Goal: Use online tool/utility: Utilize a website feature to perform a specific function

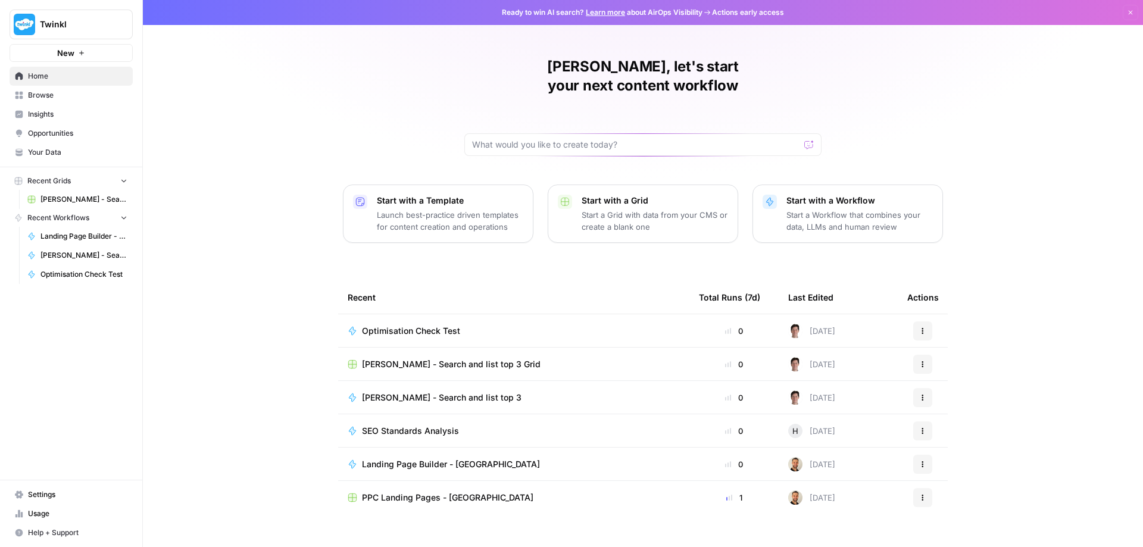
click at [430, 325] on span "Optimisation Check Test" at bounding box center [411, 331] width 98 height 12
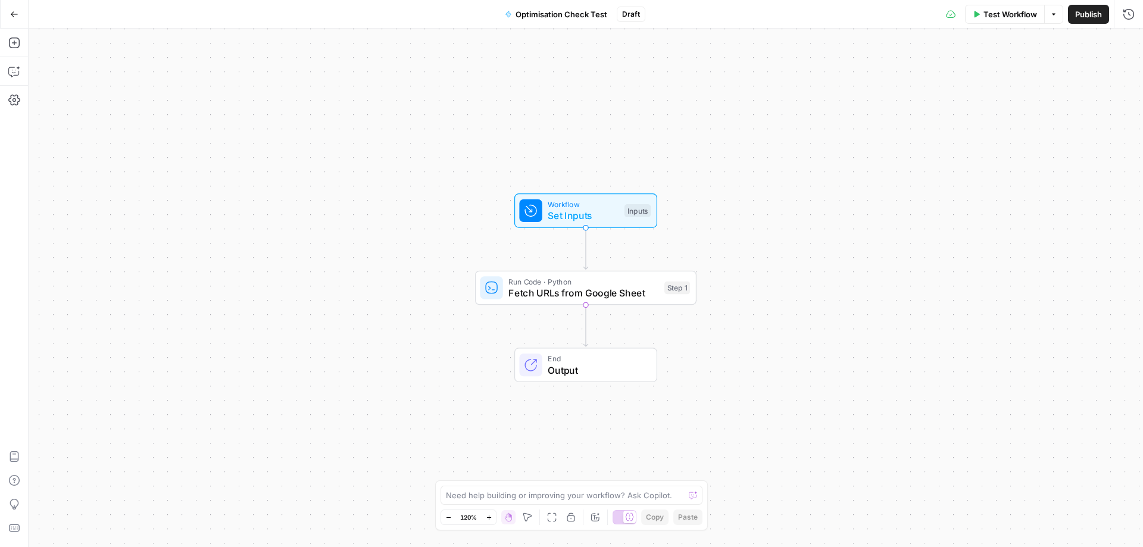
click at [14, 14] on icon "button" at bounding box center [14, 13] width 7 height 5
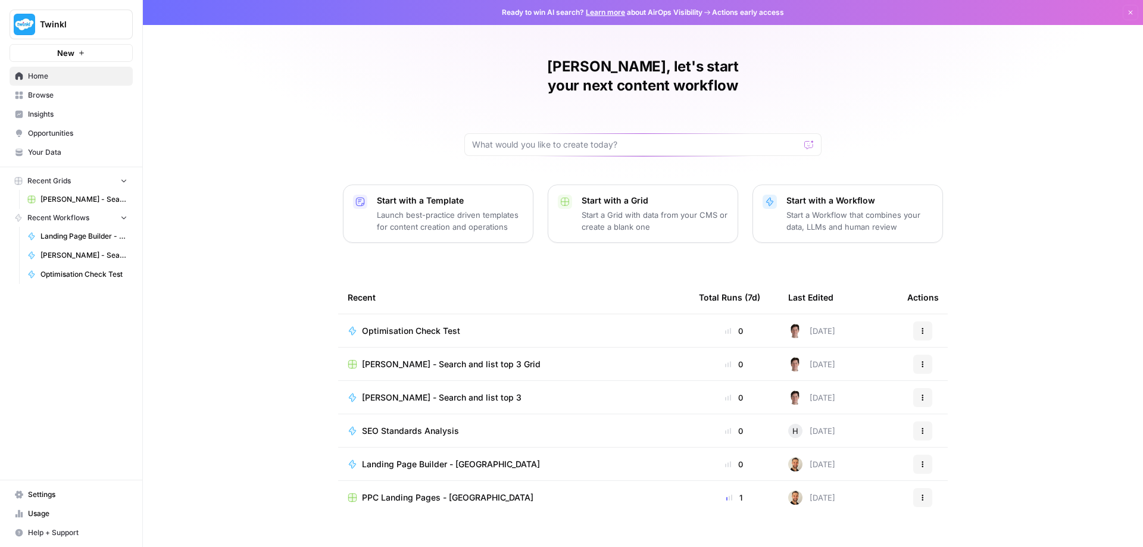
click at [408, 392] on span "[PERSON_NAME] - Search and list top 3" at bounding box center [441, 398] width 159 height 12
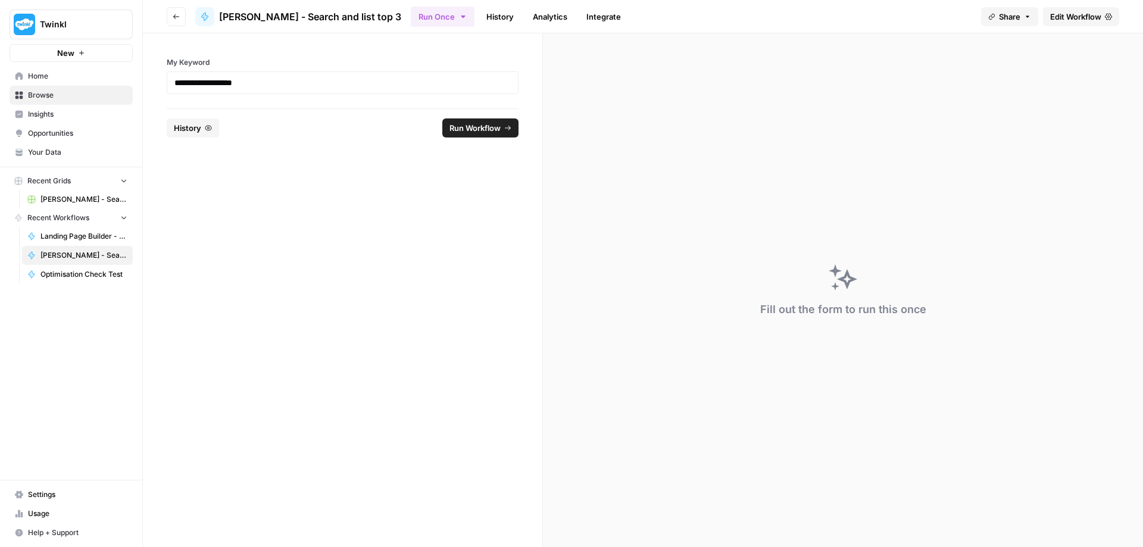
click at [1085, 17] on span "Edit Workflow" at bounding box center [1075, 17] width 51 height 12
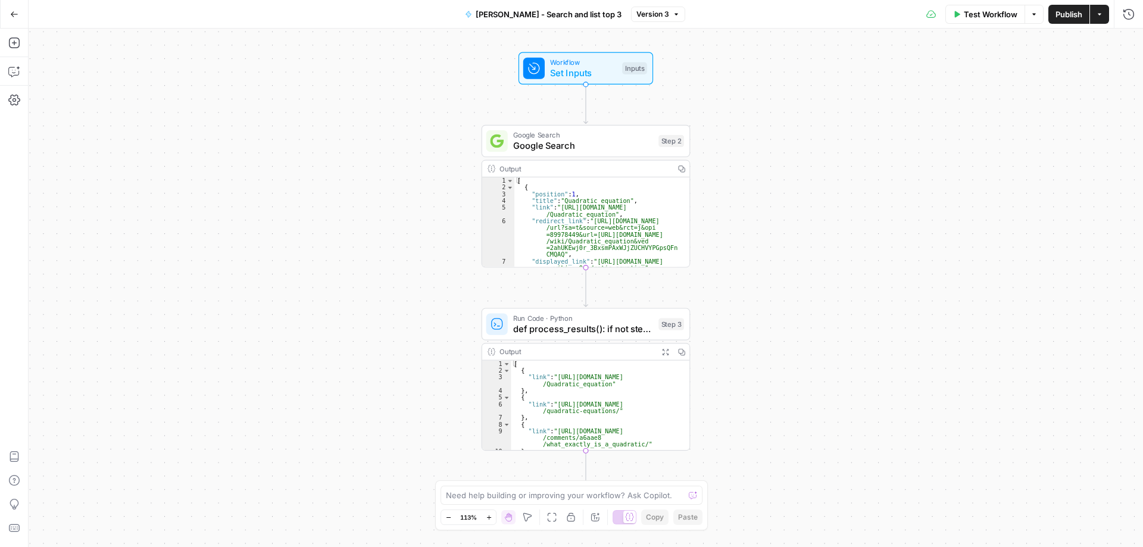
click at [14, 16] on icon "button" at bounding box center [14, 14] width 8 height 8
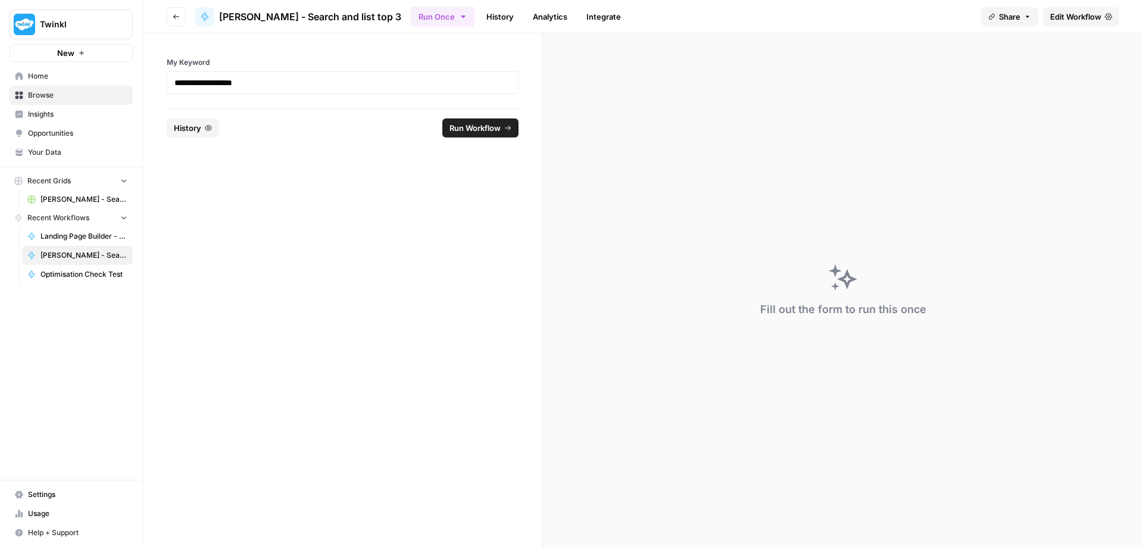
click at [174, 14] on icon "button" at bounding box center [176, 16] width 7 height 7
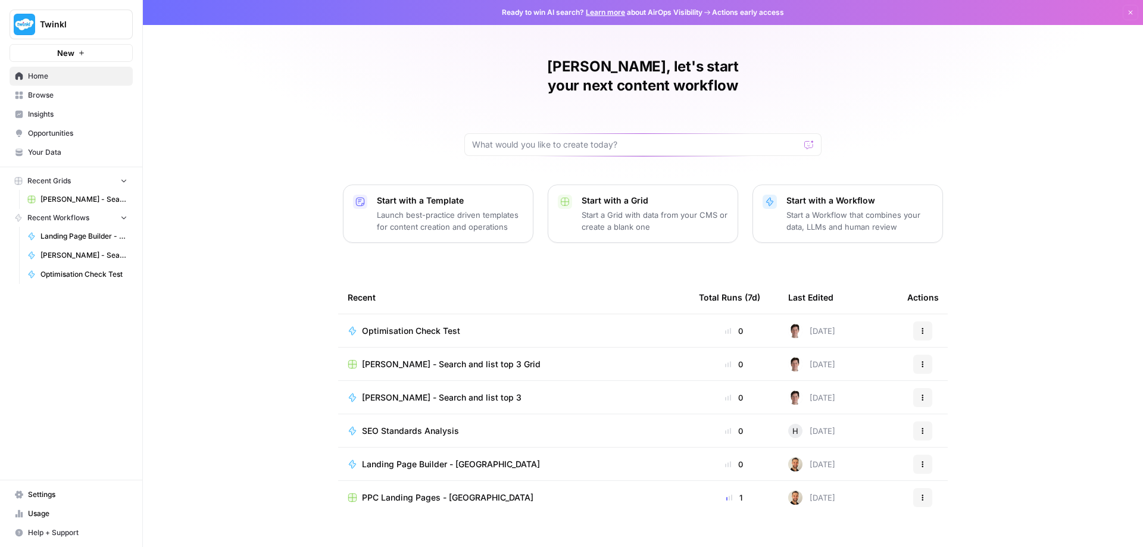
click at [424, 358] on span "[PERSON_NAME] - Search and list top 3 Grid" at bounding box center [451, 364] width 179 height 12
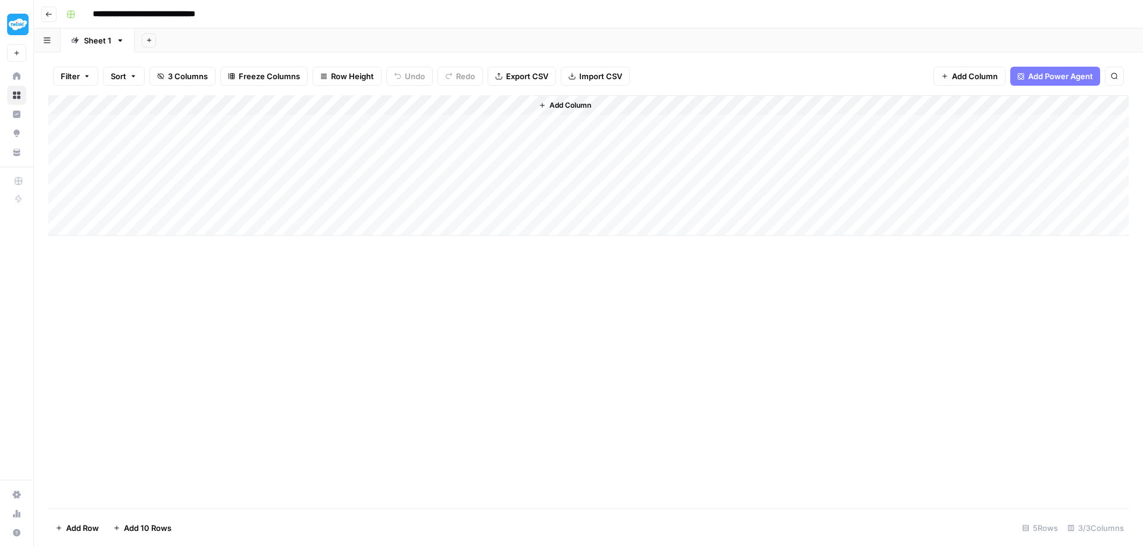
click at [301, 124] on div "Add Column" at bounding box center [588, 165] width 1080 height 140
click at [396, 121] on div "Add Column" at bounding box center [588, 165] width 1080 height 140
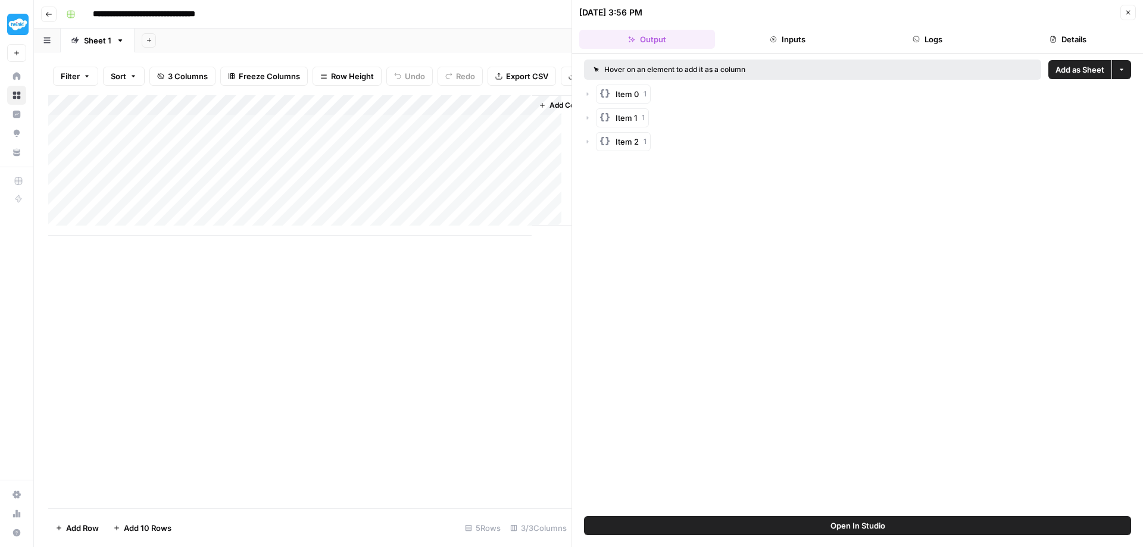
click at [586, 93] on icon "button" at bounding box center [587, 93] width 7 height 7
click at [588, 142] on icon "button" at bounding box center [588, 142] width 2 height 4
click at [587, 189] on icon "button" at bounding box center [588, 189] width 2 height 4
click at [489, 129] on div "Add Column" at bounding box center [309, 165] width 523 height 140
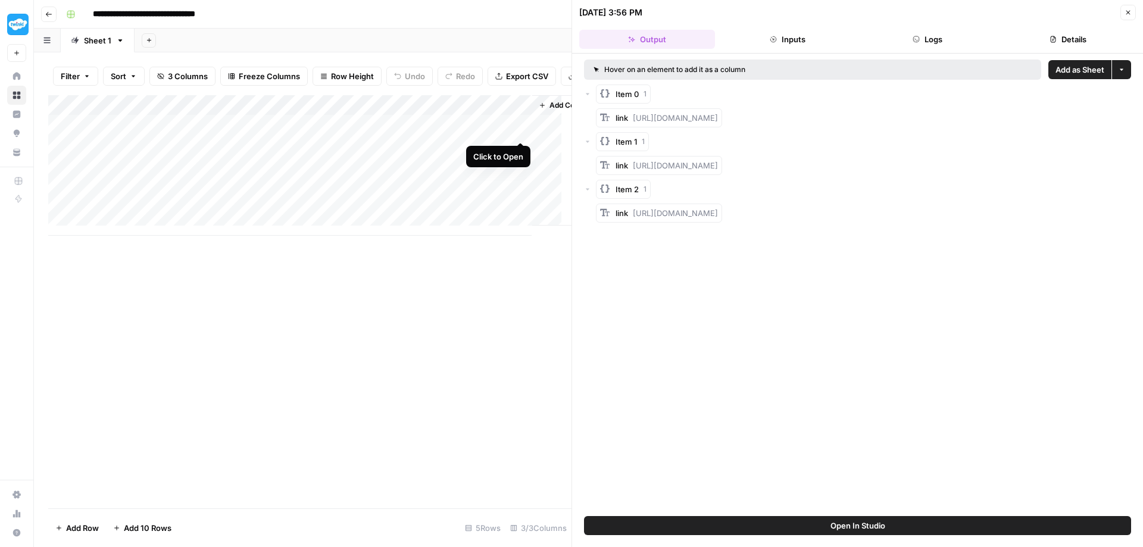
click at [522, 129] on div "Add Column" at bounding box center [309, 165] width 523 height 140
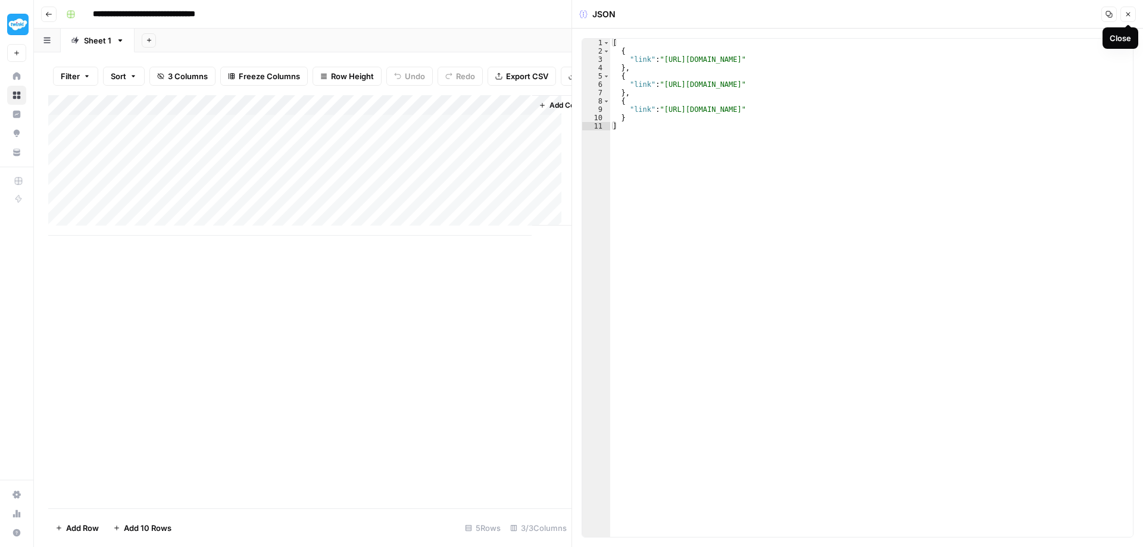
click at [1129, 17] on icon "button" at bounding box center [1127, 14] width 7 height 7
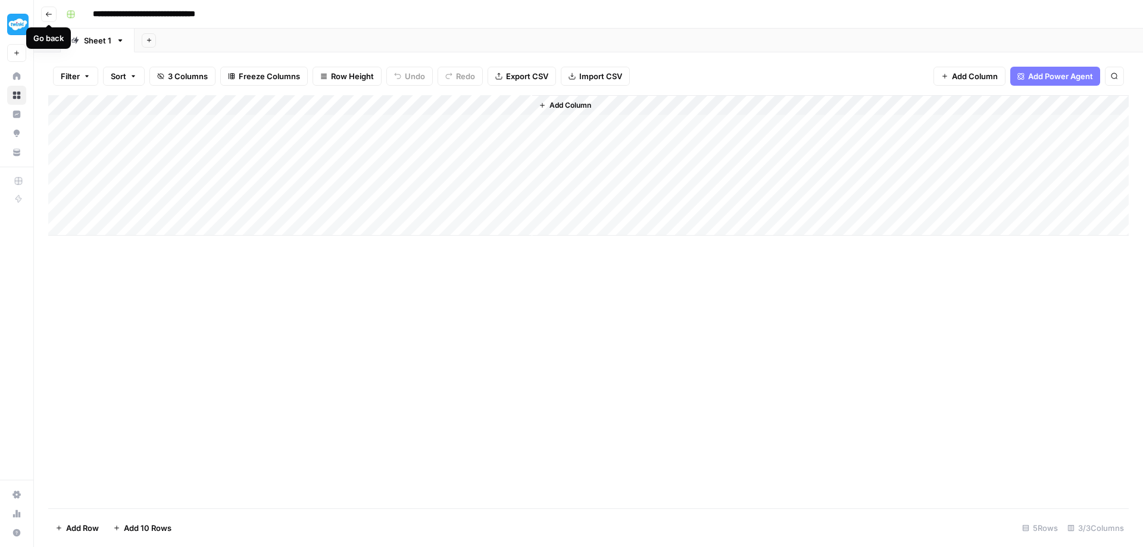
click at [50, 16] on icon "button" at bounding box center [48, 14] width 7 height 7
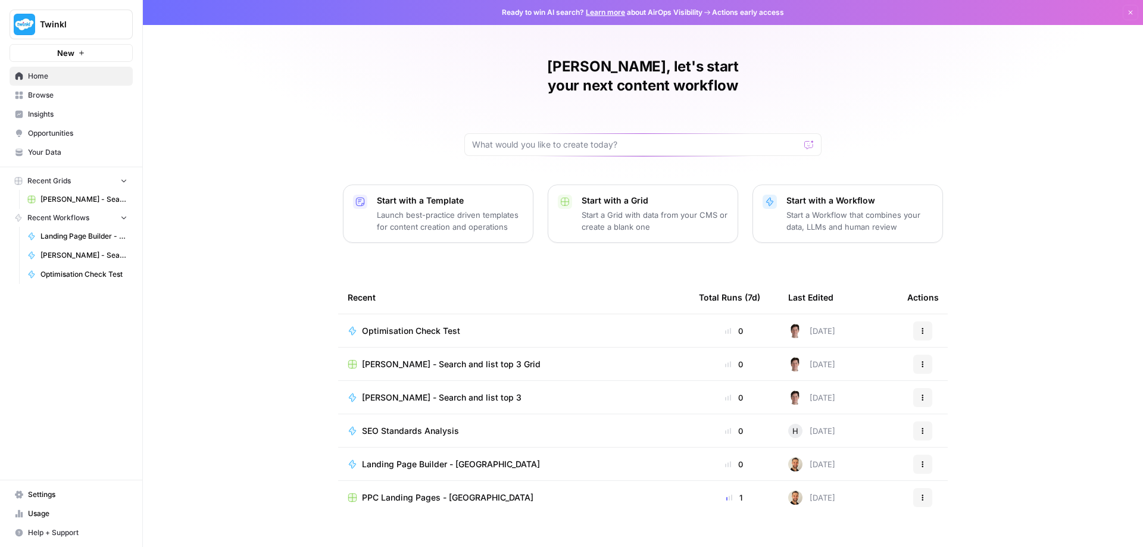
click at [395, 392] on span "[PERSON_NAME] - Search and list top 3" at bounding box center [441, 398] width 159 height 12
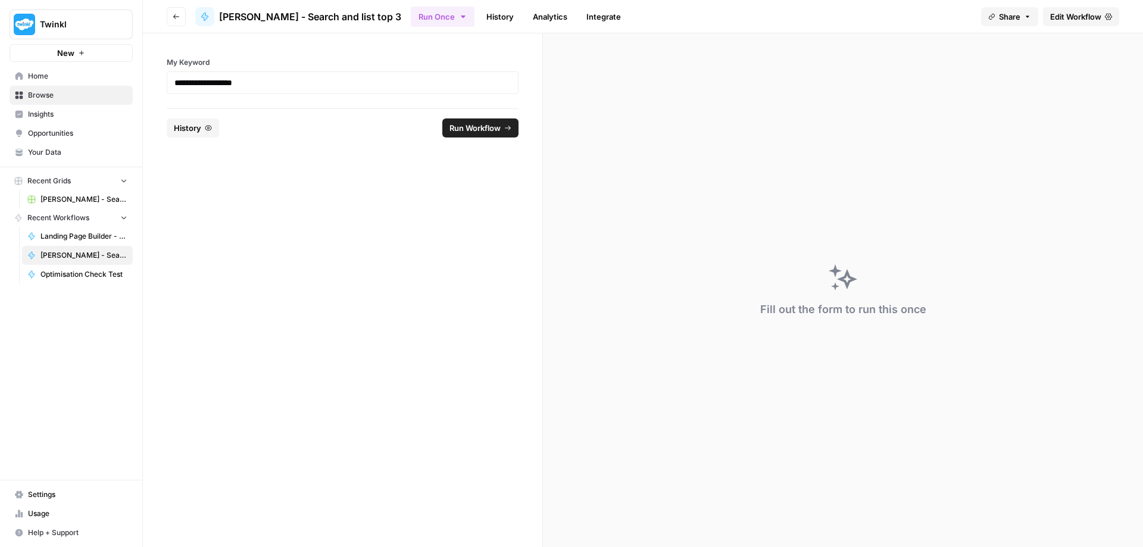
click at [474, 129] on span "Run Workflow" at bounding box center [474, 128] width 51 height 12
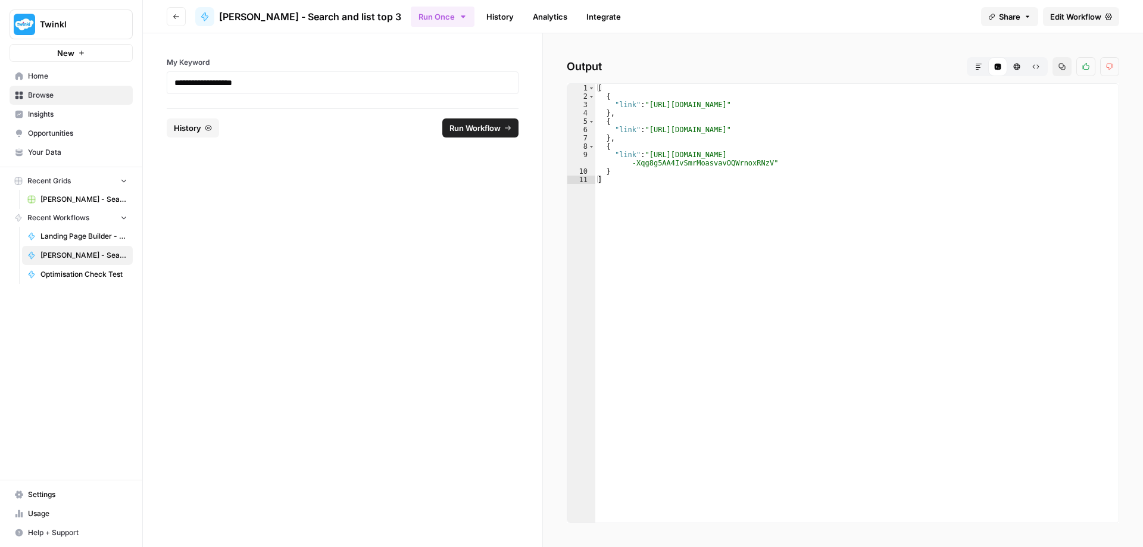
click at [180, 20] on button "Go back" at bounding box center [176, 16] width 19 height 19
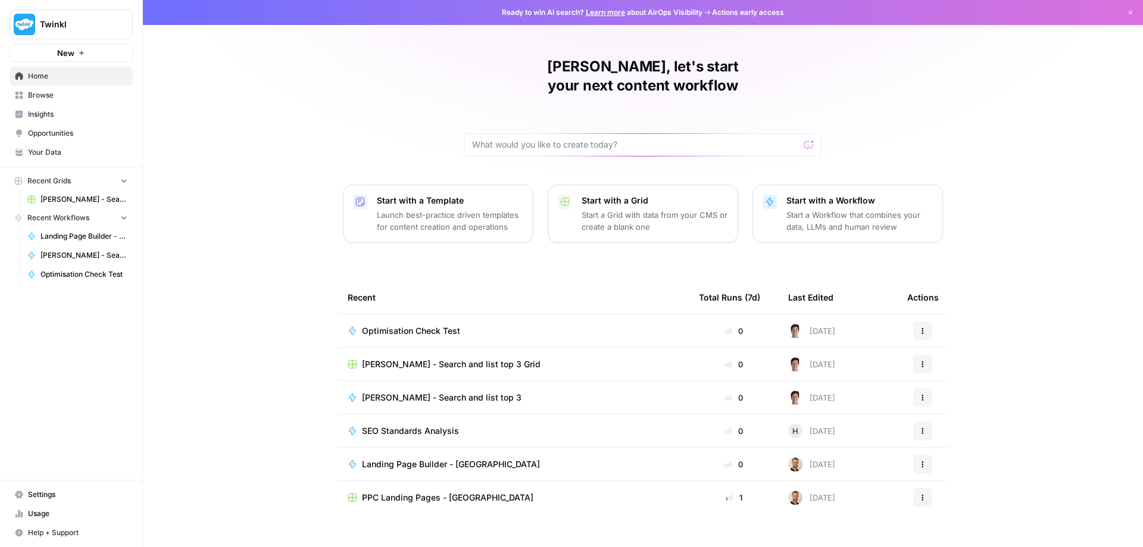
click at [399, 358] on span "[PERSON_NAME] - Search and list top 3 Grid" at bounding box center [451, 364] width 179 height 12
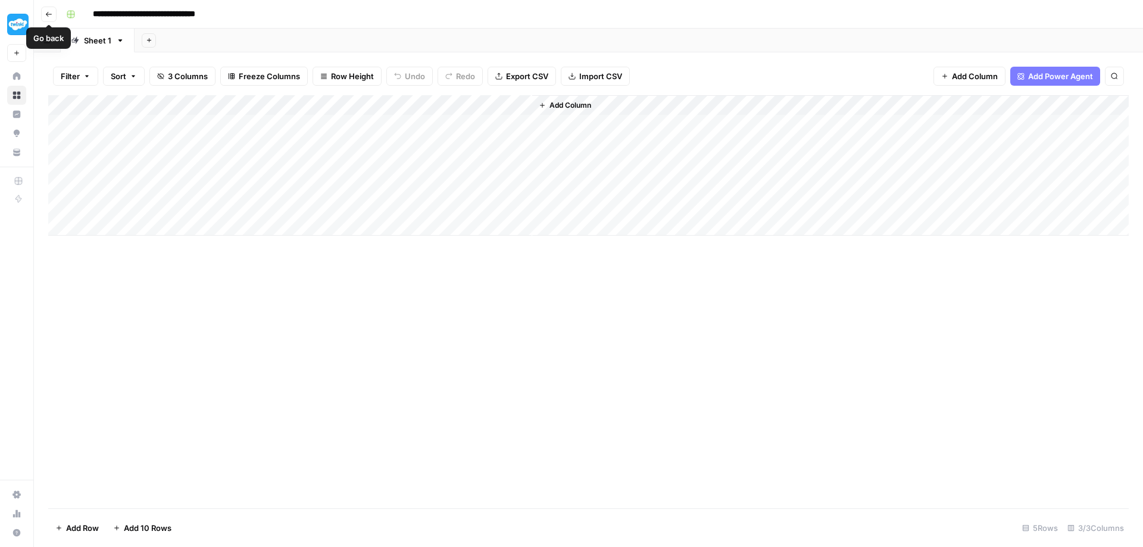
click at [48, 13] on icon "button" at bounding box center [48, 14] width 7 height 7
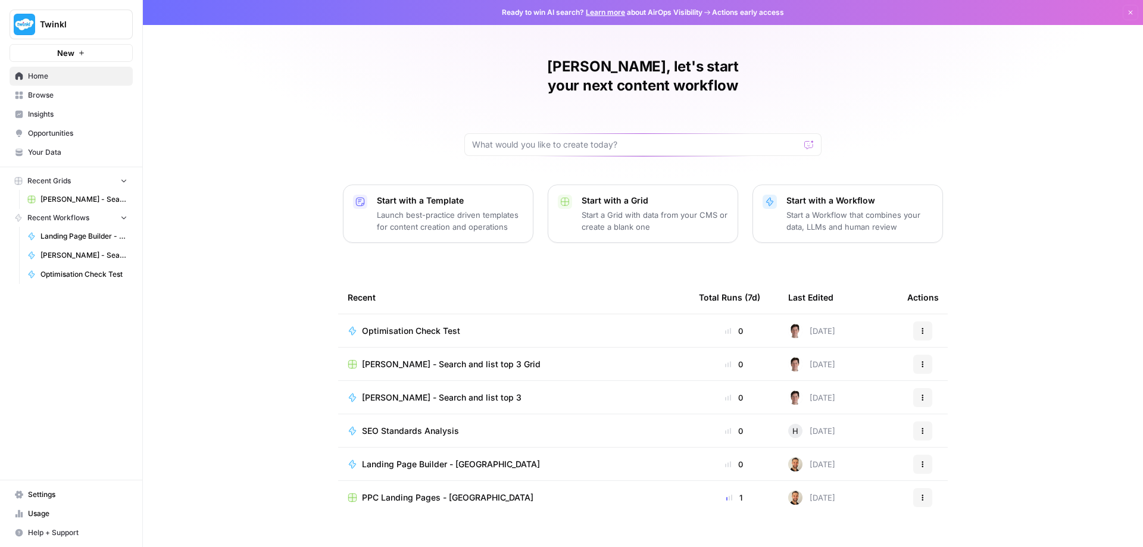
click at [383, 325] on span "Optimisation Check Test" at bounding box center [411, 331] width 98 height 12
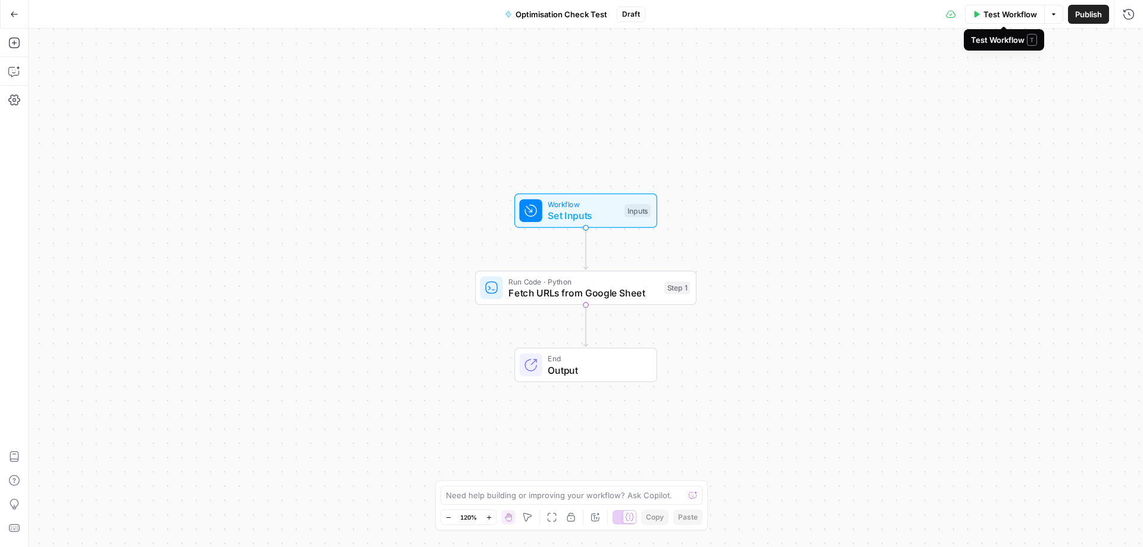
click at [994, 18] on span "Test Workflow" at bounding box center [1010, 14] width 54 height 12
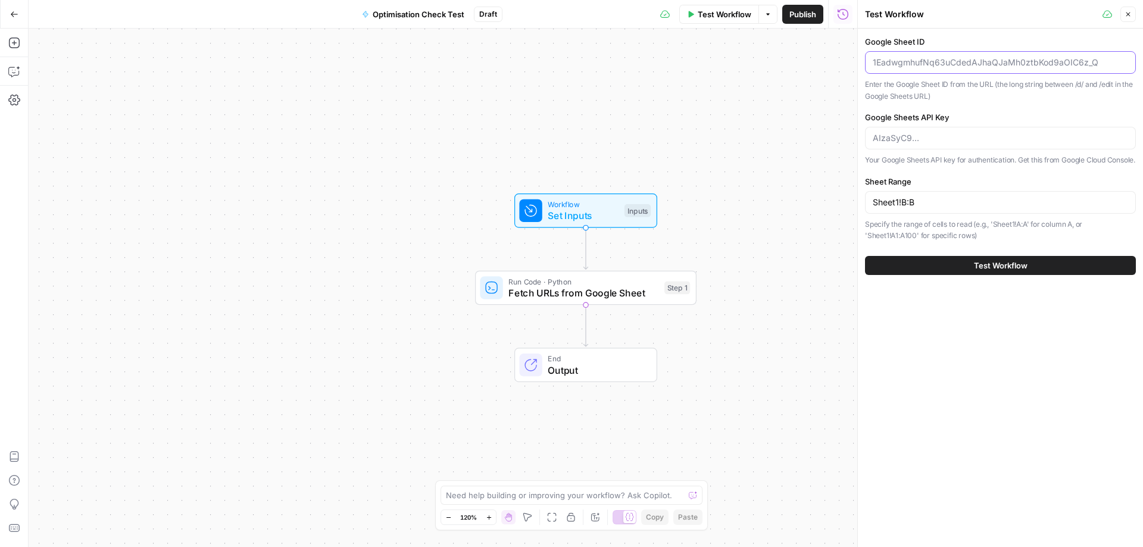
drag, startPoint x: 1100, startPoint y: 62, endPoint x: 1034, endPoint y: 66, distance: 66.7
click at [1034, 65] on input "Google Sheet ID" at bounding box center [999, 63] width 255 height 12
click at [1105, 58] on input "Google Sheet ID" at bounding box center [999, 63] width 255 height 12
click at [924, 64] on input "Google Sheet ID" at bounding box center [999, 63] width 255 height 12
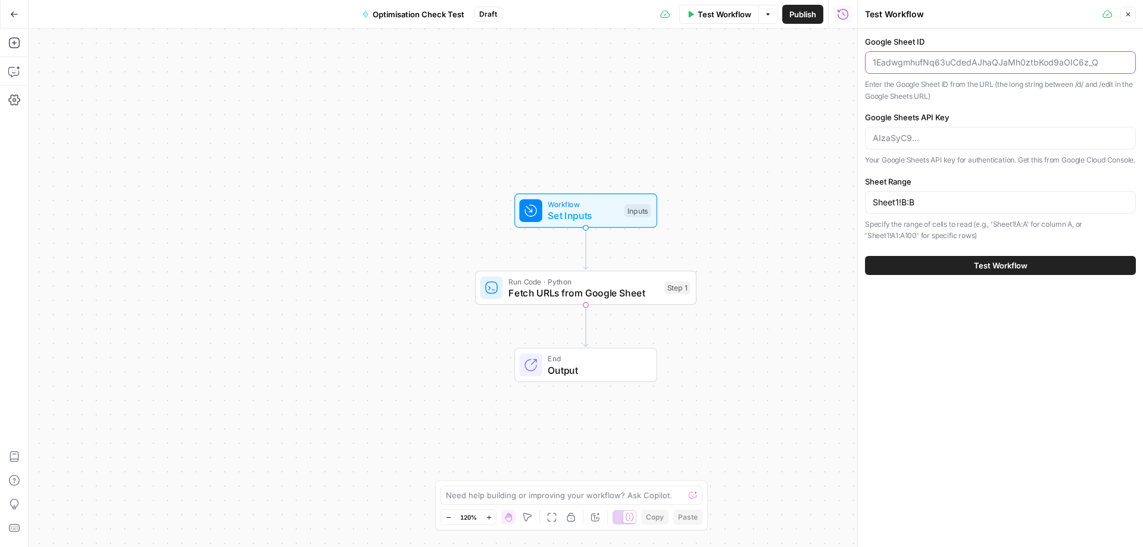
click at [923, 64] on input "Google Sheet ID" at bounding box center [999, 63] width 255 height 12
click at [769, 182] on div "Workflow Set Inputs Inputs Run Code · Python Fetch URLs from Google Sheet Step …" at bounding box center [443, 288] width 828 height 518
click at [631, 211] on div "Inputs" at bounding box center [637, 210] width 26 height 13
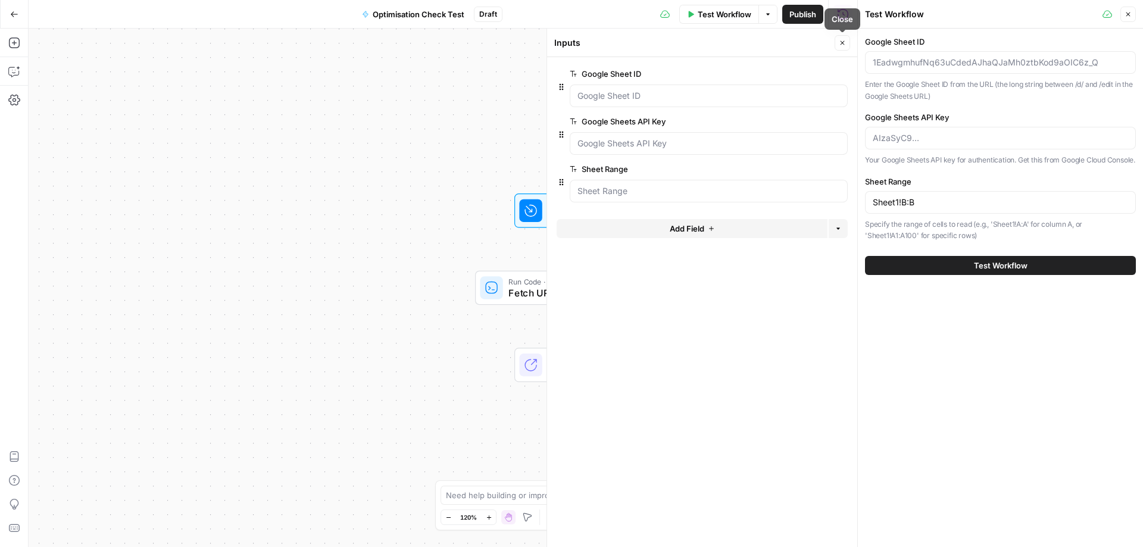
click at [844, 42] on icon "button" at bounding box center [841, 42] width 7 height 7
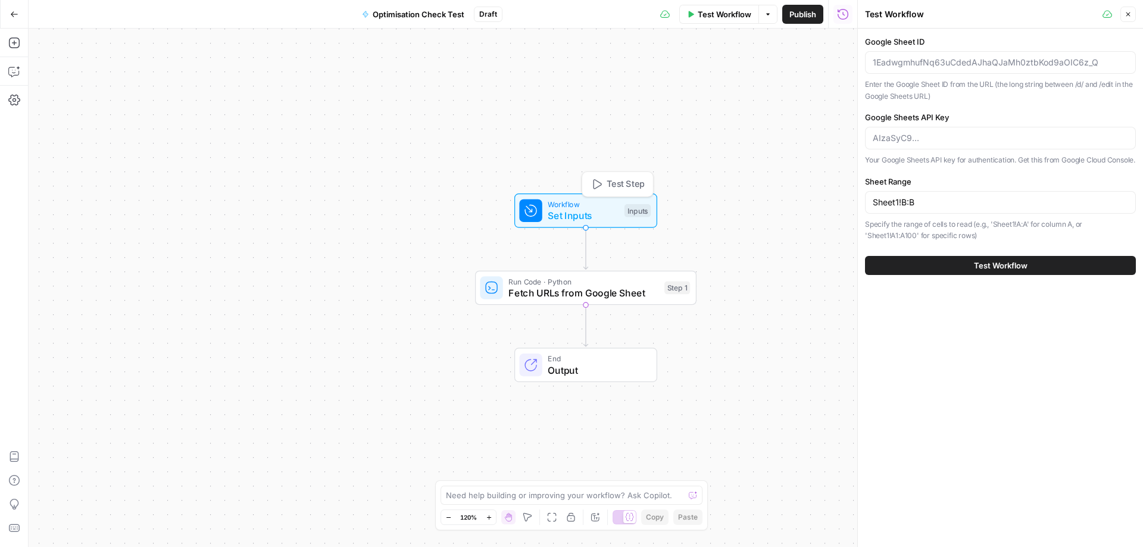
click at [583, 214] on span "Set Inputs" at bounding box center [582, 215] width 71 height 14
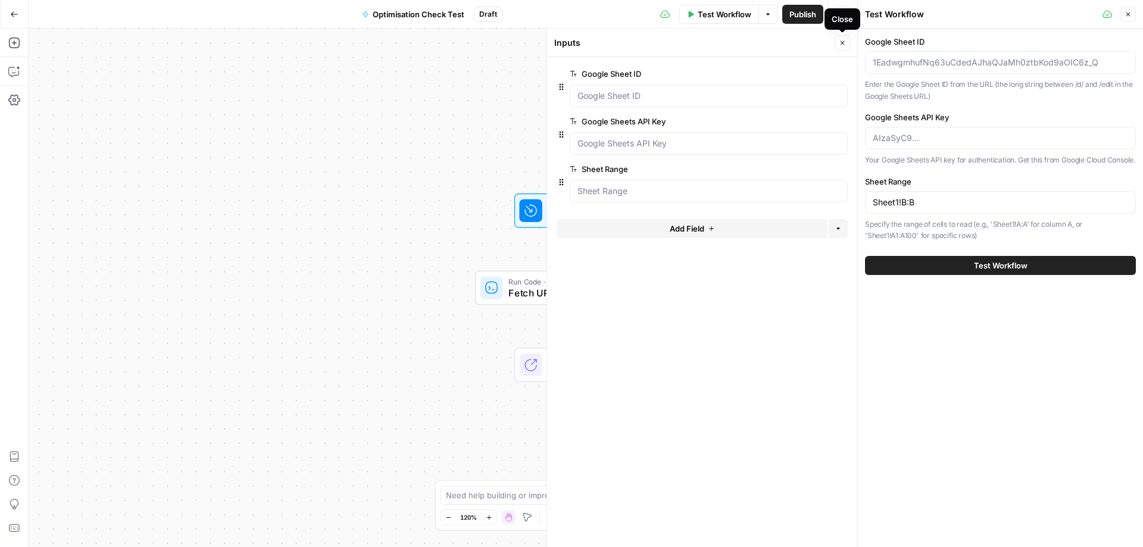
click at [841, 43] on icon "button" at bounding box center [841, 42] width 7 height 7
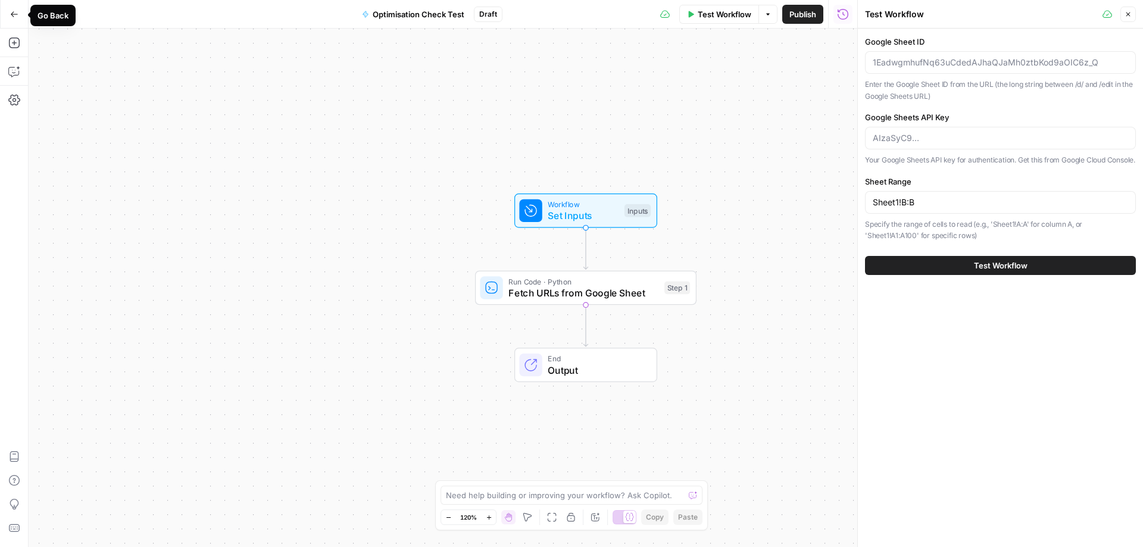
click at [14, 14] on icon "button" at bounding box center [14, 13] width 7 height 5
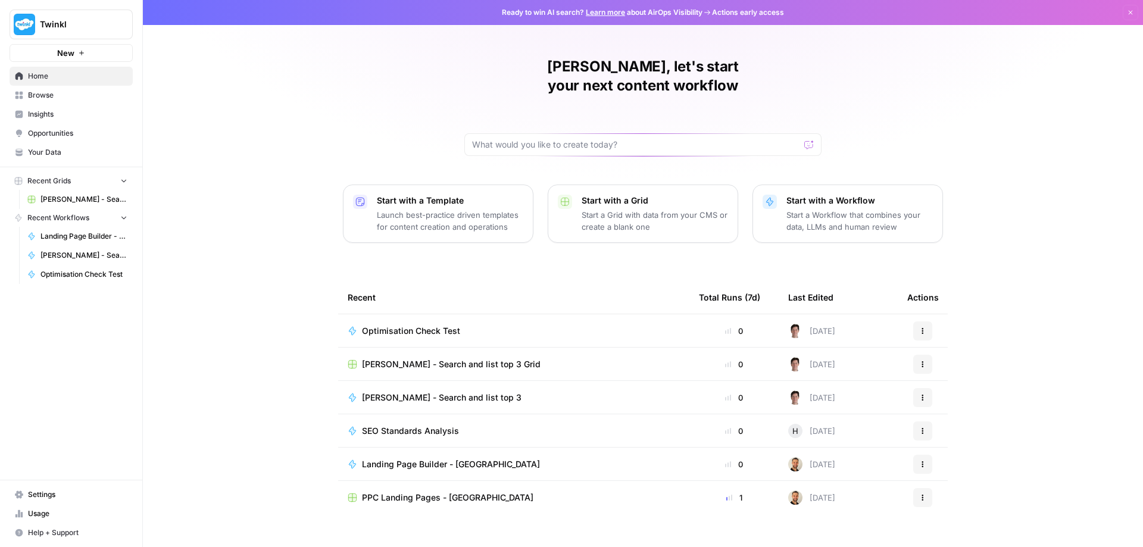
click at [628, 209] on p "Start a Grid with data from your CMS or create a blank one" at bounding box center [654, 221] width 146 height 24
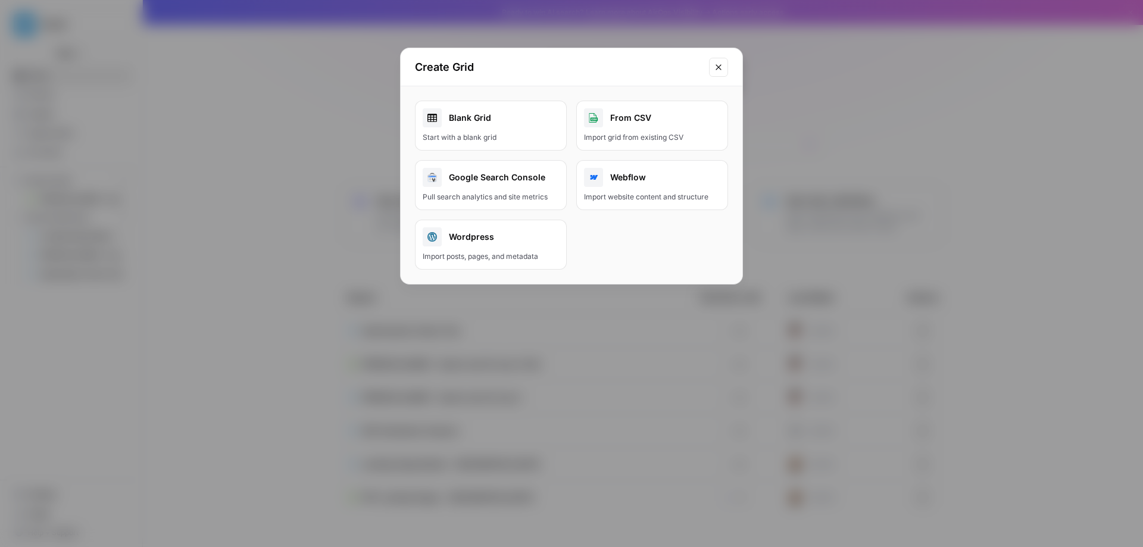
click at [637, 119] on div "From CSV" at bounding box center [652, 117] width 136 height 19
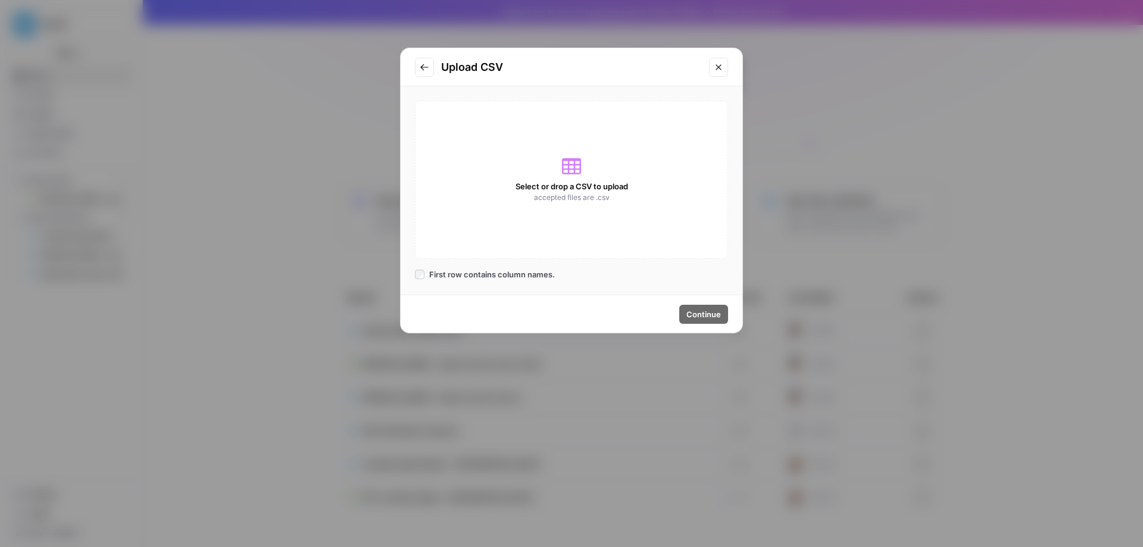
click at [577, 205] on div "Select or drop a CSV to upload accepted files are .csv" at bounding box center [571, 180] width 313 height 158
click at [554, 195] on span "accepted files are .csv" at bounding box center [572, 197] width 76 height 11
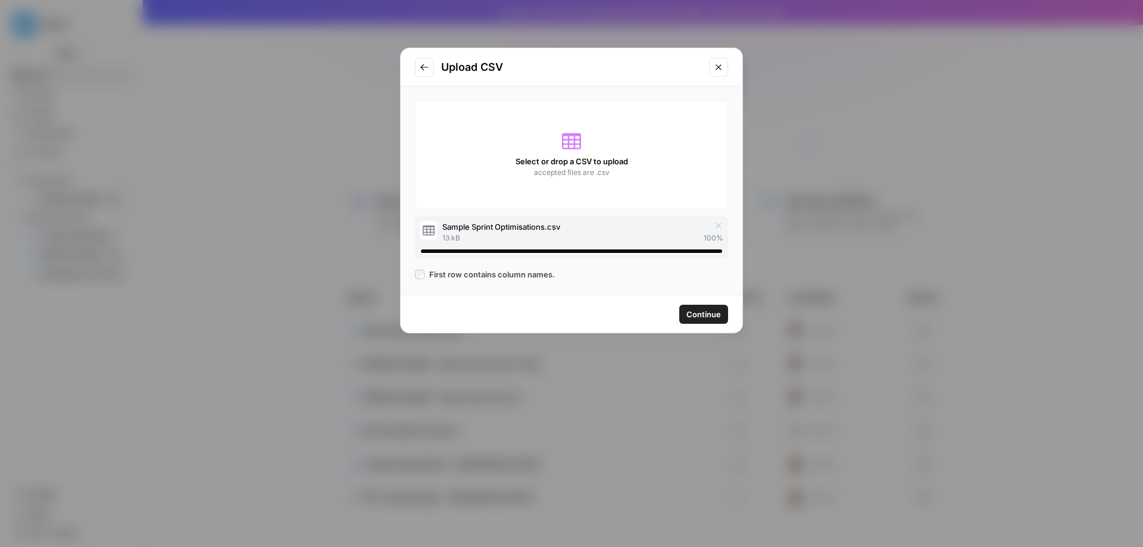
click at [716, 317] on span "Continue" at bounding box center [703, 314] width 35 height 12
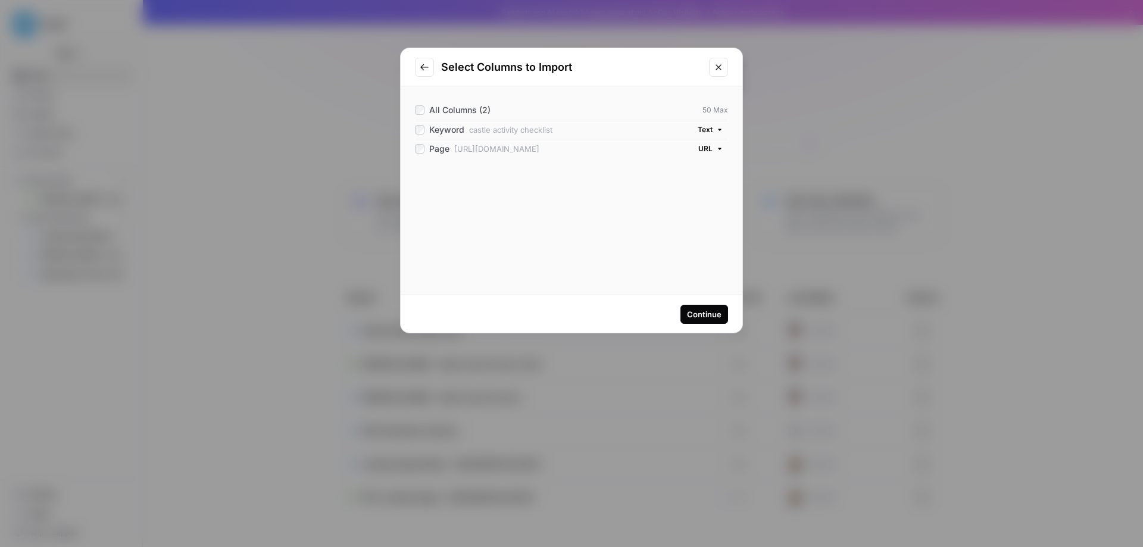
click at [714, 316] on div "Continue" at bounding box center [704, 314] width 35 height 12
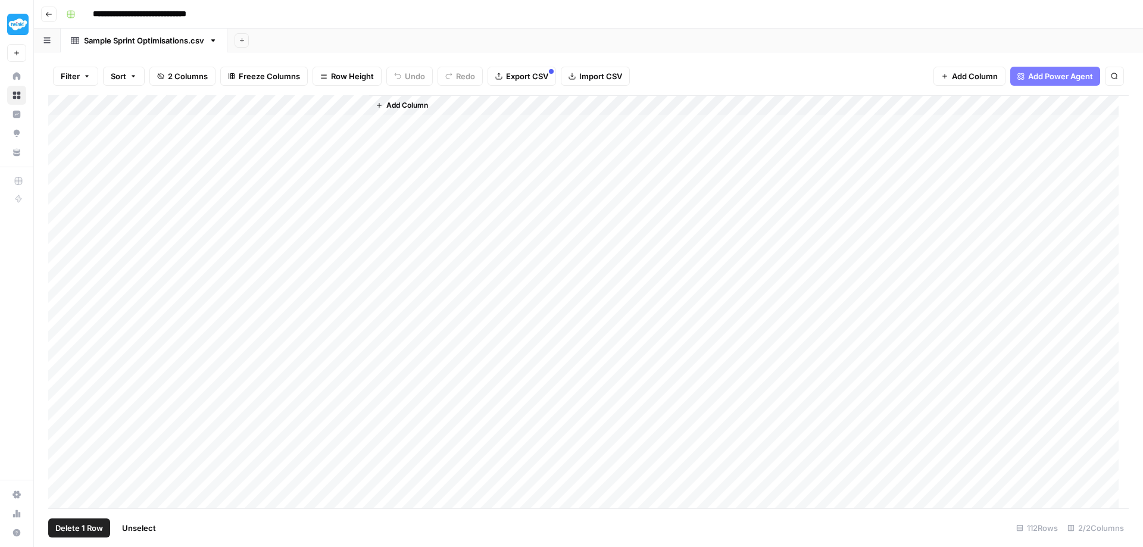
click at [62, 326] on div "Add Column" at bounding box center [588, 303] width 1080 height 416
click at [68, 101] on div "Add Column" at bounding box center [588, 303] width 1080 height 416
click at [60, 119] on div "Add Column" at bounding box center [588, 303] width 1080 height 416
click at [62, 141] on div "Add Column" at bounding box center [588, 303] width 1080 height 416
drag, startPoint x: 58, startPoint y: 162, endPoint x: 58, endPoint y: 174, distance: 11.3
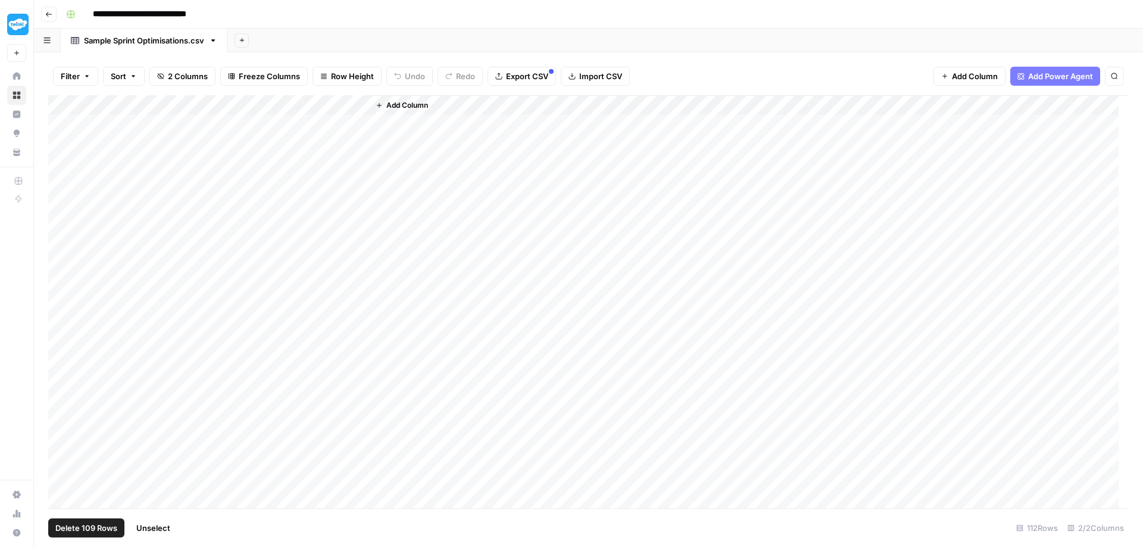
click at [58, 163] on div "Add Column" at bounding box center [588, 303] width 1080 height 416
drag, startPoint x: 58, startPoint y: 182, endPoint x: 58, endPoint y: 191, distance: 9.5
click at [58, 183] on div "Add Column" at bounding box center [588, 303] width 1080 height 416
click at [60, 202] on div "Add Column" at bounding box center [588, 303] width 1080 height 416
click at [60, 224] on div "Add Column" at bounding box center [588, 303] width 1080 height 416
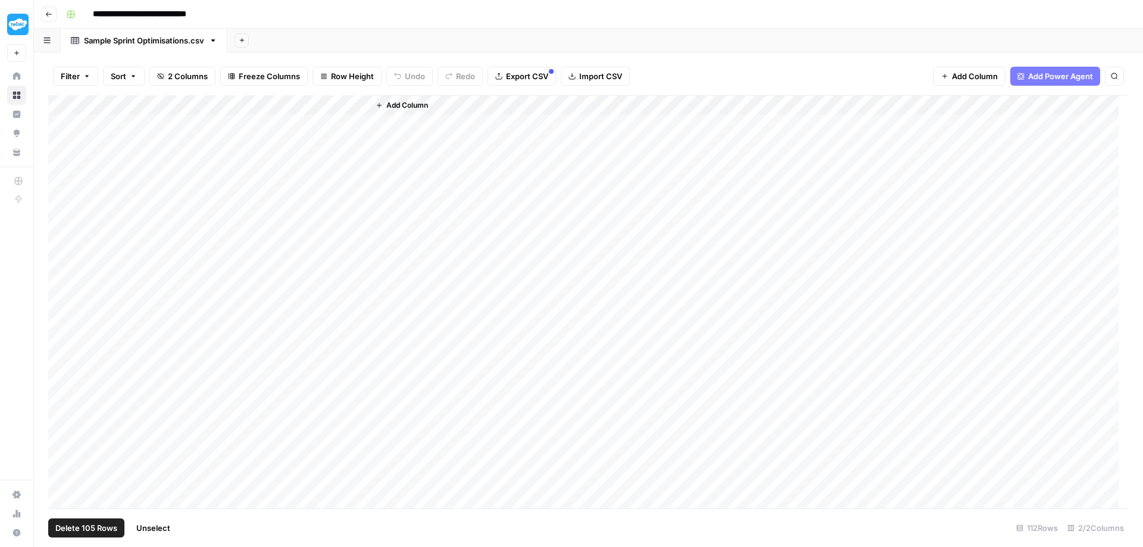
drag, startPoint x: 61, startPoint y: 239, endPoint x: 62, endPoint y: 246, distance: 6.7
click at [61, 240] on div "Add Column" at bounding box center [588, 303] width 1080 height 416
click at [61, 265] on div "Add Column" at bounding box center [588, 303] width 1080 height 416
click at [61, 285] on div "Add Column" at bounding box center [588, 303] width 1080 height 416
click at [62, 305] on div "Add Column" at bounding box center [588, 303] width 1080 height 416
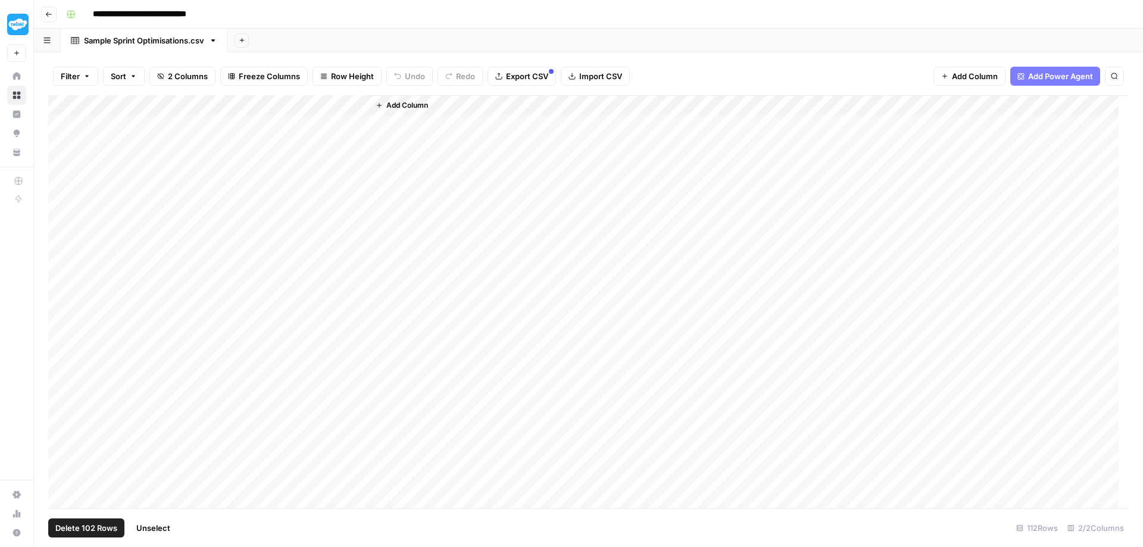
click at [85, 531] on span "Delete 102 Rows" at bounding box center [86, 528] width 62 height 12
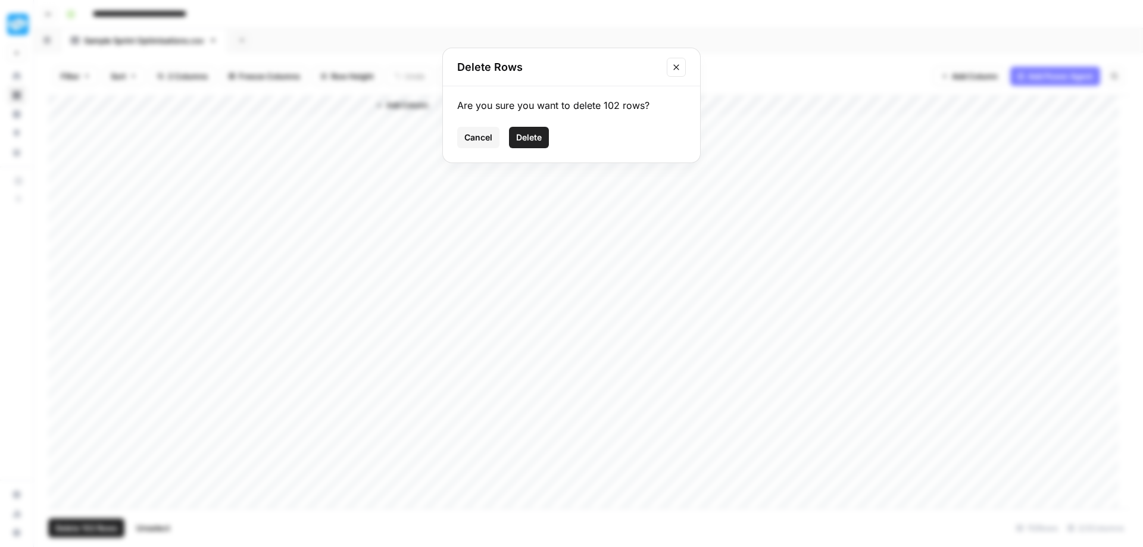
click at [530, 134] on span "Delete" at bounding box center [529, 138] width 26 height 12
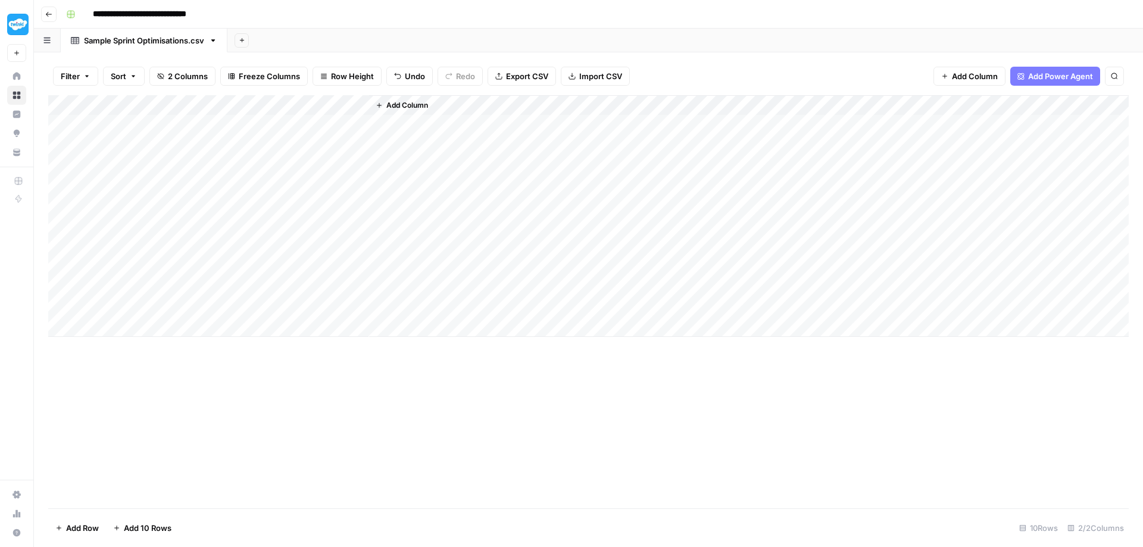
click at [1028, 76] on span "Add Power Agent" at bounding box center [1060, 76] width 65 height 12
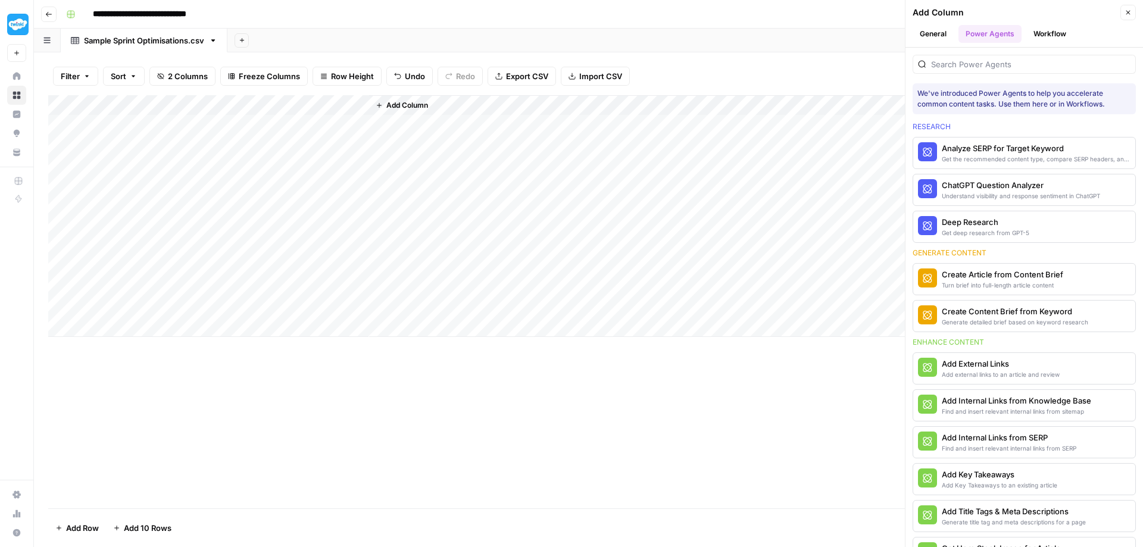
click at [1046, 35] on button "Workflow" at bounding box center [1049, 34] width 47 height 18
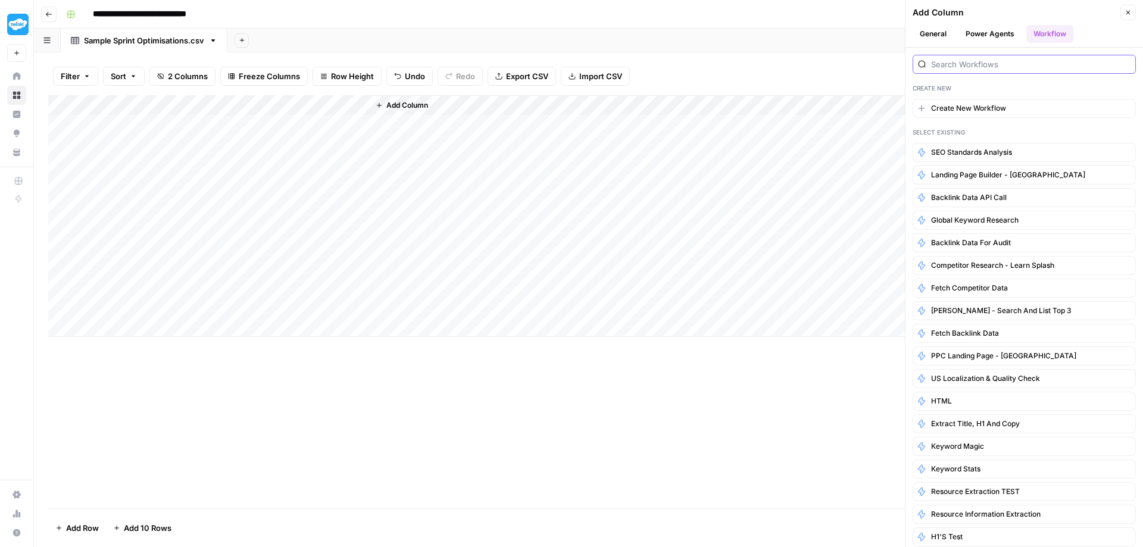
click at [1038, 65] on input "search" at bounding box center [1030, 64] width 199 height 12
click at [925, 32] on button "General" at bounding box center [932, 34] width 41 height 18
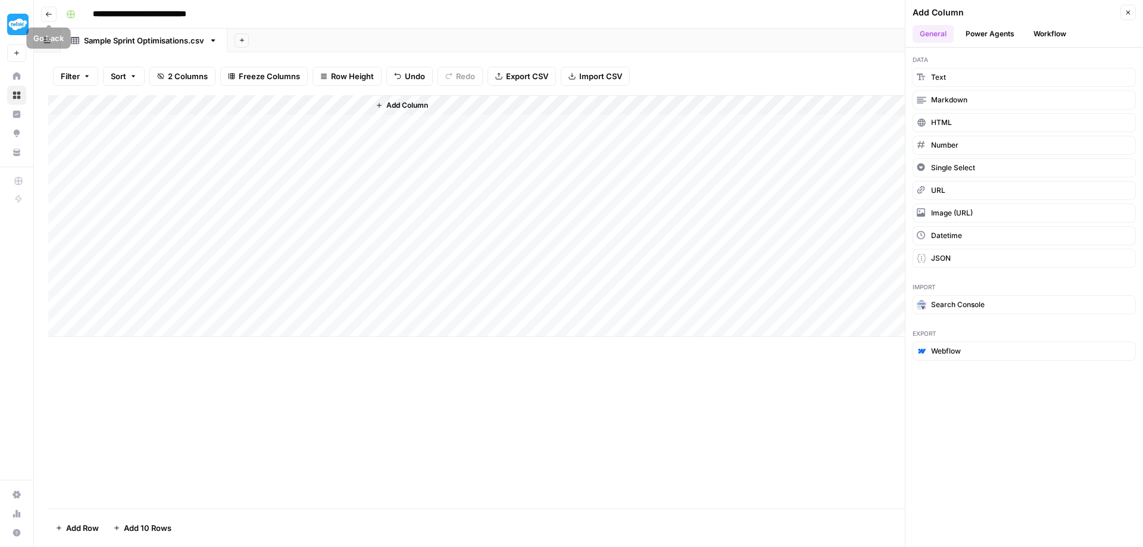
click at [48, 18] on button "Go back" at bounding box center [48, 14] width 15 height 15
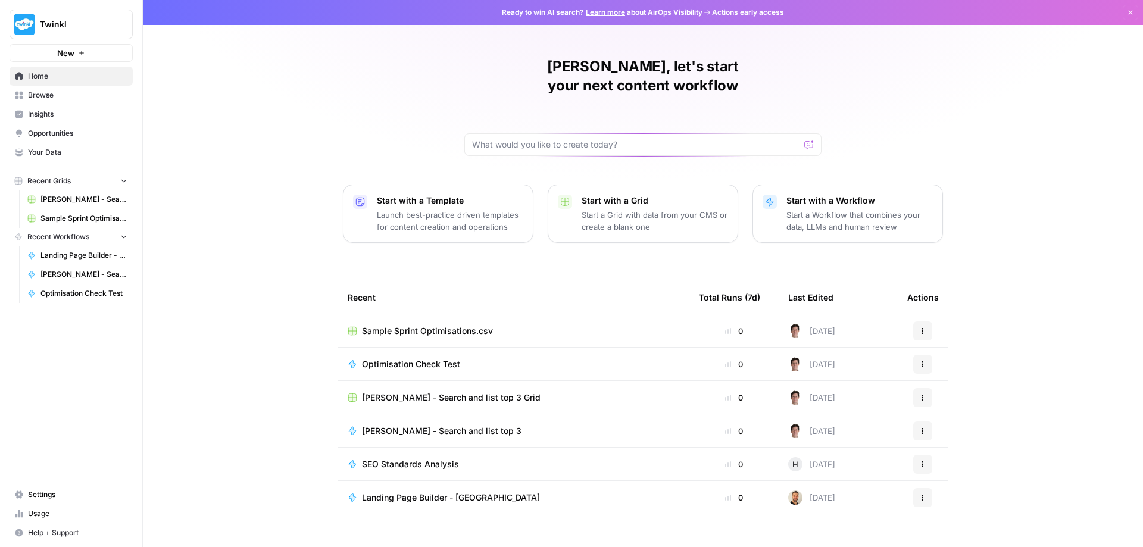
click at [383, 358] on span "Optimisation Check Test" at bounding box center [411, 364] width 98 height 12
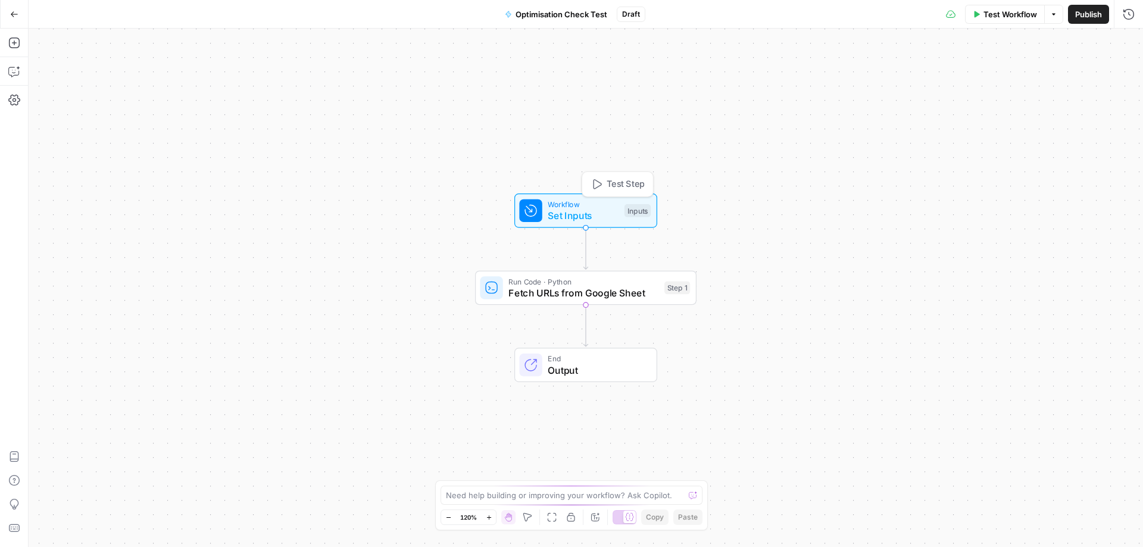
click at [594, 217] on span "Set Inputs" at bounding box center [582, 215] width 71 height 14
click at [555, 497] on textarea at bounding box center [565, 495] width 238 height 12
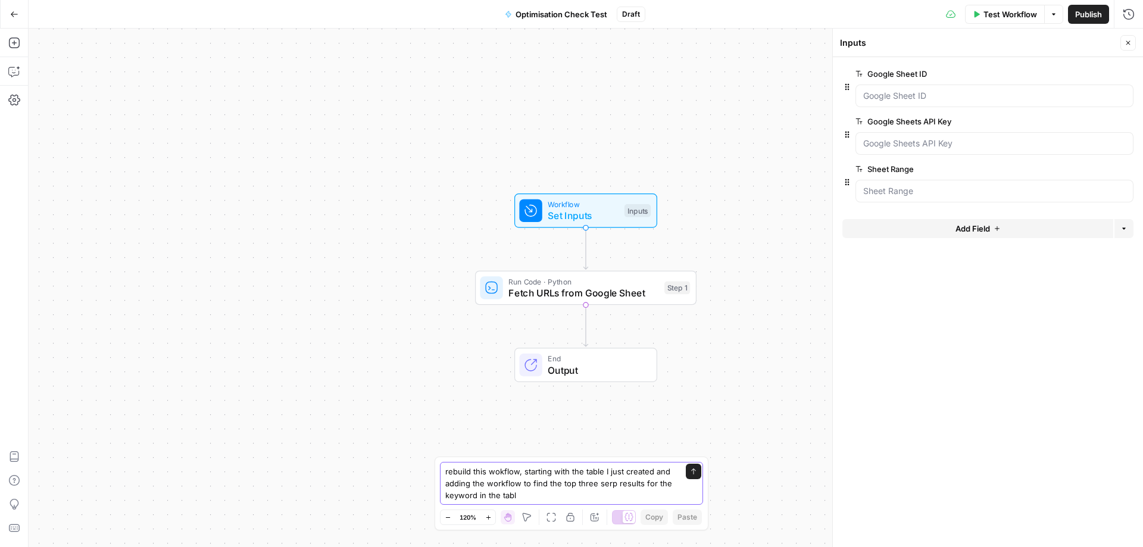
type textarea "rebuild this wokflow, starting with the table I just created and adding the wor…"
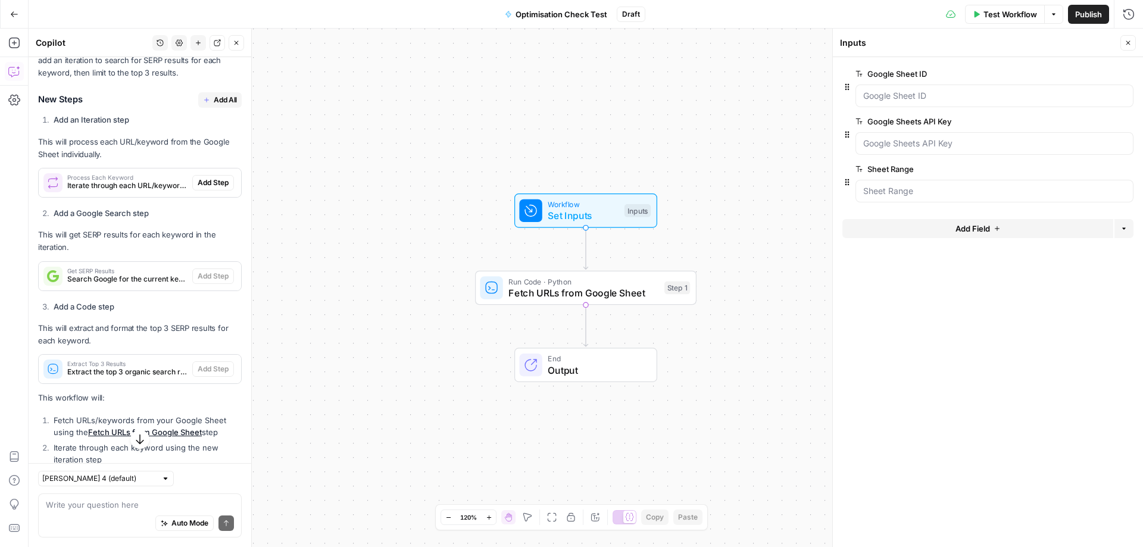
scroll to position [328, 0]
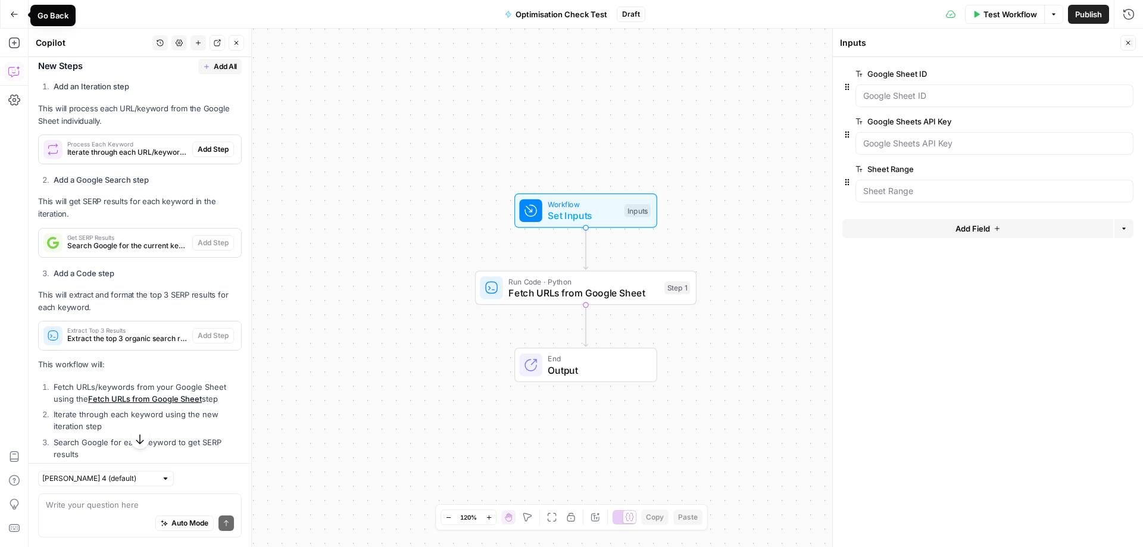
click at [16, 15] on icon "button" at bounding box center [14, 14] width 8 height 8
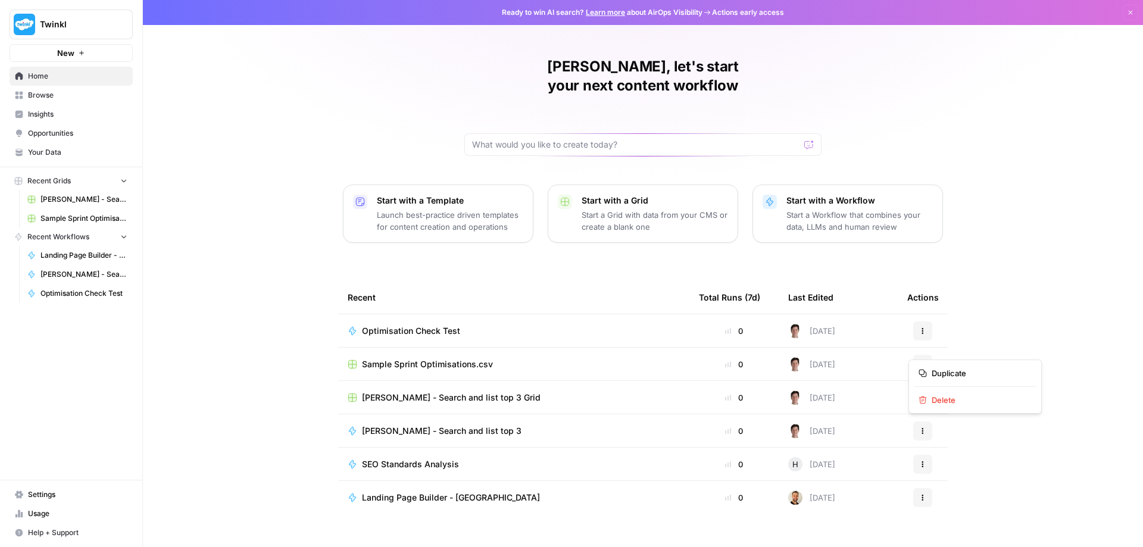
click at [919, 361] on icon "button" at bounding box center [922, 364] width 7 height 7
click at [381, 325] on span "Optimisation Check Test" at bounding box center [411, 331] width 98 height 12
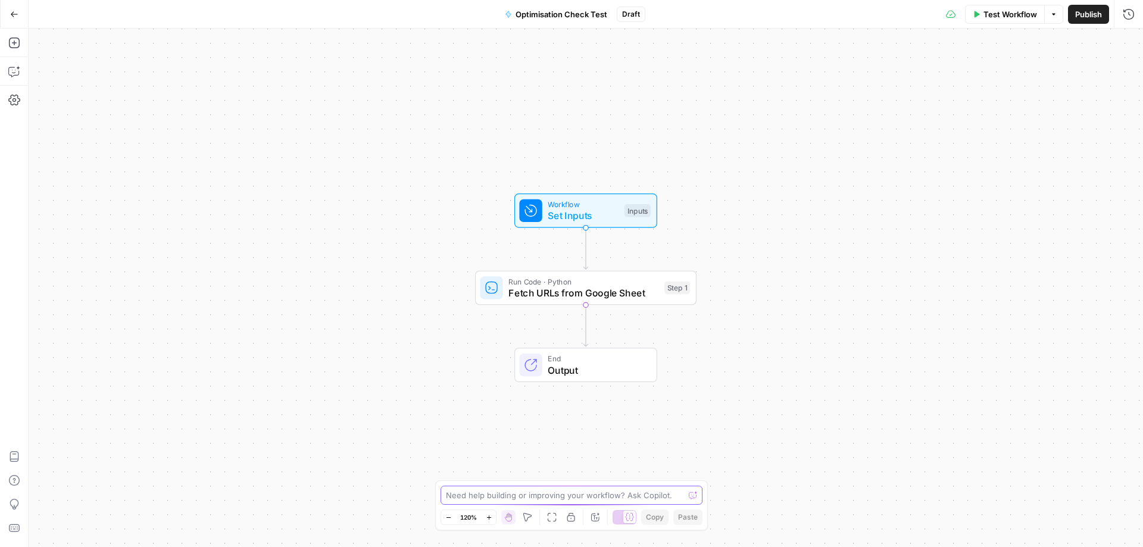
click at [482, 497] on textarea at bounding box center [565, 495] width 238 height 12
paste textarea "Sample Sprint Optimisations"
type textarea "replace the spreadsheet at the beginning of this workflow with the table I just…"
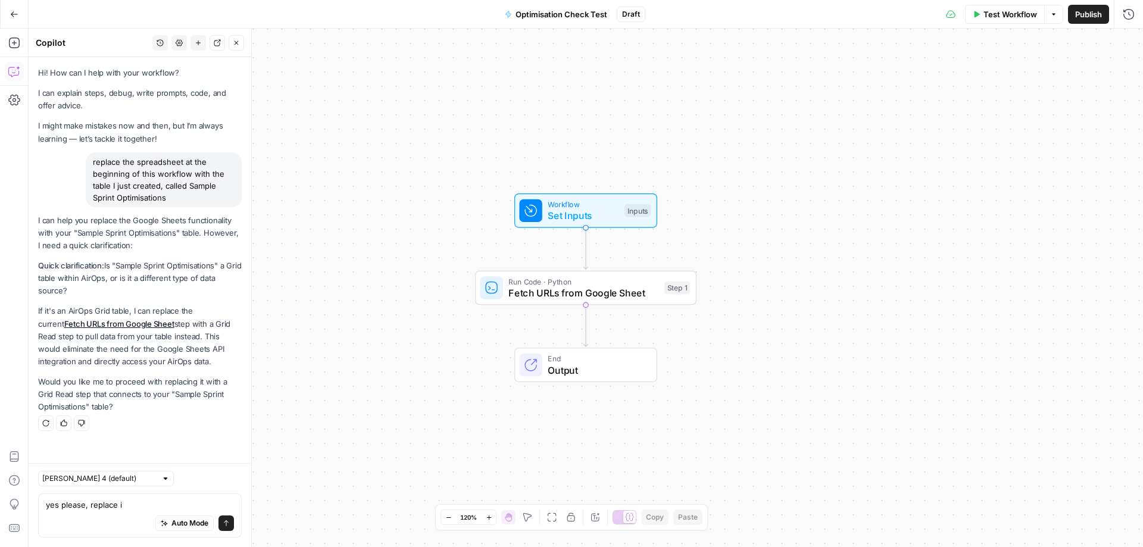
type textarea "yes please, replace it"
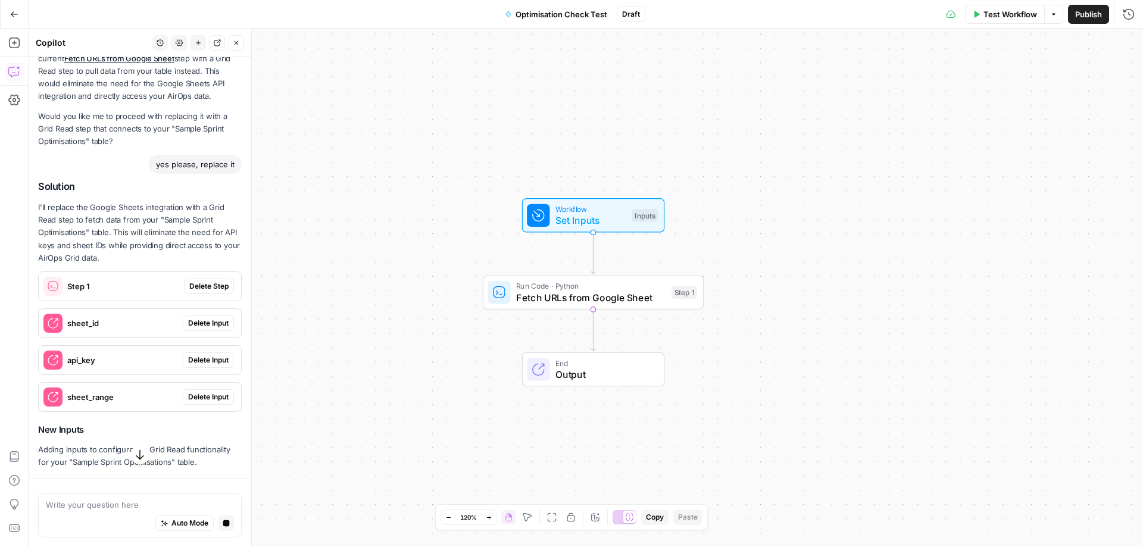
scroll to position [308, 0]
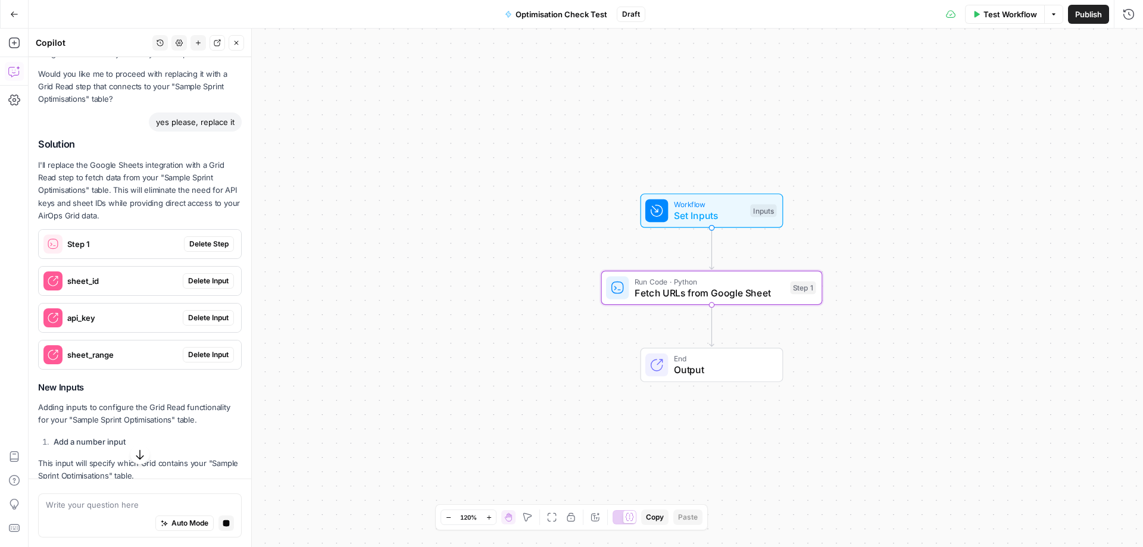
click at [209, 244] on span "Delete Step" at bounding box center [208, 244] width 39 height 11
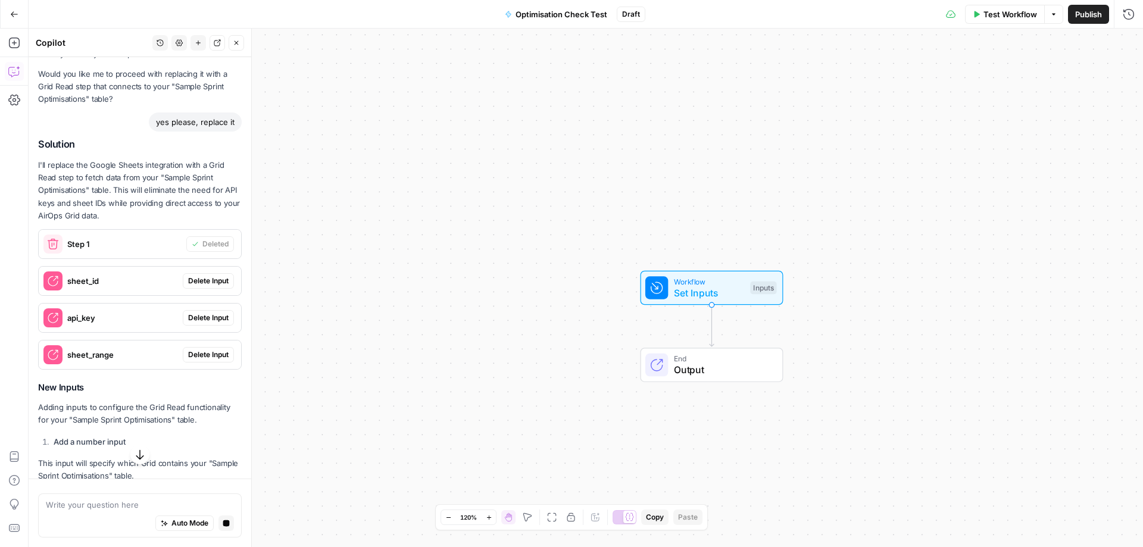
scroll to position [327, 0]
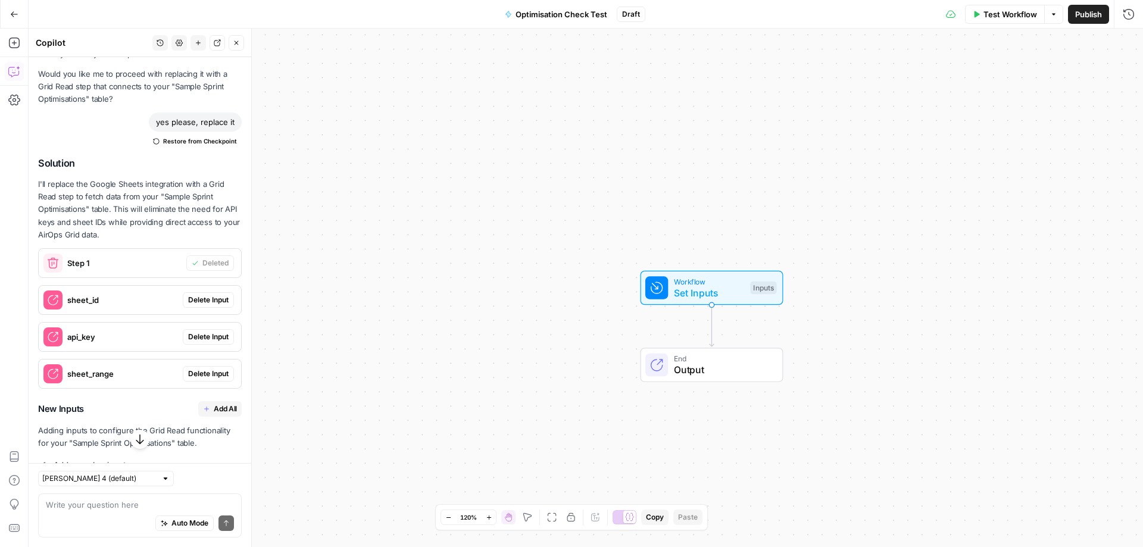
click at [205, 301] on span "Delete Input" at bounding box center [208, 300] width 40 height 11
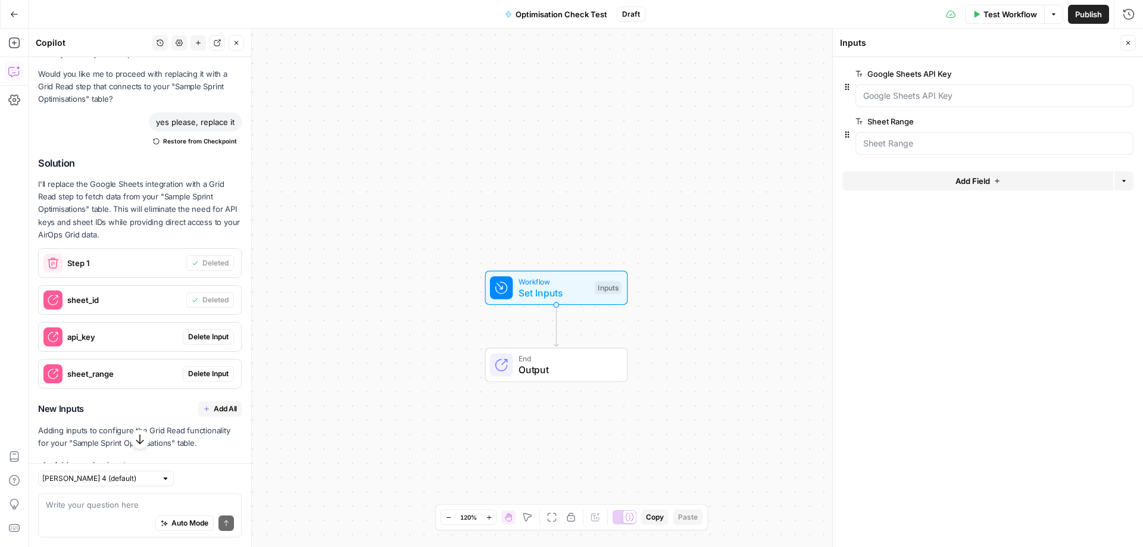
click at [196, 339] on span "Delete Input" at bounding box center [208, 336] width 40 height 11
click at [191, 375] on span "Delete Input" at bounding box center [208, 373] width 40 height 11
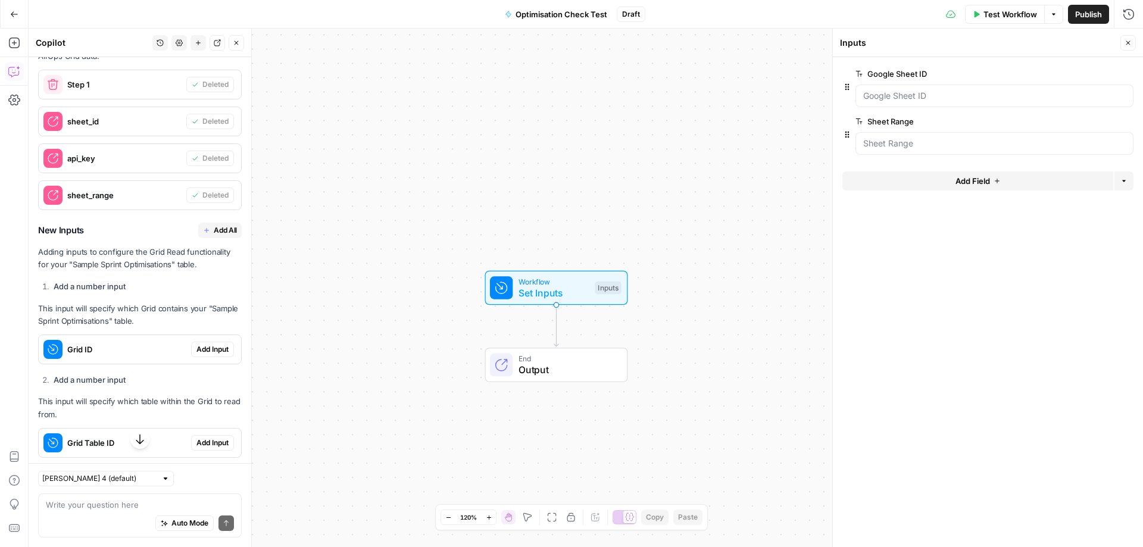
scroll to position [565, 0]
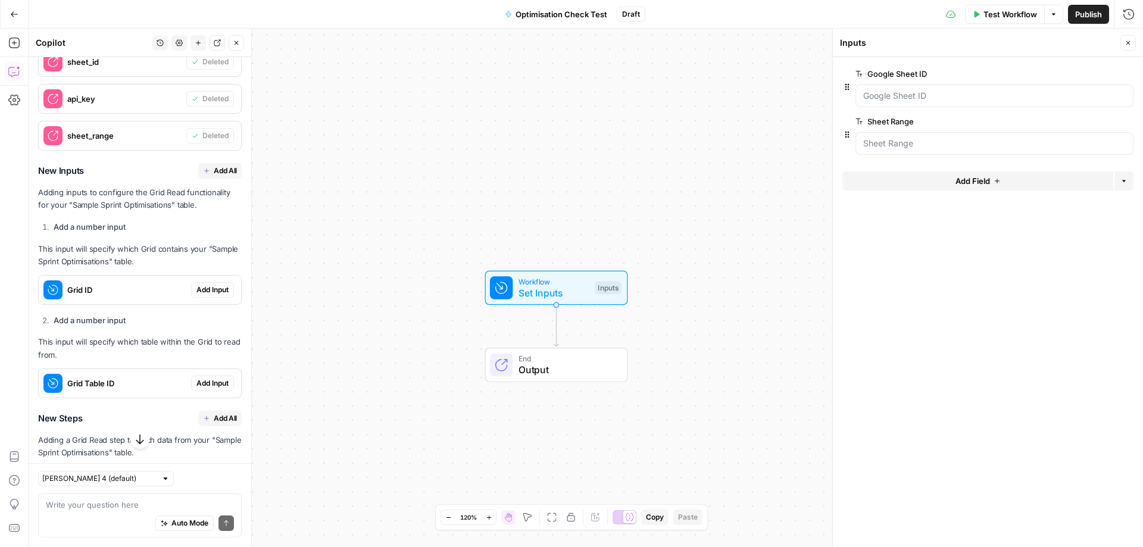
click at [196, 290] on span "Add Input" at bounding box center [212, 289] width 32 height 11
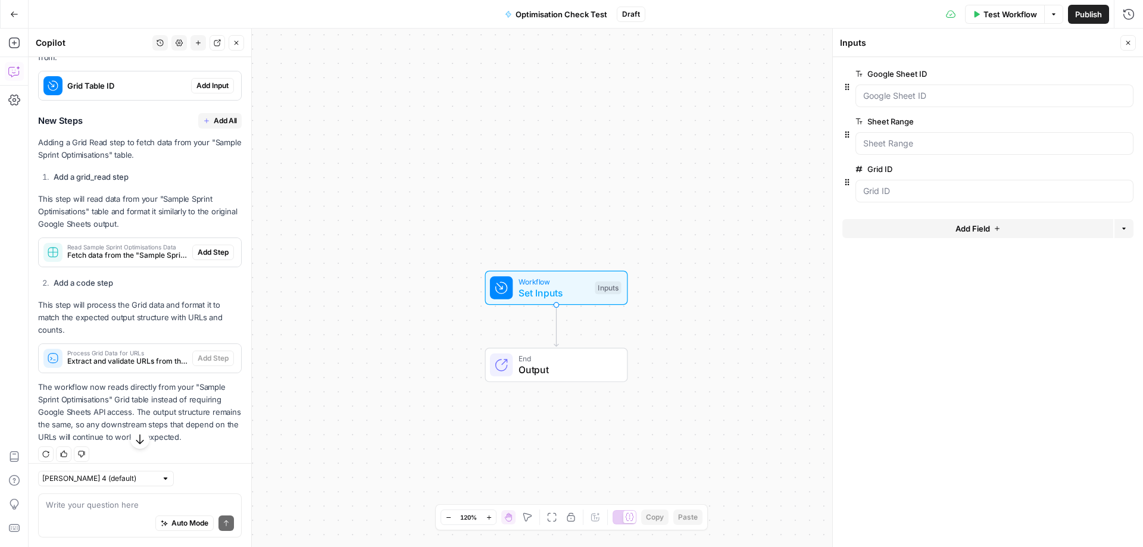
scroll to position [884, 0]
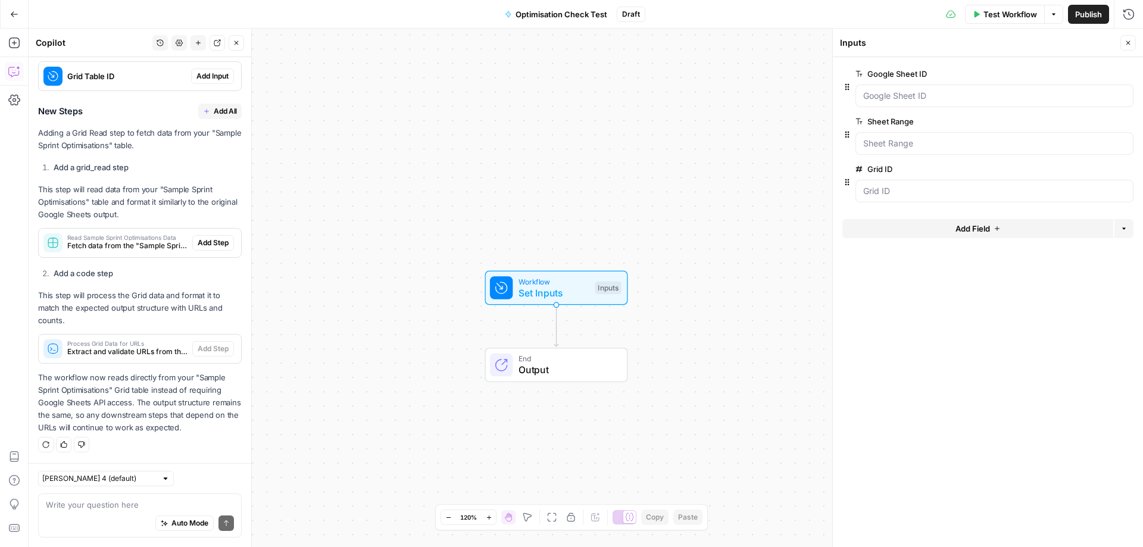
click at [582, 15] on span "Optimisation Check Test" at bounding box center [561, 14] width 92 height 12
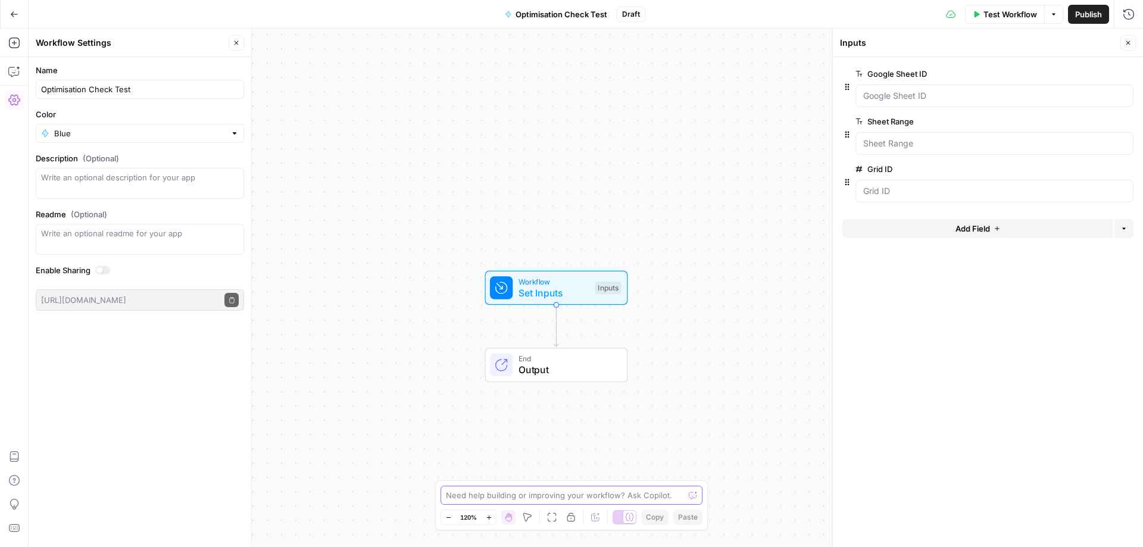
click at [490, 497] on textarea at bounding box center [565, 495] width 238 height 12
type textarea "scrap this workflow and start again"
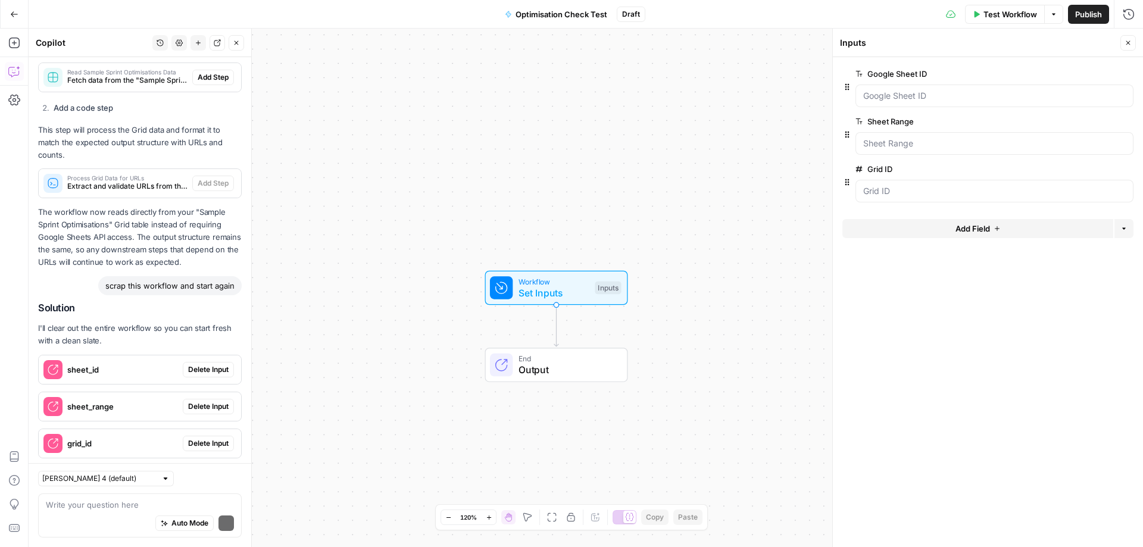
scroll to position [1119, 0]
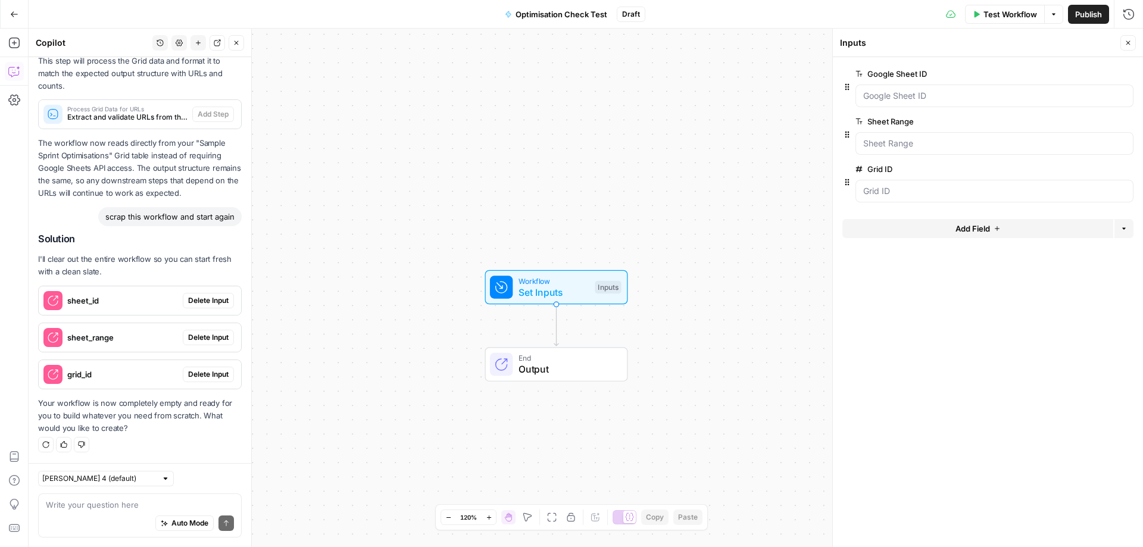
click at [412, 327] on div "Workflow Set Inputs Inputs End Output" at bounding box center [586, 288] width 1114 height 518
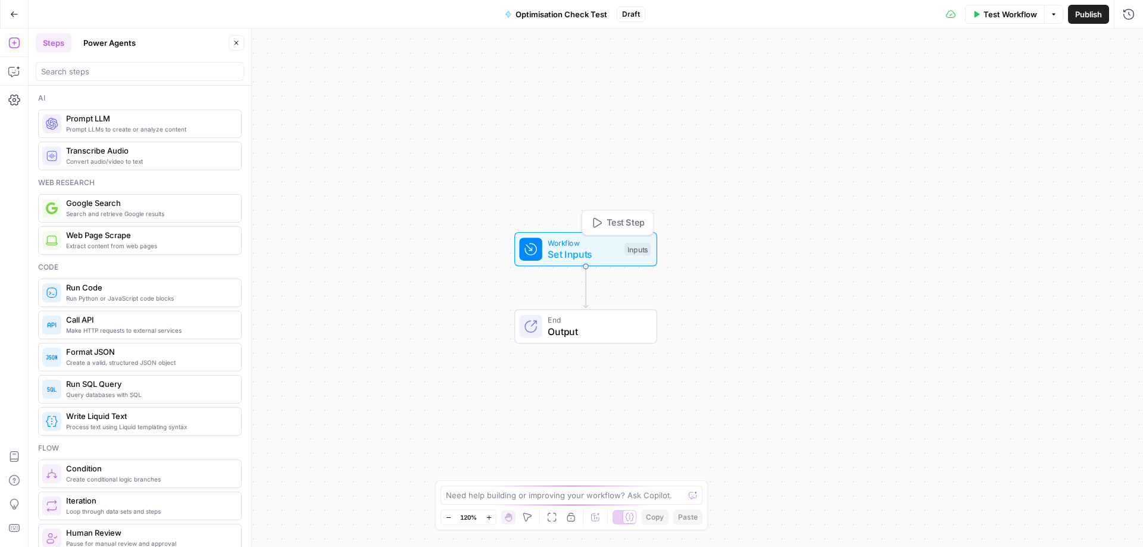
click at [598, 246] on span "Workflow" at bounding box center [582, 242] width 71 height 11
click at [17, 18] on button "Go Back" at bounding box center [14, 14] width 21 height 21
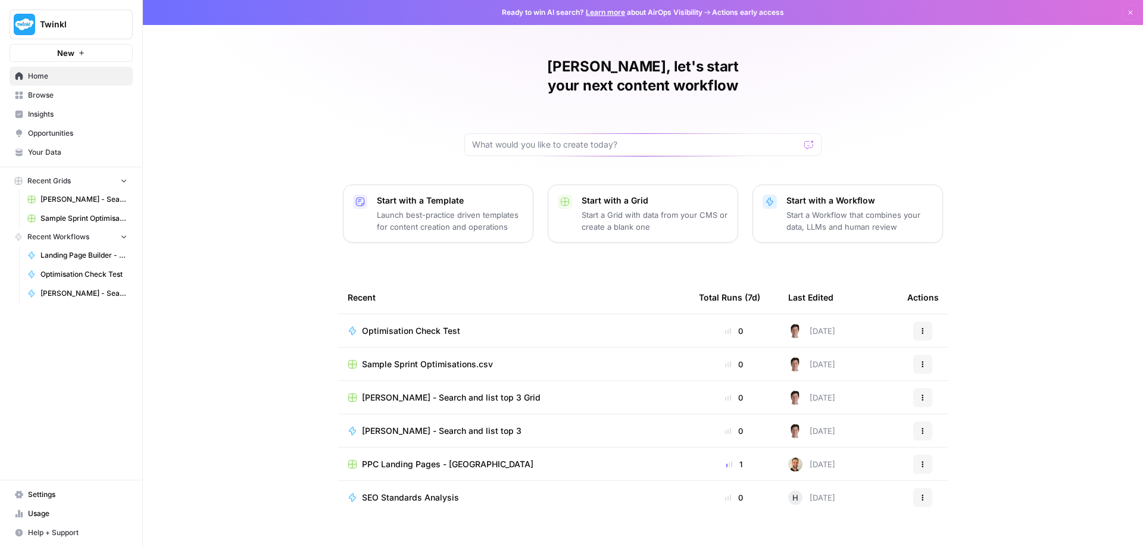
click at [393, 325] on span "Optimisation Check Test" at bounding box center [411, 331] width 98 height 12
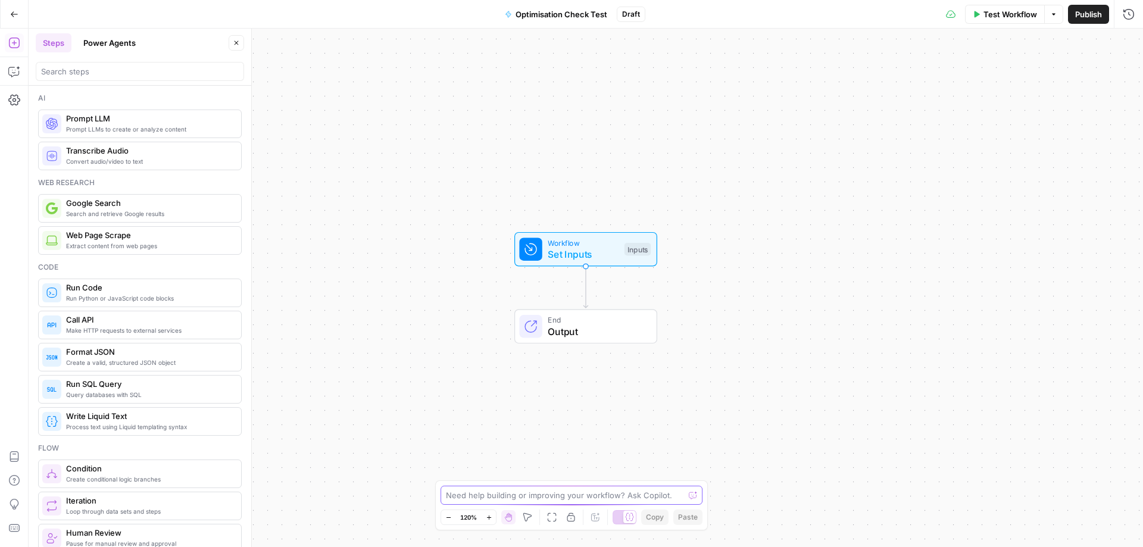
click at [582, 495] on textarea at bounding box center [565, 495] width 238 height 12
paste textarea "Sample Sprint Optimisations"
type textarea "Input from the grid 'Sample Sprint Optimisations' and use the keyword to find t…"
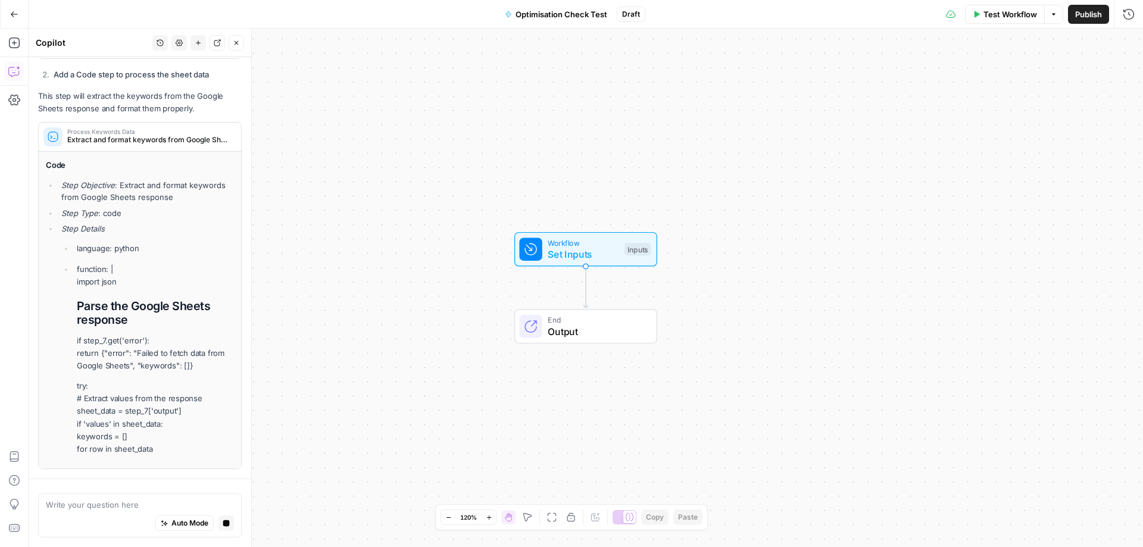
scroll to position [484, 0]
click at [11, 11] on icon "button" at bounding box center [14, 14] width 8 height 8
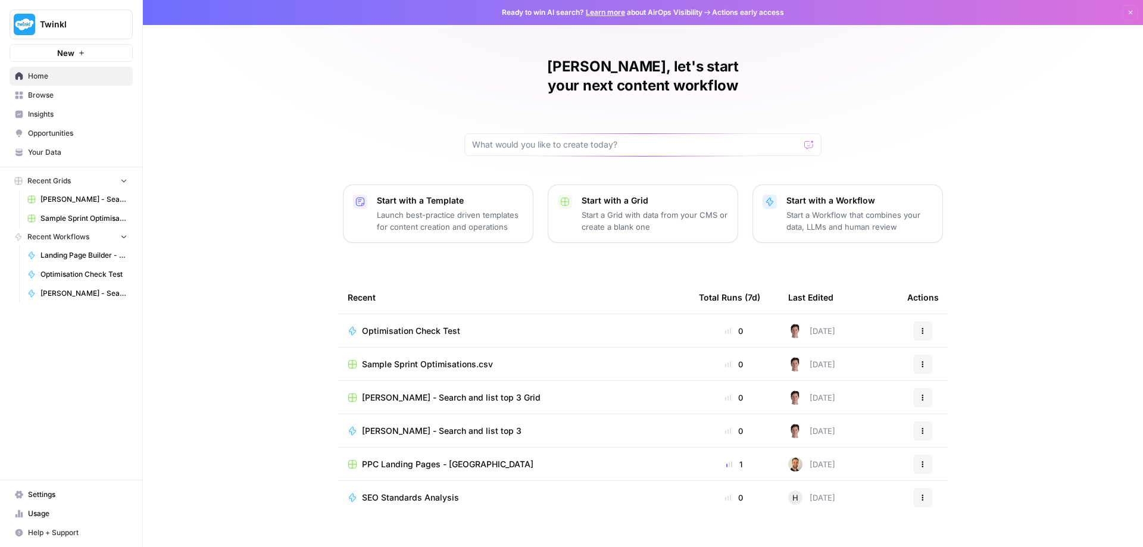
click at [400, 358] on span "Sample Sprint Optimisations.csv" at bounding box center [427, 364] width 131 height 12
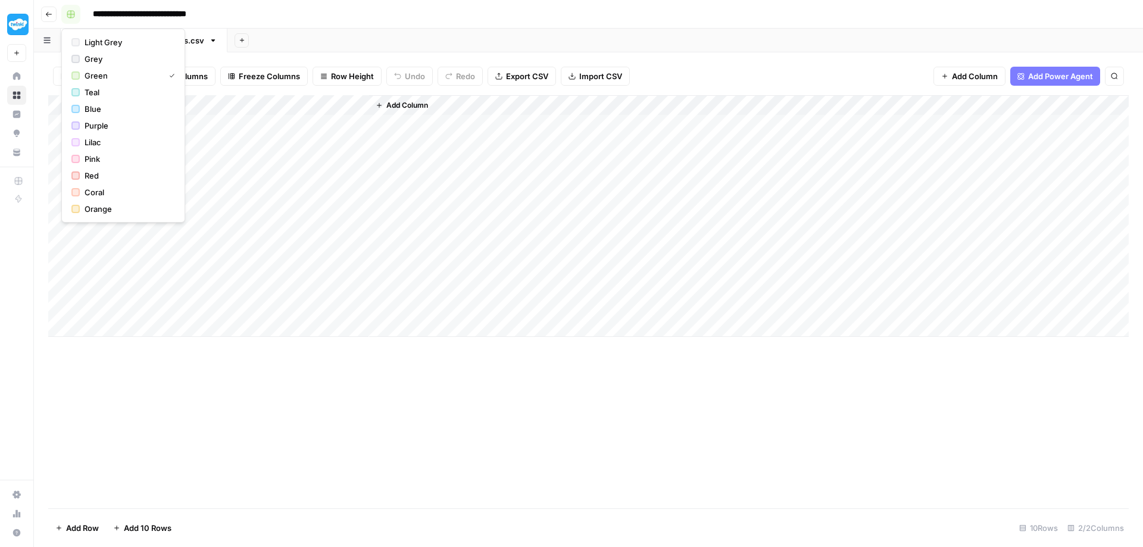
click at [72, 15] on rect "button" at bounding box center [70, 14] width 7 height 7
click at [54, 16] on button "Go back" at bounding box center [48, 14] width 15 height 15
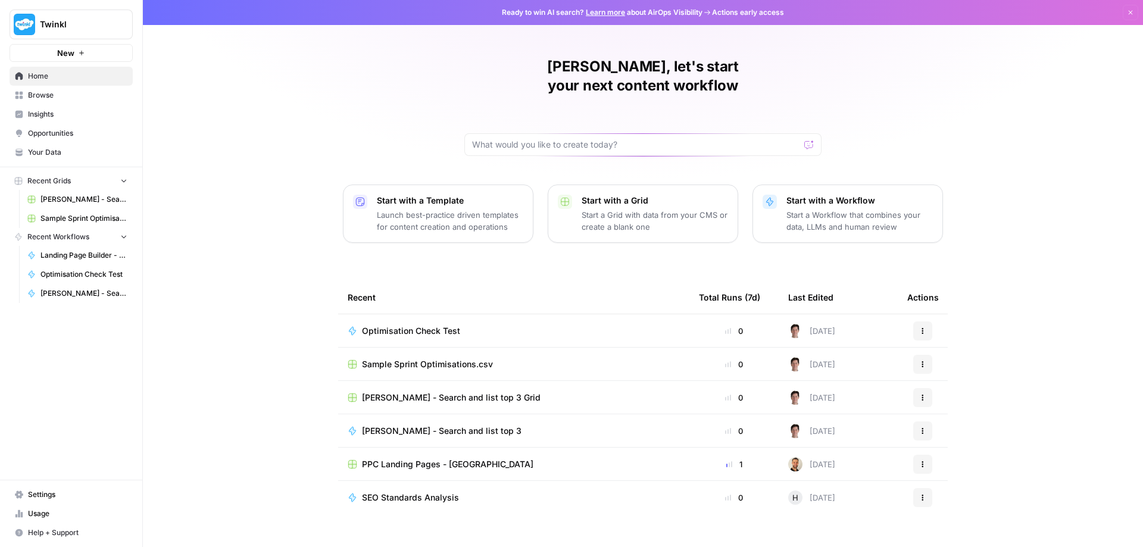
click at [396, 325] on span "Optimisation Check Test" at bounding box center [411, 331] width 98 height 12
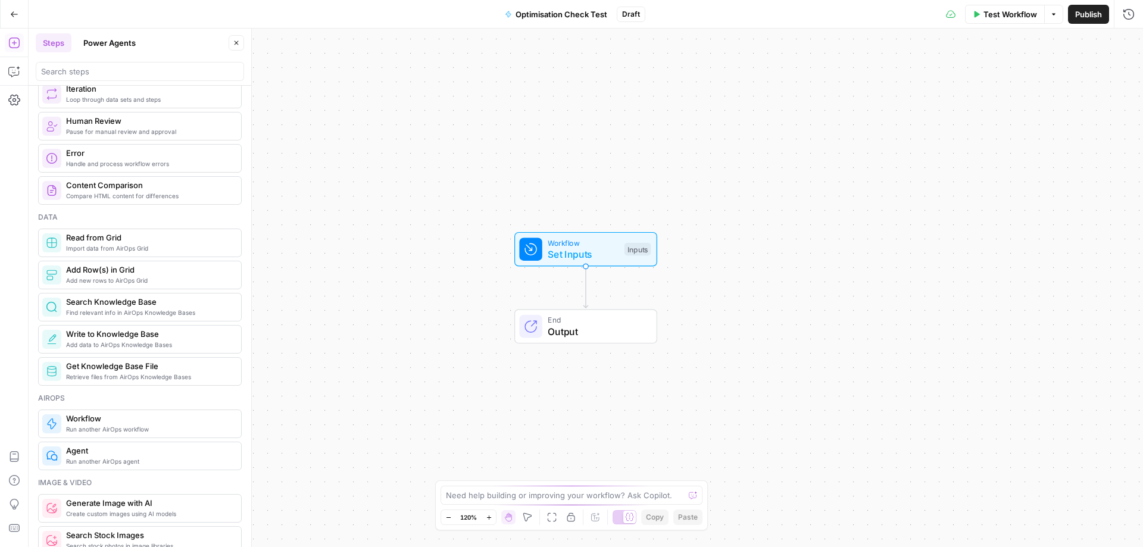
scroll to position [476, 0]
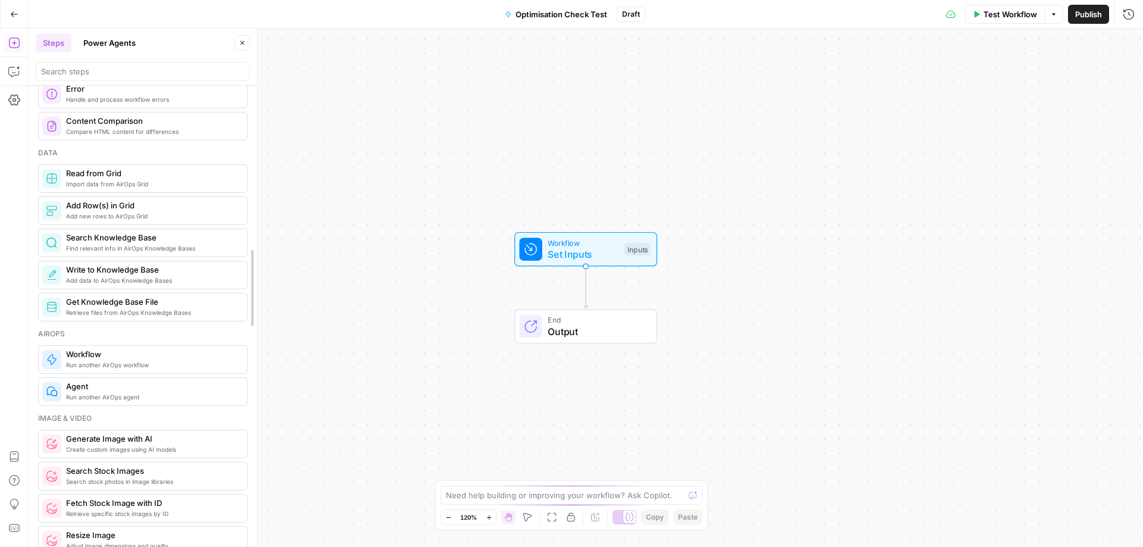
drag, startPoint x: 247, startPoint y: 236, endPoint x: 258, endPoint y: 289, distance: 54.0
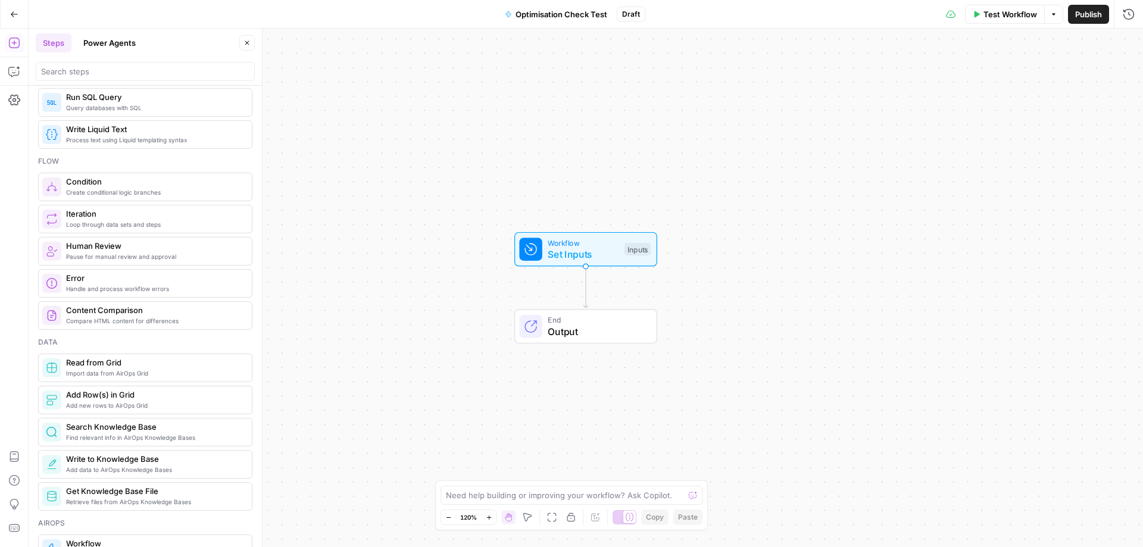
scroll to position [0, 0]
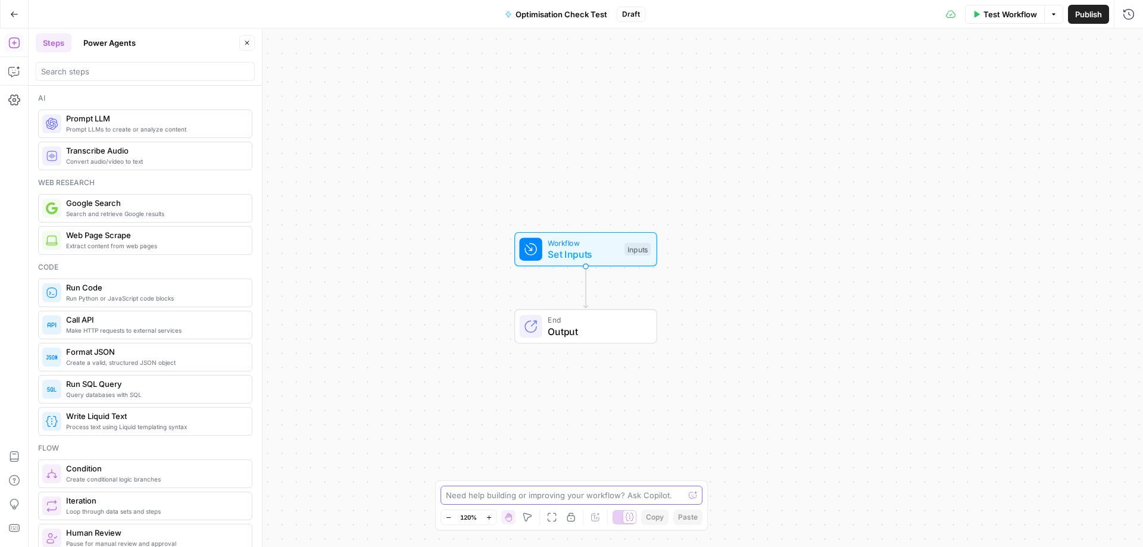
click at [536, 499] on textarea at bounding box center [565, 495] width 238 height 12
paste textarea "Sample Sprint Optimisations"
type textarea "Use my grid called 'Sample Sprint Optimisations'"
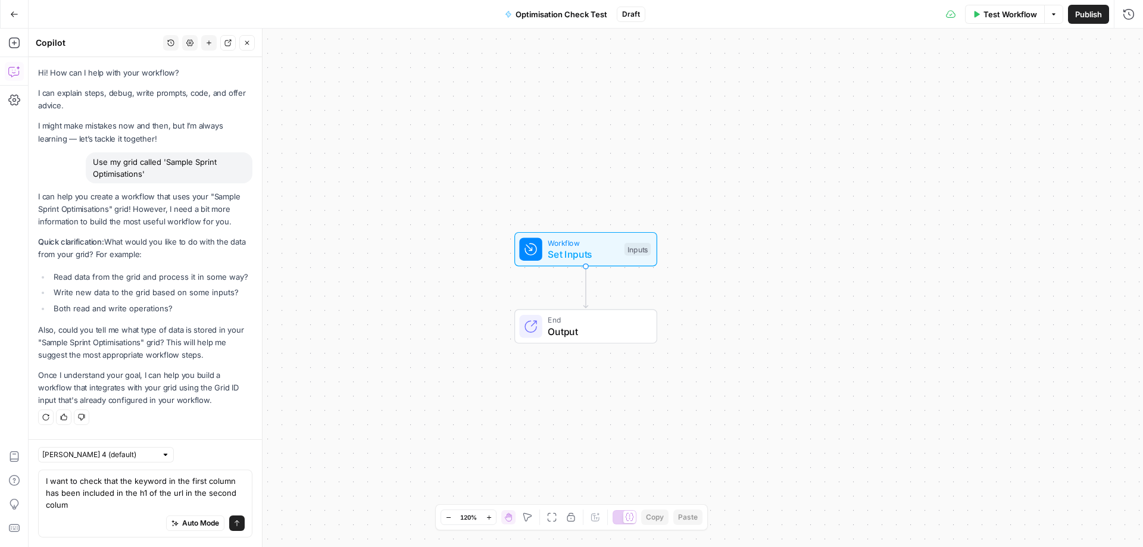
type textarea "I want to check that the keyword in the first column has been included in the h…"
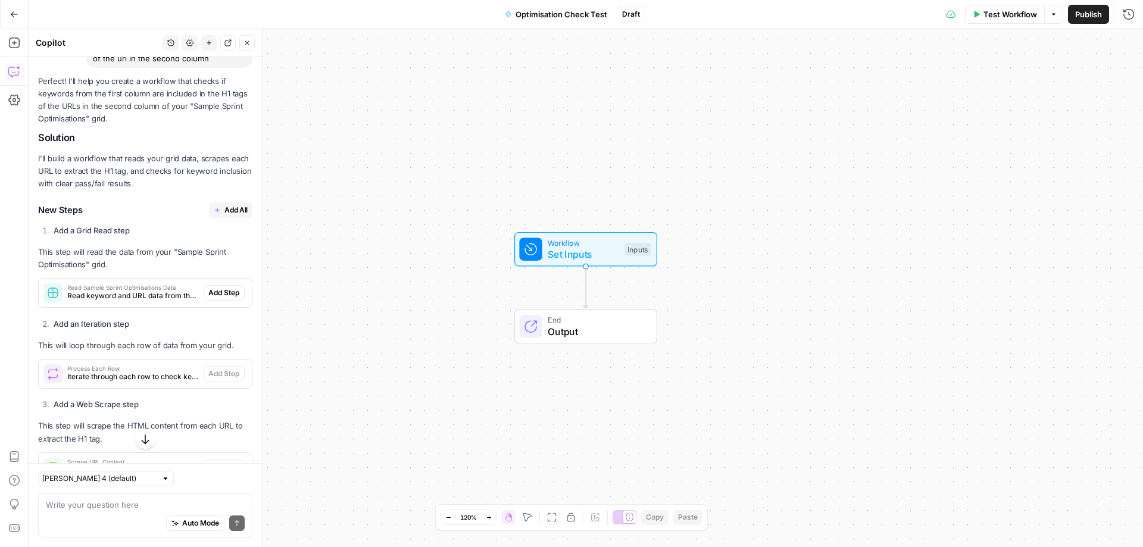
scroll to position [449, 0]
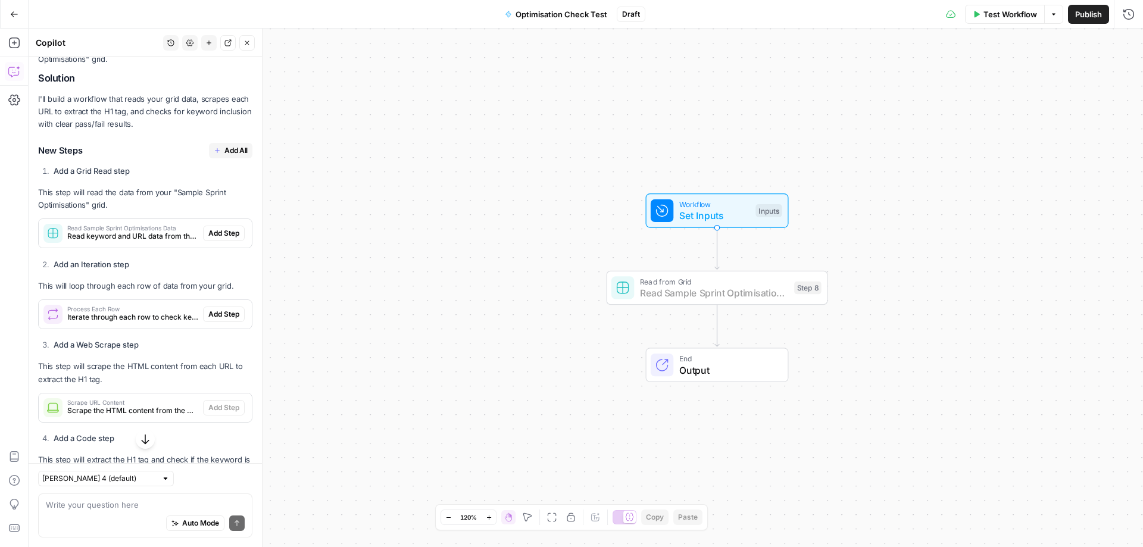
click at [215, 239] on span "Add Step" at bounding box center [223, 233] width 31 height 11
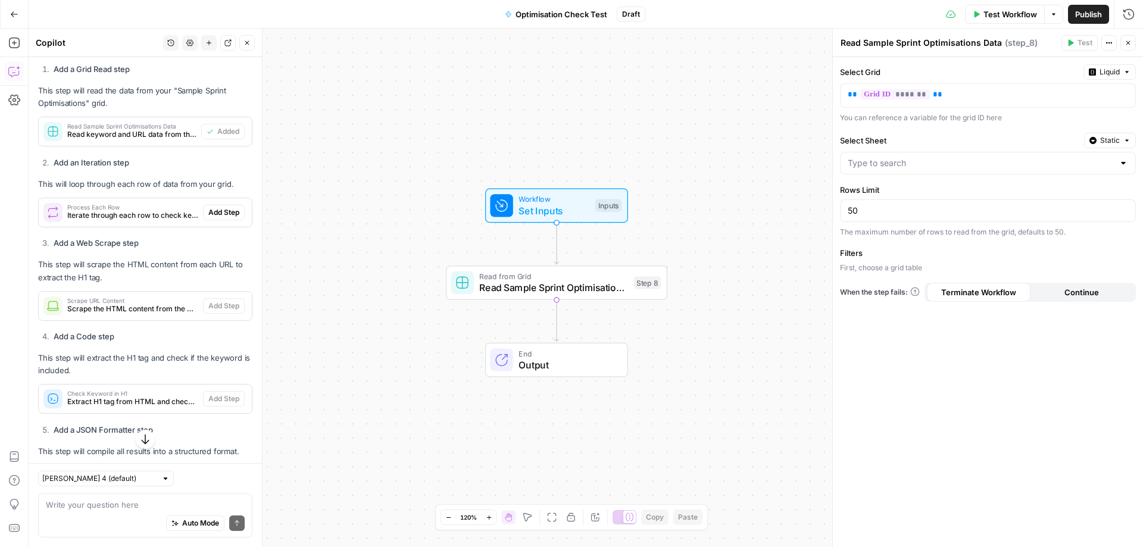
scroll to position [606, 0]
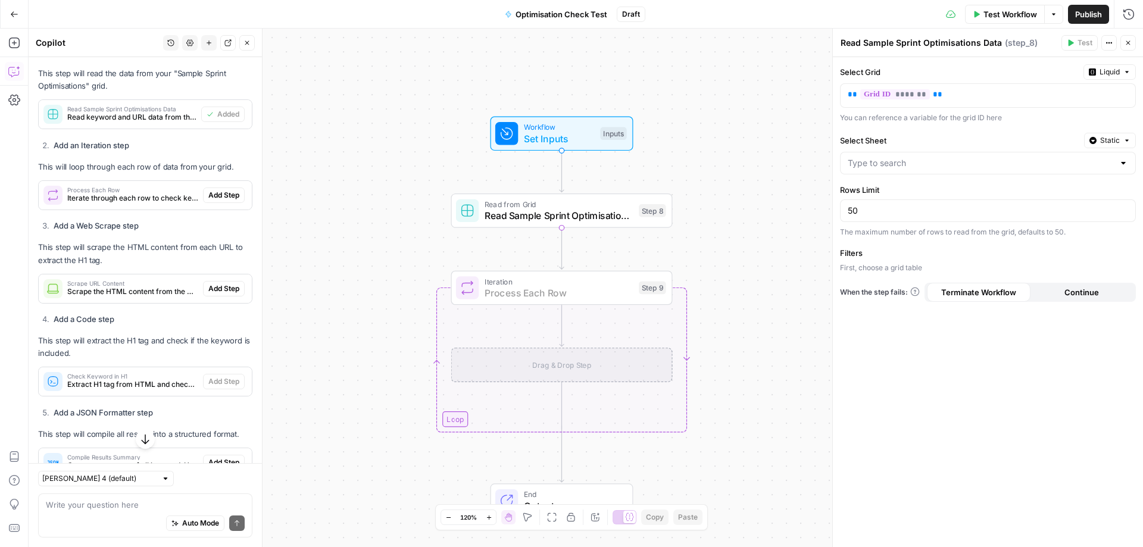
click at [212, 201] on span "Add Step" at bounding box center [223, 195] width 31 height 11
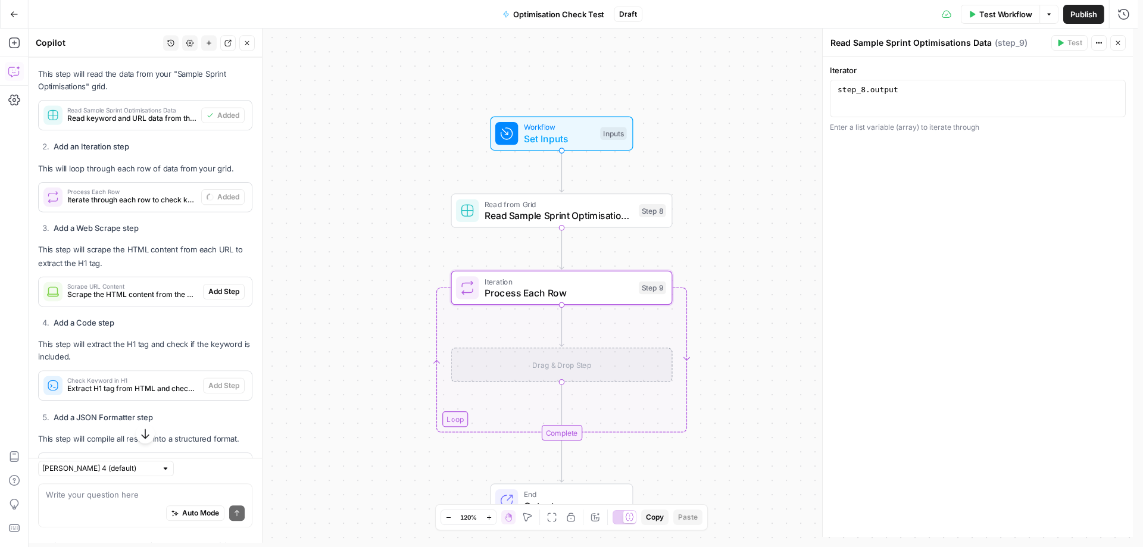
type textarea "Process Each Row"
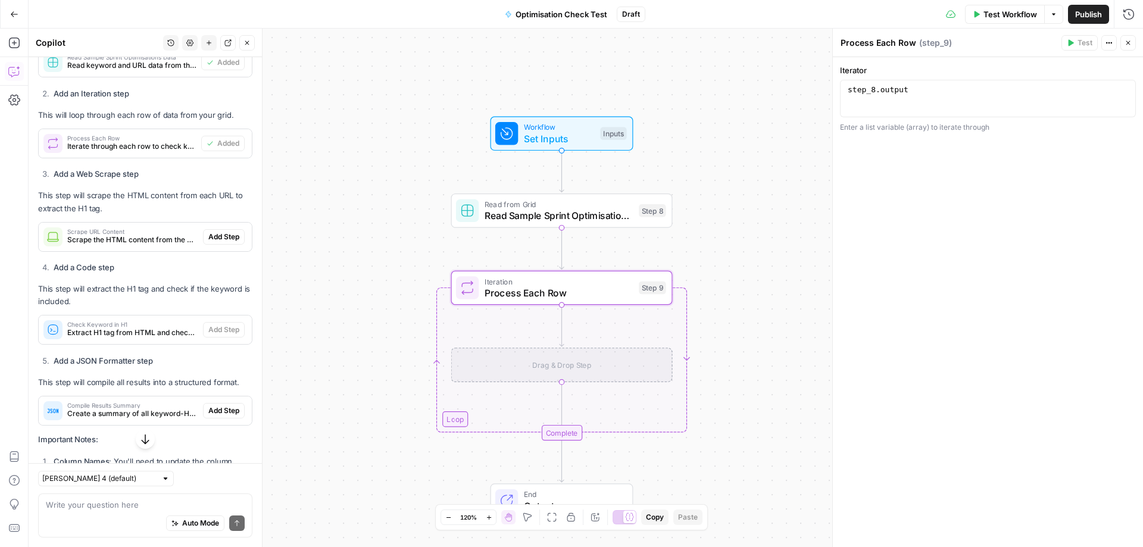
scroll to position [665, 0]
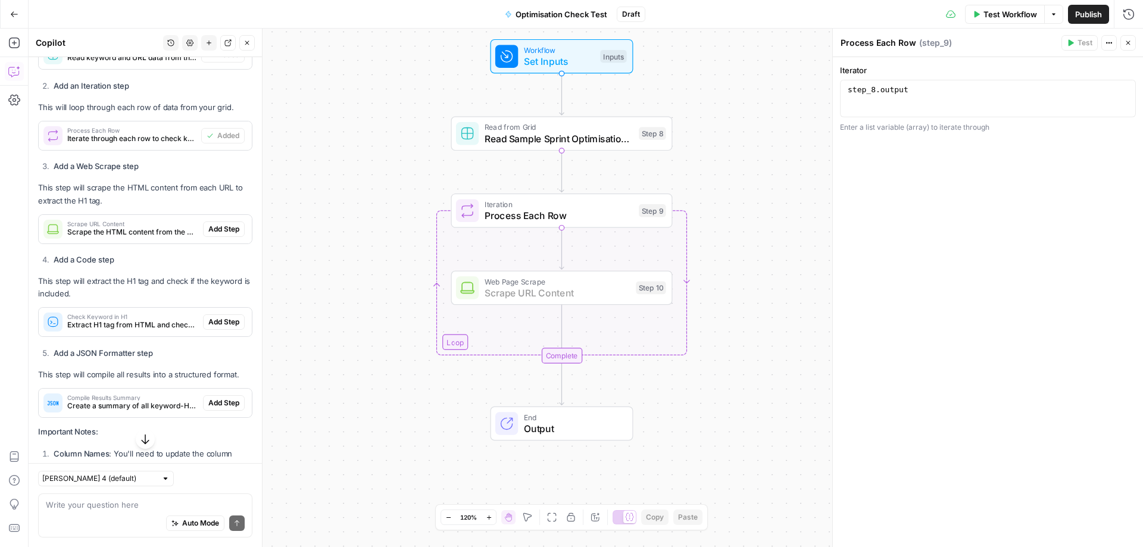
click at [211, 234] on span "Add Step" at bounding box center [223, 229] width 31 height 11
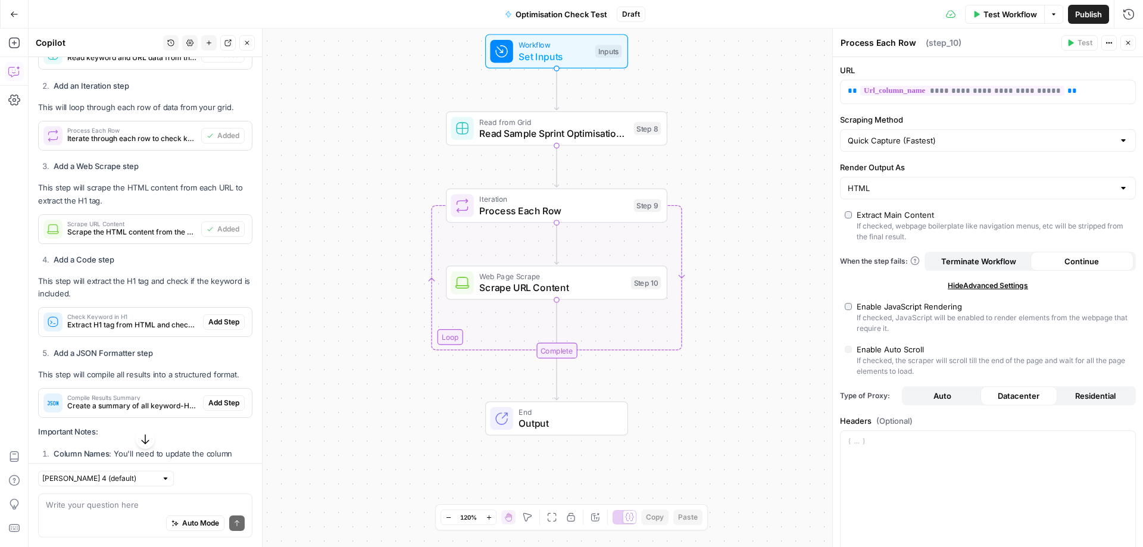
type textarea "Scrape URL Content"
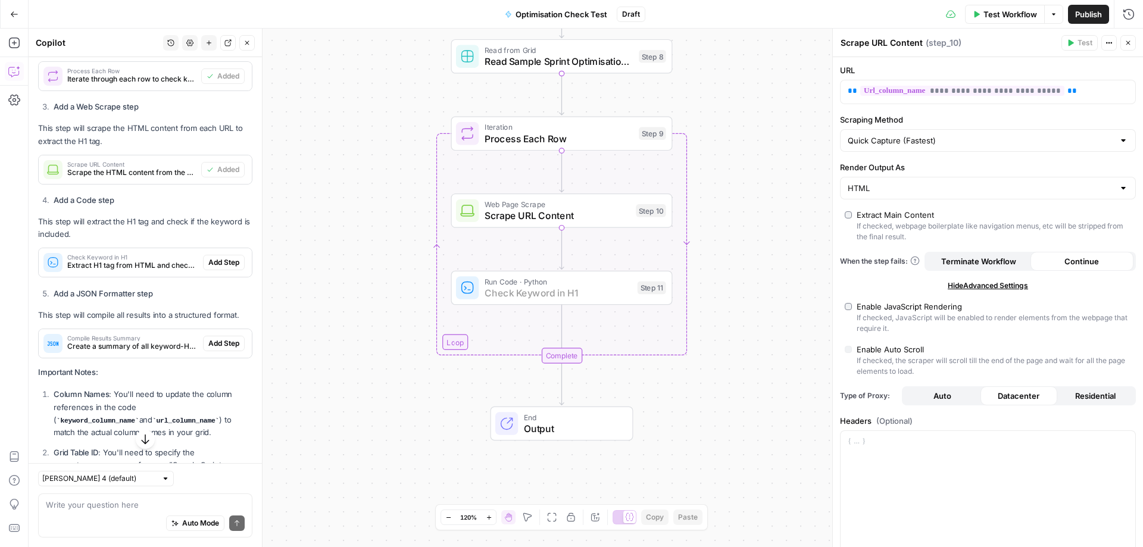
click at [220, 268] on span "Add Step" at bounding box center [223, 262] width 31 height 11
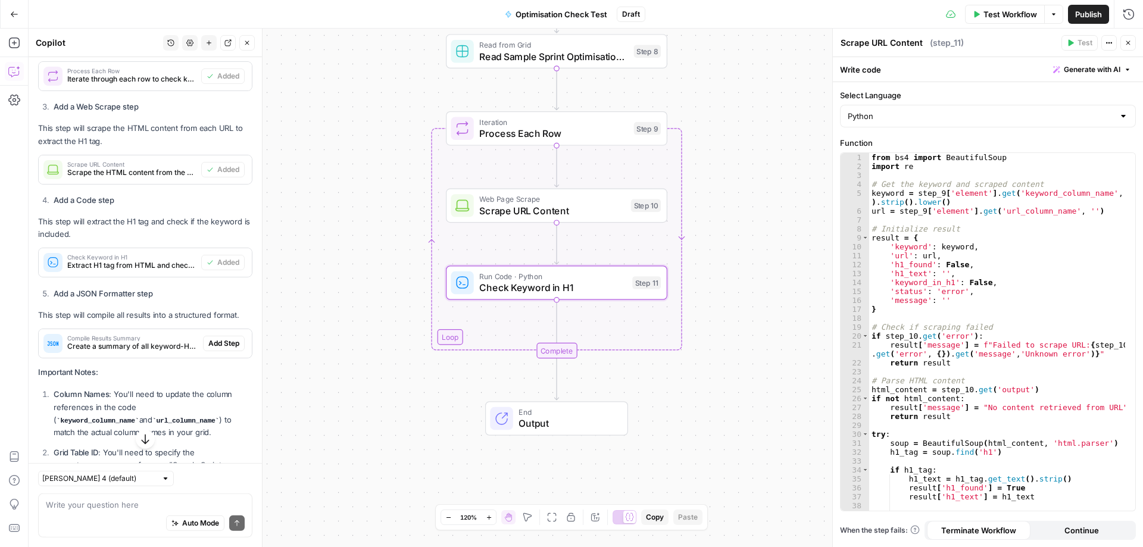
type textarea "Check Keyword in H1"
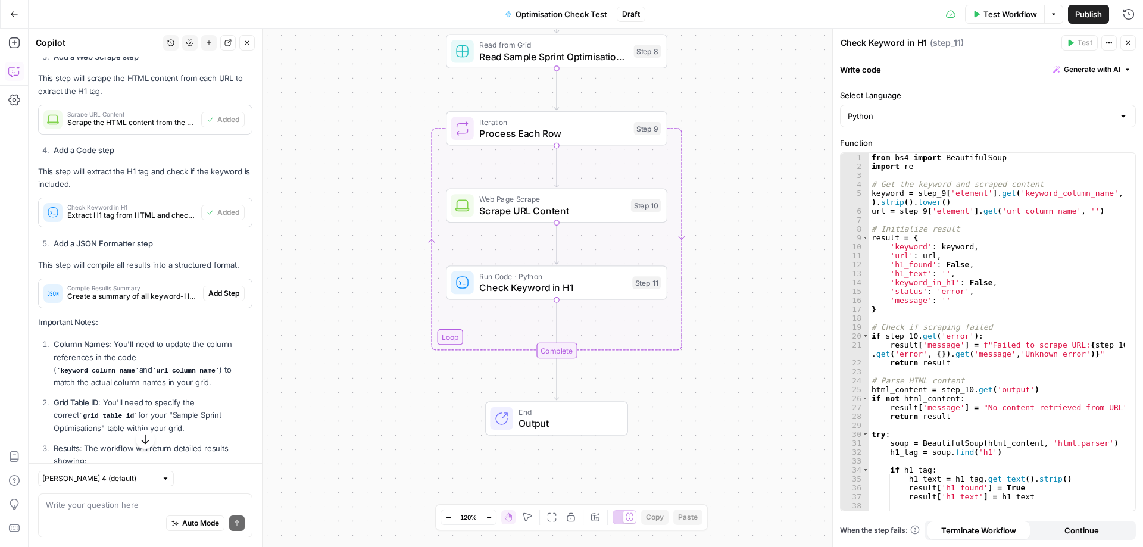
scroll to position [784, 0]
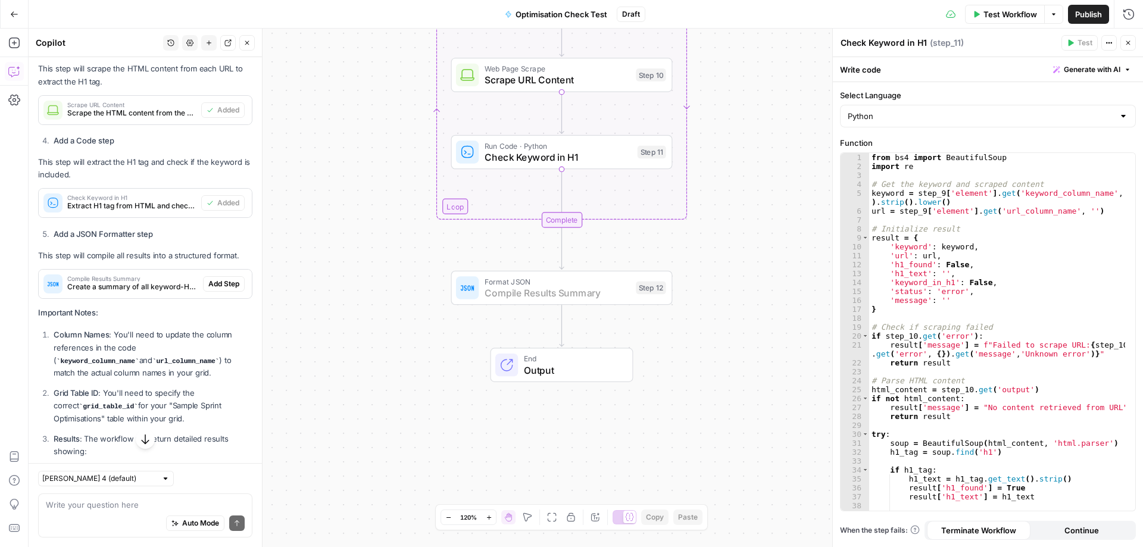
click at [208, 289] on span "Add Step" at bounding box center [223, 284] width 31 height 11
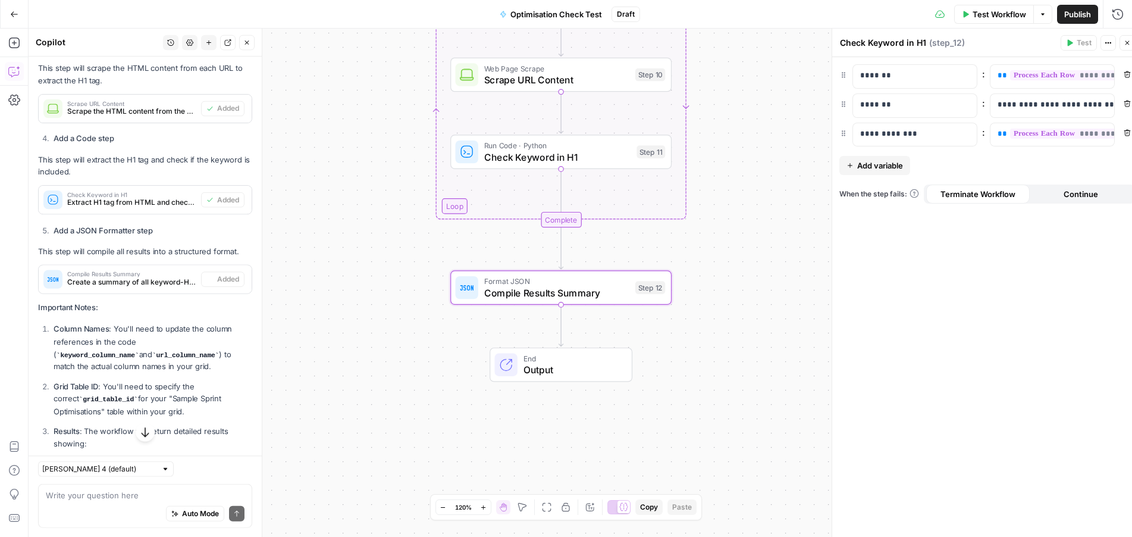
type textarea "Compile Results Summary"
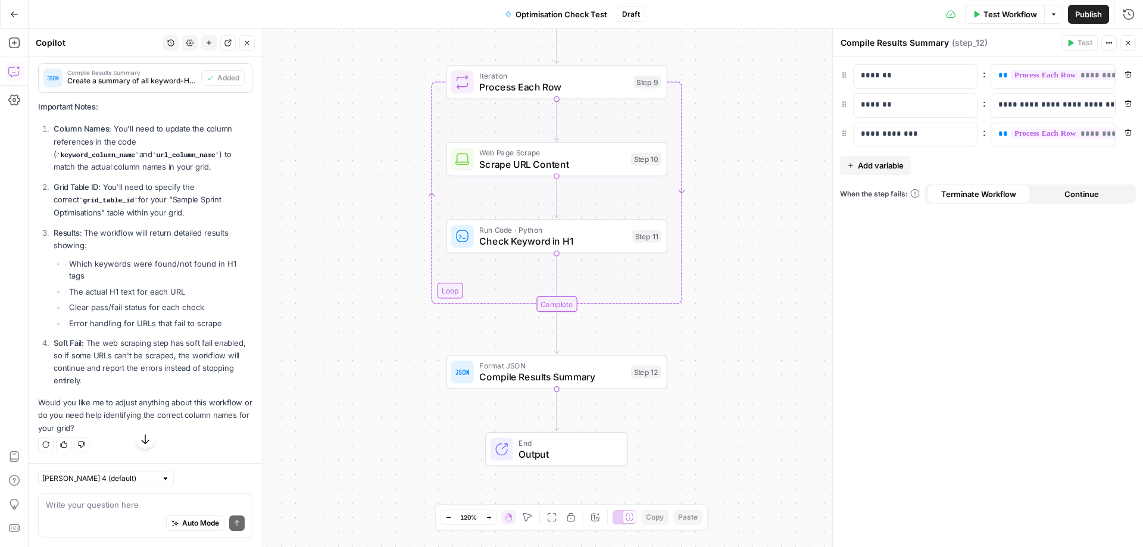
scroll to position [943, 0]
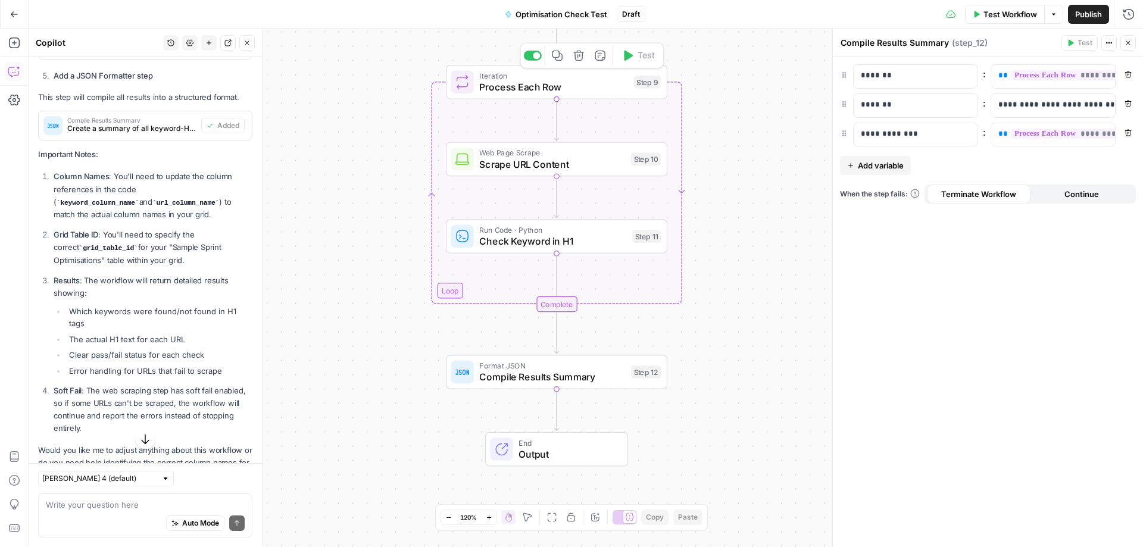
click at [534, 87] on span "Process Each Row" at bounding box center [553, 87] width 149 height 14
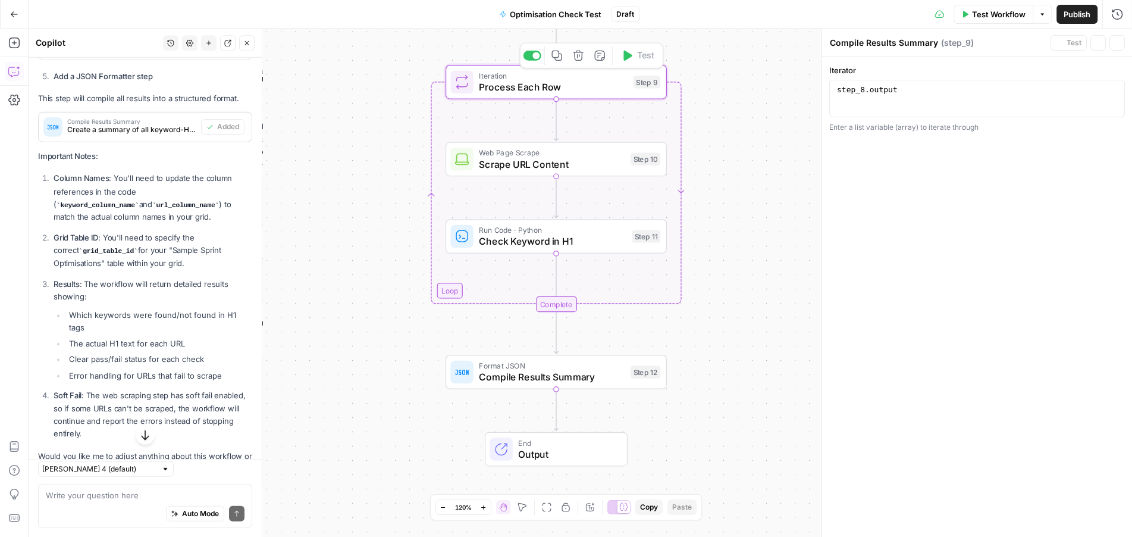
type textarea "Process Each Row"
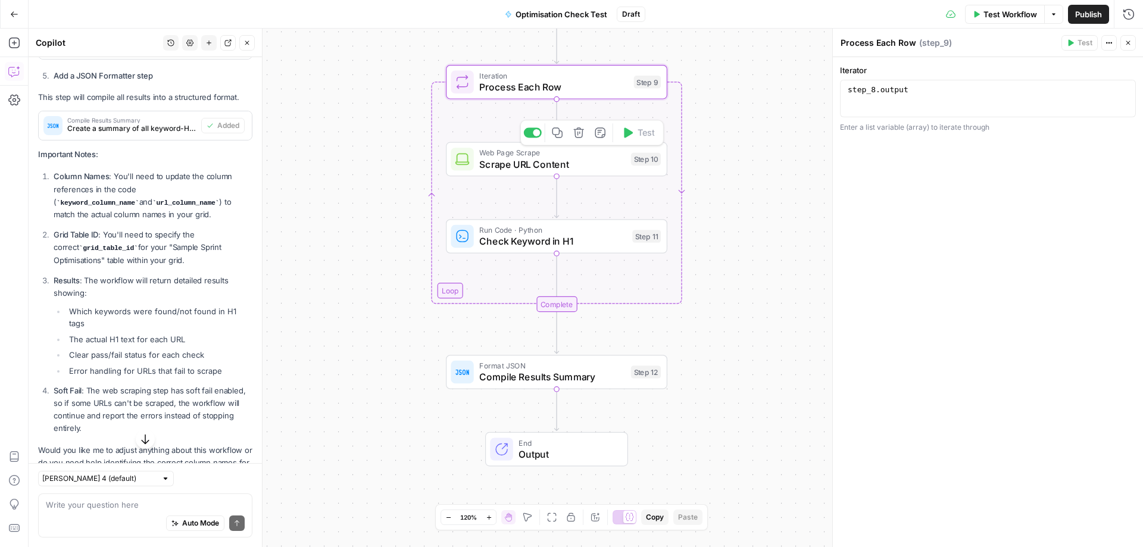
click at [539, 161] on span "Scrape URL Content" at bounding box center [552, 164] width 146 height 14
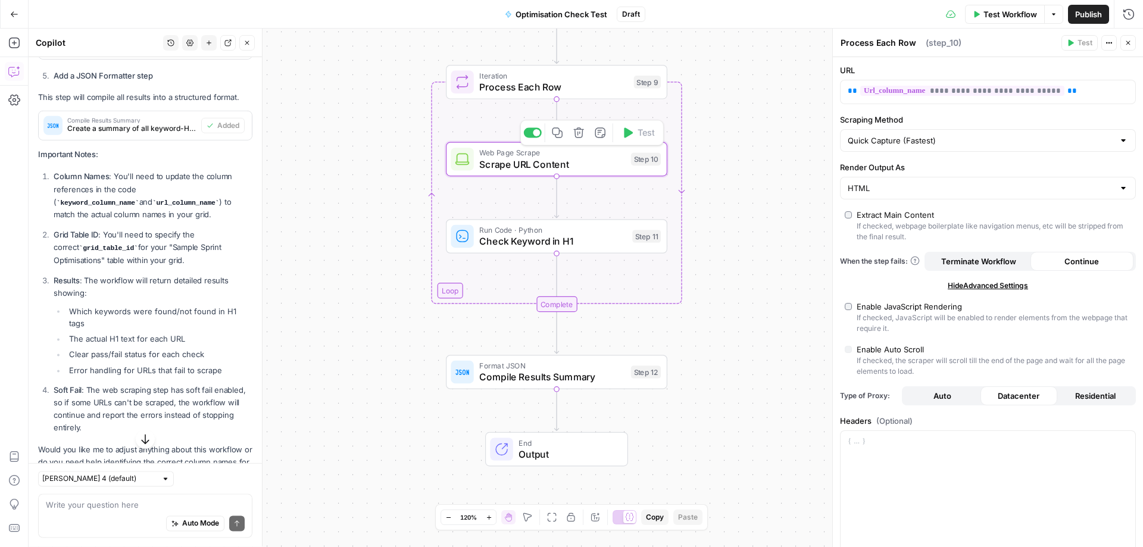
type textarea "Scrape URL Content"
click at [139, 204] on code "keyword_column_name" at bounding box center [98, 202] width 83 height 7
click at [139, 199] on code "keyword_column_name" at bounding box center [98, 202] width 83 height 7
drag, startPoint x: 142, startPoint y: 201, endPoint x: 209, endPoint y: 198, distance: 66.7
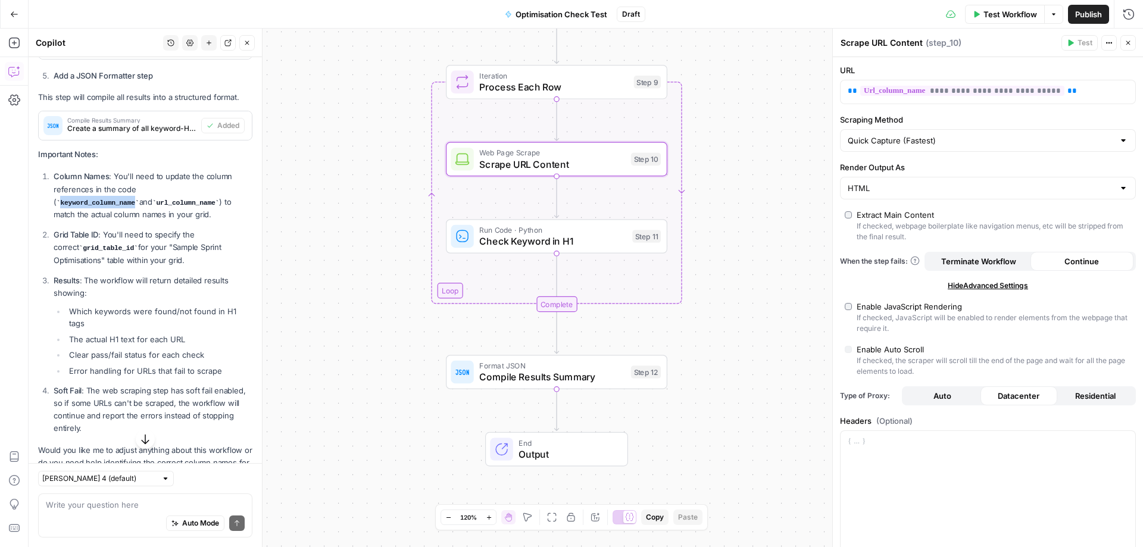
click at [139, 199] on code "keyword_column_name" at bounding box center [98, 202] width 83 height 7
copy code "keyword_column_name"
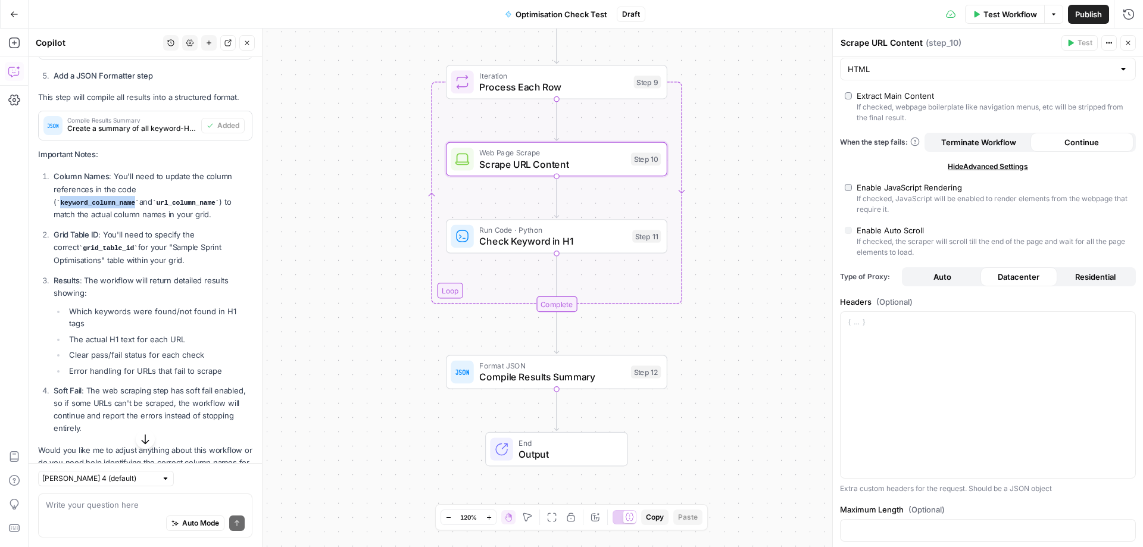
scroll to position [0, 0]
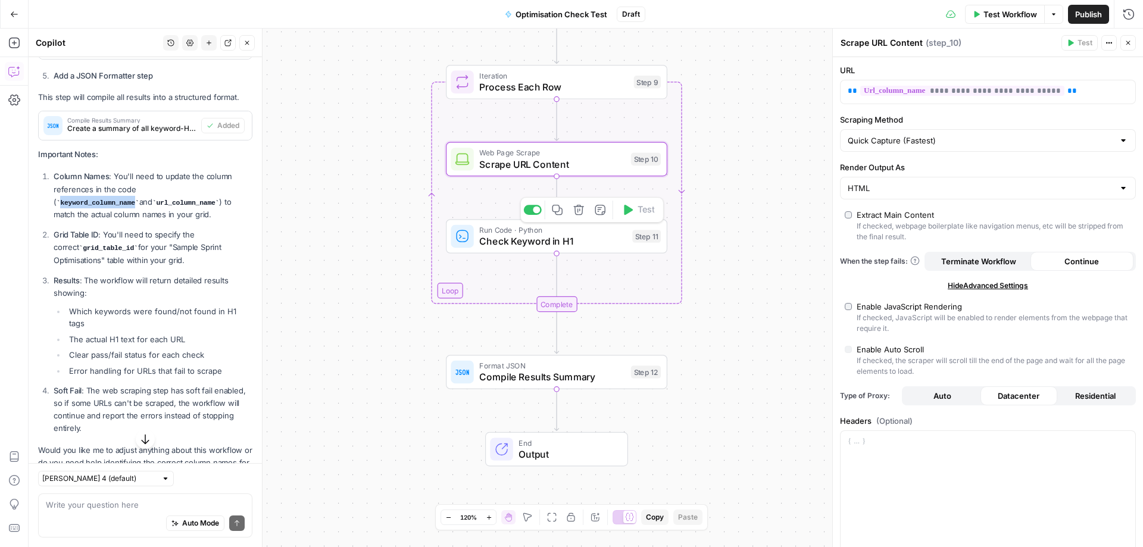
click at [600, 238] on span "Check Keyword in H1" at bounding box center [552, 241] width 147 height 14
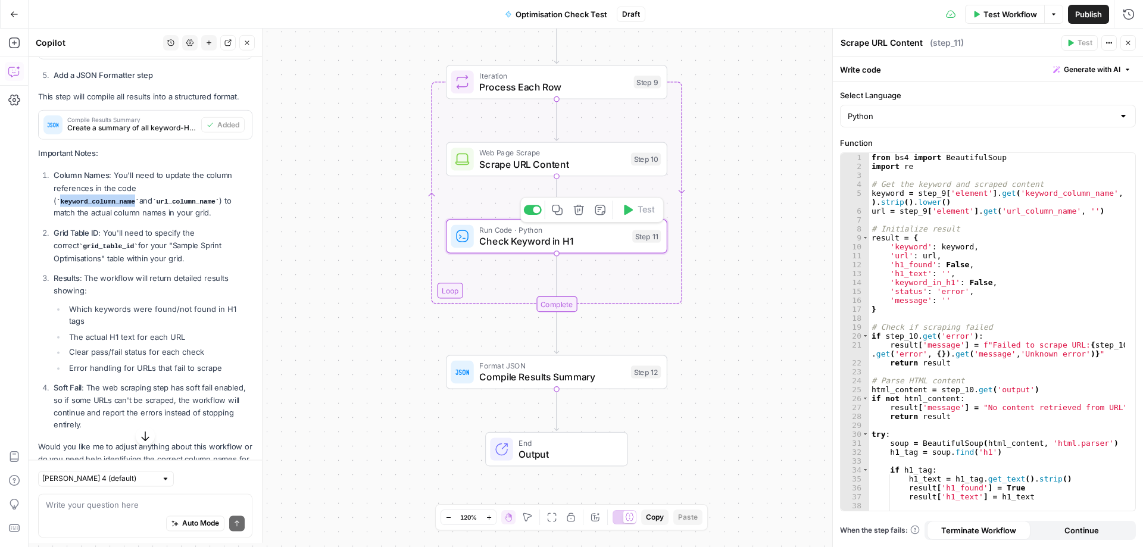
type textarea "Check Keyword in H1"
click at [1030, 190] on div "from bs4 import BeautifulSoup import re # Get the keyword and scraped content k…" at bounding box center [997, 341] width 256 height 376
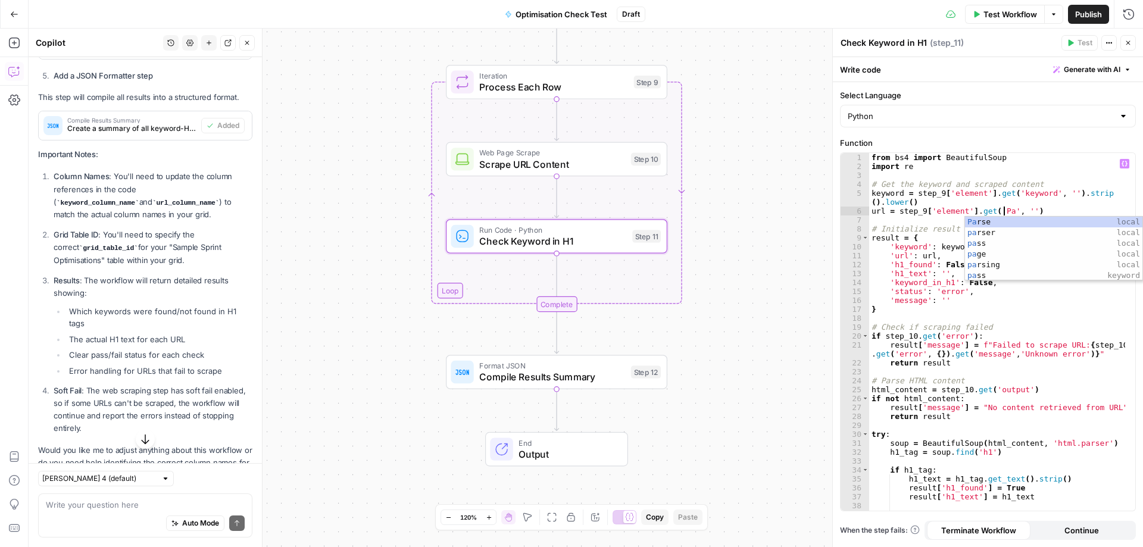
scroll to position [0, 11]
click at [995, 211] on div "from bs4 import BeautifulSoup import re # Get the keyword and scraped content k…" at bounding box center [997, 341] width 256 height 376
click at [1017, 193] on div "from bs4 import BeautifulSoup import re # Get the keyword and scraped content k…" at bounding box center [997, 341] width 256 height 376
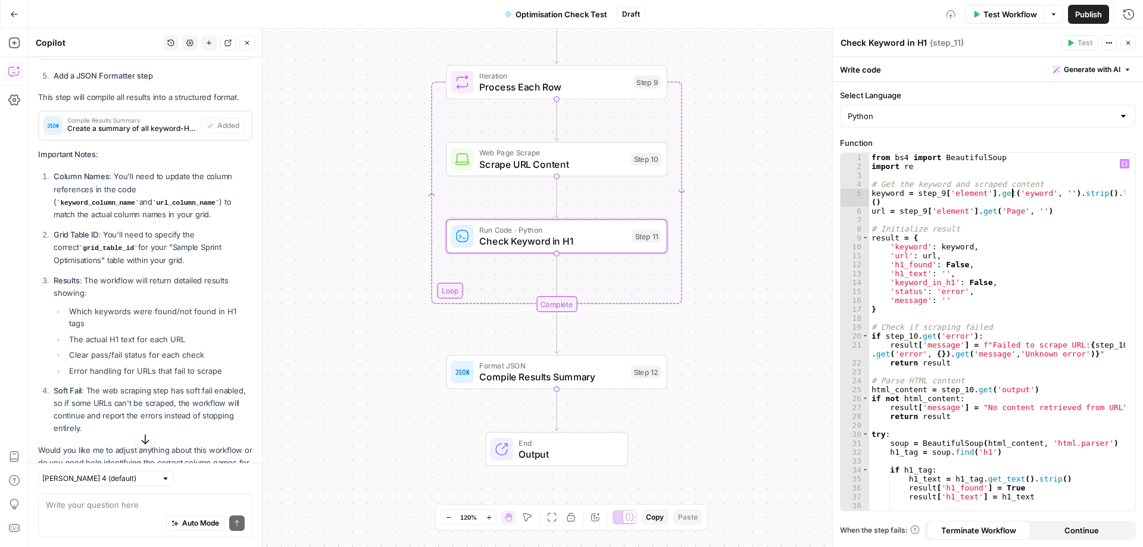
scroll to position [0, 11]
type textarea "**********"
click at [89, 252] on code "grid_table_id" at bounding box center [108, 248] width 59 height 7
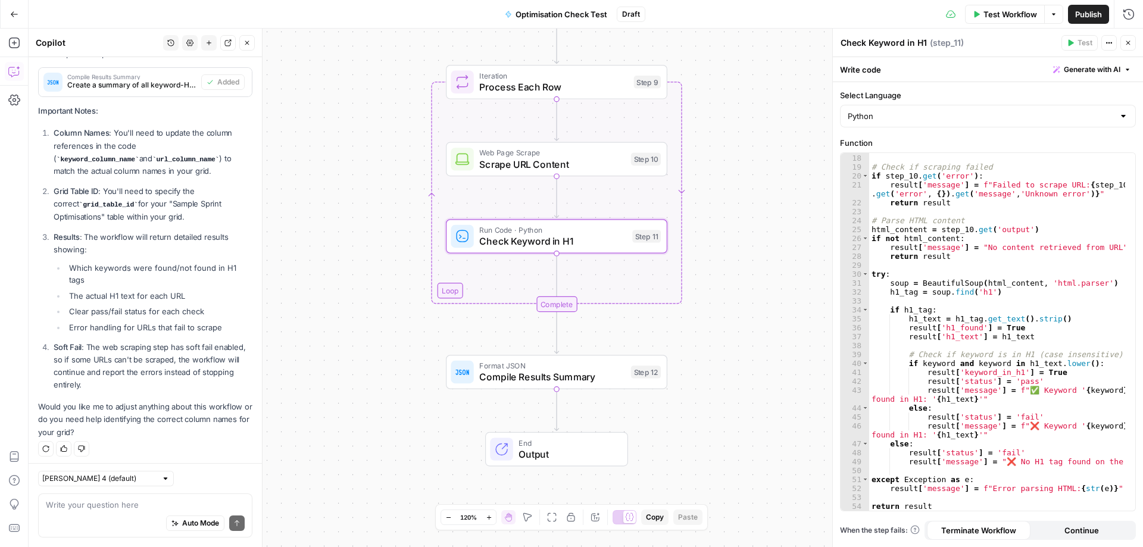
scroll to position [1002, 0]
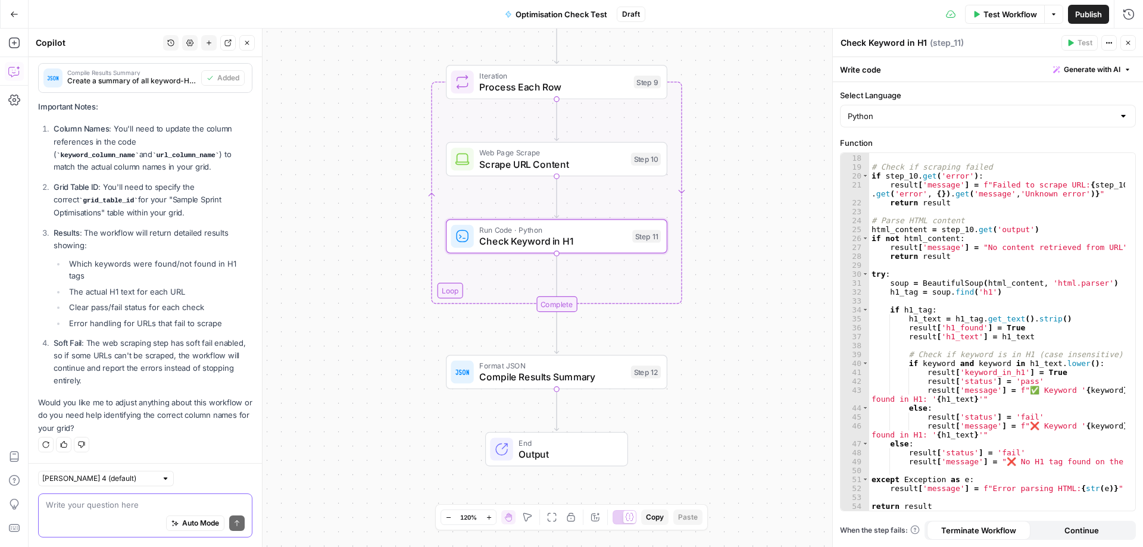
click at [117, 507] on textarea at bounding box center [145, 505] width 199 height 12
type textarea "how do I find the grid_table_id?"
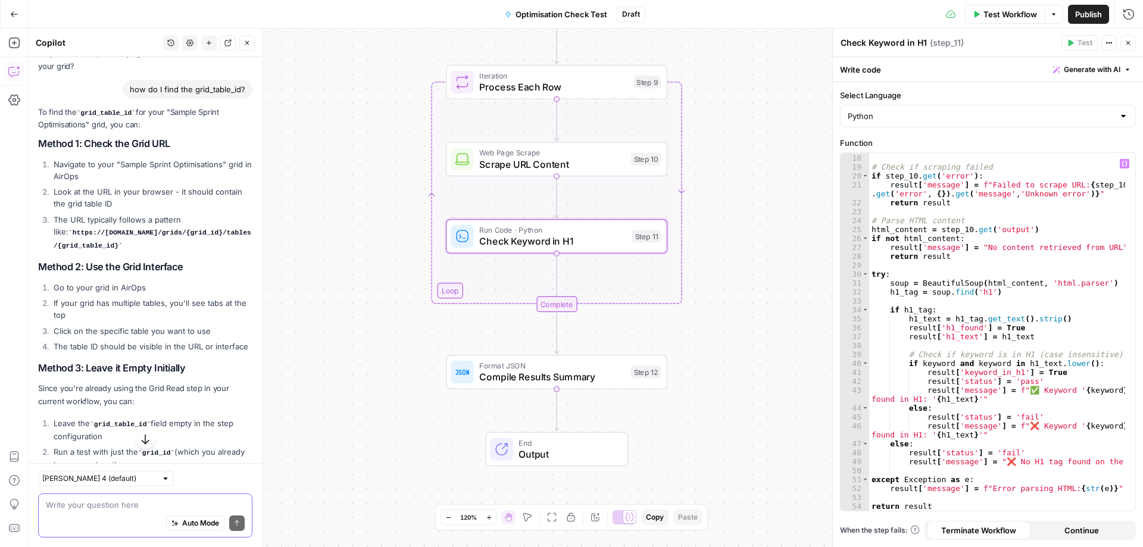
scroll to position [160, 0]
click at [562, 77] on span "Iteration" at bounding box center [553, 75] width 149 height 11
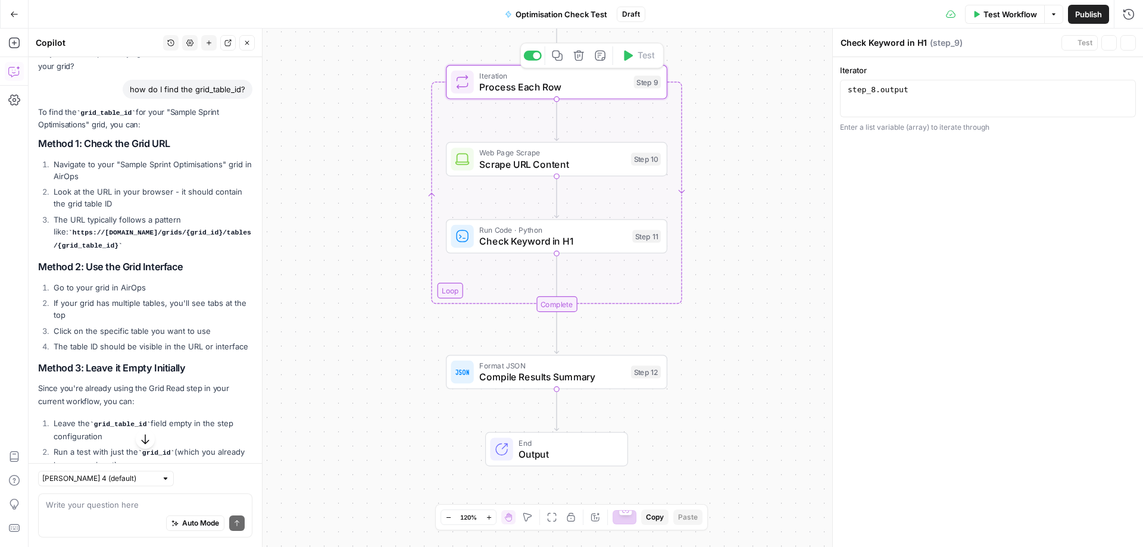
type textarea "Process Each Row"
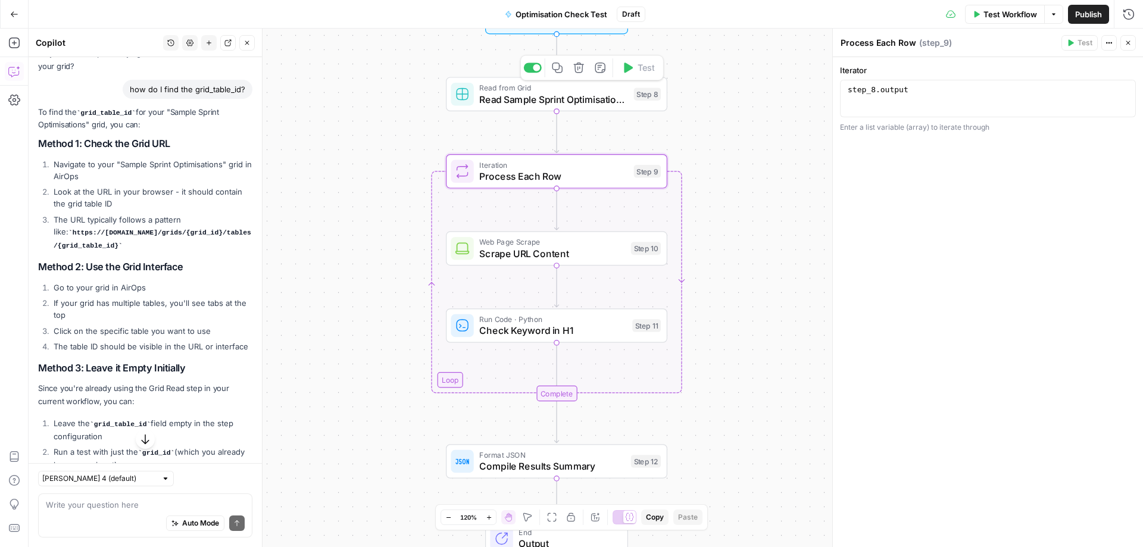
click at [570, 93] on span "Read Sample Sprint Optimisations Data" at bounding box center [553, 99] width 149 height 14
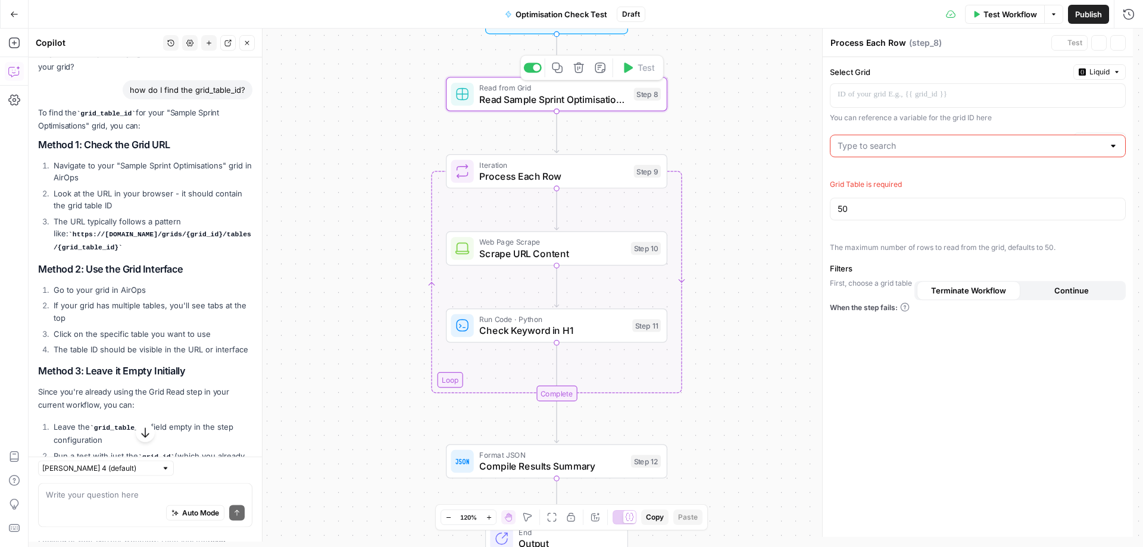
type textarea "Read Sample Sprint Optimisations Data"
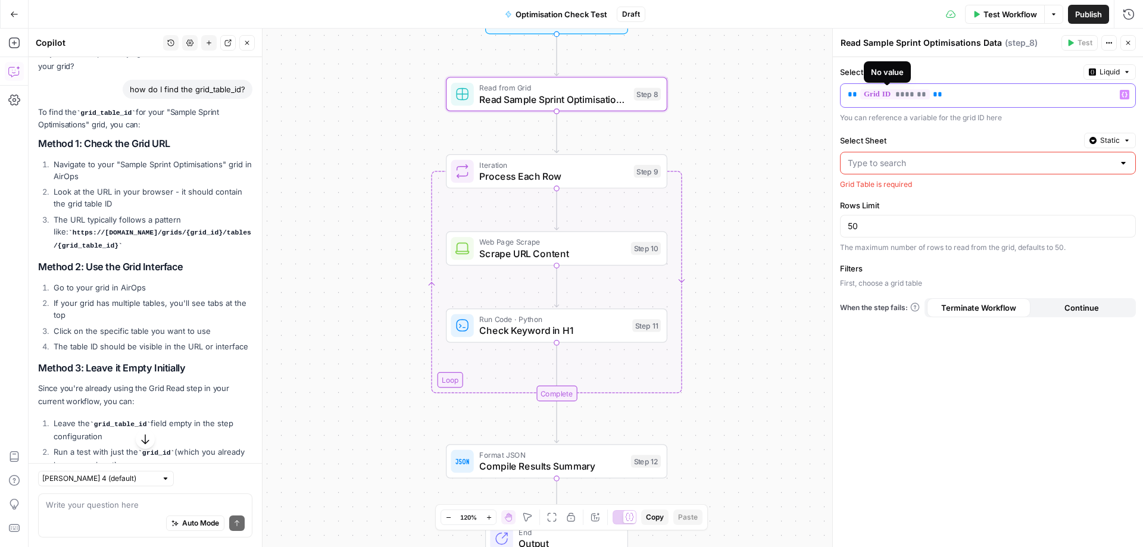
click at [914, 93] on span "*******" at bounding box center [895, 94] width 70 height 10
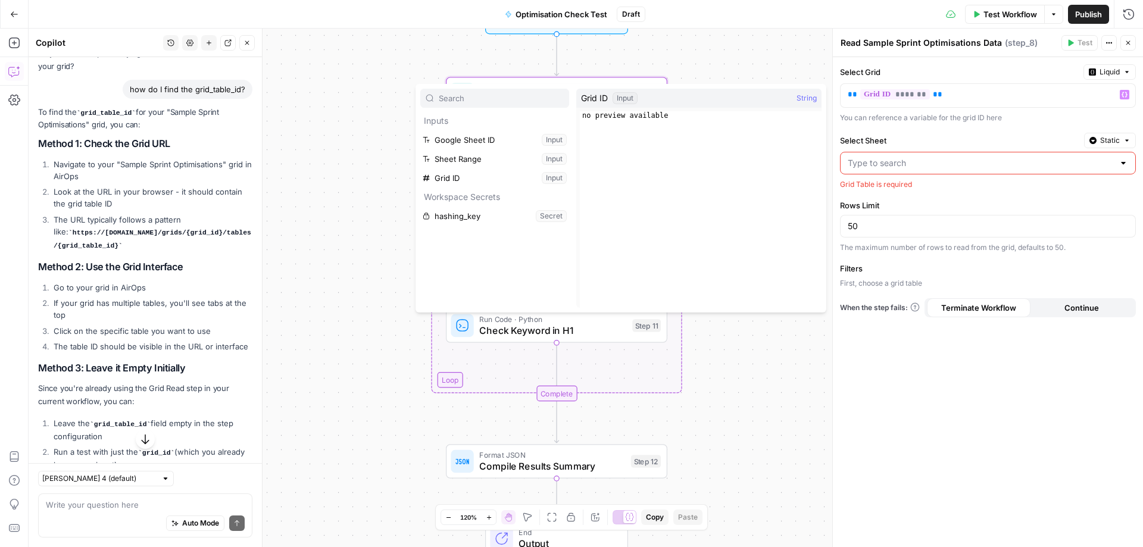
click at [559, 179] on button "Select variable Grid ID" at bounding box center [494, 177] width 149 height 19
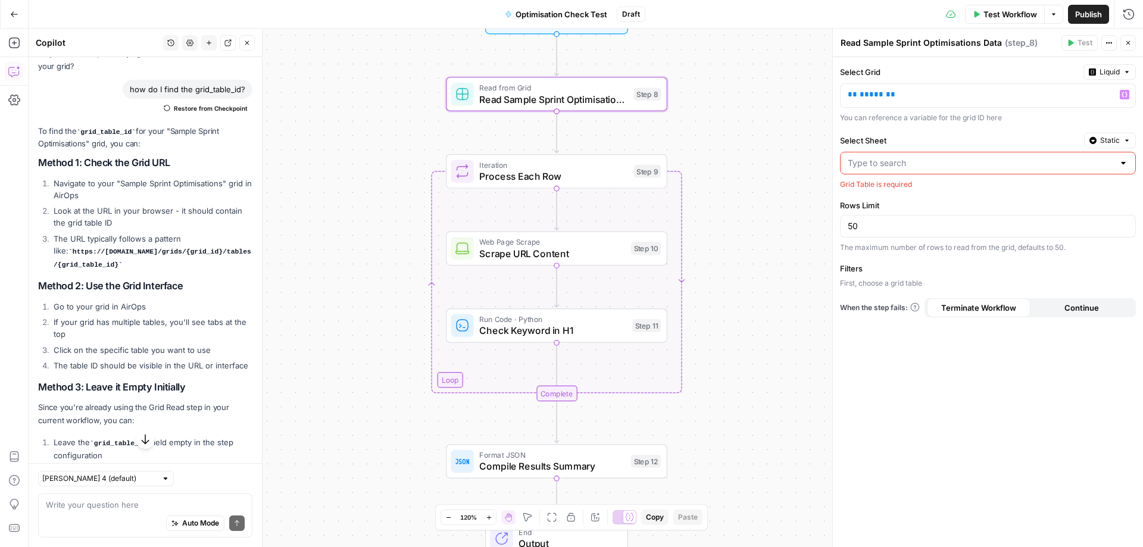
click at [1122, 164] on div at bounding box center [1123, 163] width 10 height 12
click at [1049, 139] on label "Select Sheet" at bounding box center [959, 140] width 239 height 12
click at [1049, 157] on input "Select Sheet" at bounding box center [980, 163] width 266 height 12
click at [1049, 139] on label "Select Sheet" at bounding box center [959, 140] width 239 height 12
click at [1049, 157] on input "Select Sheet" at bounding box center [980, 163] width 266 height 12
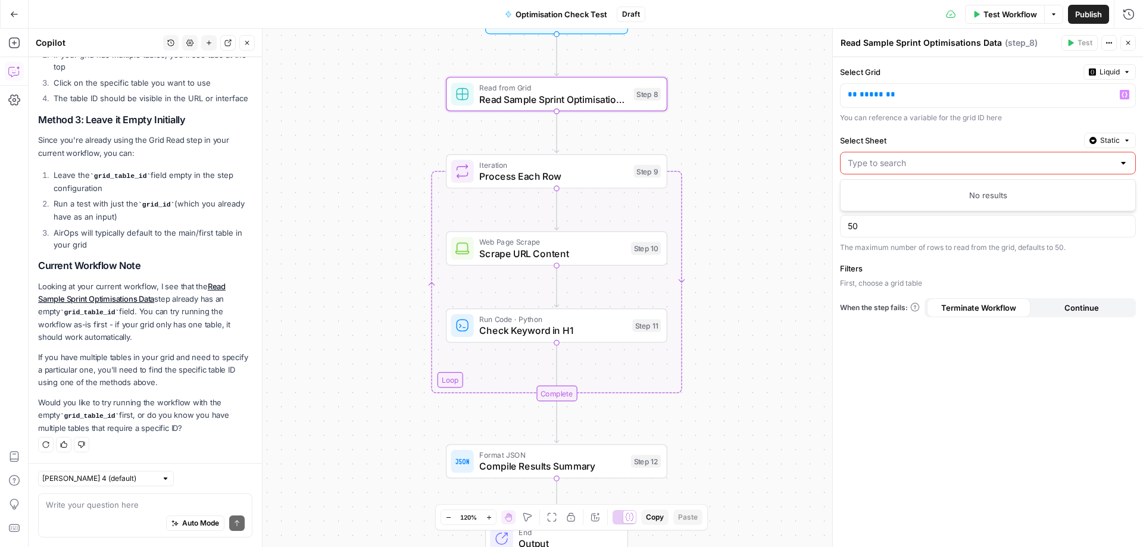
scroll to position [1643, 0]
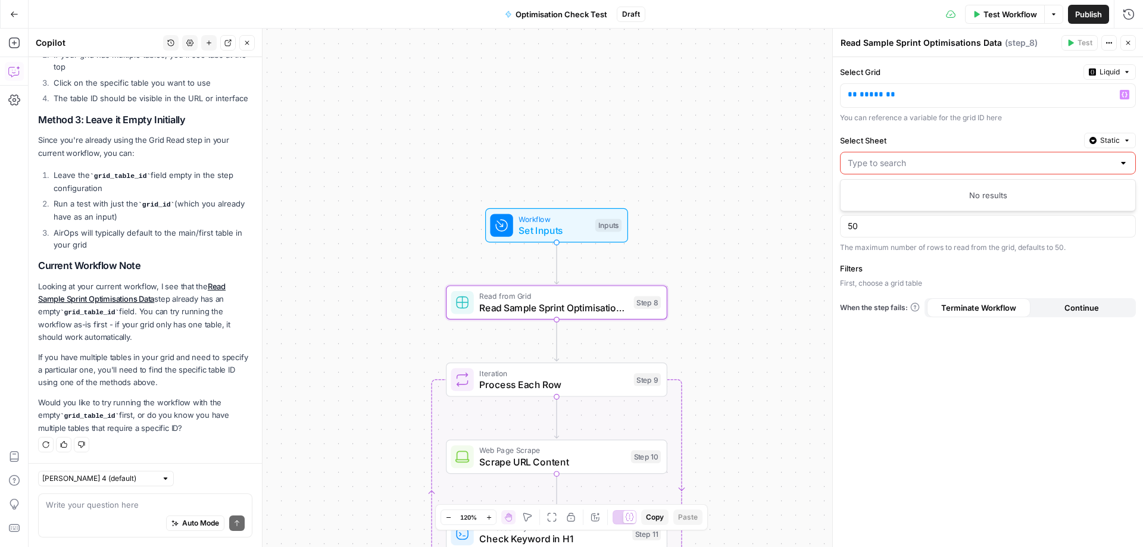
click at [687, 243] on div "Workflow Set Inputs Inputs Read from Grid Read Sample Sprint Optimisations Data…" at bounding box center [586, 288] width 1114 height 518
click at [888, 160] on input "Select Sheet" at bounding box center [980, 163] width 266 height 12
type input "Sheet1"
drag, startPoint x: 888, startPoint y: 158, endPoint x: 860, endPoint y: 158, distance: 28.0
click at [860, 158] on input "Select Sheet" at bounding box center [980, 163] width 266 height 12
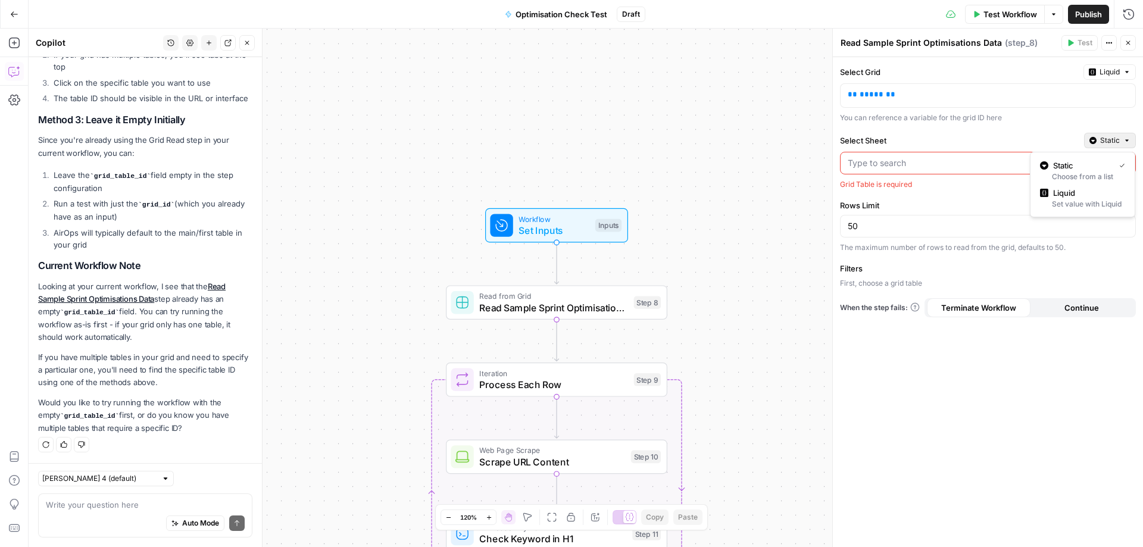
click at [1128, 138] on icon "button" at bounding box center [1126, 140] width 7 height 7
click at [1011, 139] on label "Select Sheet" at bounding box center [959, 140] width 239 height 12
click at [1011, 157] on input "Select Sheet" at bounding box center [980, 163] width 266 height 12
click at [894, 95] on p "** ***** **" at bounding box center [987, 95] width 280 height 12
click at [868, 98] on span "*****" at bounding box center [871, 94] width 24 height 8
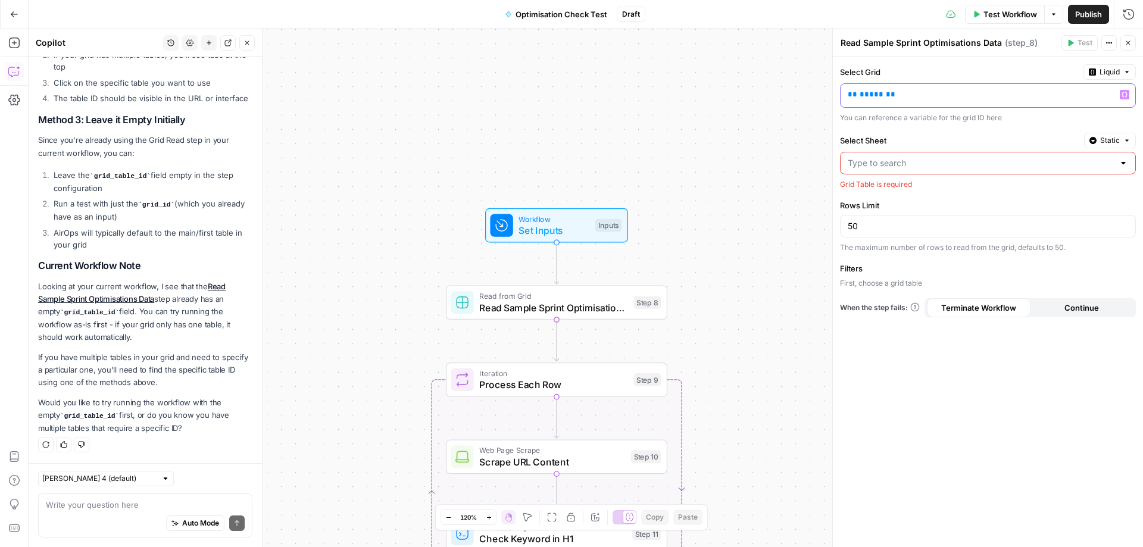
click at [868, 98] on span "*****" at bounding box center [871, 94] width 24 height 8
click at [928, 159] on input "Select Sheet" at bounding box center [980, 163] width 266 height 12
click at [908, 165] on input "Select Sheet" at bounding box center [980, 163] width 266 height 12
paste input "42597"
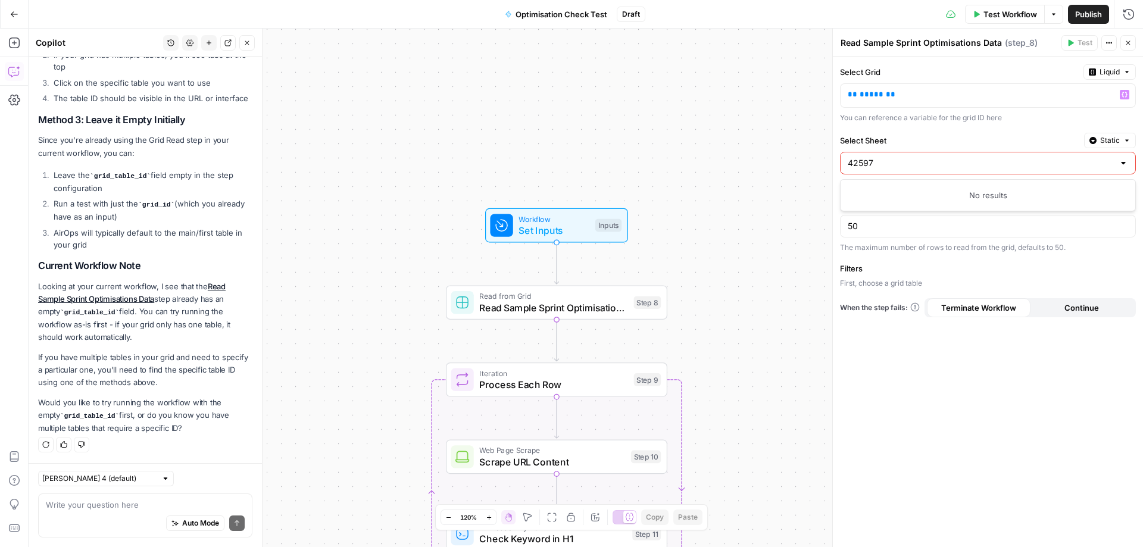
type input "42597"
click at [935, 192] on div "No results" at bounding box center [987, 195] width 285 height 12
click at [1127, 95] on icon "button" at bounding box center [1124, 95] width 6 height 6
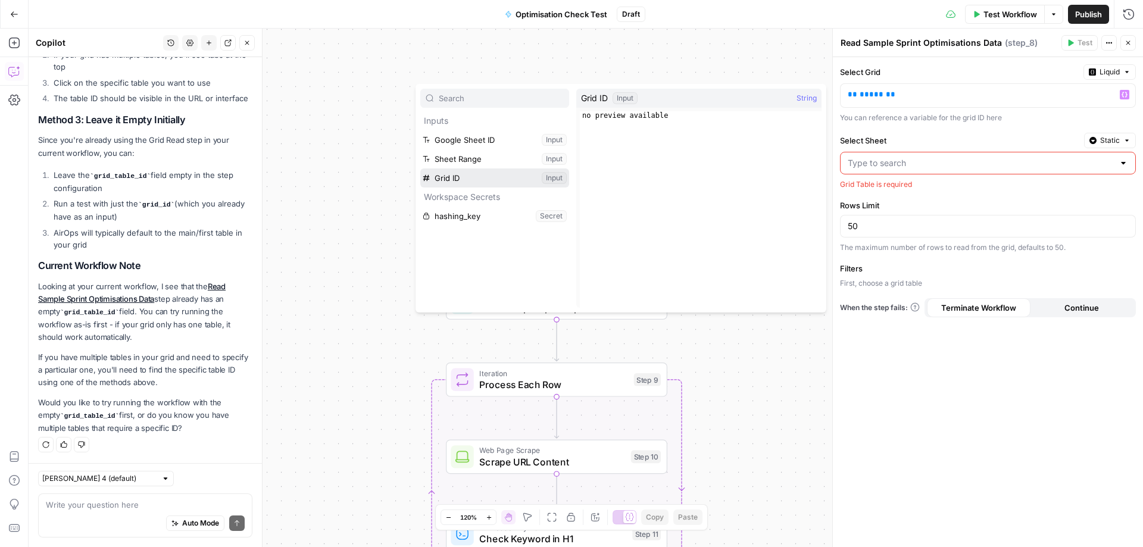
click at [558, 177] on button "Select variable Grid ID" at bounding box center [494, 177] width 149 height 19
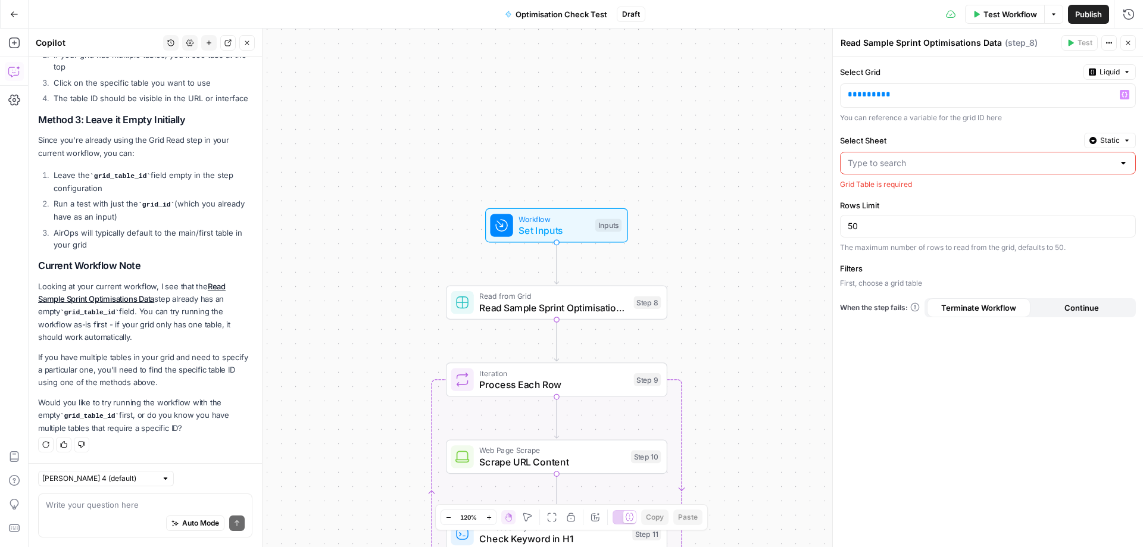
click at [959, 121] on div "You can reference a variable for the grid ID here" at bounding box center [988, 117] width 296 height 11
click at [935, 159] on input "Select Sheet" at bounding box center [980, 163] width 266 height 12
click at [935, 130] on div "Select Grid Liquid ** ***** ** Variables Menu You can reference a variable for …" at bounding box center [988, 302] width 310 height 490
click at [303, 259] on div "Workflow Set Inputs Inputs Read from Grid Read Sample Sprint Optimisations Data…" at bounding box center [586, 288] width 1114 height 518
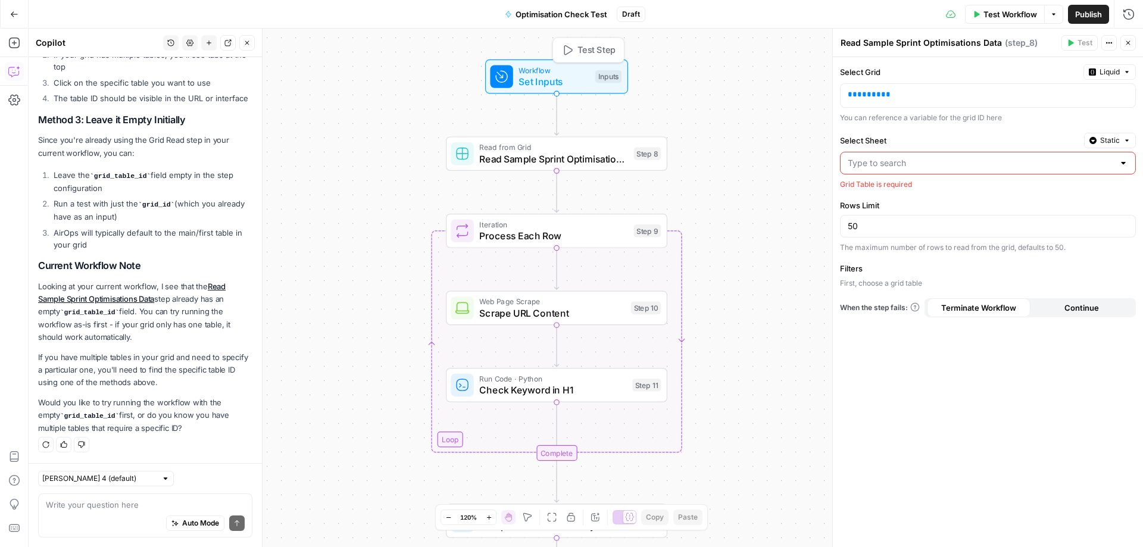
click at [561, 79] on span "Set Inputs" at bounding box center [553, 81] width 71 height 14
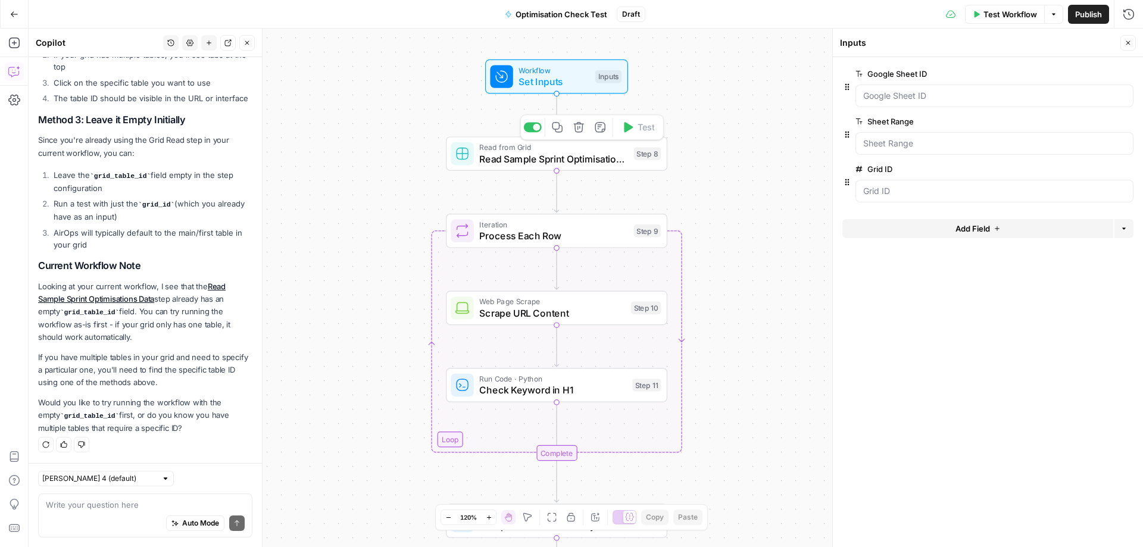
click at [565, 146] on span "Read from Grid" at bounding box center [553, 147] width 149 height 11
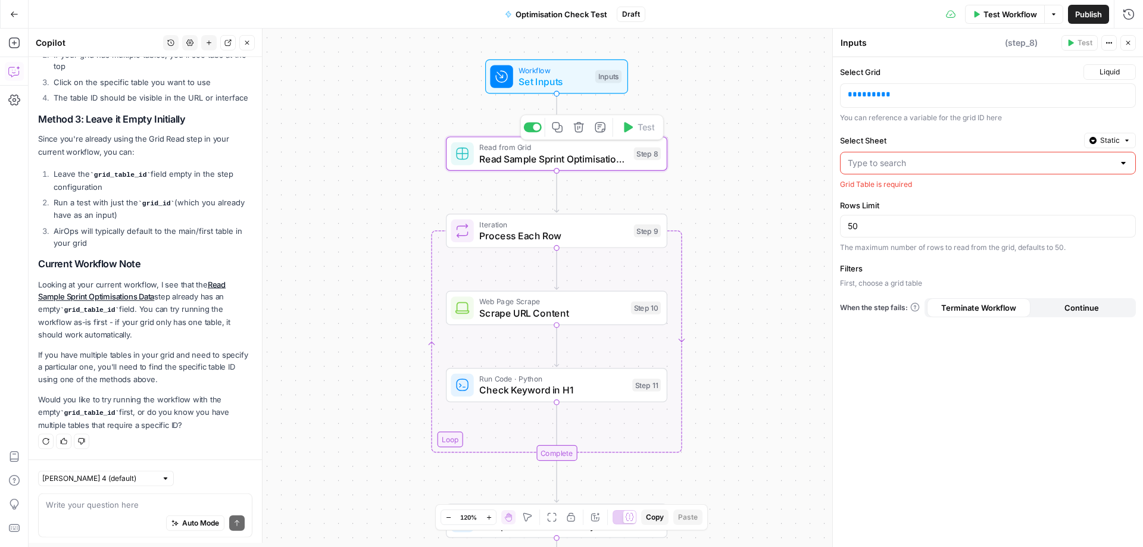
type textarea "Read Sample Sprint Optimisations Data"
click at [565, 76] on span "Set Inputs" at bounding box center [553, 81] width 71 height 14
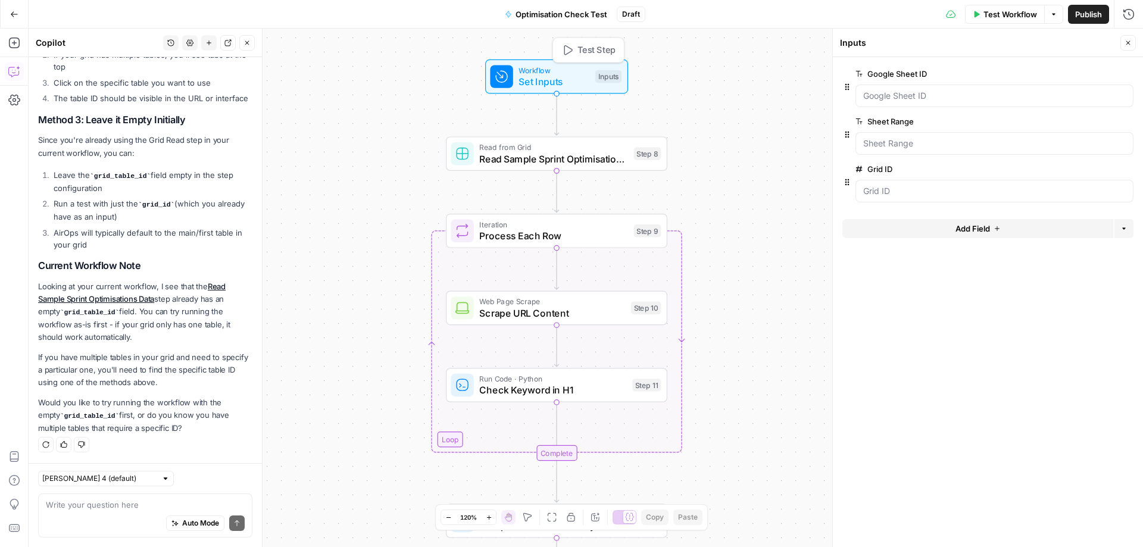
click at [606, 77] on div "Inputs" at bounding box center [608, 76] width 26 height 13
click at [893, 189] on ID "Grid ID" at bounding box center [994, 191] width 262 height 12
click at [922, 188] on ID "Grid ID" at bounding box center [994, 191] width 262 height 12
click at [1091, 170] on span "edit field" at bounding box center [1088, 169] width 26 height 10
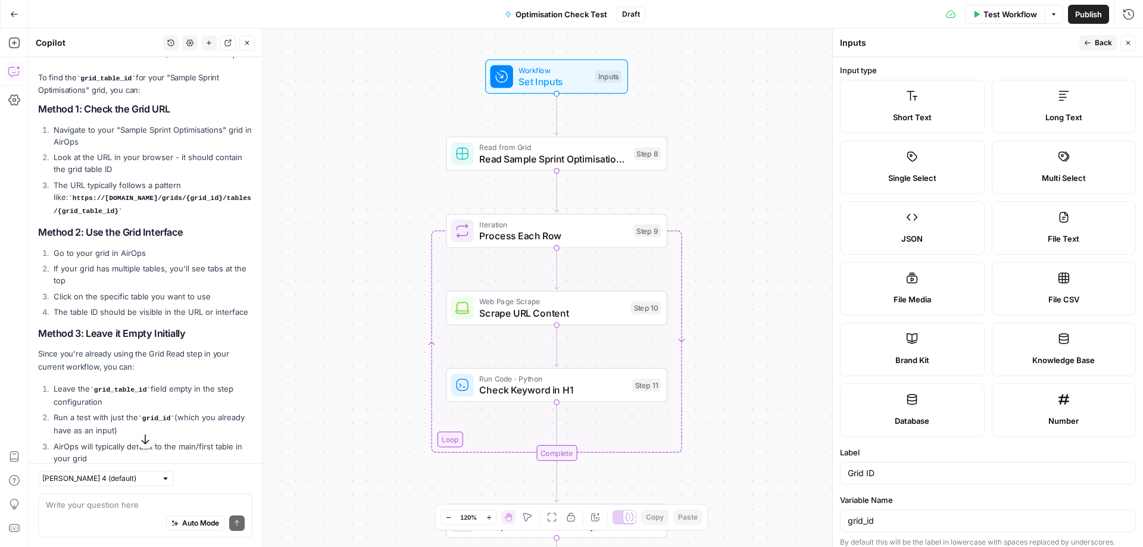
scroll to position [1405, 0]
click at [573, 151] on span "Read from Grid" at bounding box center [553, 147] width 149 height 11
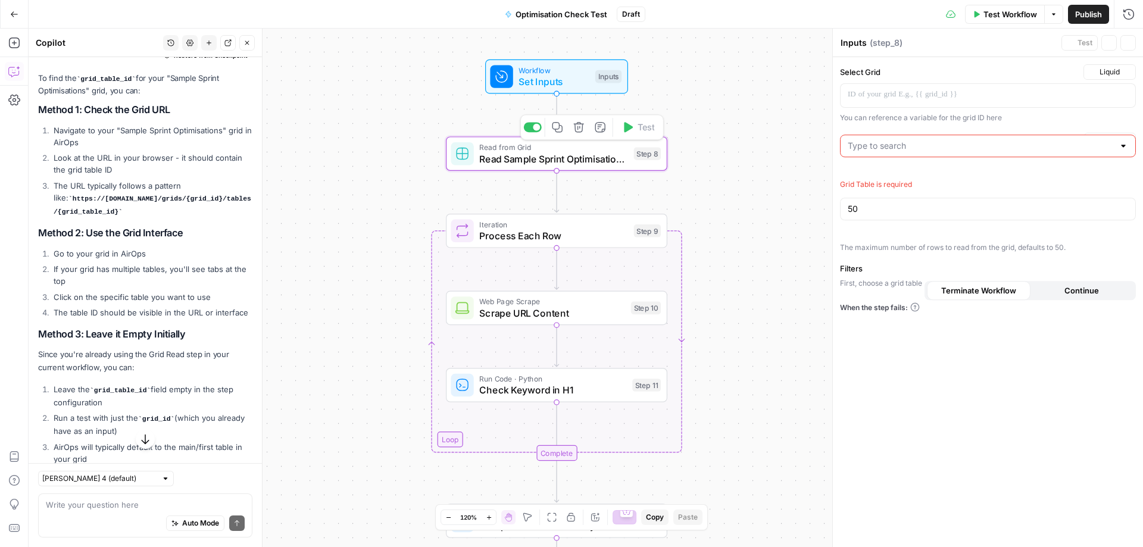
type textarea "Read Sample Sprint Optimisations Data"
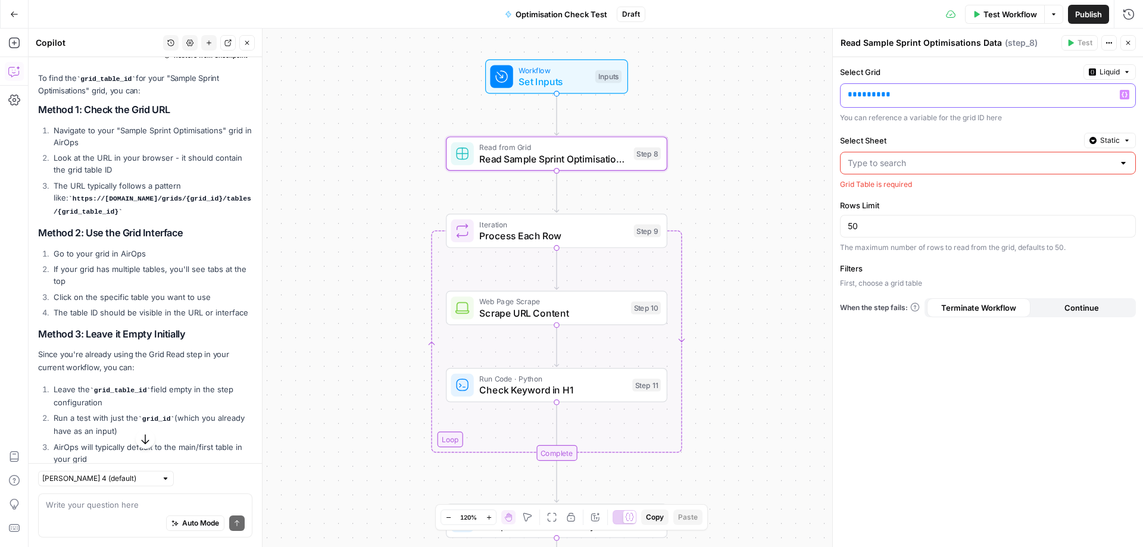
drag, startPoint x: 891, startPoint y: 98, endPoint x: 819, endPoint y: 99, distance: 72.0
click at [819, 99] on body "Twinkl New Home Browse Insights Opportunities Your Data Recent Grids Kevan - Se…" at bounding box center [571, 273] width 1143 height 547
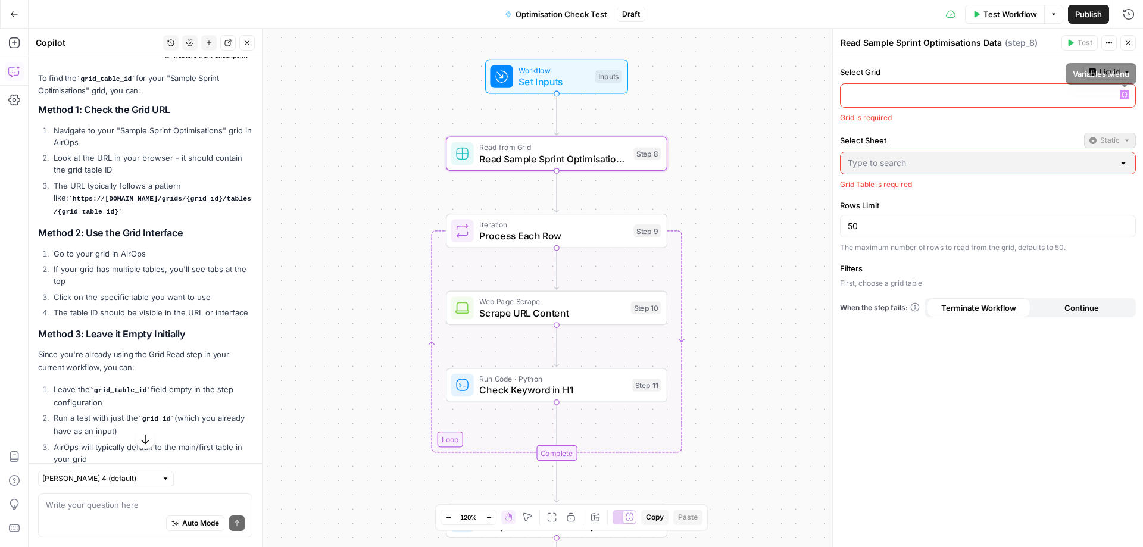
click at [1123, 94] on icon "button" at bounding box center [1124, 95] width 6 height 6
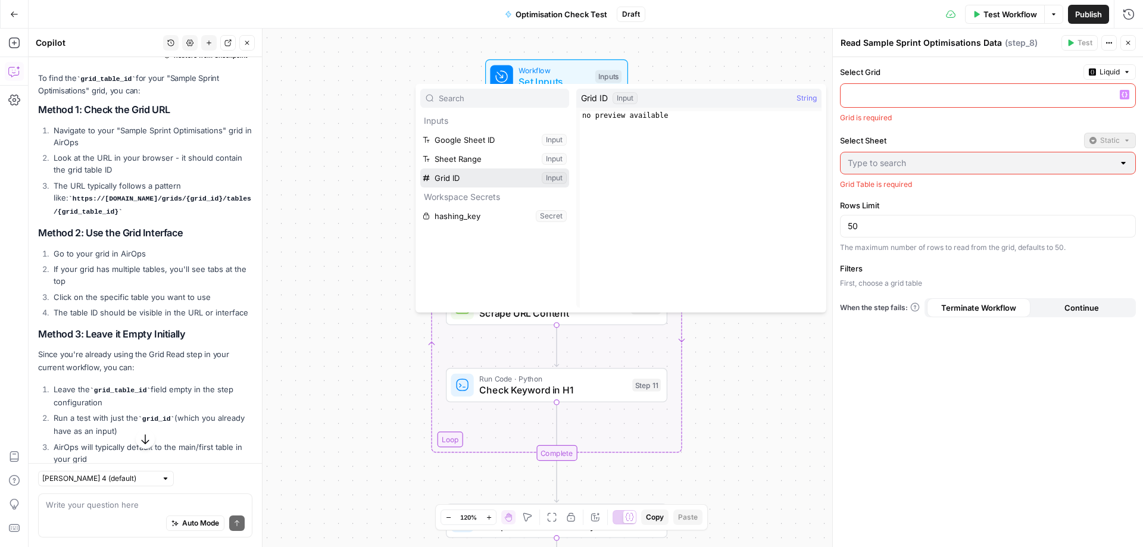
click at [558, 177] on button "Select variable Grid ID" at bounding box center [494, 177] width 149 height 19
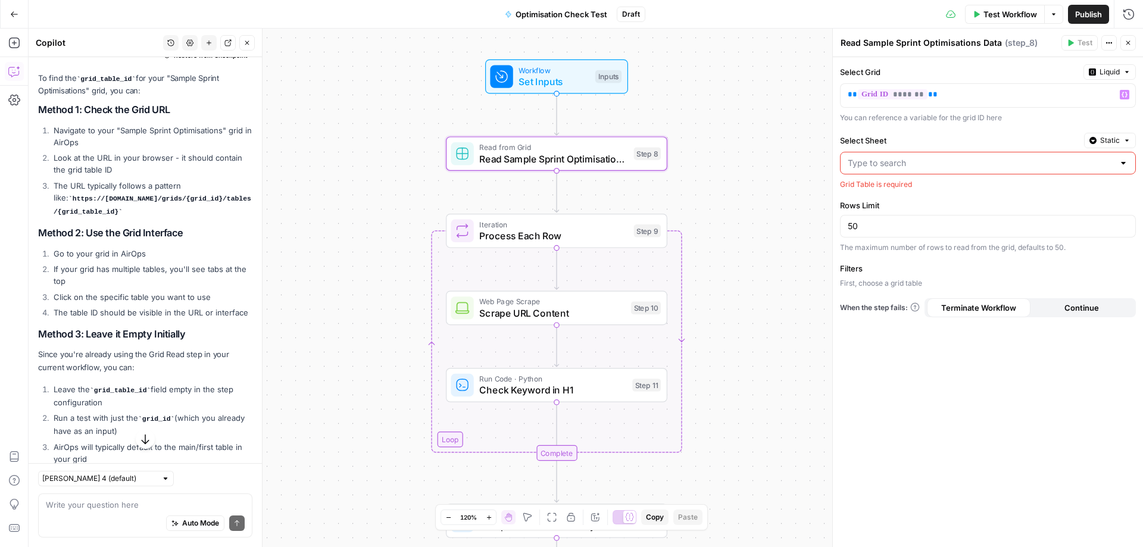
click at [771, 177] on div "Workflow Set Inputs Inputs Read from Grid Read Sample Sprint Optimisations Data…" at bounding box center [586, 288] width 1114 height 518
click at [733, 190] on div "Workflow Set Inputs Inputs Read from Grid Read Sample Sprint Optimisations Data…" at bounding box center [586, 288] width 1114 height 518
click at [992, 14] on span "Test Workflow" at bounding box center [1010, 14] width 54 height 12
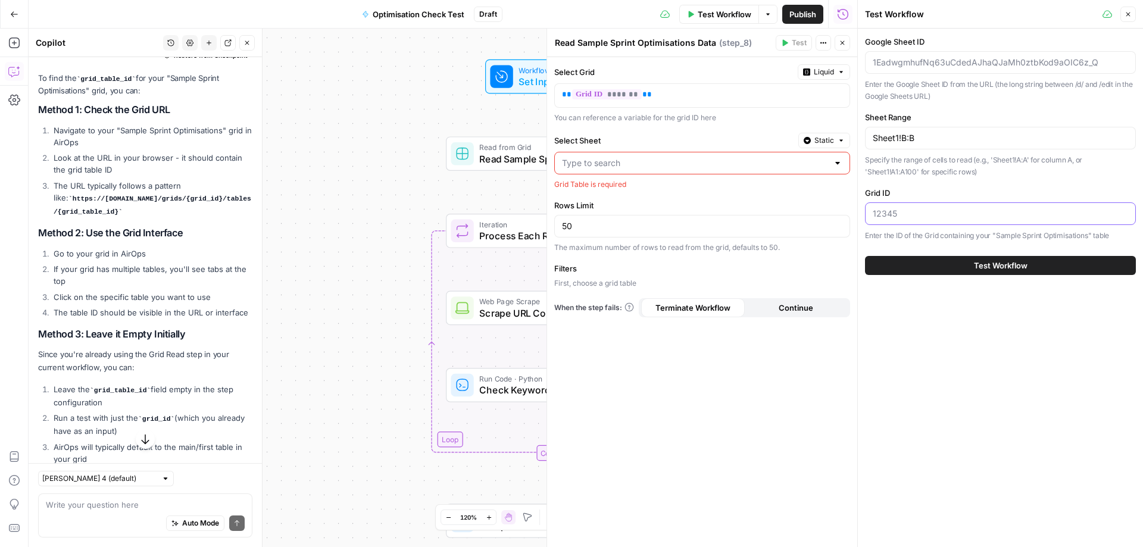
click at [904, 212] on input "Grid ID" at bounding box center [999, 214] width 255 height 12
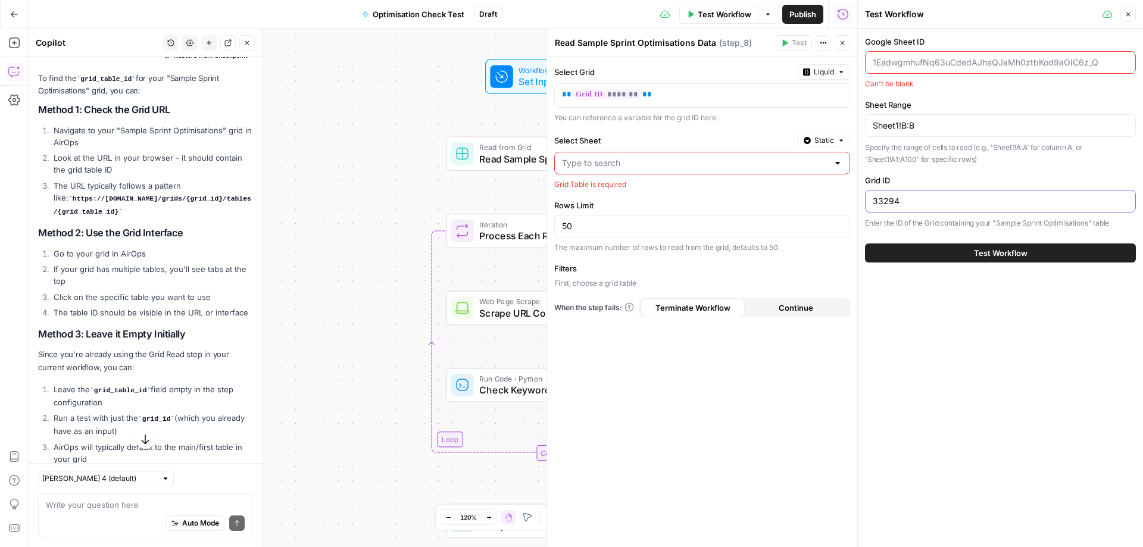
type input "33294"
click at [977, 255] on span "Test Workflow" at bounding box center [1001, 253] width 54 height 12
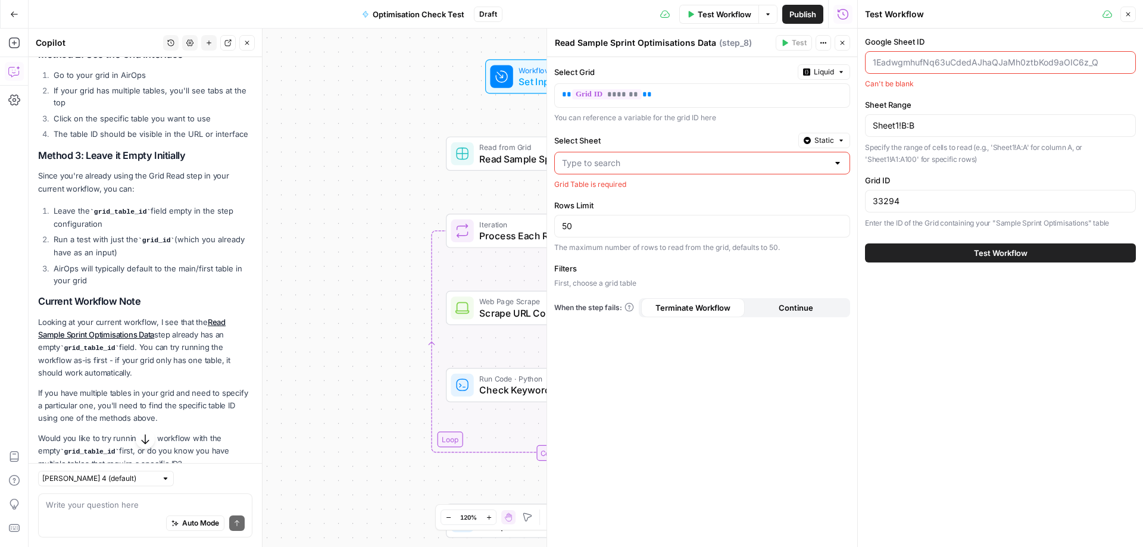
scroll to position [1643, 0]
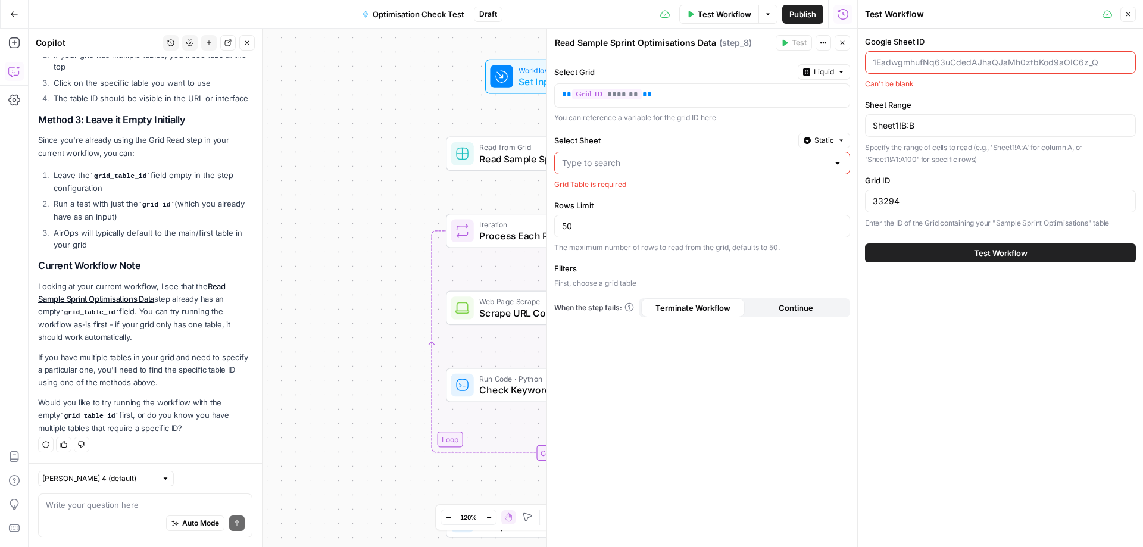
click at [96, 521] on div "Auto Mode Send" at bounding box center [145, 524] width 199 height 26
type textarea "Why is it asking for a google sheet?"
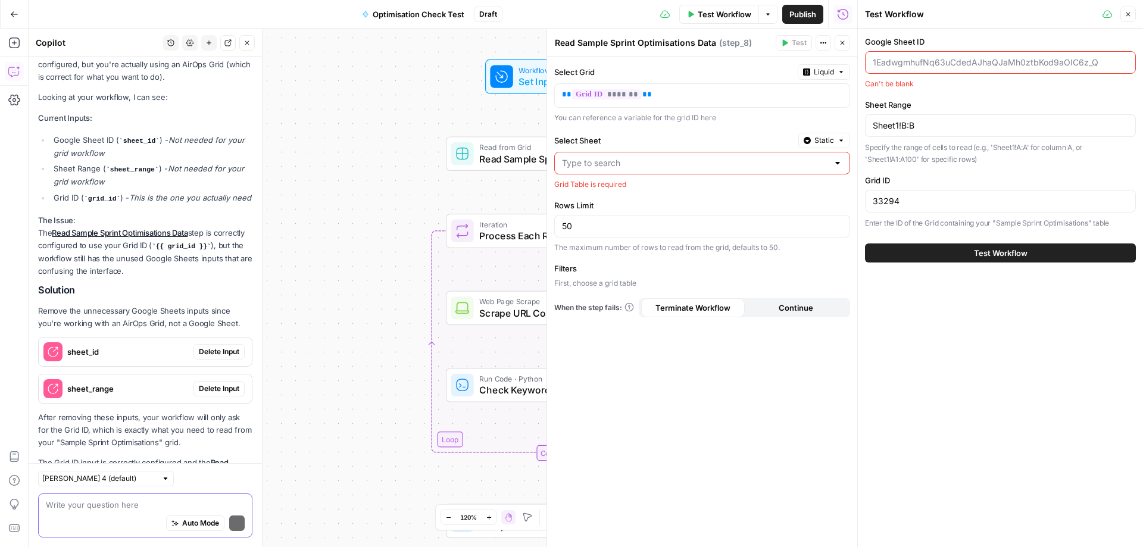
scroll to position [2150, 0]
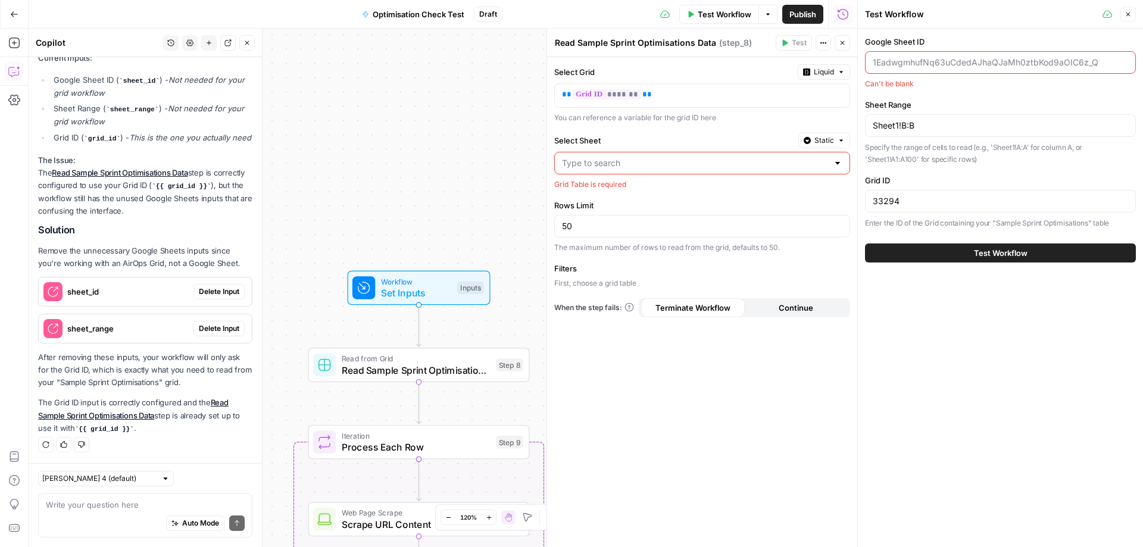
drag, startPoint x: 192, startPoint y: 292, endPoint x: 178, endPoint y: 301, distance: 16.0
click at [199, 292] on span "Delete Input" at bounding box center [219, 291] width 40 height 11
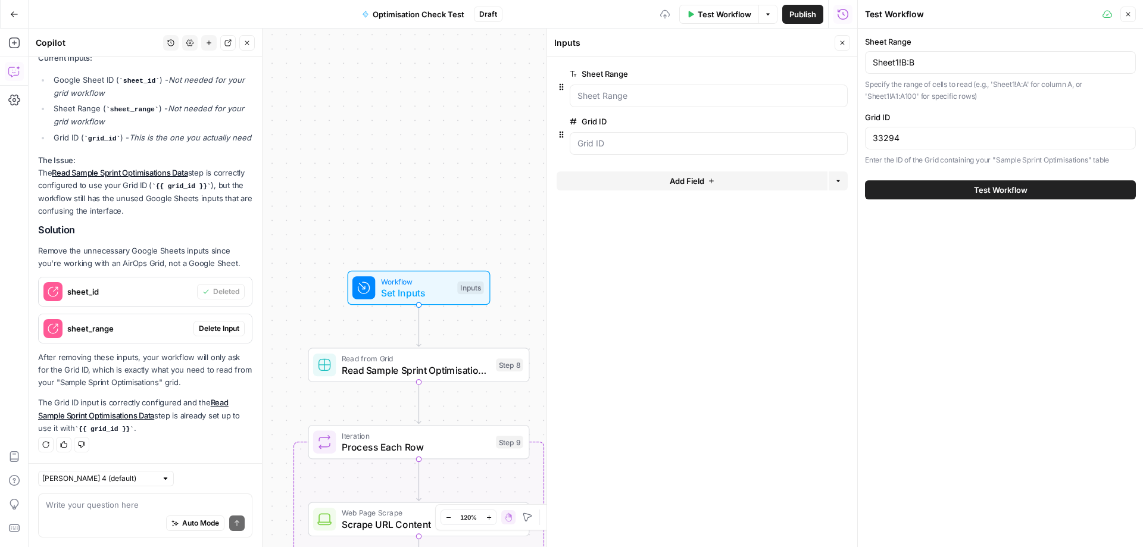
scroll to position [2169, 0]
click at [199, 330] on span "Delete Input" at bounding box center [219, 328] width 40 height 11
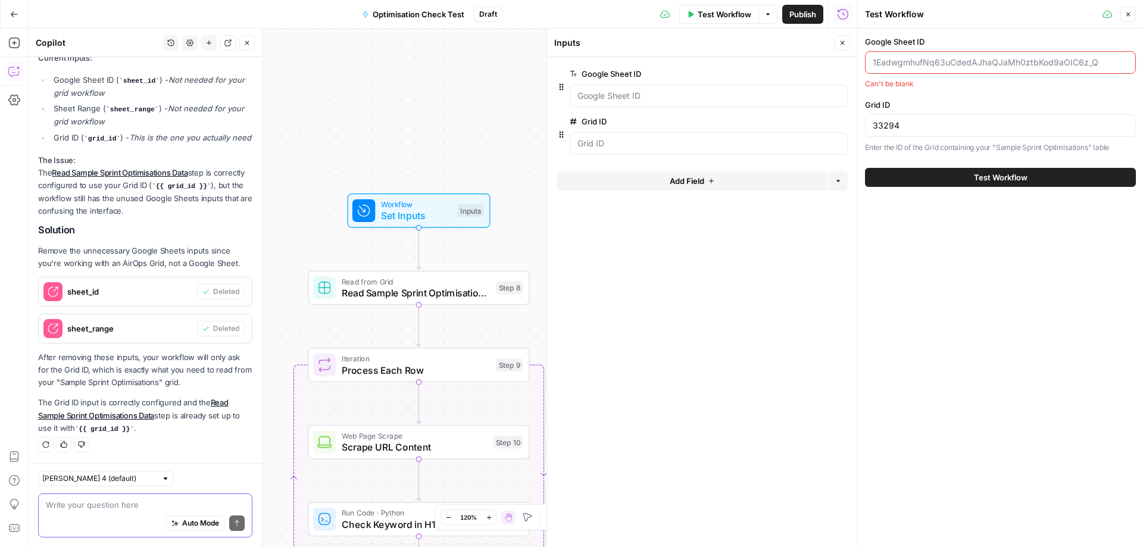
click at [111, 506] on textarea at bounding box center [145, 505] width 199 height 12
click at [992, 180] on span "Test Workflow" at bounding box center [1001, 177] width 54 height 12
click at [805, 15] on span "Publish" at bounding box center [802, 14] width 27 height 12
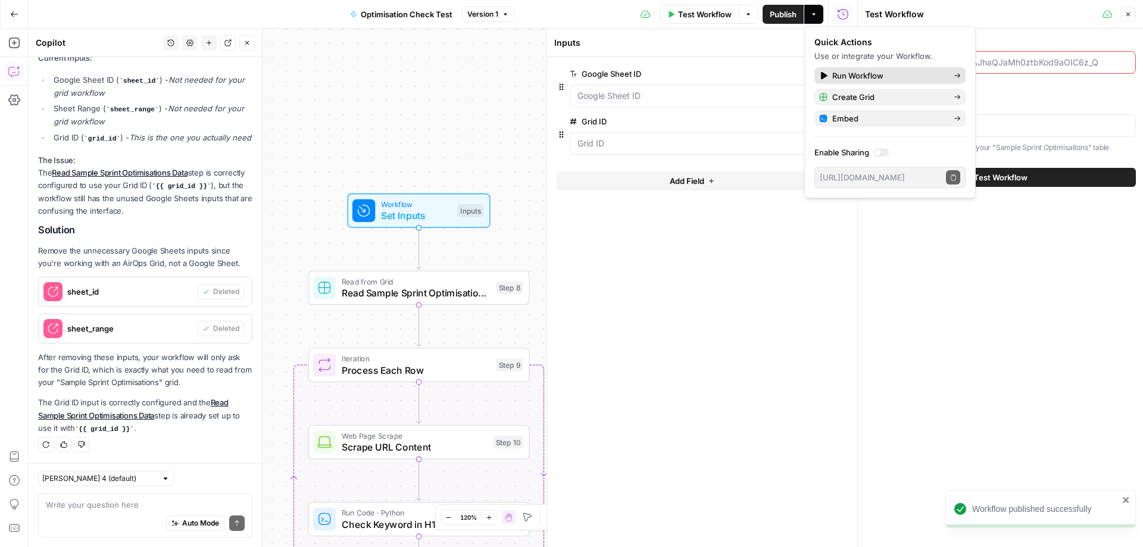
click at [855, 74] on span "Run Workflow" at bounding box center [888, 76] width 112 height 12
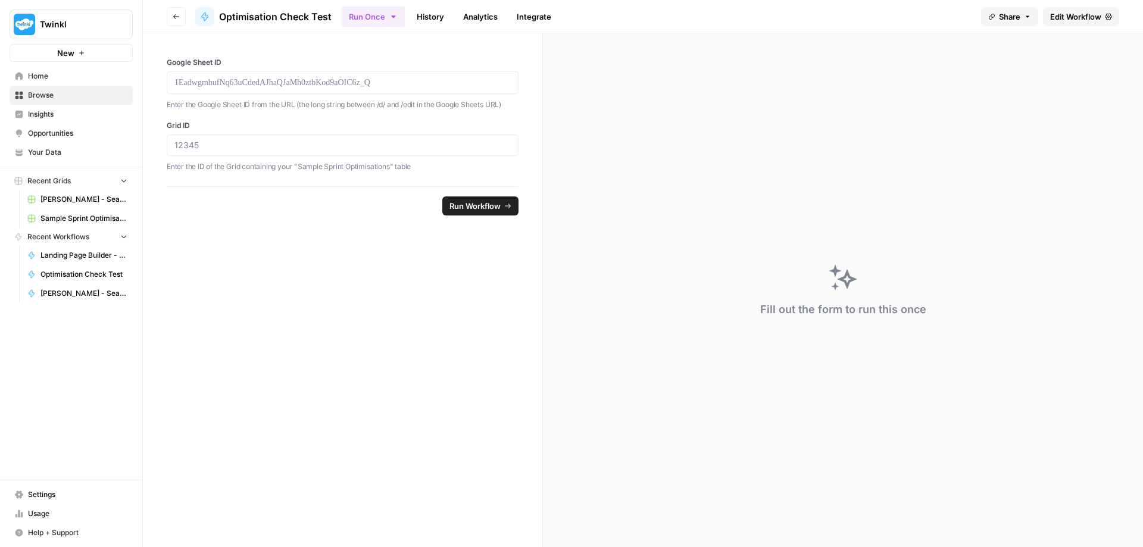
click at [487, 211] on span "Run Workflow" at bounding box center [474, 206] width 51 height 12
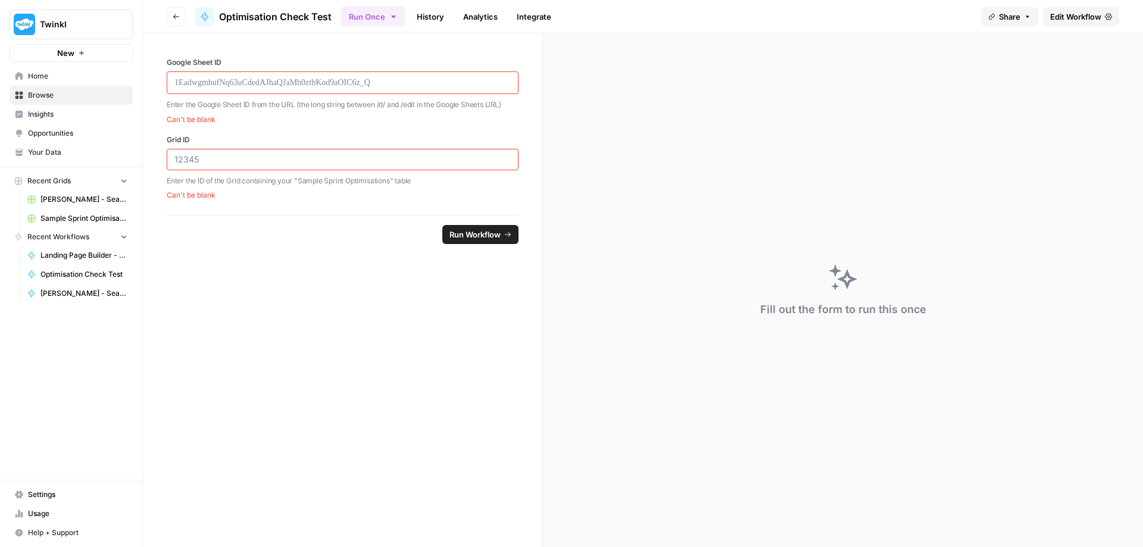
click at [1054, 20] on span "Edit Workflow" at bounding box center [1075, 17] width 51 height 12
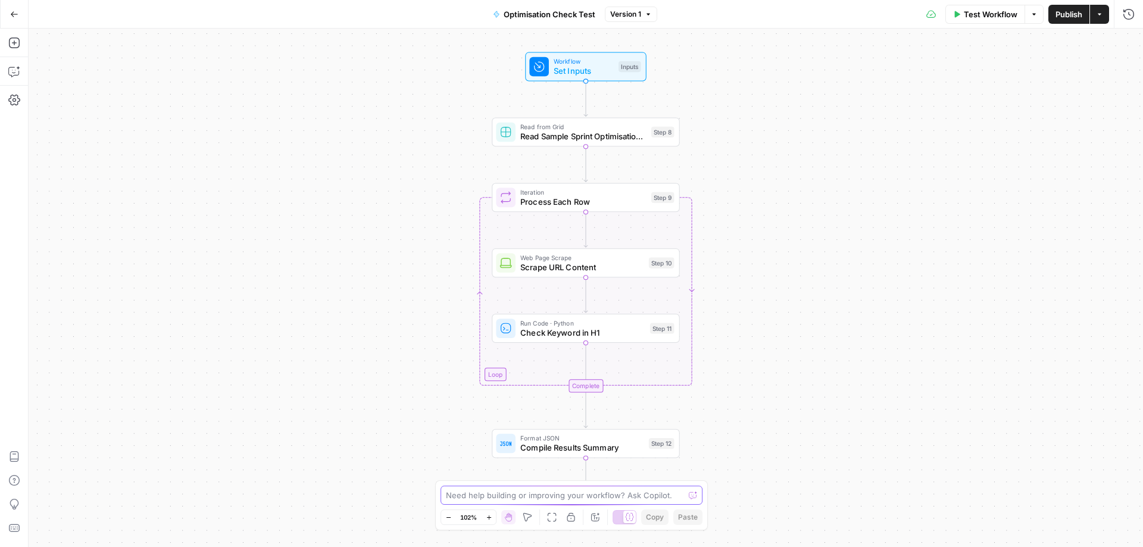
click at [465, 496] on textarea at bounding box center [565, 495] width 238 height 12
click at [593, 130] on span "Read Sample Sprint Optimisations Data" at bounding box center [583, 136] width 126 height 12
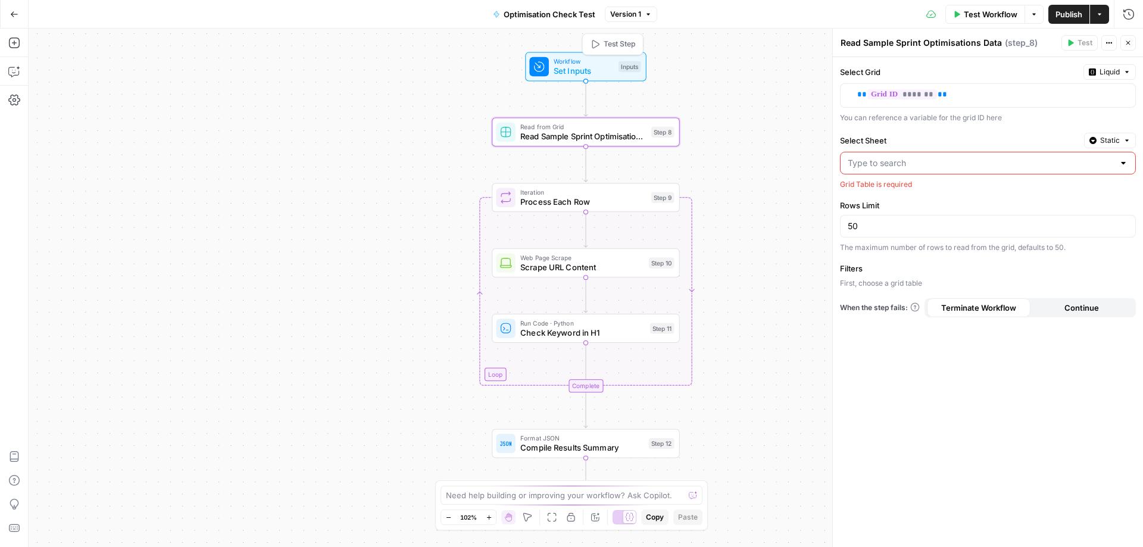
click at [580, 65] on span "Set Inputs" at bounding box center [583, 71] width 60 height 12
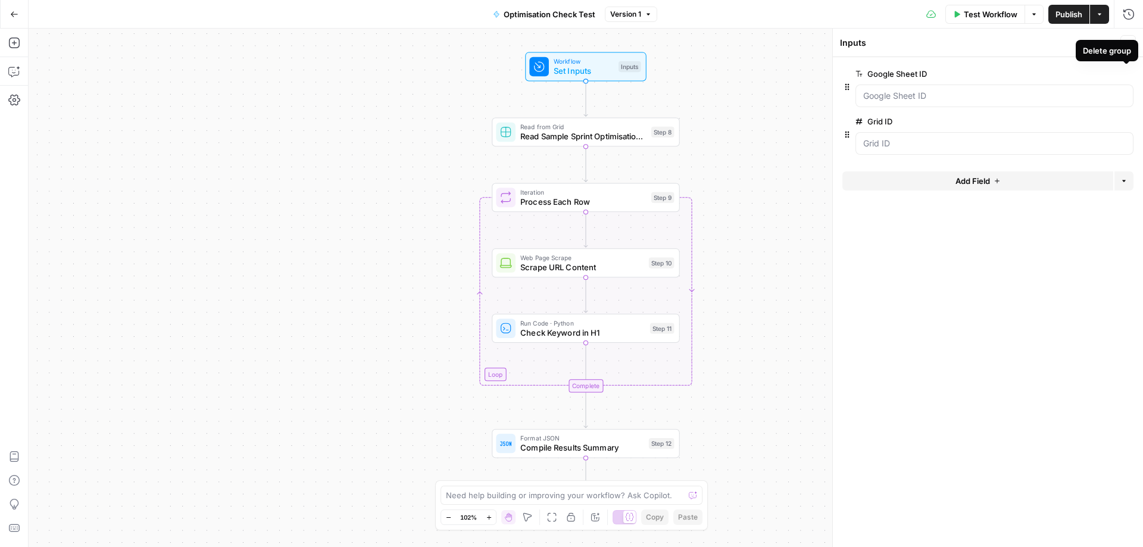
click at [1123, 76] on icon "button" at bounding box center [1126, 74] width 7 height 7
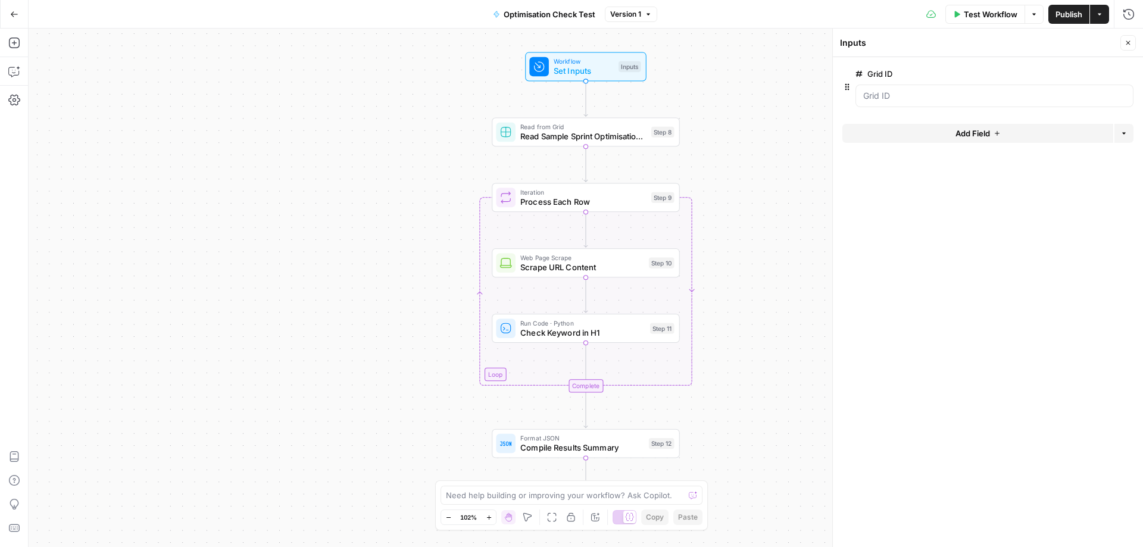
click at [1063, 14] on span "Publish" at bounding box center [1068, 14] width 27 height 12
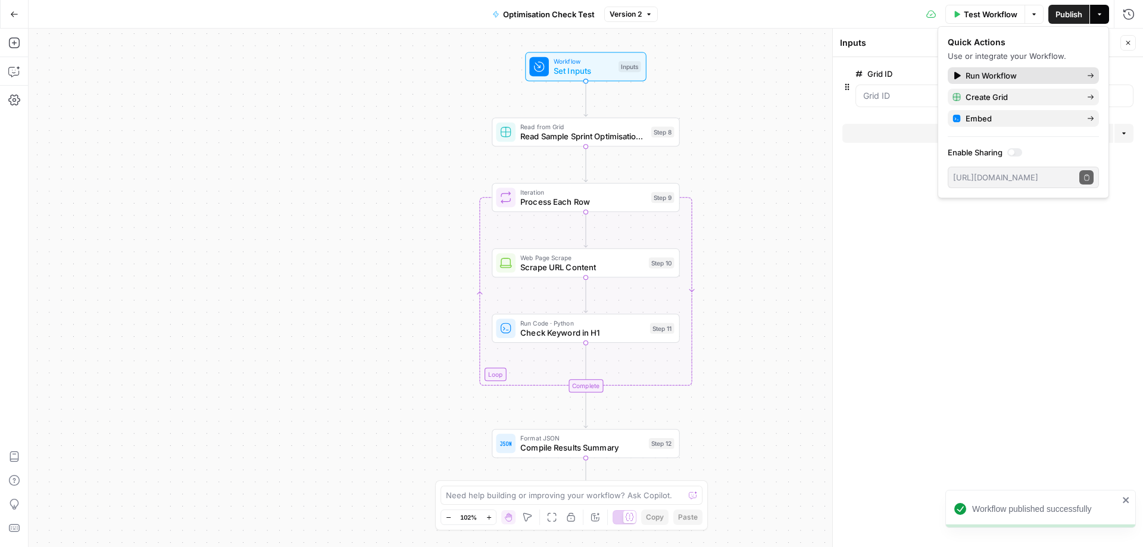
click at [1005, 76] on span "Run Workflow" at bounding box center [1021, 76] width 112 height 12
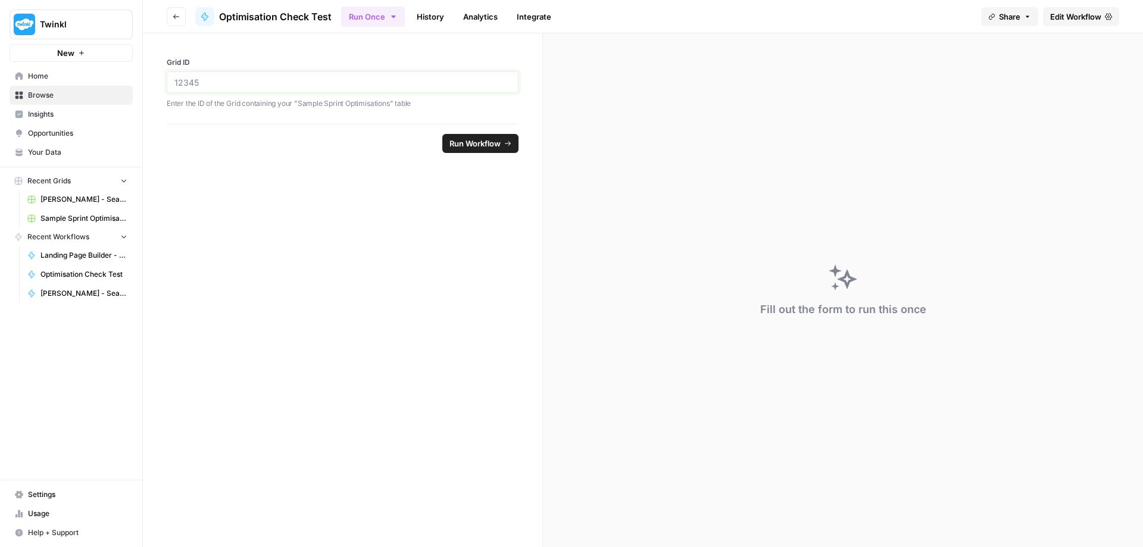
click at [206, 77] on input "Grid ID" at bounding box center [342, 82] width 336 height 11
click button "Run Workflow" at bounding box center [480, 143] width 76 height 19
click at [207, 81] on input "33294" at bounding box center [342, 82] width 336 height 11
type input "42597"
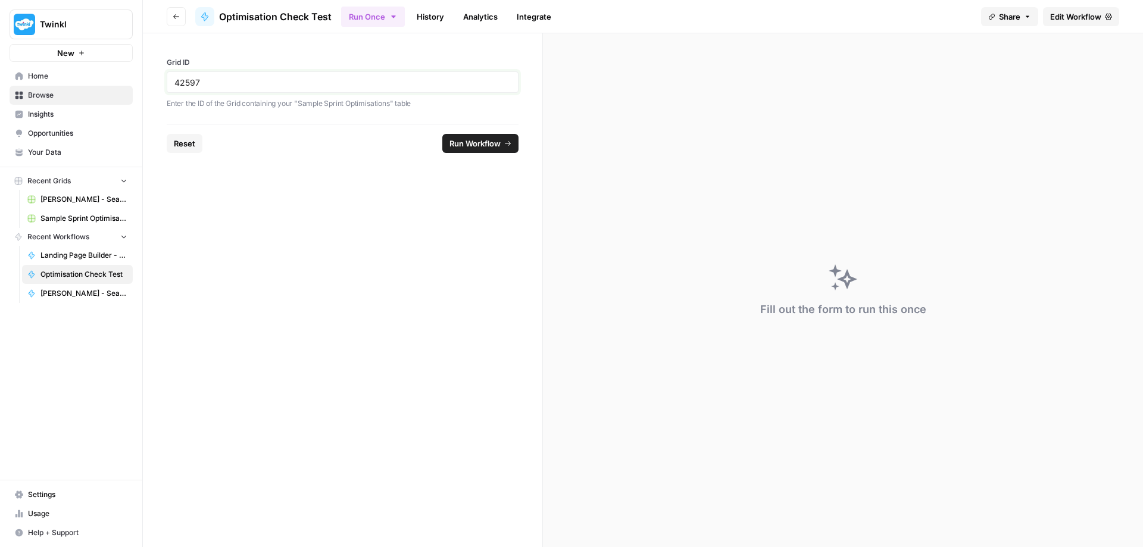
click button "Run Workflow" at bounding box center [480, 143] width 76 height 19
click at [476, 142] on span "Run Workflow" at bounding box center [474, 143] width 51 height 12
click at [189, 142] on span "Reset" at bounding box center [184, 143] width 21 height 12
drag, startPoint x: 1078, startPoint y: 15, endPoint x: 1024, endPoint y: 38, distance: 59.5
click at [1078, 15] on span "Edit Workflow" at bounding box center [1075, 17] width 51 height 12
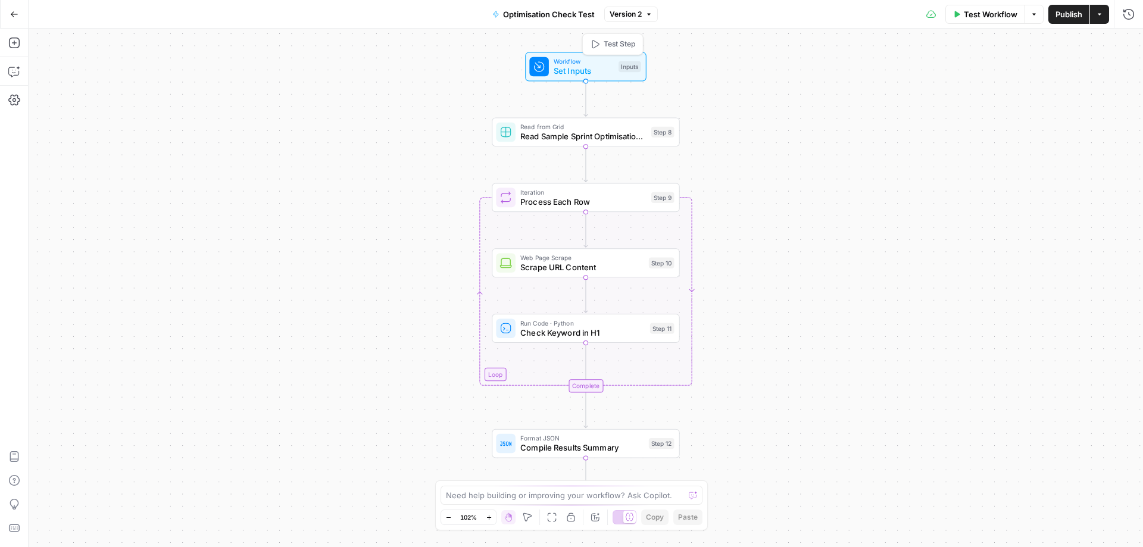
click at [571, 57] on span "Workflow" at bounding box center [583, 62] width 60 height 10
click at [542, 494] on textarea at bounding box center [565, 495] width 238 height 12
paste textarea "https://app.airops.com/twinkl-0/grids/33294/sheets/42597"
type textarea "What is the grid id for https://app.airops.com/twinkl-0/grids/33294/sheets/42597"
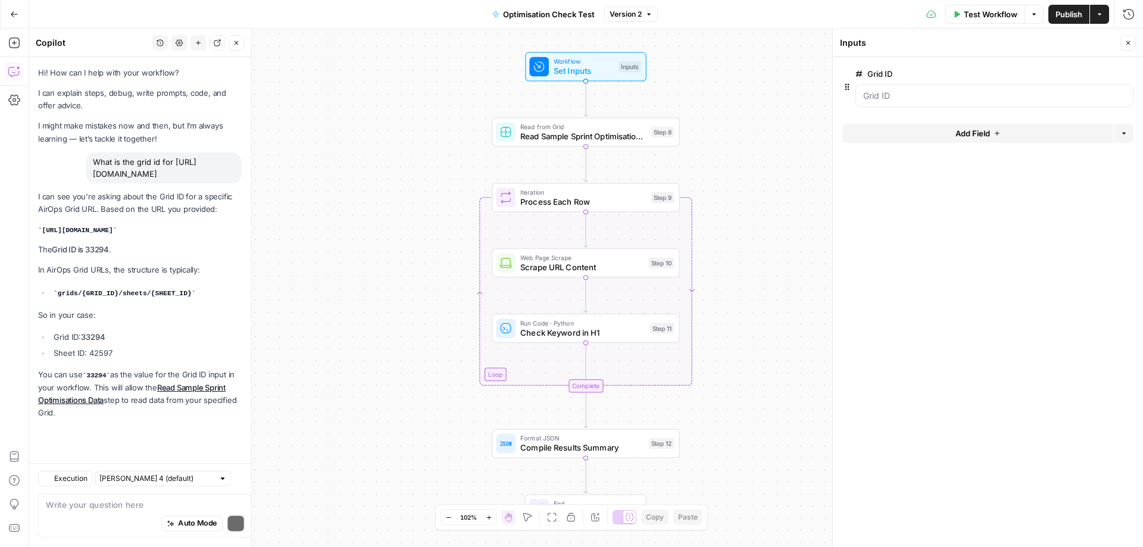
scroll to position [10, 0]
click at [95, 342] on strong "33294" at bounding box center [93, 337] width 24 height 10
copy strong "33294"
click at [1099, 11] on icon "button" at bounding box center [1099, 14] width 7 height 7
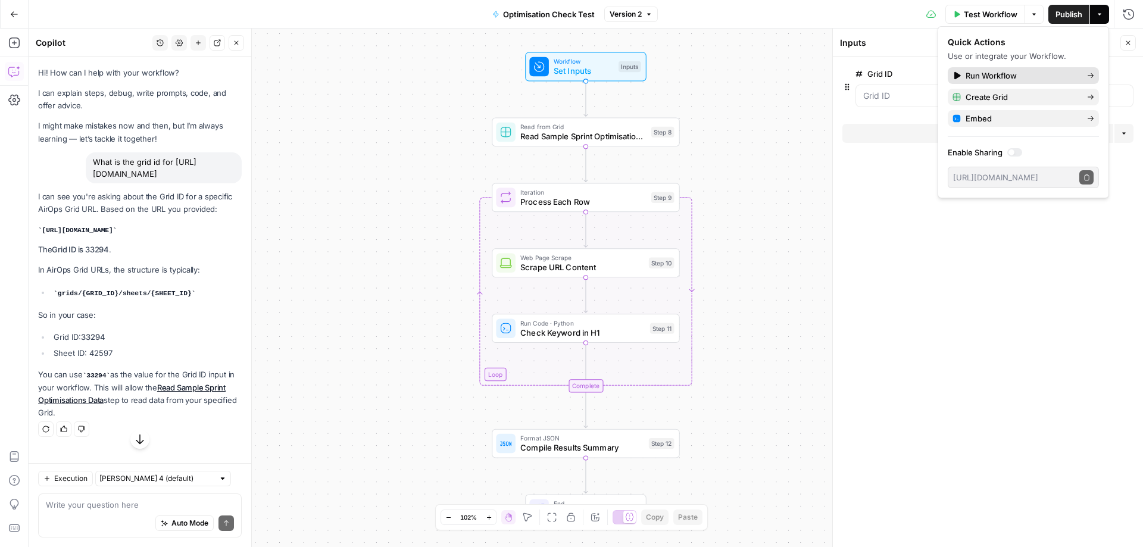
click at [1000, 74] on span "Run Workflow" at bounding box center [1021, 76] width 112 height 12
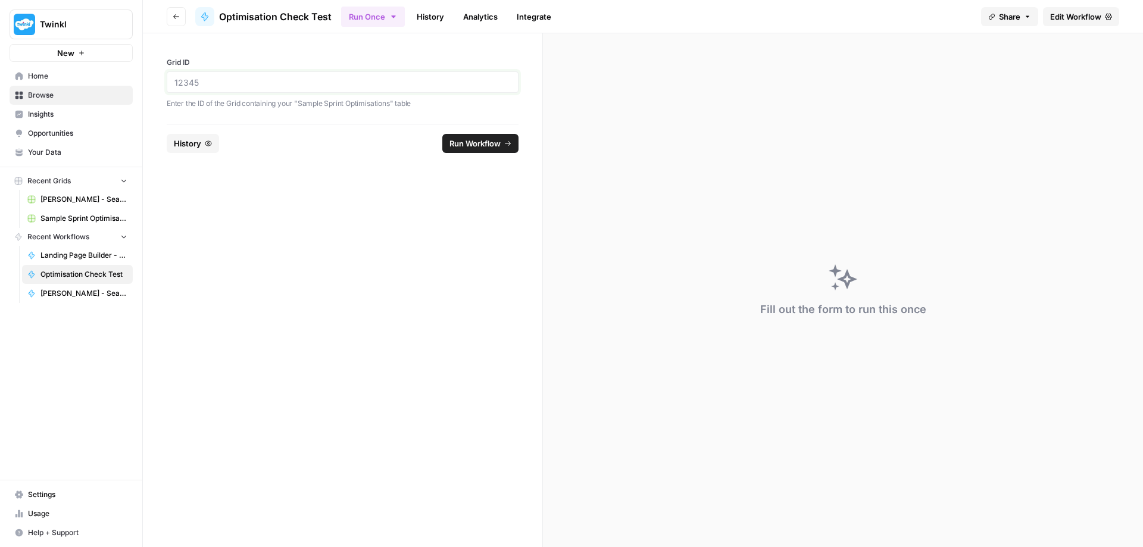
click at [323, 81] on input "Grid ID" at bounding box center [342, 82] width 336 height 11
paste input "33294"
type input "33294"
click at [478, 147] on span "Run Workflow" at bounding box center [474, 143] width 51 height 12
click at [1062, 18] on span "Edit Workflow" at bounding box center [1075, 17] width 51 height 12
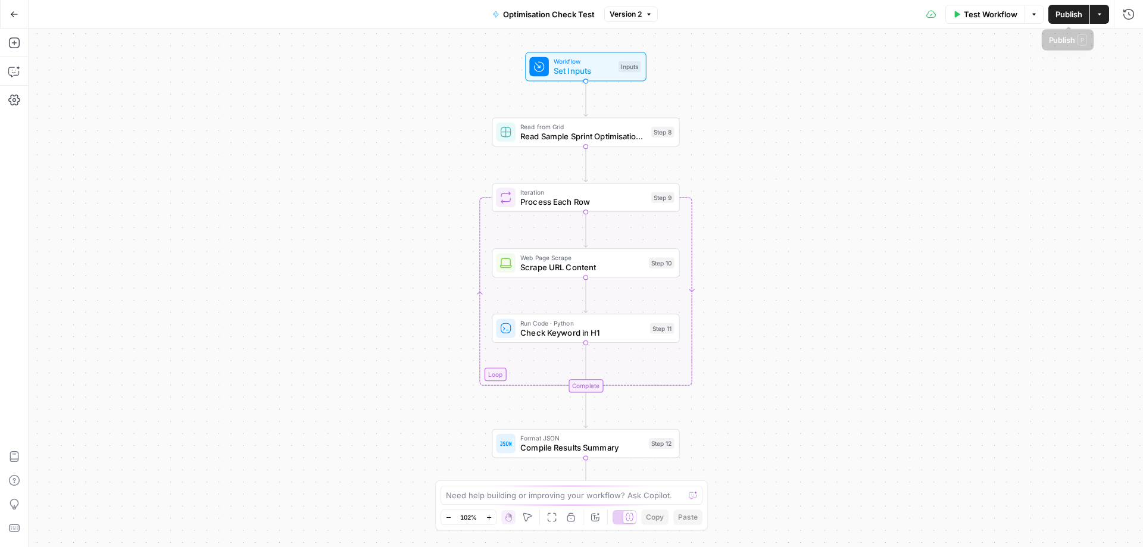
click at [1063, 16] on span "Publish" at bounding box center [1068, 14] width 27 height 12
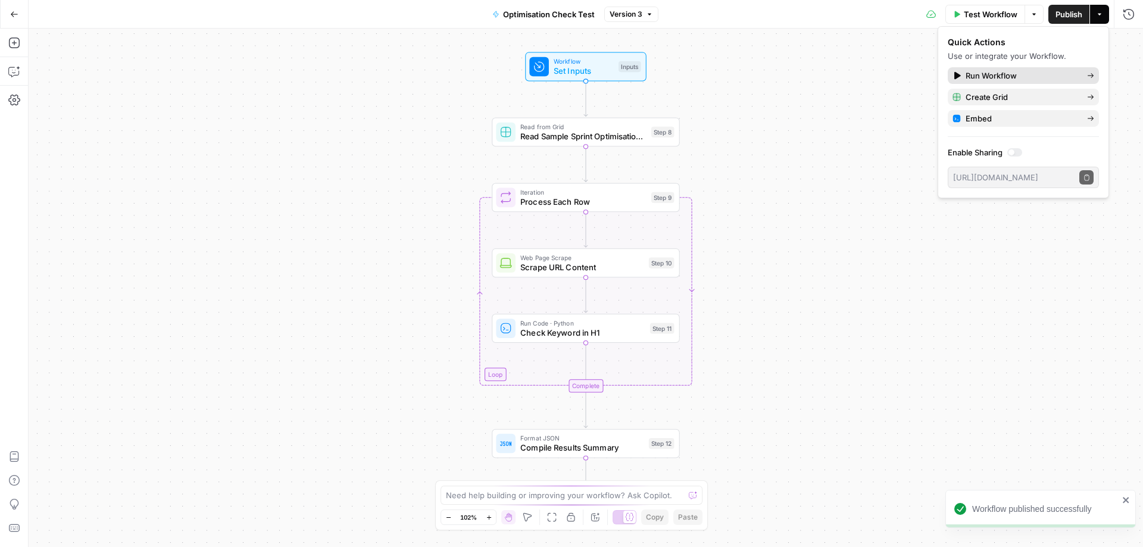
click at [988, 74] on span "Run Workflow" at bounding box center [1021, 76] width 112 height 12
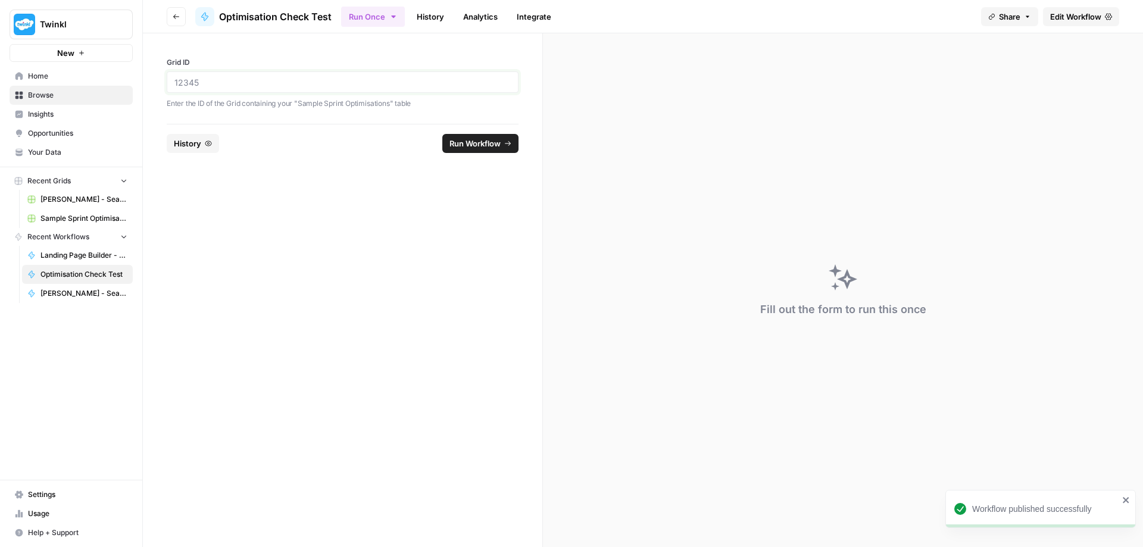
click at [265, 82] on input "Grid ID" at bounding box center [342, 82] width 336 height 11
paste input "33294"
type input "33294"
click at [470, 145] on span "Run Workflow" at bounding box center [474, 143] width 51 height 12
click at [1060, 14] on span "Edit Workflow" at bounding box center [1075, 17] width 51 height 12
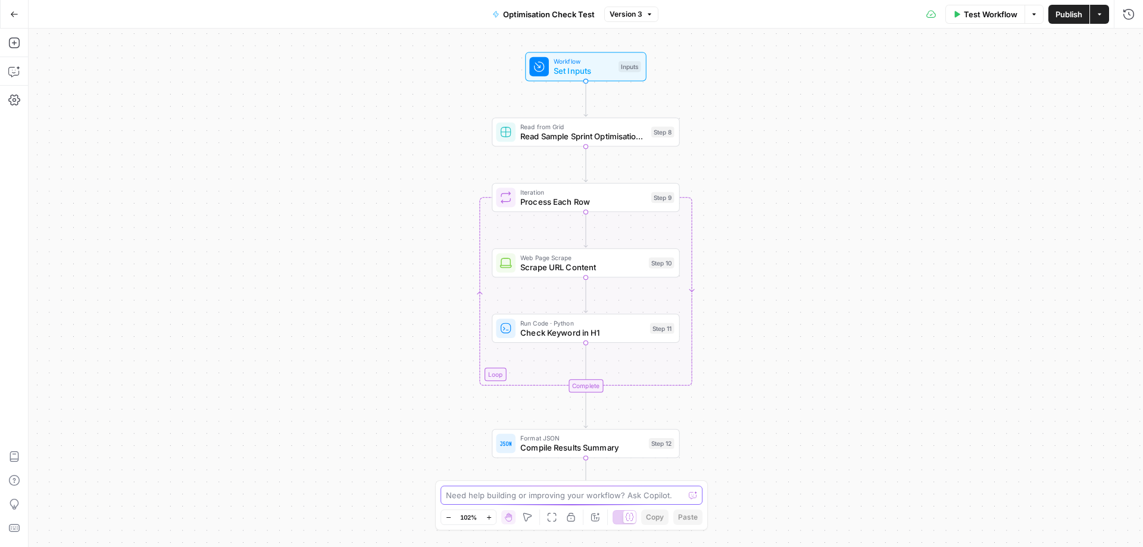
click at [552, 496] on textarea at bounding box center [565, 495] width 238 height 12
click at [496, 496] on textarea at bounding box center [565, 495] width 238 height 12
paste textarea "33294"
type textarea "The grid table is not found - the grid id is 33294"
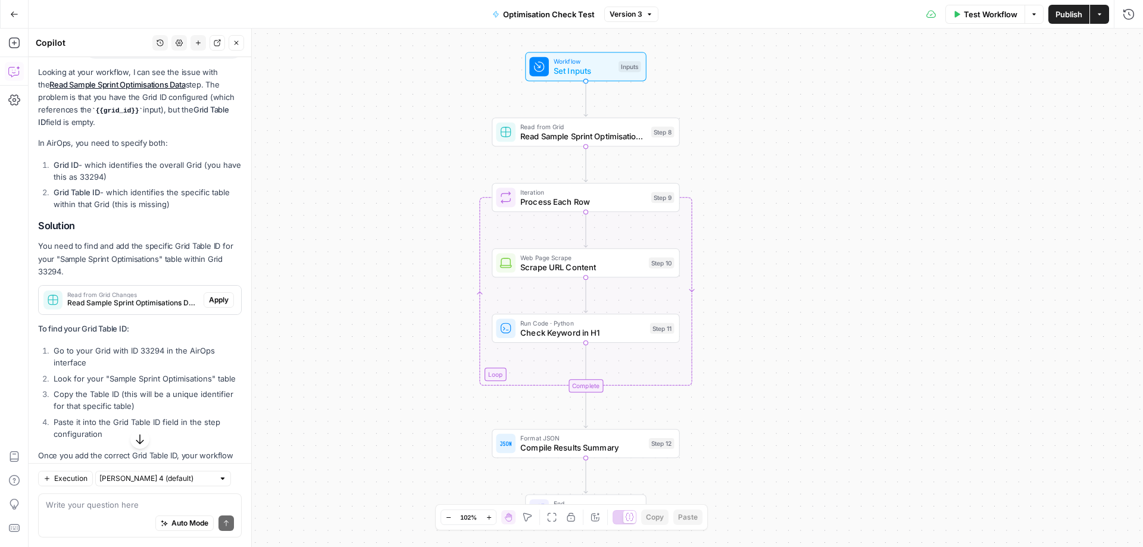
scroll to position [135, 0]
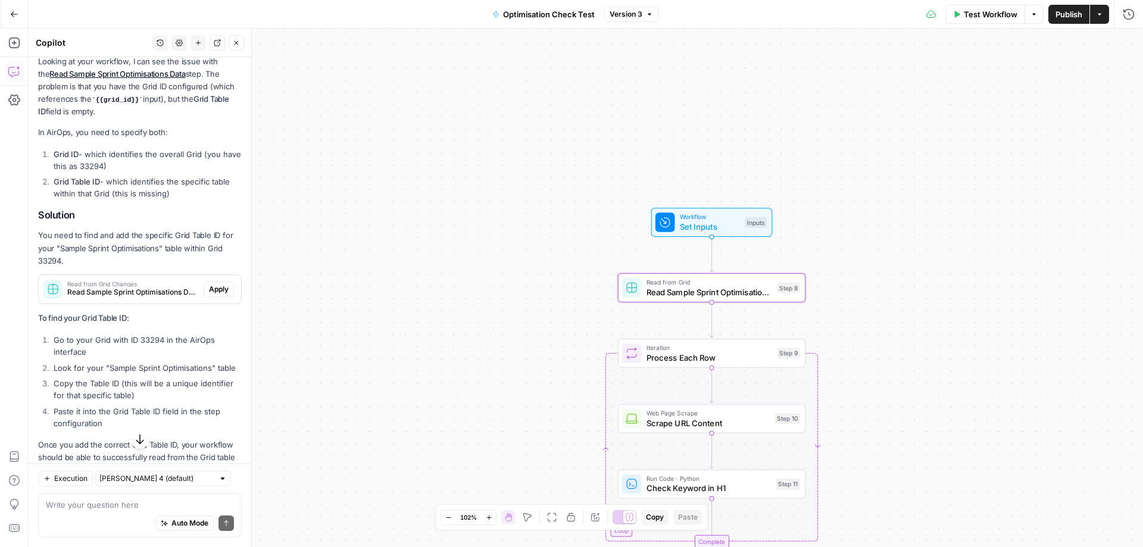
click at [211, 290] on span "Apply" at bounding box center [219, 289] width 20 height 11
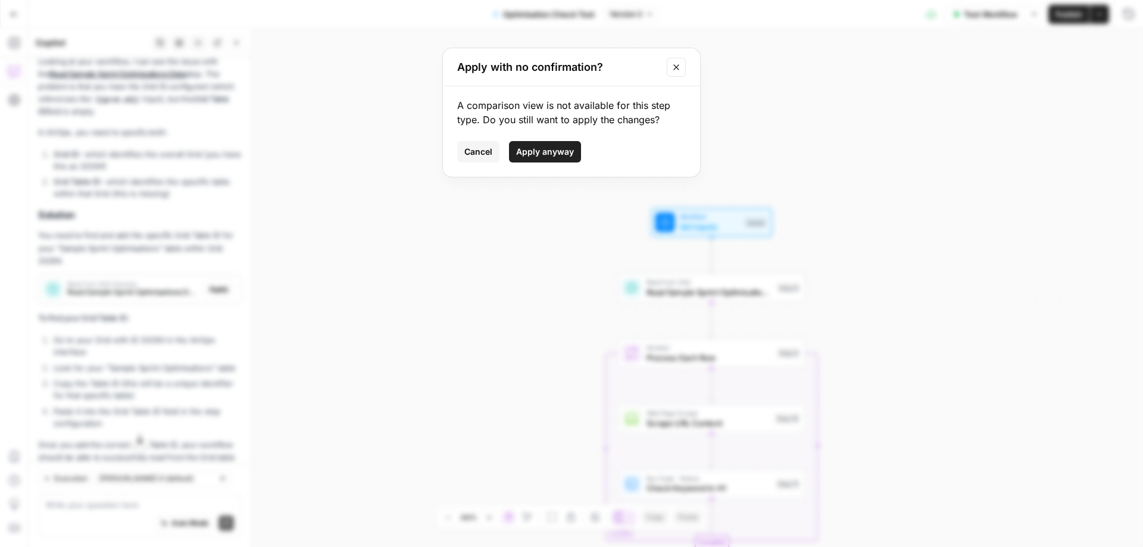
click at [461, 154] on button "Cancel" at bounding box center [478, 151] width 42 height 21
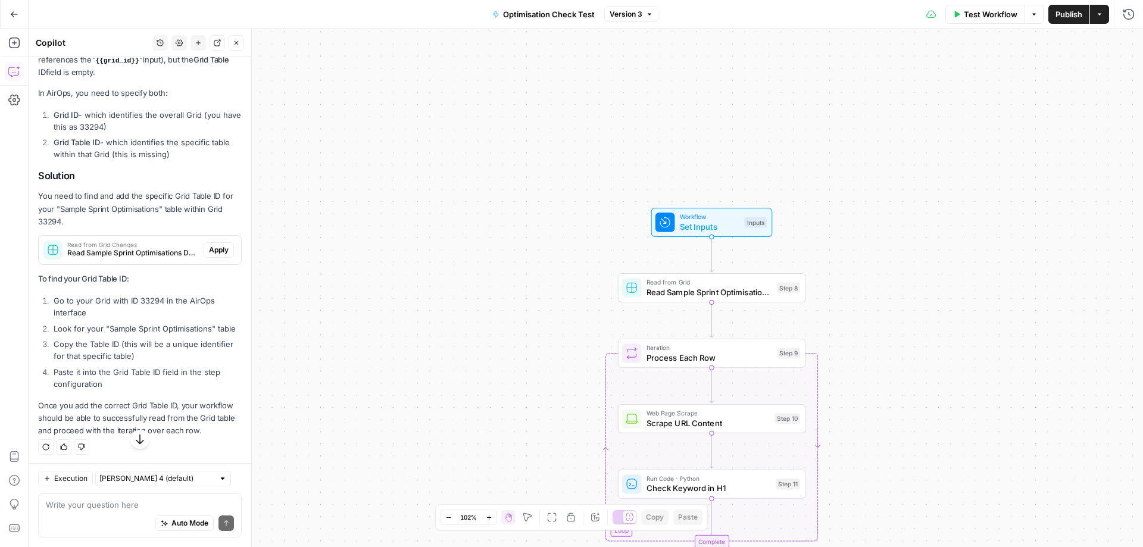
scroll to position [189, 0]
click at [750, 286] on span "Read Sample Sprint Optimisations Data" at bounding box center [709, 292] width 126 height 12
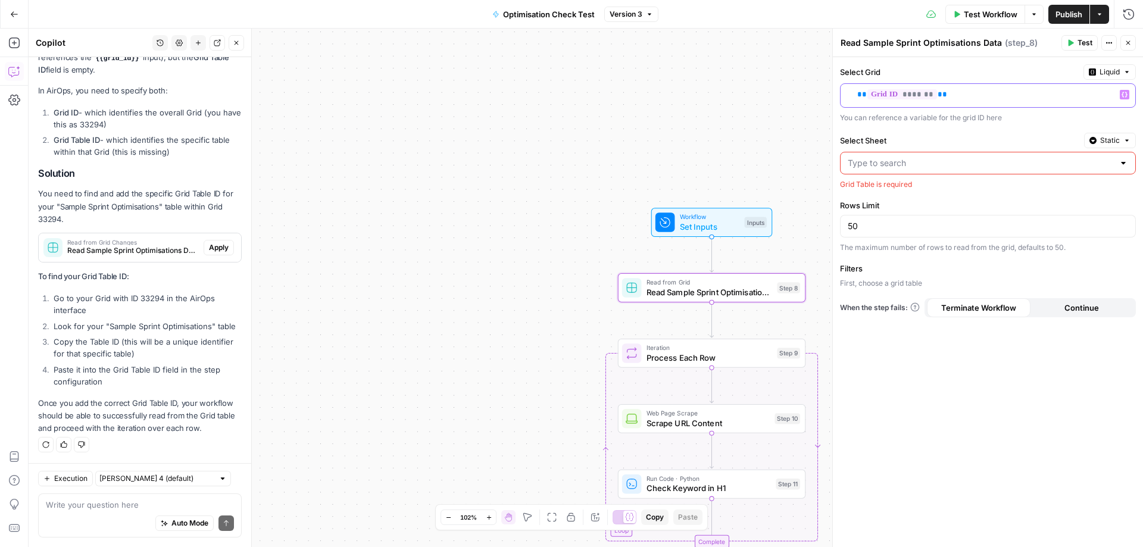
click at [944, 92] on p "** ******* **" at bounding box center [987, 95] width 280 height 12
click at [938, 165] on input "Select Sheet" at bounding box center [980, 163] width 266 height 12
click at [900, 93] on span "*******" at bounding box center [902, 94] width 70 height 10
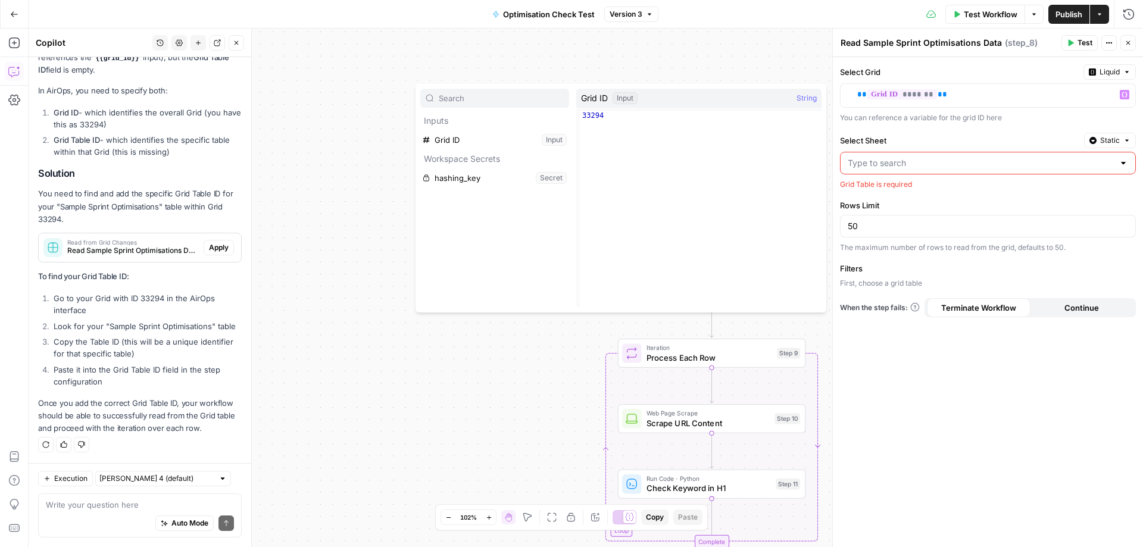
type textarea "*****"
click at [630, 141] on div "33294" at bounding box center [701, 217] width 242 height 213
click at [627, 98] on div "Input" at bounding box center [624, 98] width 25 height 12
click at [513, 138] on button "Select variable Grid ID" at bounding box center [494, 139] width 149 height 19
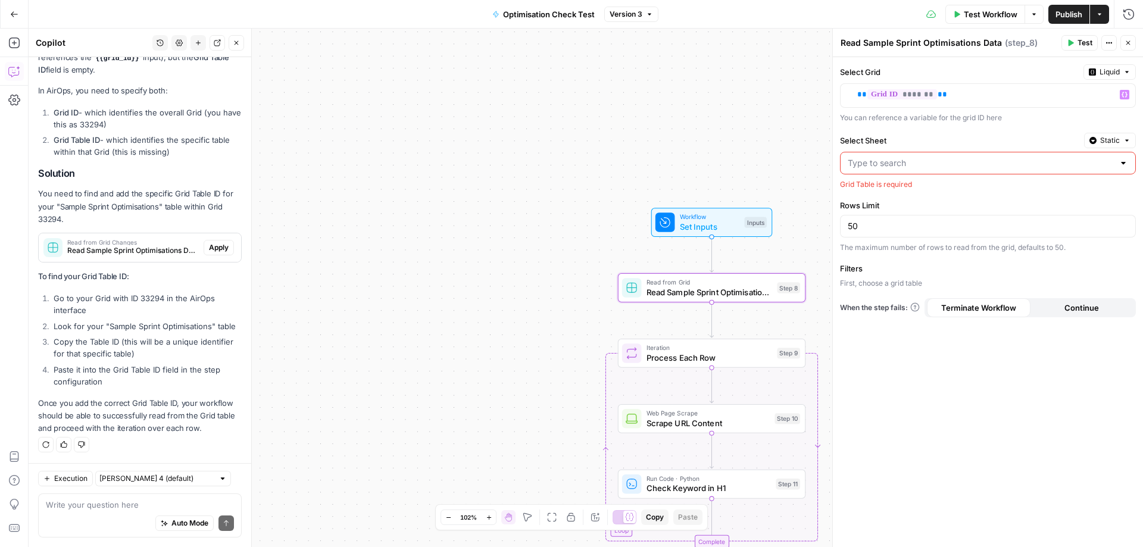
click at [957, 161] on input "Select Sheet" at bounding box center [980, 163] width 266 height 12
click at [977, 192] on div "No results" at bounding box center [987, 195] width 285 height 12
click at [946, 159] on input "Select Sheet" at bounding box center [980, 163] width 266 height 12
type input "{{Sheet ID 42597}}"
click at [946, 168] on input "Select Sheet" at bounding box center [980, 163] width 266 height 12
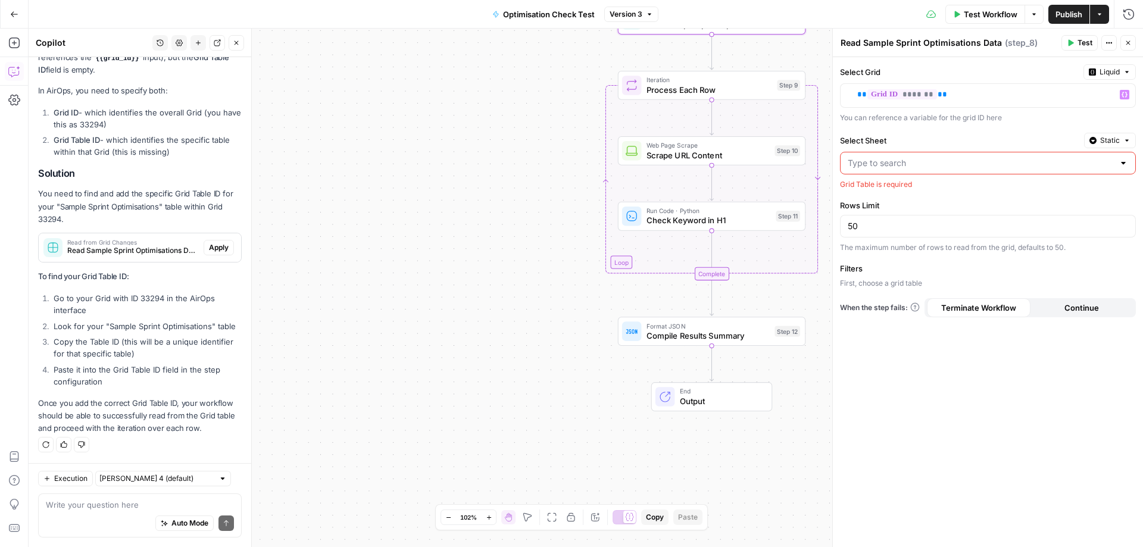
click at [512, 483] on div "Workflow Set Inputs Inputs Read from Grid Read Sample Sprint Optimisations Data…" at bounding box center [586, 288] width 1114 height 518
click at [72, 510] on textarea at bounding box center [140, 505] width 188 height 12
type textarea "Select the sheet of the grid. It only has one sheet"
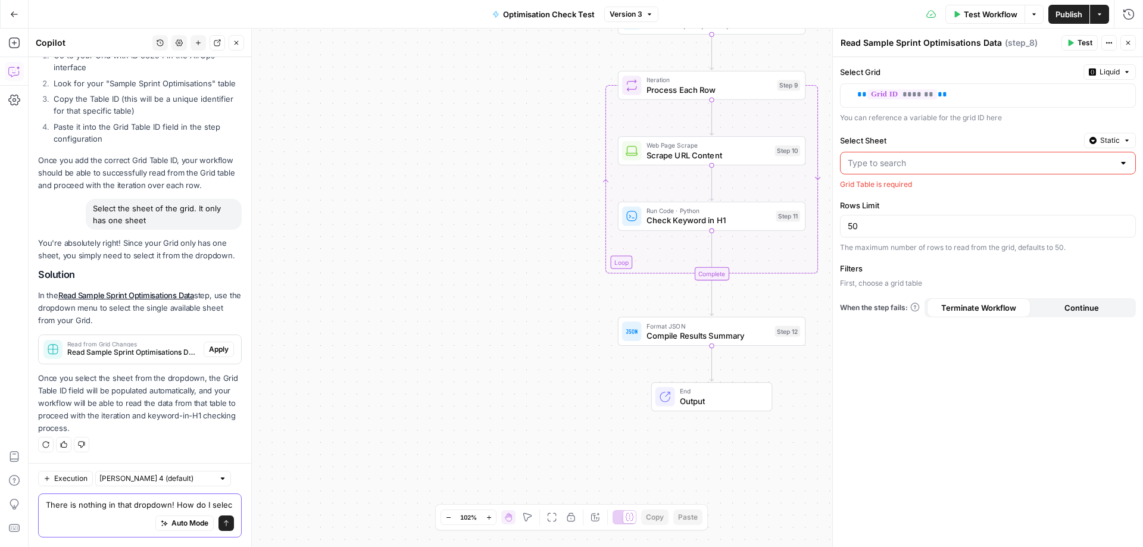
scroll to position [443, 0]
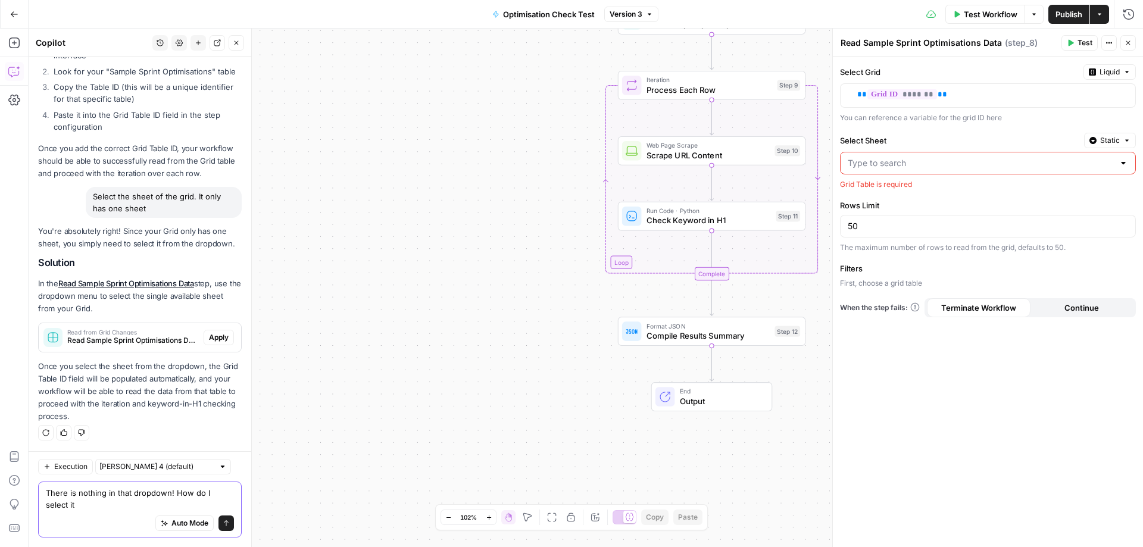
type textarea "There is nothing in that dropdown! How do I select it?"
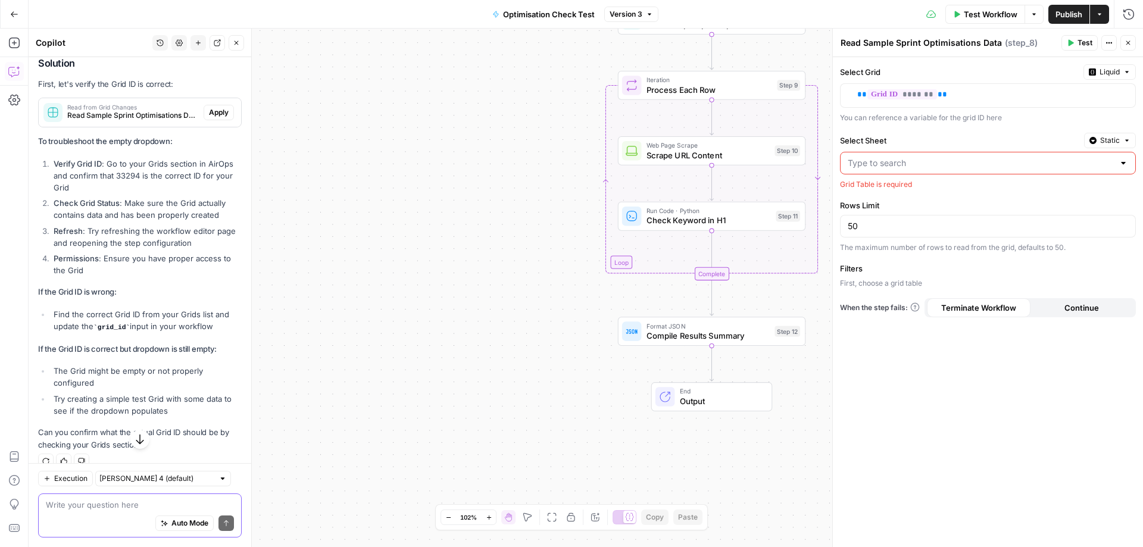
scroll to position [915, 0]
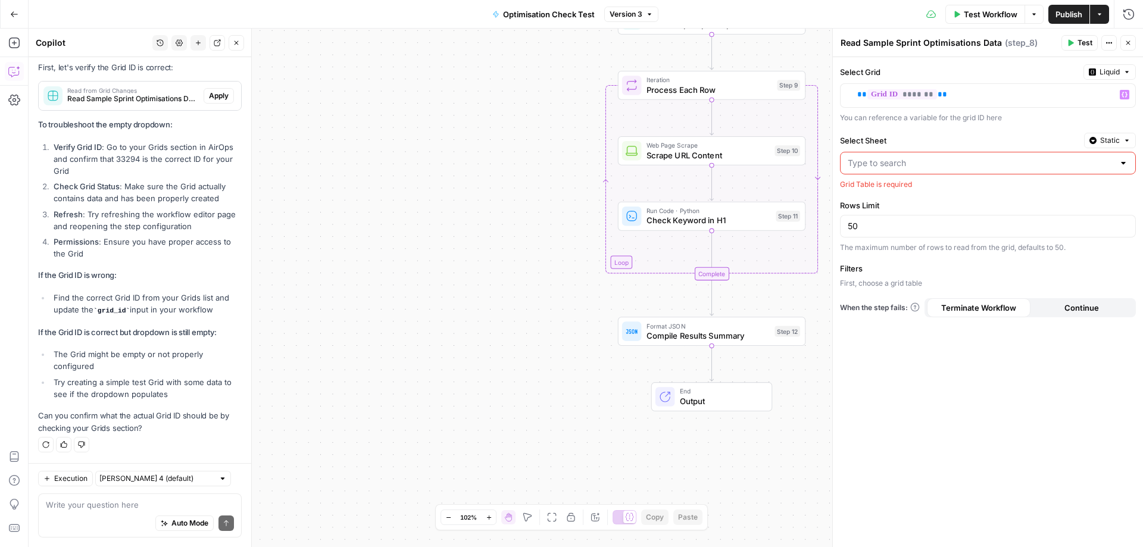
click at [891, 76] on label "Select Grid" at bounding box center [959, 72] width 239 height 12
click at [901, 94] on span "*******" at bounding box center [902, 94] width 70 height 10
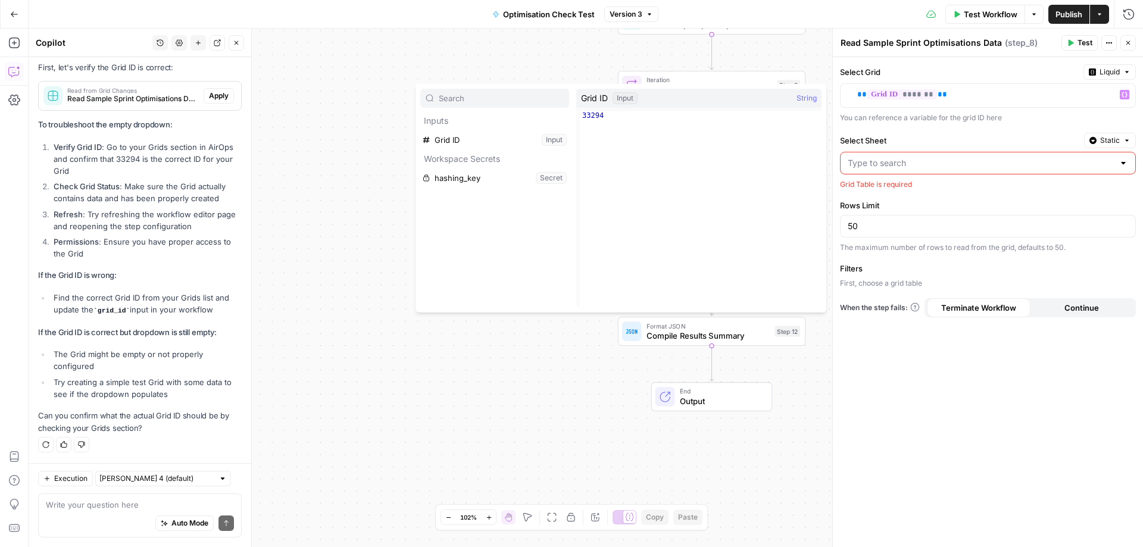
type textarea "*****"
click at [603, 115] on div "33294" at bounding box center [701, 217] width 242 height 213
click at [554, 141] on button "Select variable Grid ID" at bounding box center [494, 139] width 149 height 19
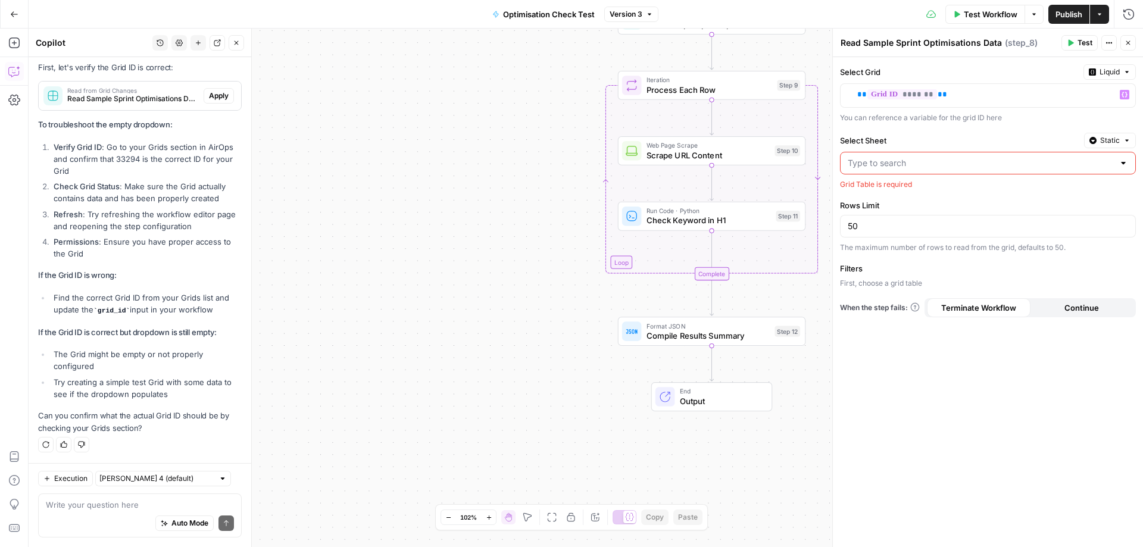
click at [1102, 71] on span "Liquid" at bounding box center [1109, 72] width 20 height 11
click at [1056, 101] on span "Static" at bounding box center [1082, 97] width 76 height 12
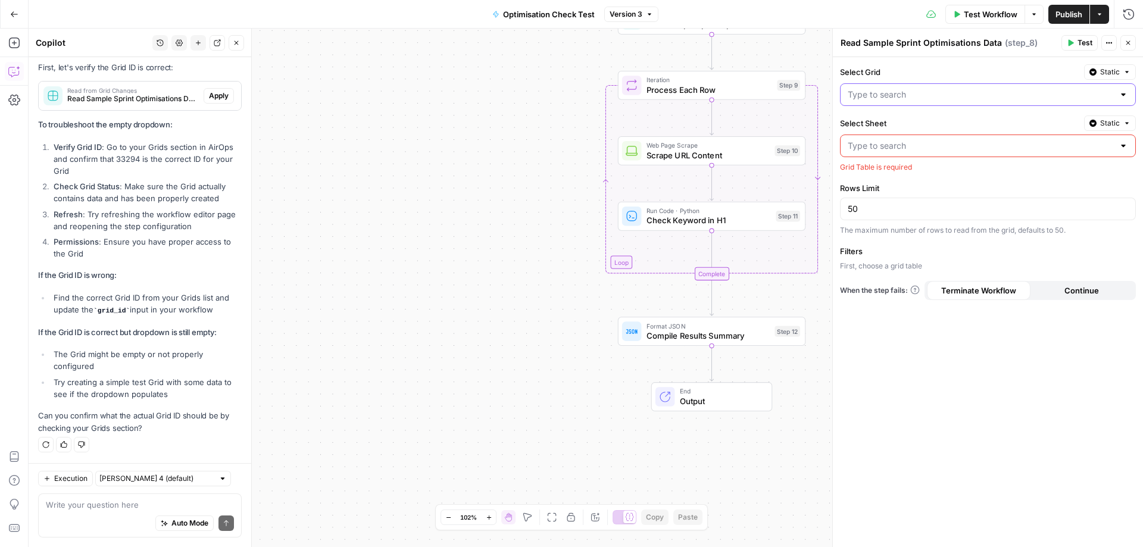
click at [910, 93] on input "Select Grid" at bounding box center [980, 95] width 266 height 12
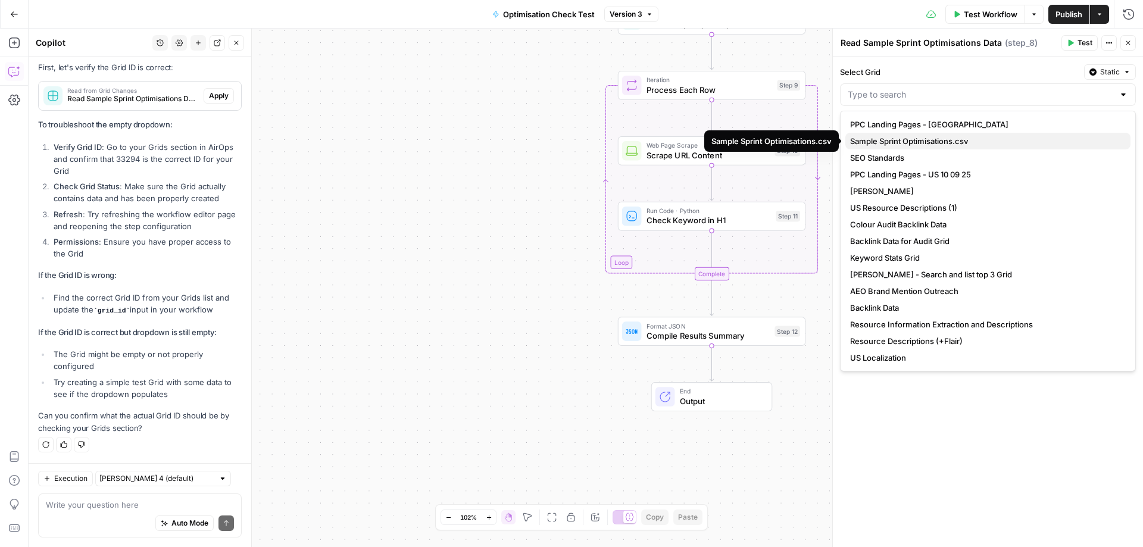
click at [919, 137] on span "Sample Sprint Optimisations.csv" at bounding box center [985, 141] width 271 height 12
type input "Sample Sprint Optimisations.csv"
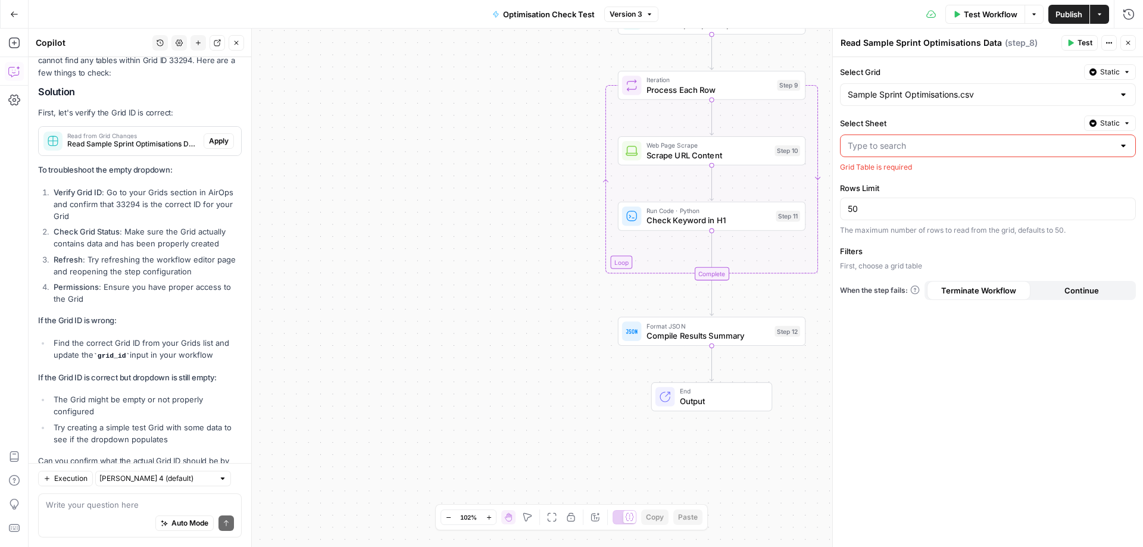
scroll to position [972, 0]
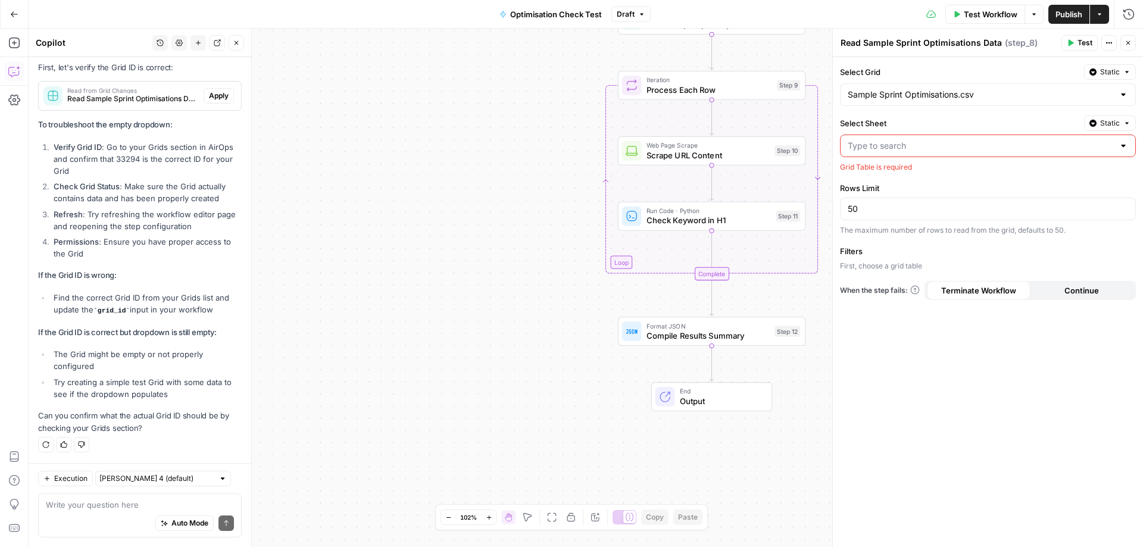
click at [934, 147] on input "Select Sheet" at bounding box center [980, 146] width 266 height 12
click at [913, 174] on span "Keyword and Page" at bounding box center [985, 176] width 271 height 12
type input "Keyword and Page"
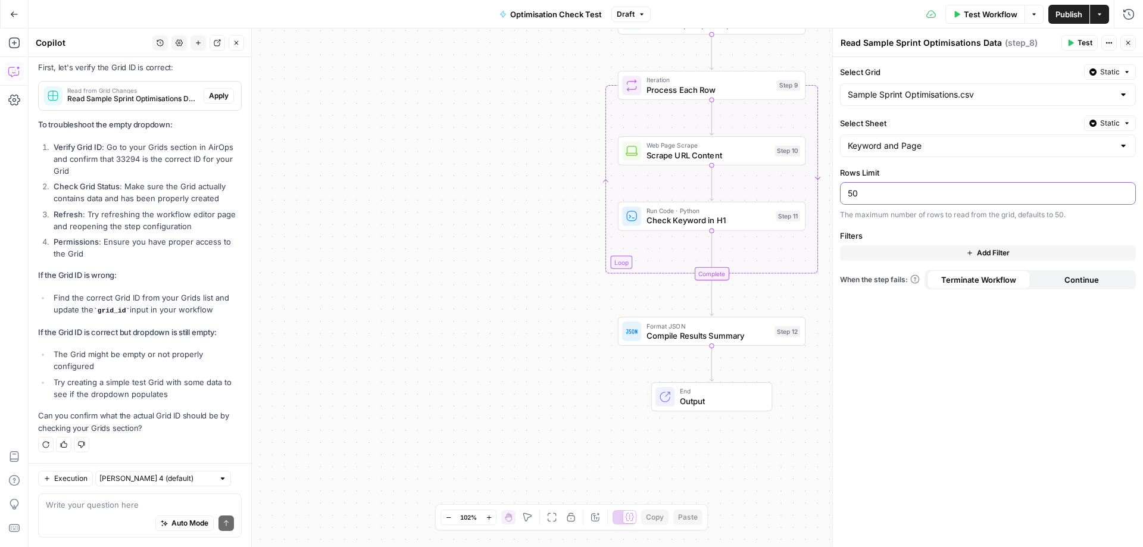
click at [918, 190] on input "50" at bounding box center [987, 193] width 280 height 12
type input "10"
click at [931, 388] on div "Select Grid Static Sample Sprint Optimisations.csv Select Sheet Static Keyword …" at bounding box center [988, 302] width 310 height 490
click at [1066, 17] on span "Publish" at bounding box center [1068, 14] width 27 height 12
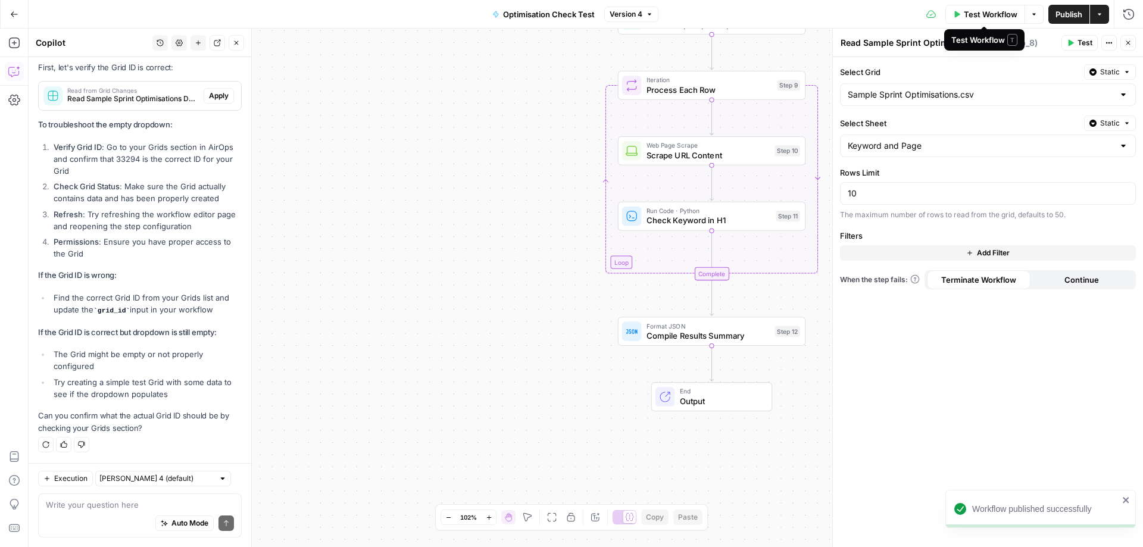
click at [975, 15] on span "Test Workflow" at bounding box center [990, 14] width 54 height 12
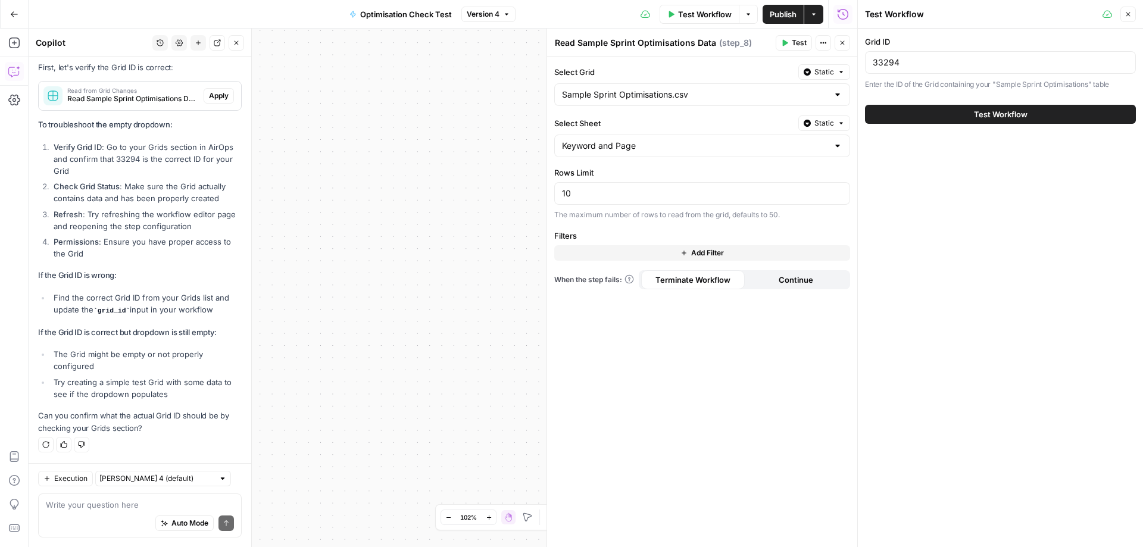
click at [1002, 113] on span "Test Workflow" at bounding box center [1001, 114] width 54 height 12
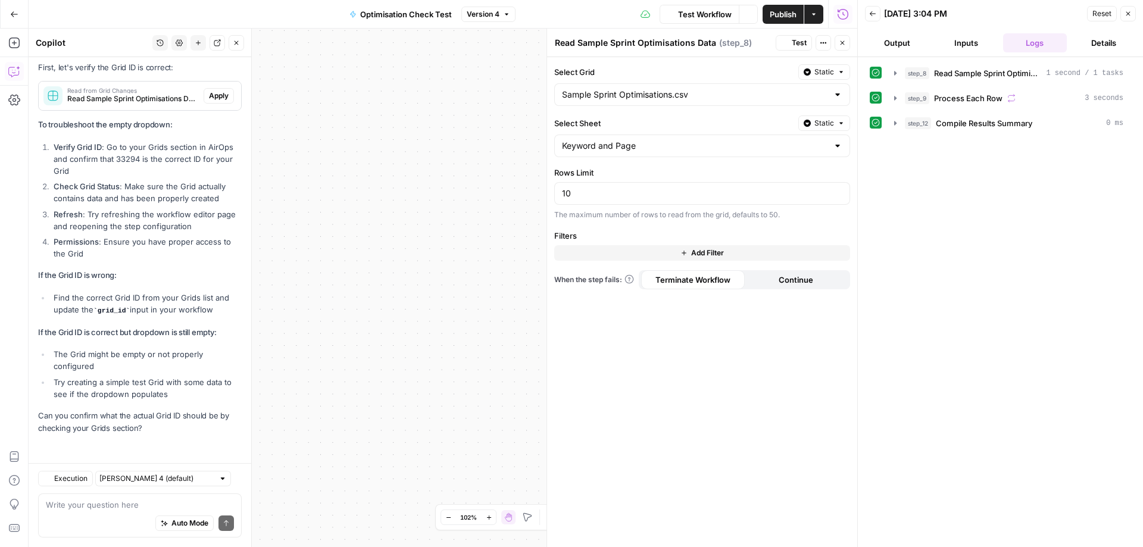
scroll to position [972, 0]
click at [969, 124] on span "Compile Results Summary" at bounding box center [983, 123] width 96 height 12
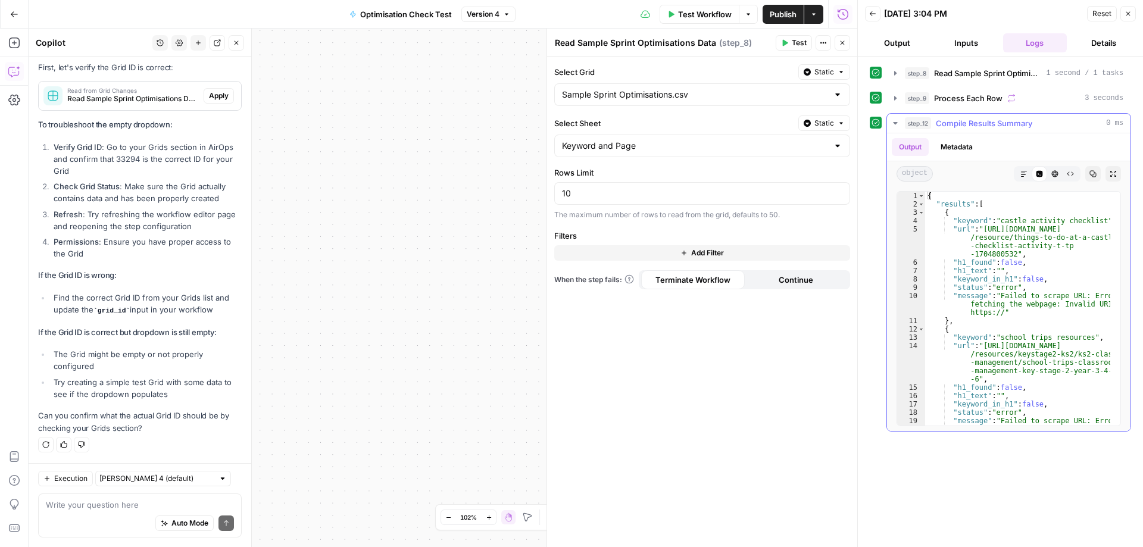
click at [907, 151] on button "Output" at bounding box center [909, 147] width 37 height 18
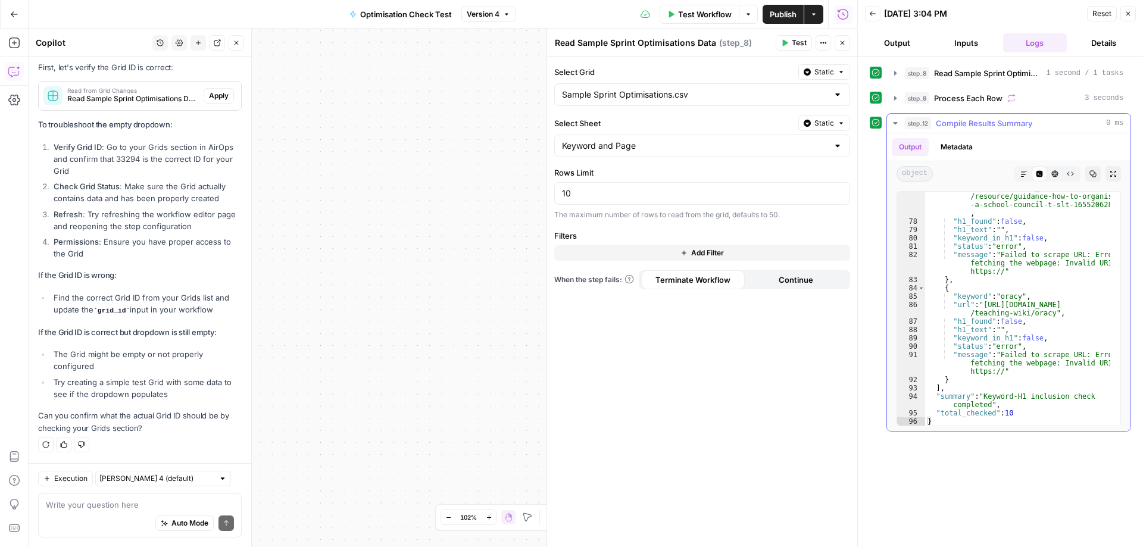
scroll to position [1024, 0]
click at [492, 229] on div "Workflow Set Inputs Inputs Read from Grid Read Sample Sprint Optimisations Data…" at bounding box center [443, 288] width 828 height 518
click at [476, 121] on div "Workflow Set Inputs Inputs Read from Grid Read Sample Sprint Optimisations Data…" at bounding box center [443, 288] width 828 height 518
click at [1131, 12] on icon "button" at bounding box center [1127, 13] width 7 height 7
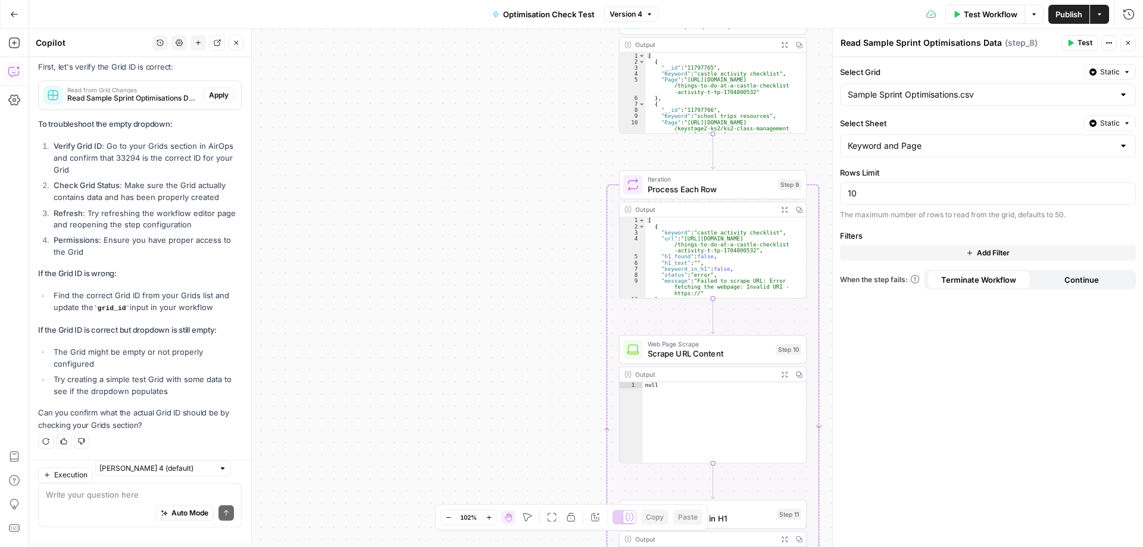
scroll to position [972, 0]
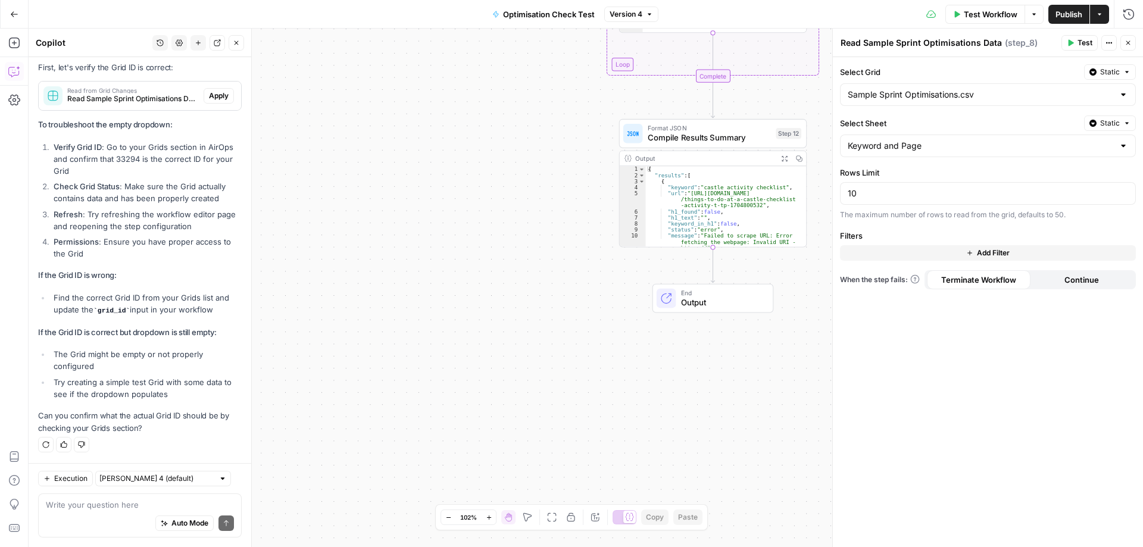
click at [104, 518] on div "Auto Mode Send" at bounding box center [140, 524] width 188 height 26
type textarea "The workflow isn't finding the h1 from the page"
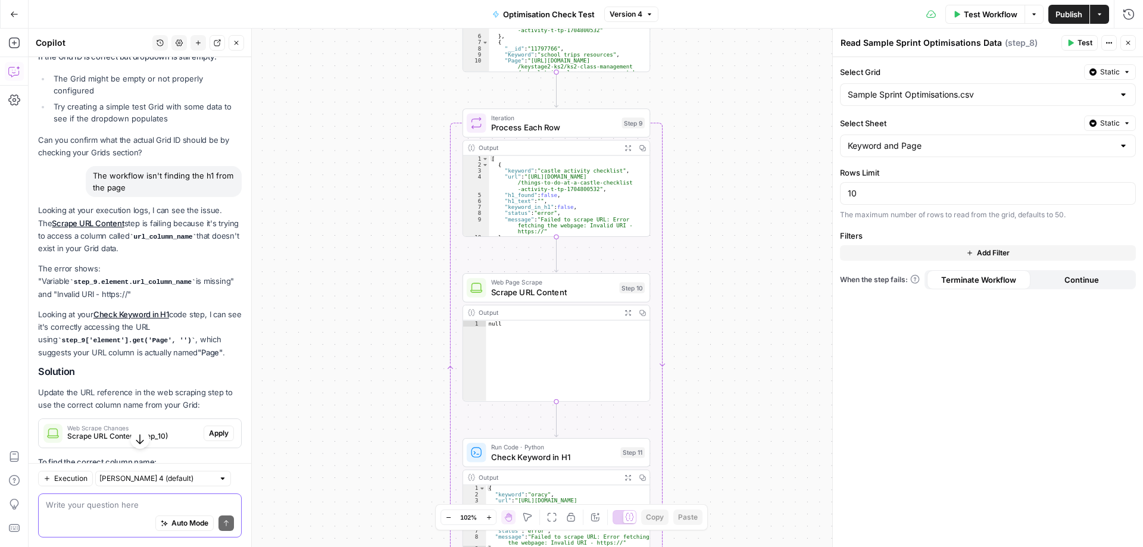
scroll to position [1298, 0]
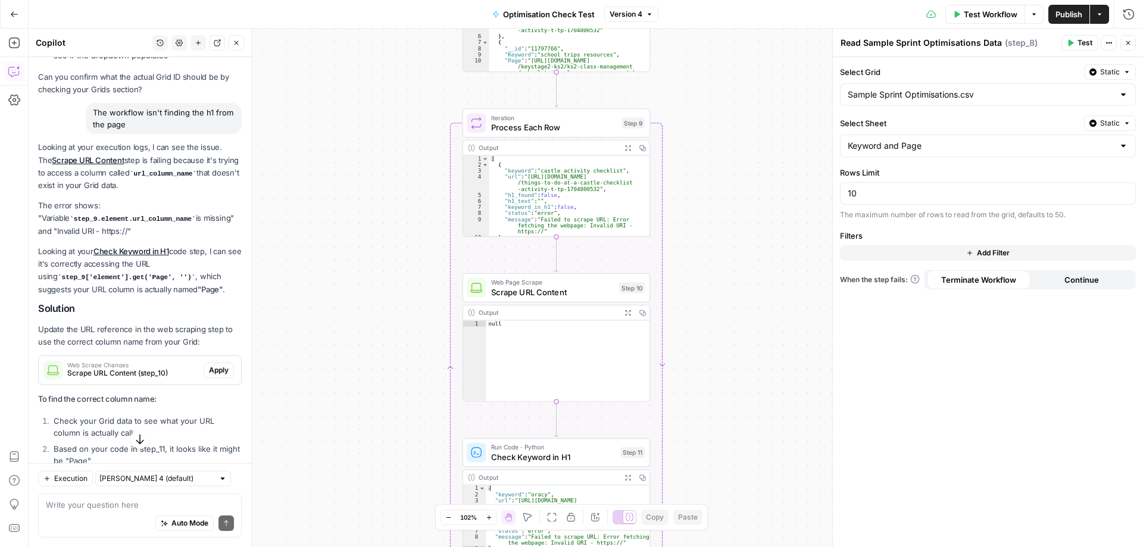
click at [127, 237] on p "The error shows: "Variable step_9.element.url_column_name is missing" and "Inva…" at bounding box center [140, 218] width 204 height 38
click at [115, 378] on span "Scrape URL Content (step_10)" at bounding box center [133, 373] width 132 height 11
click at [209, 376] on span "Apply" at bounding box center [219, 370] width 20 height 11
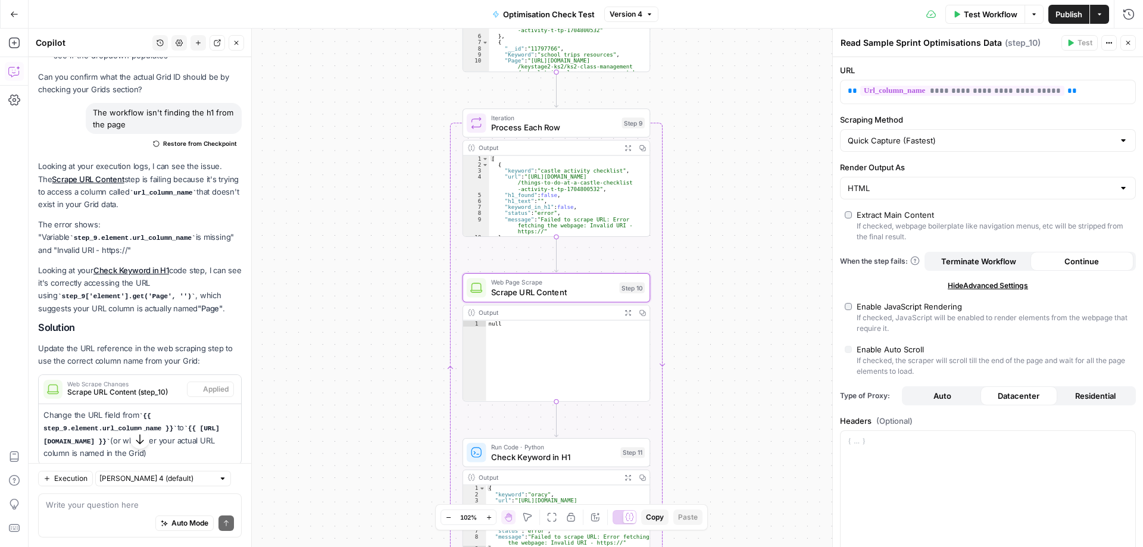
type textarea "Scrape URL Content"
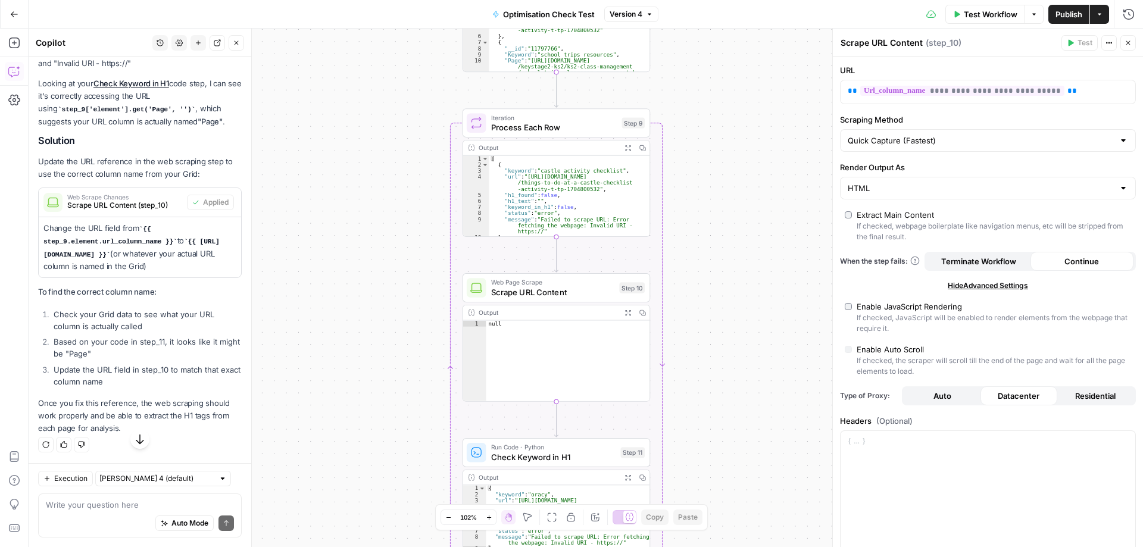
scroll to position [1497, 0]
click at [713, 211] on div "Workflow Set Inputs Inputs Read from Grid Read Sample Sprint Optimisations Data…" at bounding box center [586, 288] width 1114 height 518
click at [1076, 15] on span "Publish" at bounding box center [1068, 14] width 27 height 12
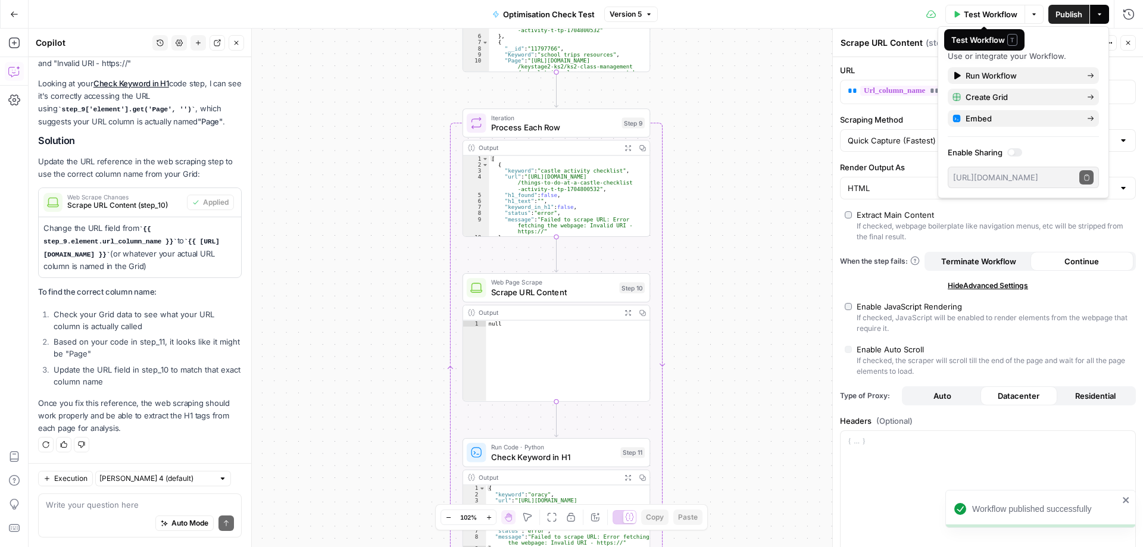
click at [984, 14] on span "Test Workflow" at bounding box center [990, 14] width 54 height 12
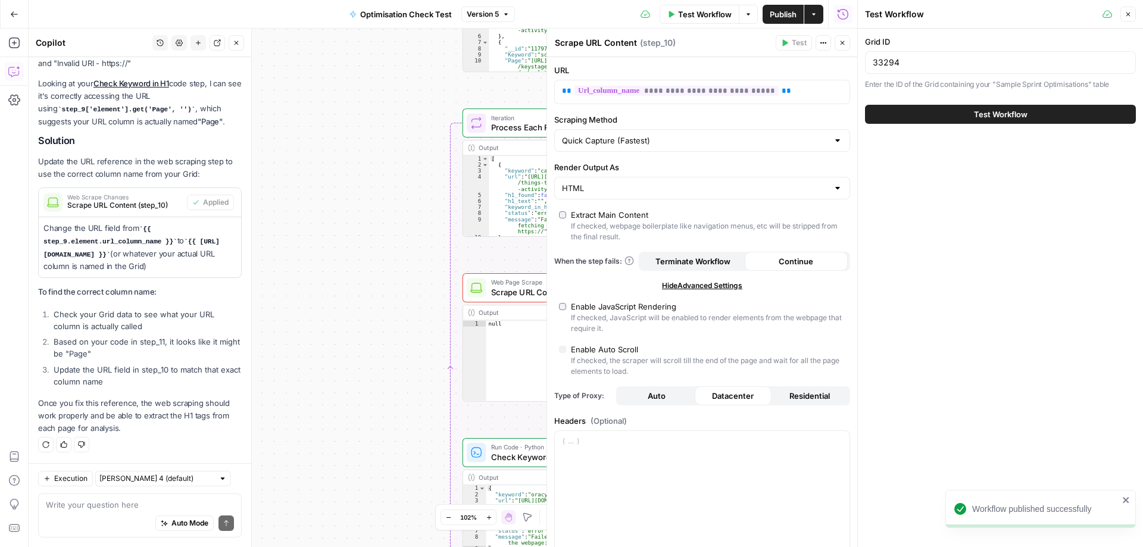
scroll to position [1497, 0]
click at [992, 114] on span "Test Workflow" at bounding box center [1001, 114] width 54 height 12
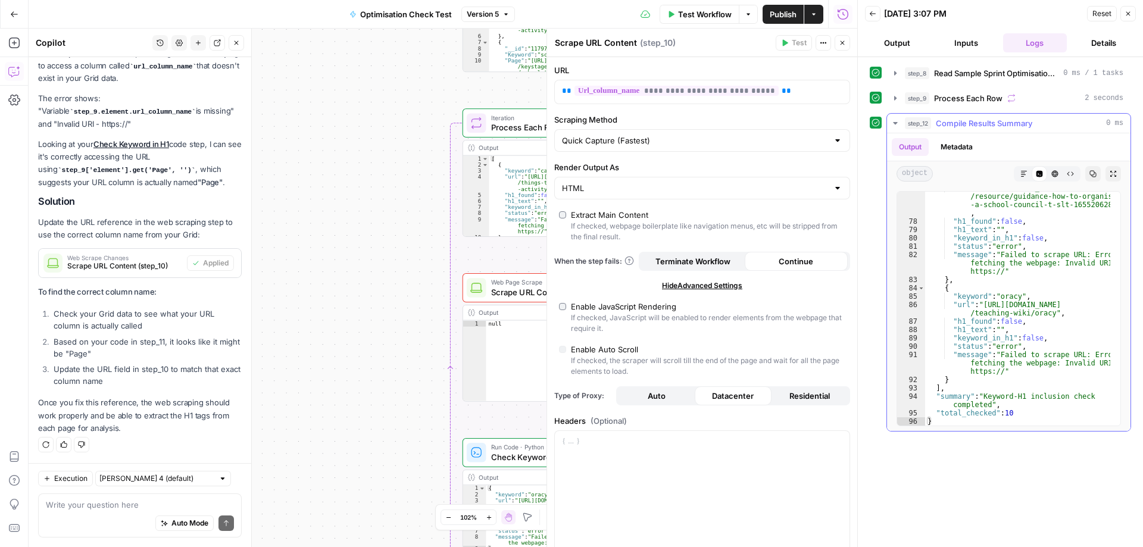
scroll to position [1024, 0]
click at [1033, 460] on div "step_8 Read Sample Sprint Optimisations Data 0 ms / 1 tasks step_9 Process Each…" at bounding box center [999, 302] width 261 height 478
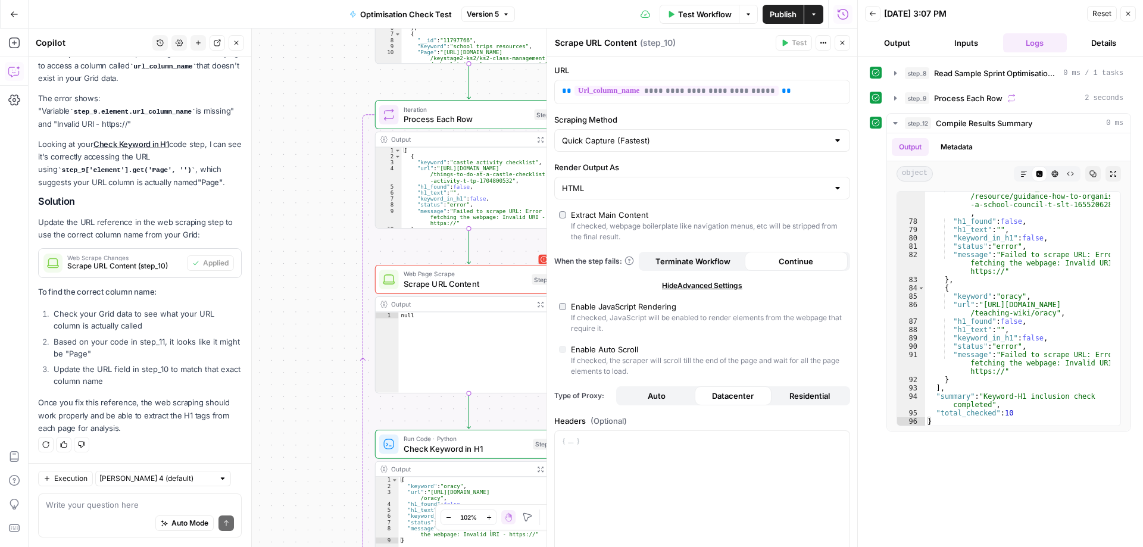
drag, startPoint x: 386, startPoint y: 332, endPoint x: 299, endPoint y: 324, distance: 87.8
click at [299, 324] on div "Workflow Set Inputs Inputs Read from Grid Read Sample Sprint Optimisations Data…" at bounding box center [443, 288] width 828 height 518
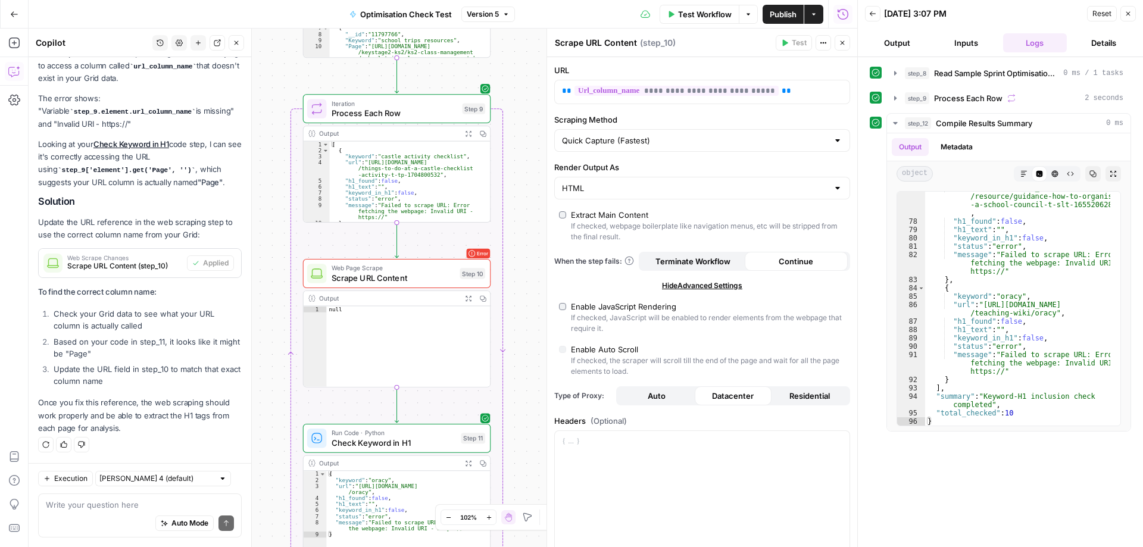
drag, startPoint x: 333, startPoint y: 261, endPoint x: 256, endPoint y: 256, distance: 76.3
click at [256, 256] on body "Twinkl New Home Browse Insights Opportunities Your Data Recent Grids Kevan - Se…" at bounding box center [571, 273] width 1143 height 547
click at [366, 278] on span "Scrape URL Content" at bounding box center [389, 277] width 124 height 12
click at [714, 93] on span "**********" at bounding box center [676, 91] width 204 height 10
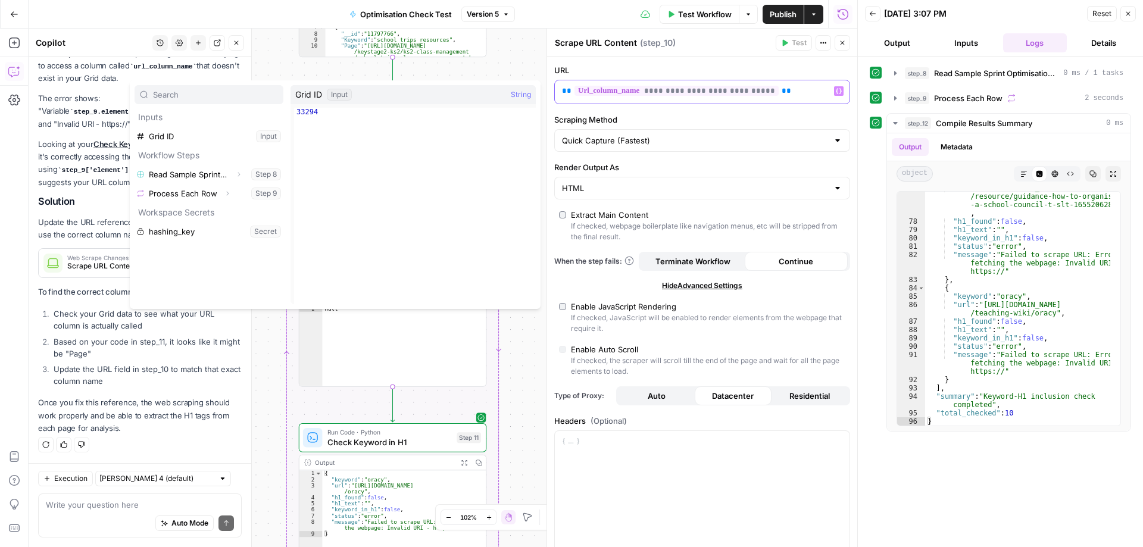
click at [755, 94] on span "**********" at bounding box center [676, 91] width 204 height 10
click at [718, 90] on span "**********" at bounding box center [676, 91] width 204 height 10
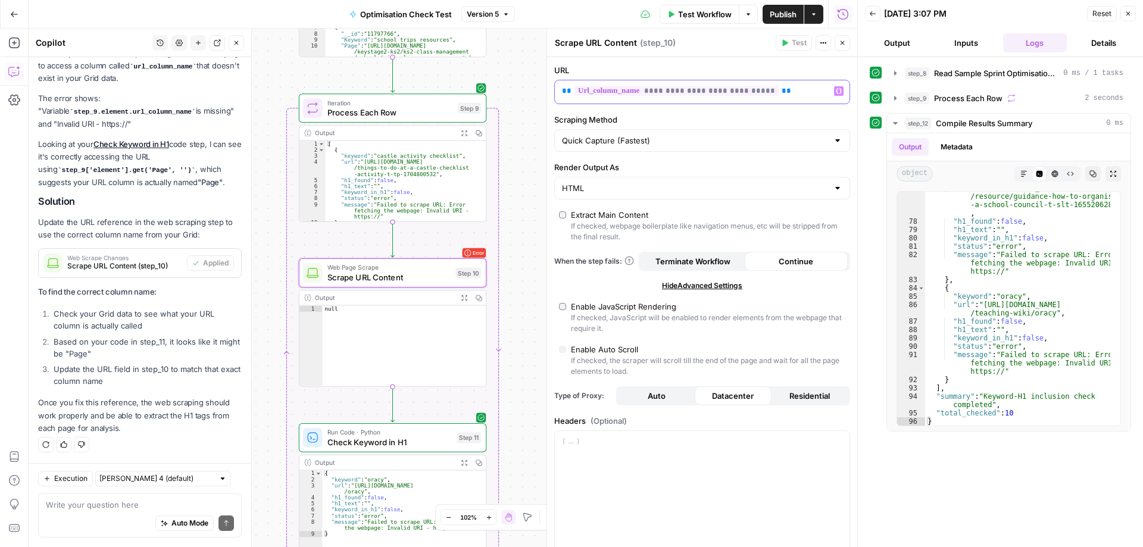
click at [718, 90] on span "**********" at bounding box center [676, 91] width 204 height 10
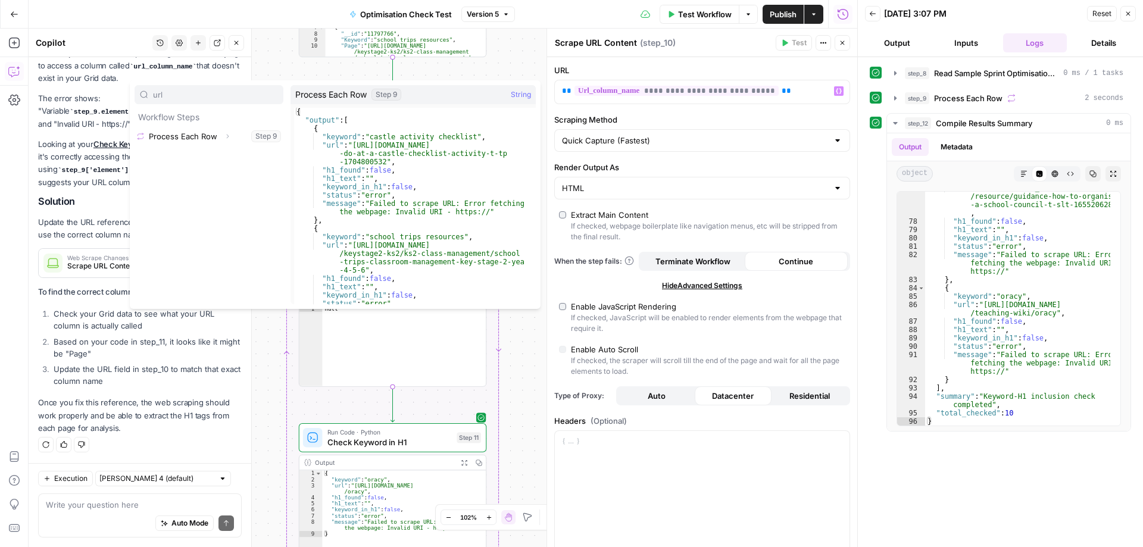
type input "url"
click at [206, 136] on button "Select variable Process Each Row" at bounding box center [208, 136] width 149 height 19
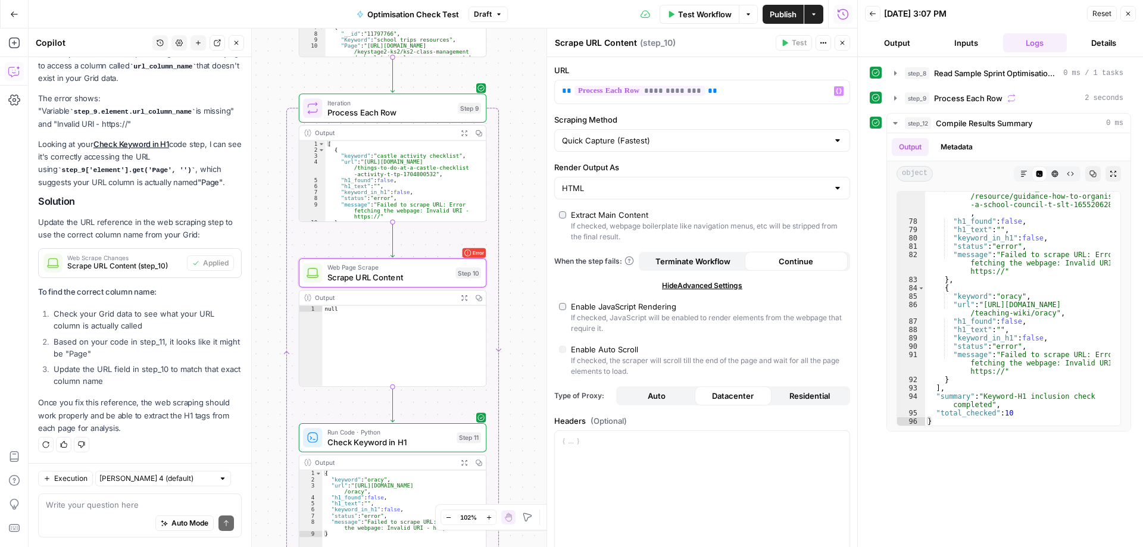
type textarea "**********"
click at [418, 185] on div "[ { "keyword" : "castle activity checklist" , "url" : "https://www.twinkl.co.uk…" at bounding box center [401, 187] width 150 height 93
click at [310, 135] on icon at bounding box center [307, 133] width 7 height 6
click at [328, 133] on div "Output" at bounding box center [384, 133] width 138 height 10
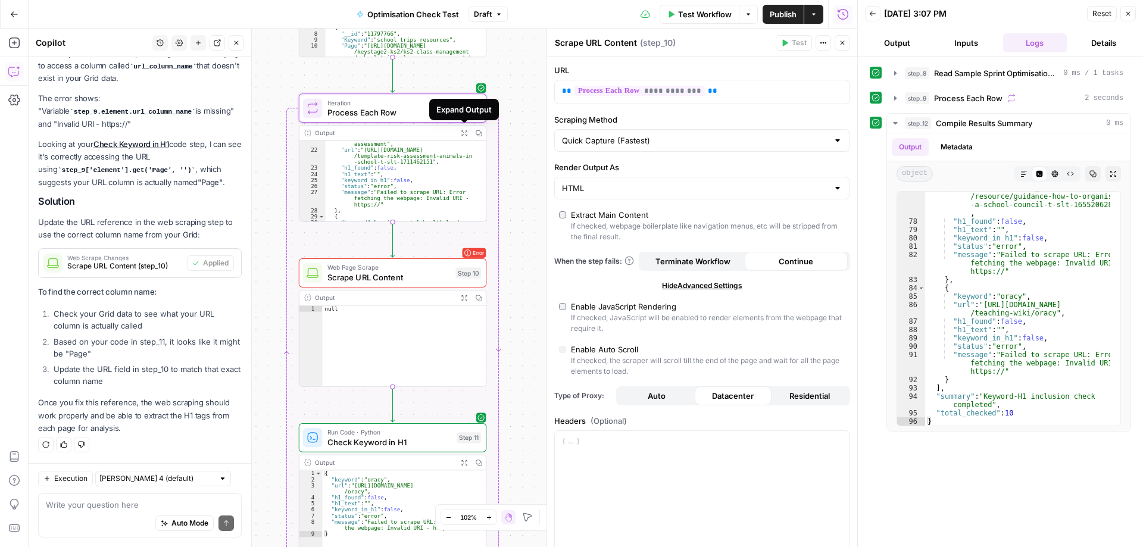
click at [463, 137] on button "Expand Output" at bounding box center [463, 133] width 14 height 14
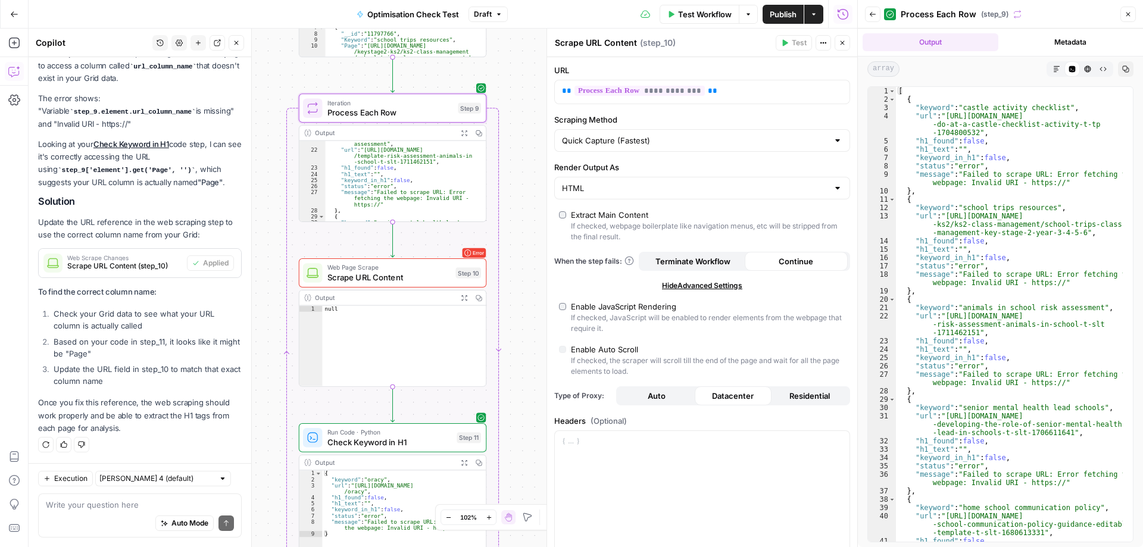
click at [918, 68] on div at bounding box center [972, 68] width 137 height 15
click at [884, 69] on span "array" at bounding box center [883, 68] width 32 height 15
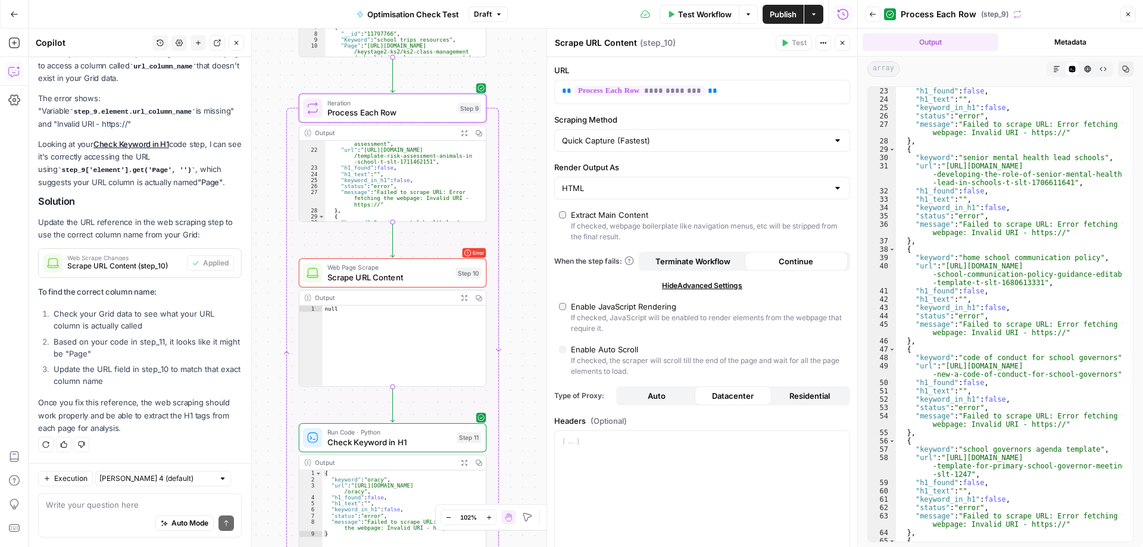
scroll to position [250, 0]
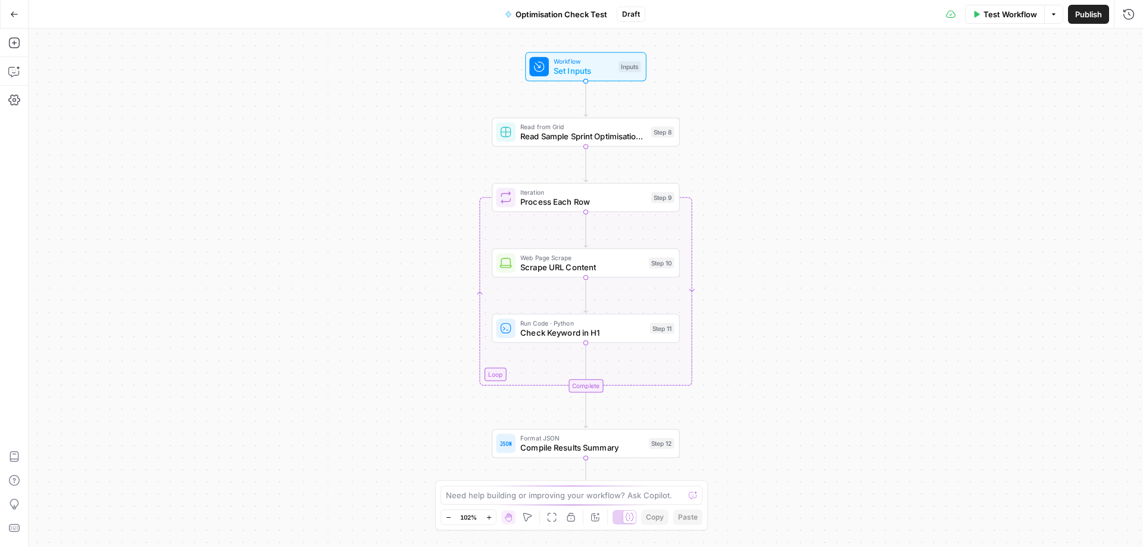
click at [17, 14] on icon "button" at bounding box center [14, 13] width 7 height 5
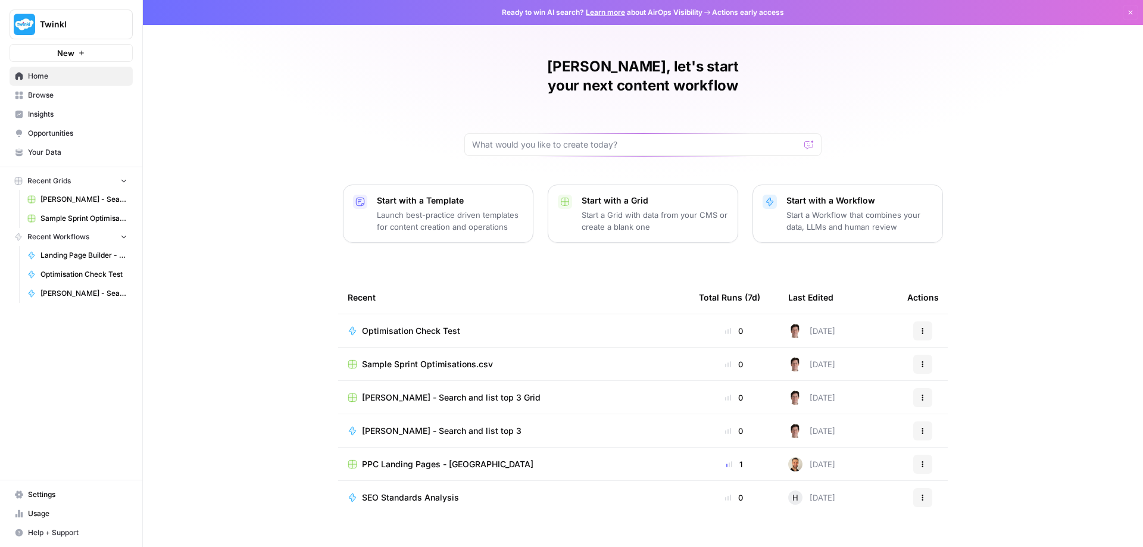
click at [395, 358] on span "Sample Sprint Optimisations.csv" at bounding box center [427, 364] width 131 height 12
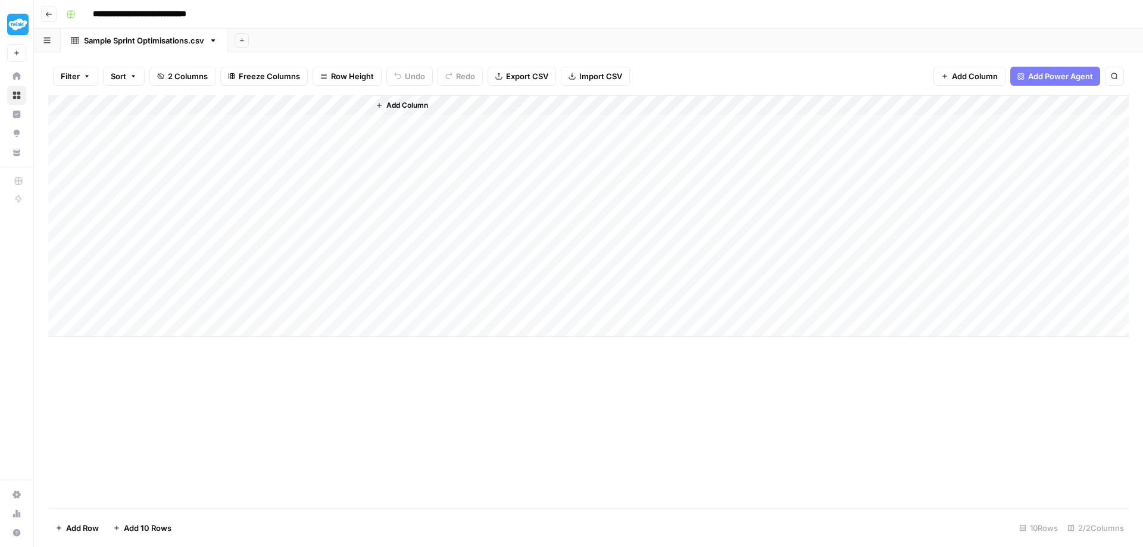
click at [224, 389] on div "Add Column" at bounding box center [588, 301] width 1080 height 413
drag, startPoint x: 434, startPoint y: 12, endPoint x: 443, endPoint y: 10, distance: 9.1
click at [435, 12] on div "**********" at bounding box center [595, 14] width 1069 height 19
click at [215, 42] on icon "button" at bounding box center [213, 40] width 8 height 8
click at [45, 41] on icon "button" at bounding box center [46, 40] width 7 height 7
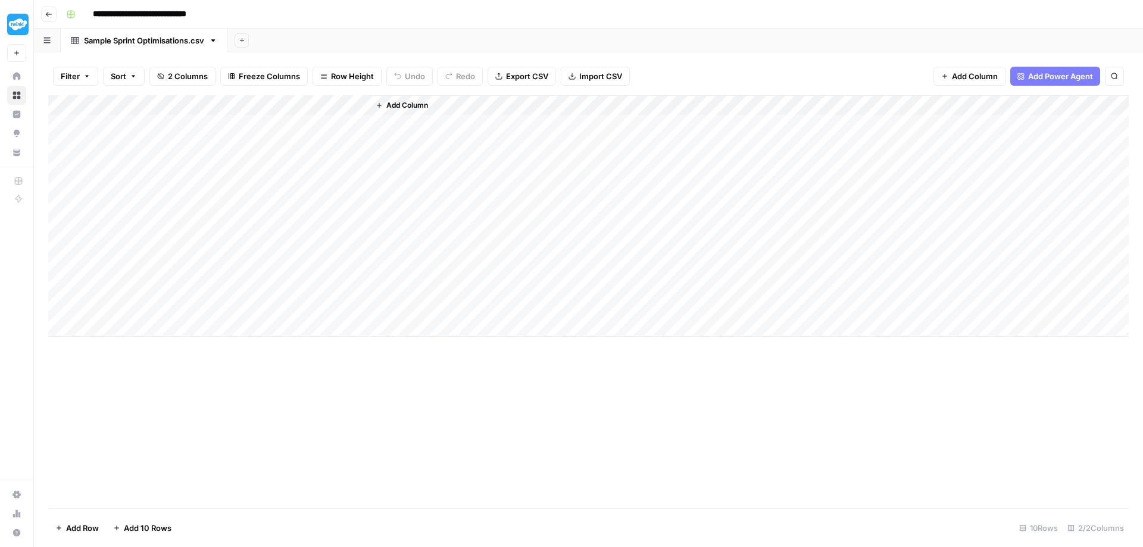
click at [309, 39] on div "Add Sheet" at bounding box center [684, 41] width 915 height 24
click at [322, 408] on div "Add Column" at bounding box center [588, 301] width 1080 height 413
click at [214, 42] on icon "button" at bounding box center [213, 40] width 8 height 8
click at [229, 61] on div "Rename Sheet" at bounding box center [257, 63] width 75 height 12
type input "*"
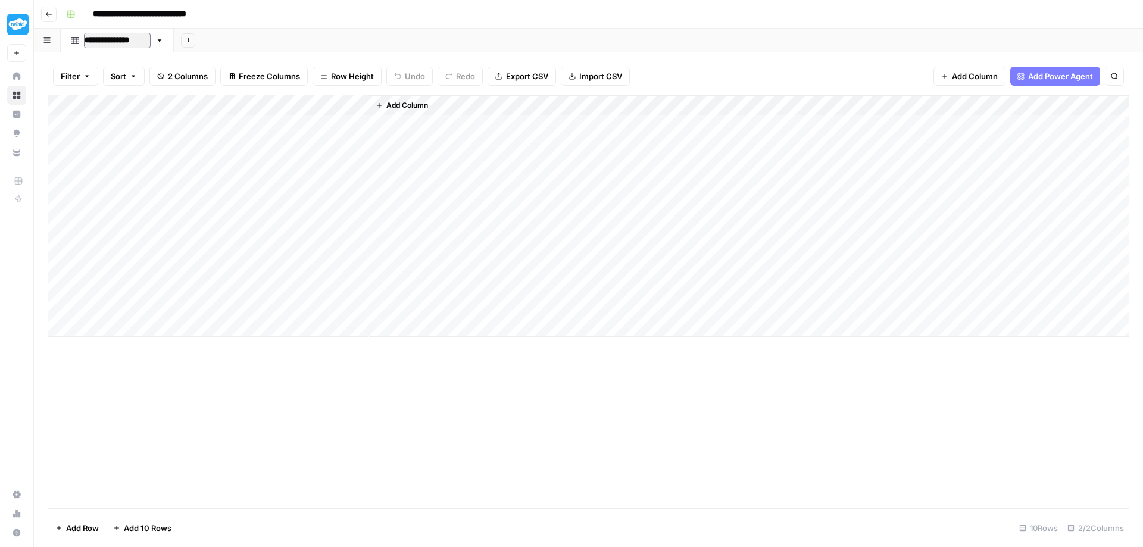
type input "**********"
click at [547, 409] on div "Add Column" at bounding box center [588, 301] width 1080 height 413
click at [73, 15] on rect "button" at bounding box center [70, 14] width 7 height 7
click at [47, 16] on icon "button" at bounding box center [48, 14] width 7 height 7
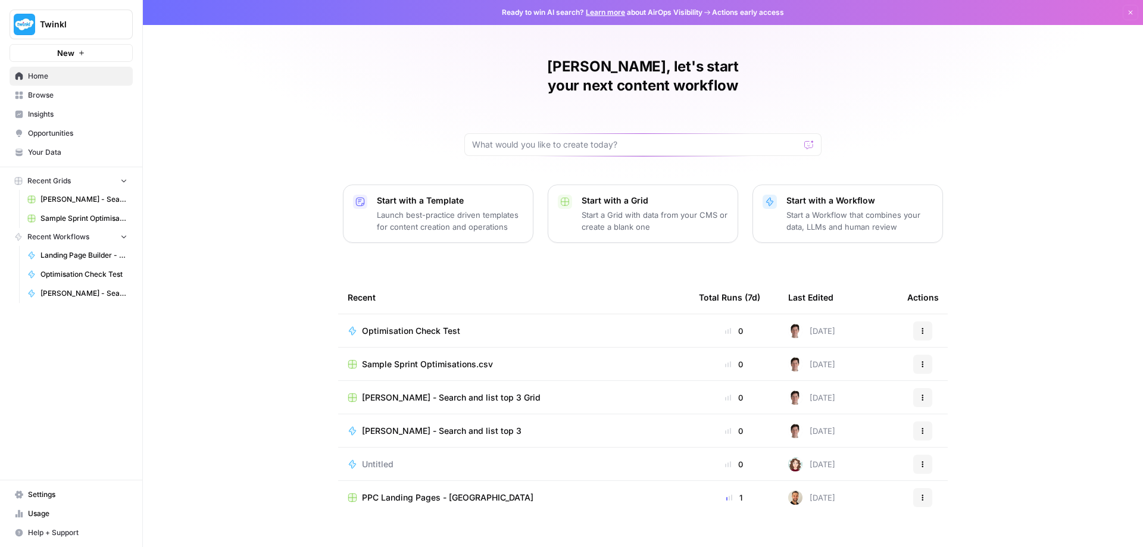
click at [395, 348] on td "Sample Sprint Optimisations.csv" at bounding box center [513, 364] width 351 height 33
click at [919, 361] on icon "button" at bounding box center [922, 364] width 7 height 7
click at [471, 351] on td "Sample Sprint Optimisations.csv" at bounding box center [513, 364] width 351 height 33
click at [471, 358] on span "Sample Sprint Optimisations.csv" at bounding box center [427, 364] width 131 height 12
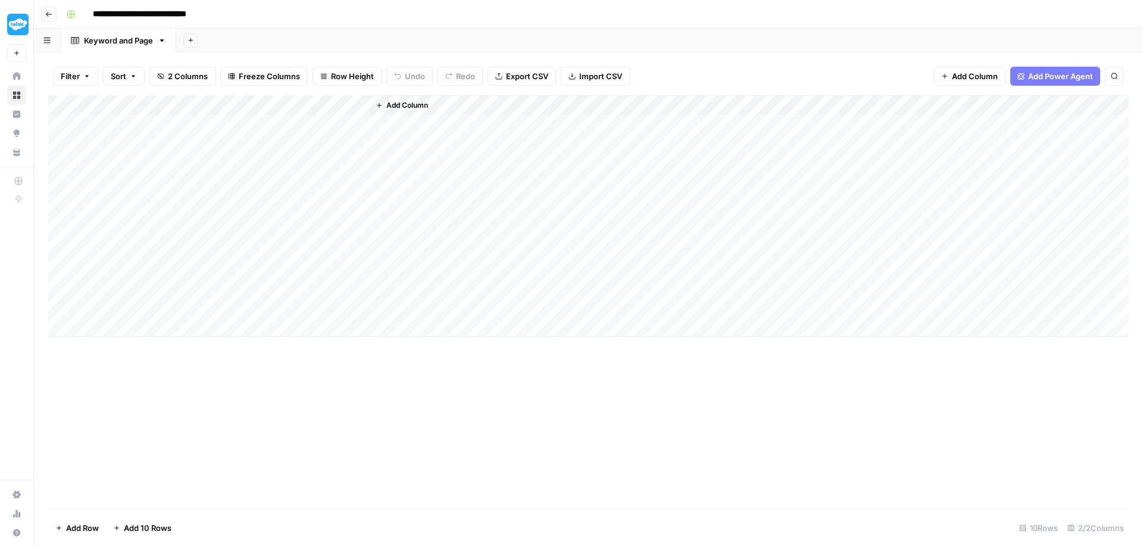
click at [202, 16] on input "**********" at bounding box center [158, 14] width 142 height 19
type input "**********"
click at [266, 373] on div "Add Column" at bounding box center [588, 301] width 1080 height 413
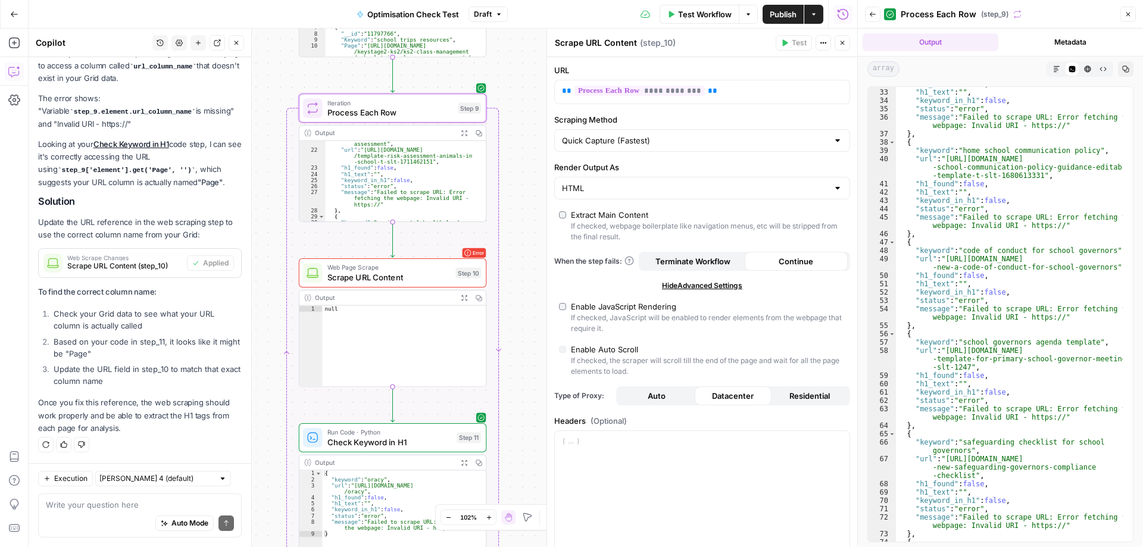
scroll to position [357, 0]
click at [362, 108] on span "Process Each Row" at bounding box center [390, 113] width 126 height 12
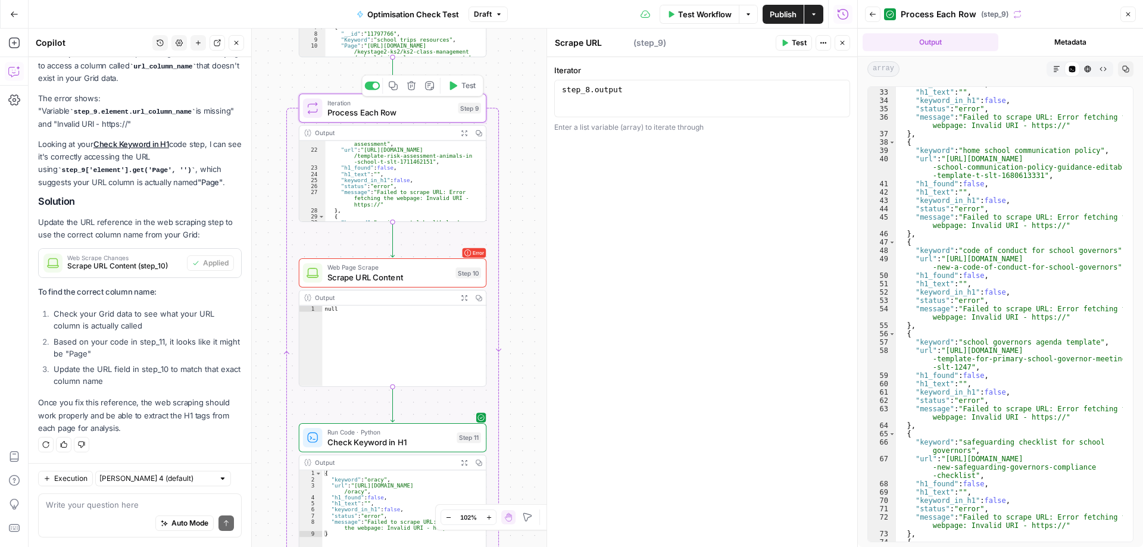
type textarea "Process Each Row"
click at [437, 134] on div "Output" at bounding box center [384, 133] width 138 height 10
click at [476, 132] on icon "button" at bounding box center [478, 133] width 6 height 6
click at [323, 133] on div "Output" at bounding box center [384, 133] width 138 height 10
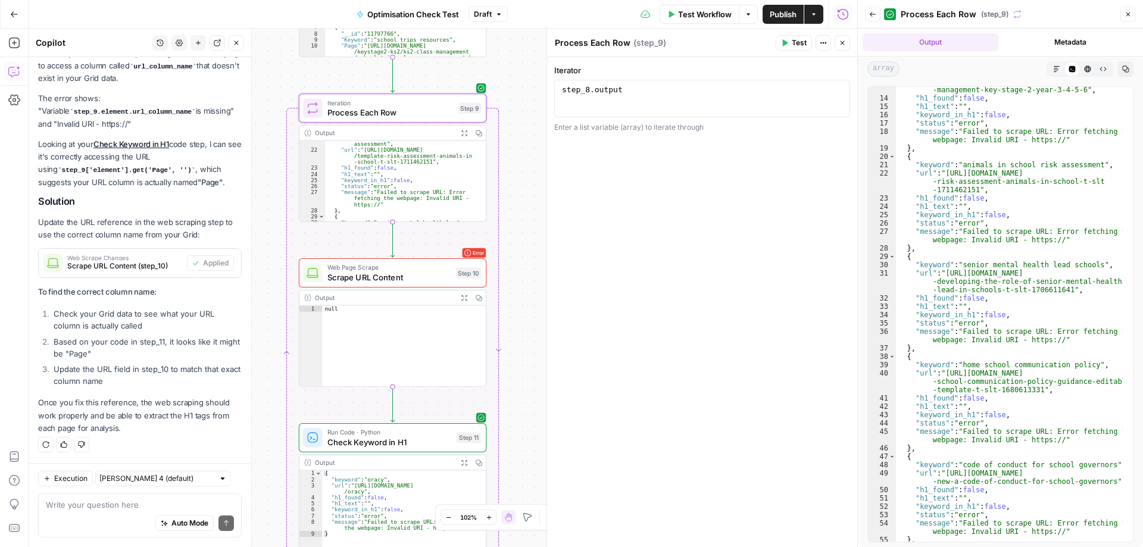
scroll to position [143, 0]
click at [430, 111] on span "Process Each Row" at bounding box center [390, 113] width 126 height 12
click at [416, 273] on span "Scrape URL Content" at bounding box center [389, 277] width 124 height 12
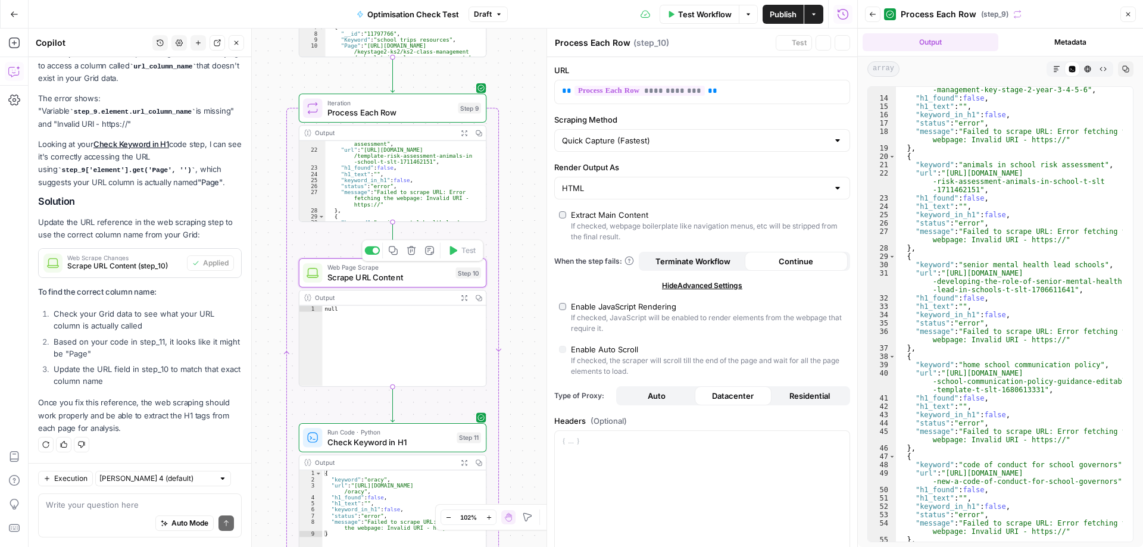
type textarea "Scrape URL Content"
click at [718, 89] on p "**********" at bounding box center [697, 91] width 270 height 12
click at [396, 110] on span "Process Each Row" at bounding box center [390, 113] width 126 height 12
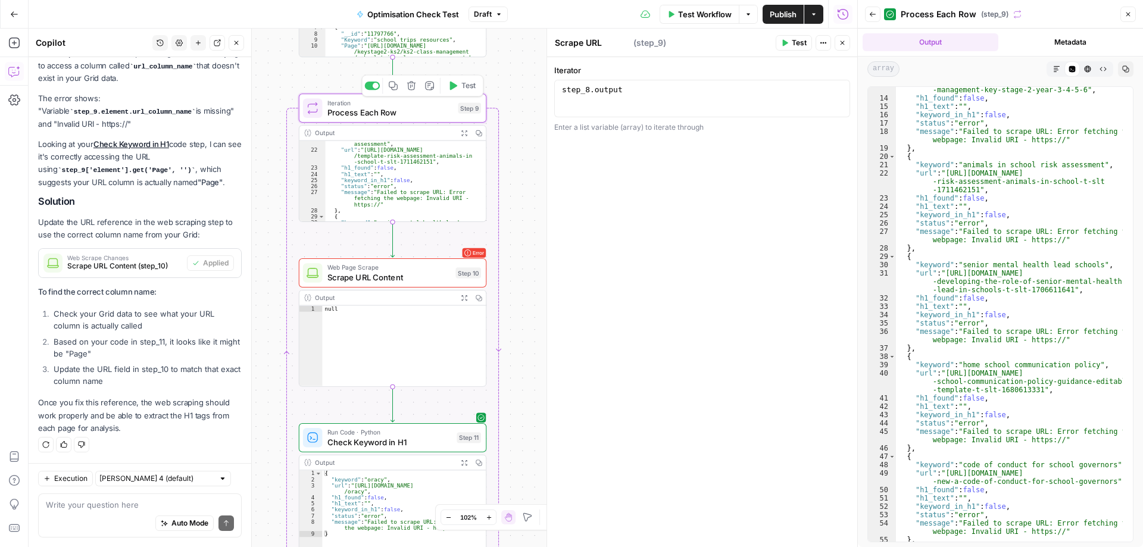
type textarea "Process Each Row"
click at [107, 514] on div "Auto Mode Send" at bounding box center [140, 524] width 188 height 26
type textarea "Change the url column to Page"
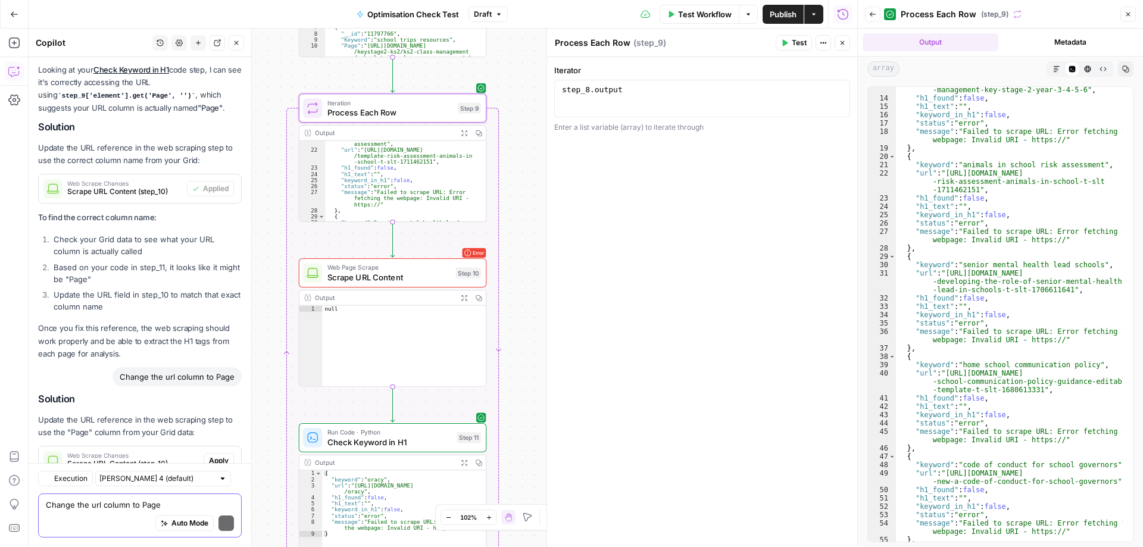
scroll to position [1610, 0]
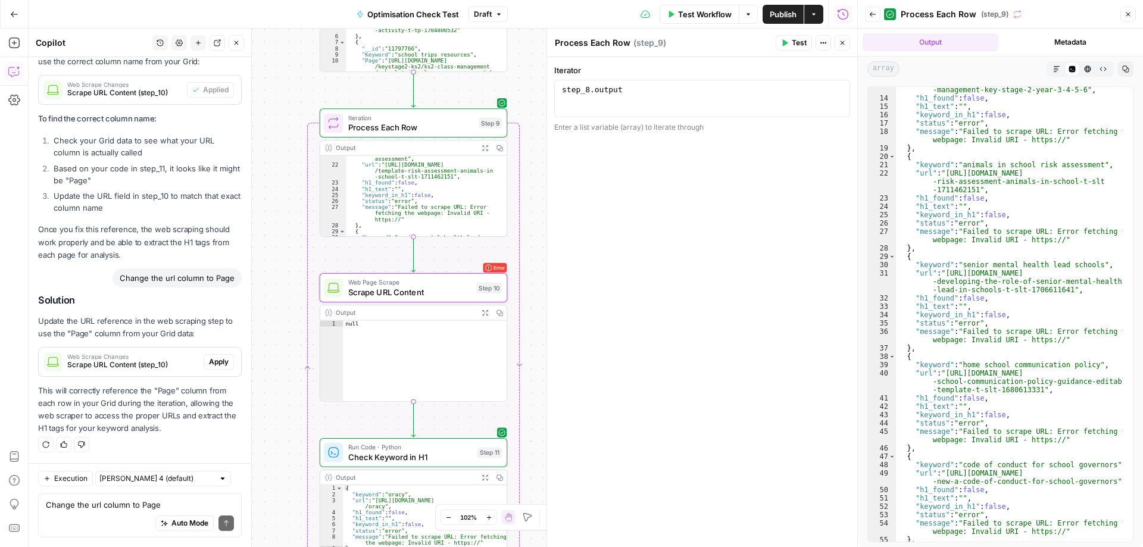
click at [211, 364] on span "Apply" at bounding box center [219, 361] width 20 height 11
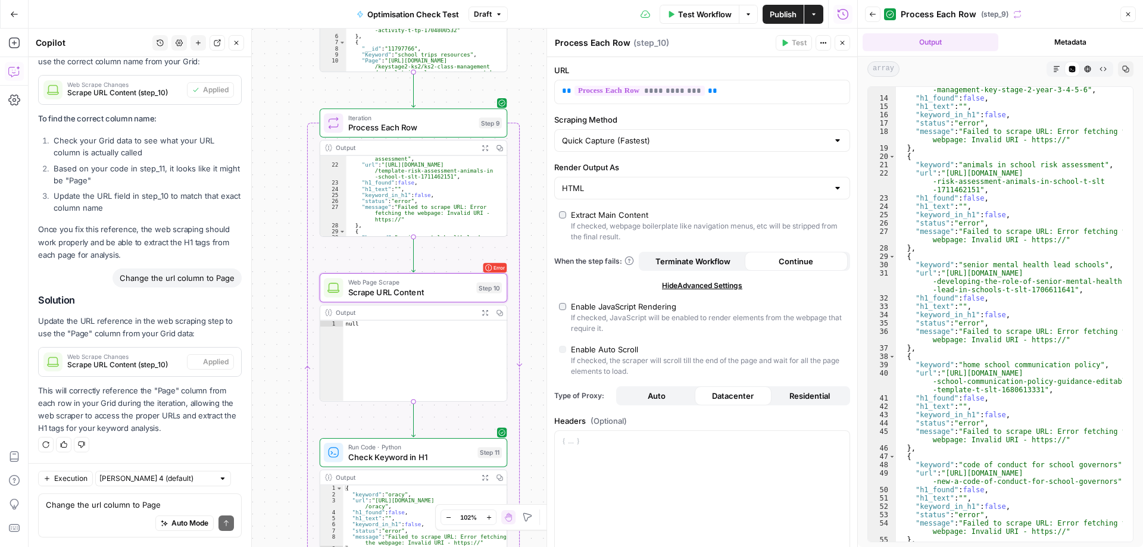
type textarea "Scrape URL Content"
click at [693, 18] on span "Test Workflow" at bounding box center [705, 14] width 54 height 12
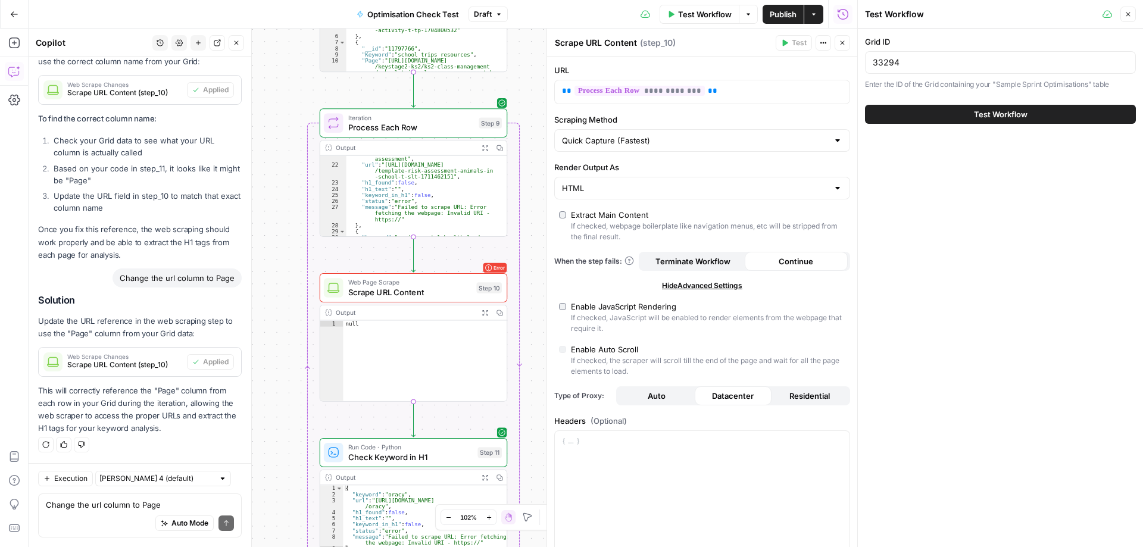
click at [1010, 119] on span "Test Workflow" at bounding box center [1001, 114] width 54 height 12
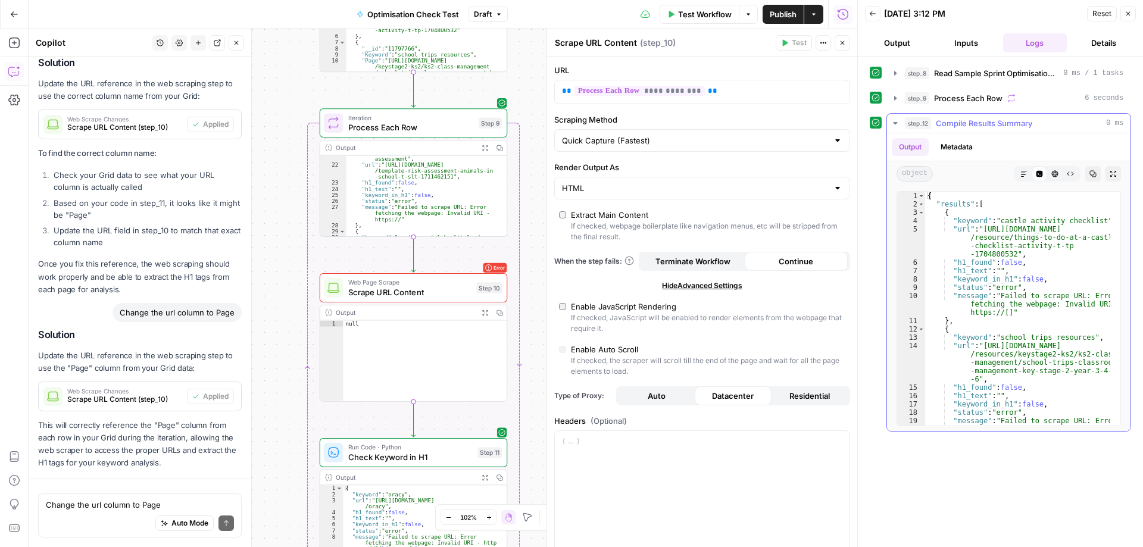
click at [1013, 277] on div "{ "results" : [ { "keyword" : "castle activity checklist" , "url" : "[URL][DOMA…" at bounding box center [1017, 375] width 185 height 367
click at [909, 149] on button "Output" at bounding box center [909, 147] width 37 height 18
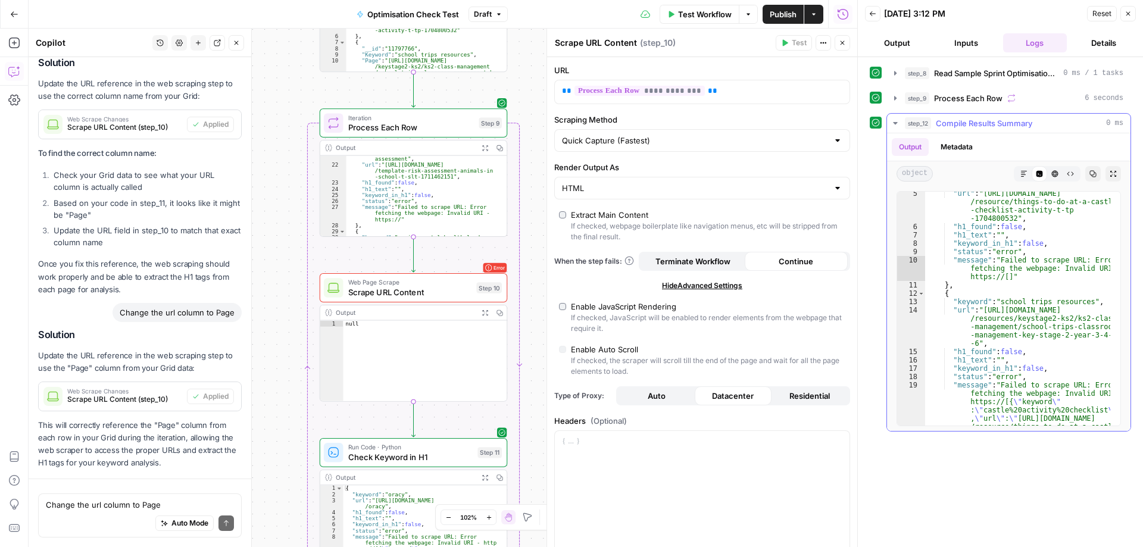
type textarea "**********"
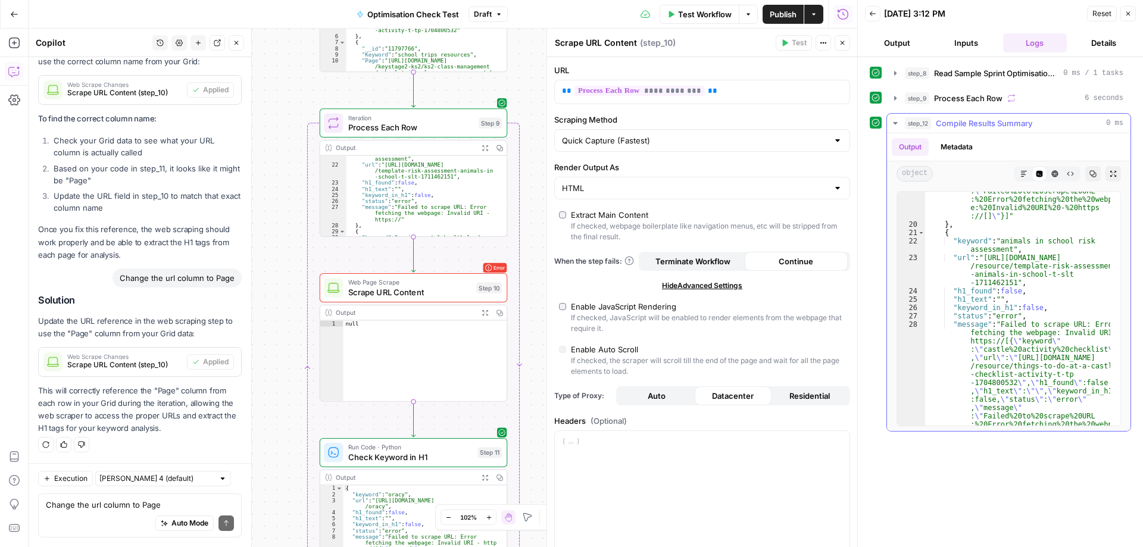
scroll to position [21, 0]
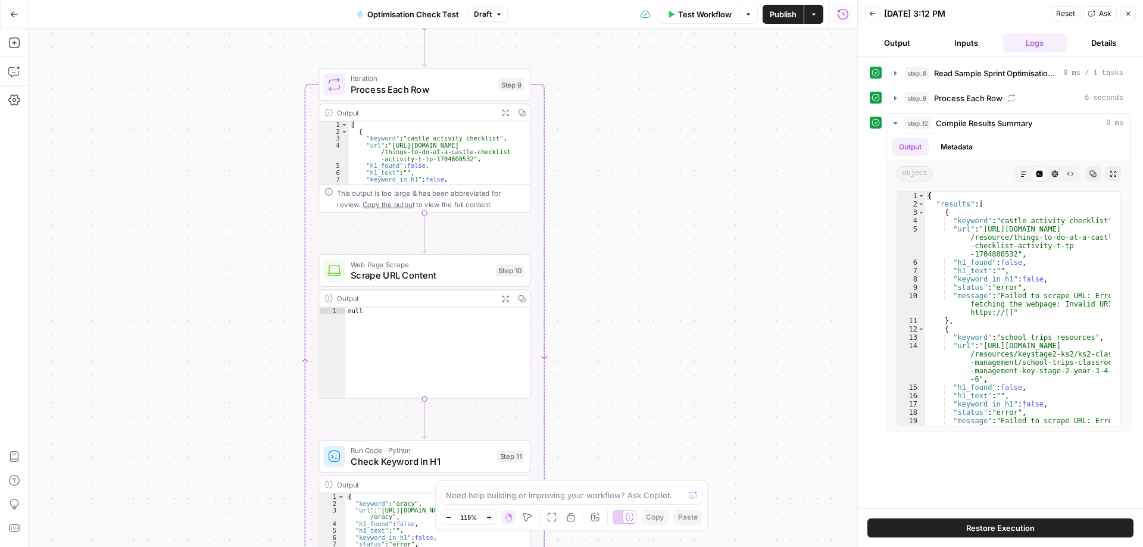
drag, startPoint x: 542, startPoint y: 239, endPoint x: 665, endPoint y: 239, distance: 123.8
click at [665, 239] on div "Workflow Set Inputs Inputs Read from Grid Read Sample Sprint Optimisations Data…" at bounding box center [443, 288] width 828 height 518
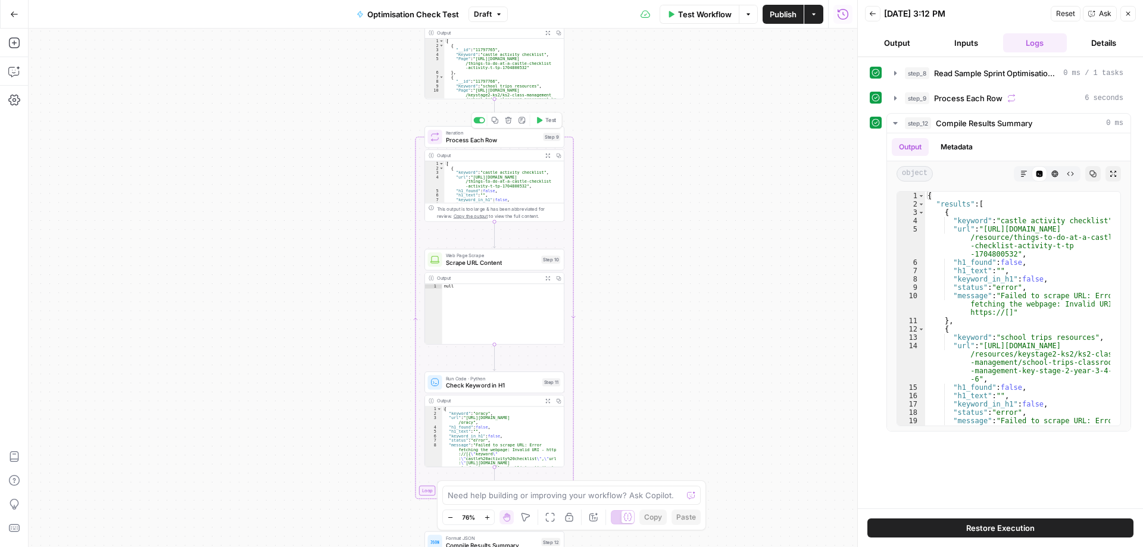
click at [505, 137] on span "Process Each Row" at bounding box center [493, 140] width 94 height 9
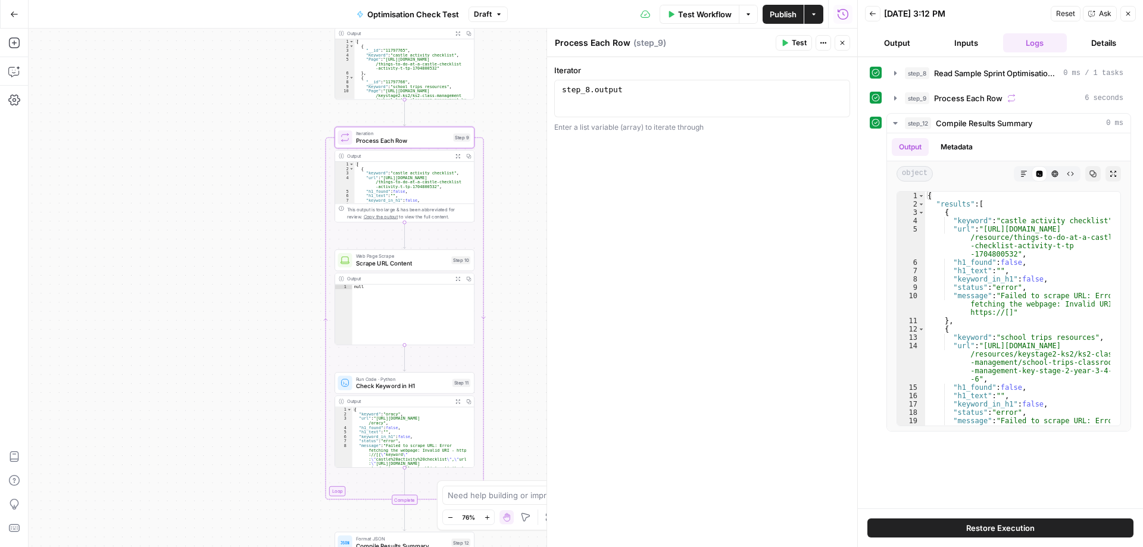
drag, startPoint x: 381, startPoint y: 227, endPoint x: 291, endPoint y: 227, distance: 89.9
click at [291, 227] on div "Workflow Set Inputs Inputs Read from Grid Read Sample Sprint Optimisations Data…" at bounding box center [443, 288] width 828 height 518
click at [430, 261] on span "Scrape URL Content" at bounding box center [402, 263] width 92 height 9
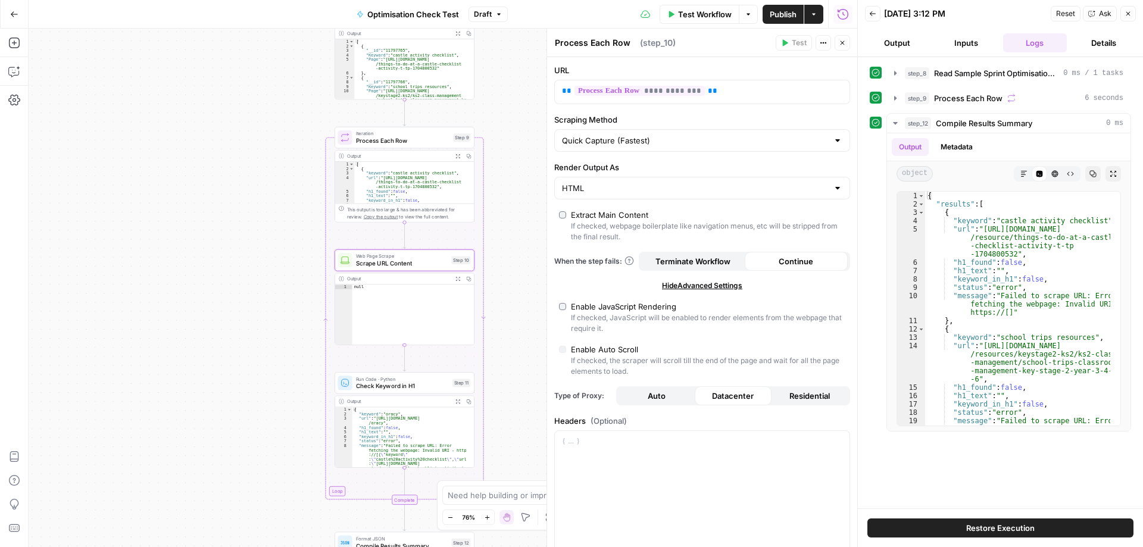
type textarea "Scrape URL Content"
click at [425, 135] on span "Iteration" at bounding box center [403, 133] width 94 height 7
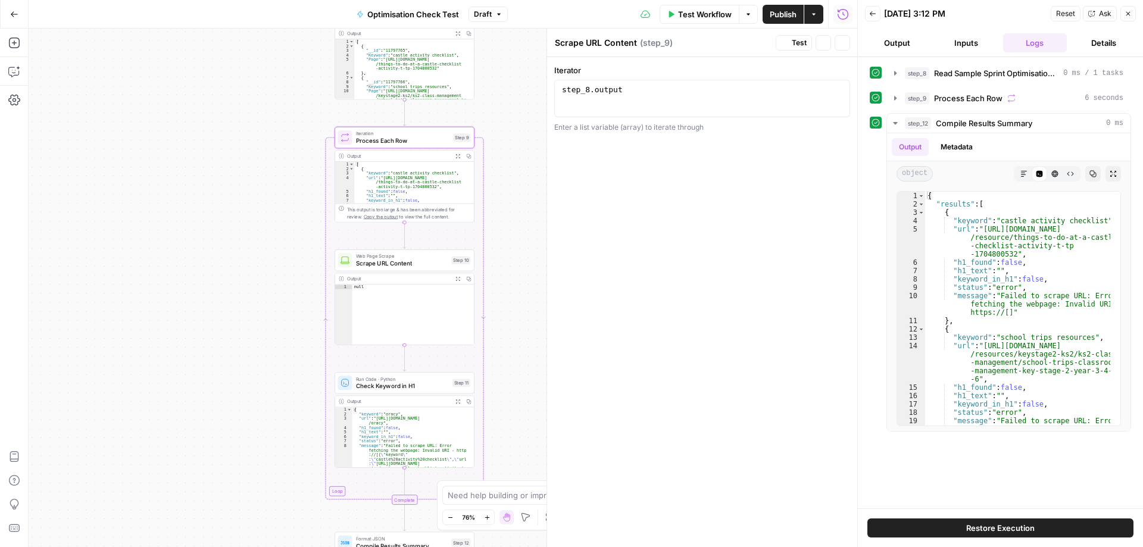
type textarea "Process Each Row"
click at [894, 98] on icon "button" at bounding box center [895, 98] width 2 height 4
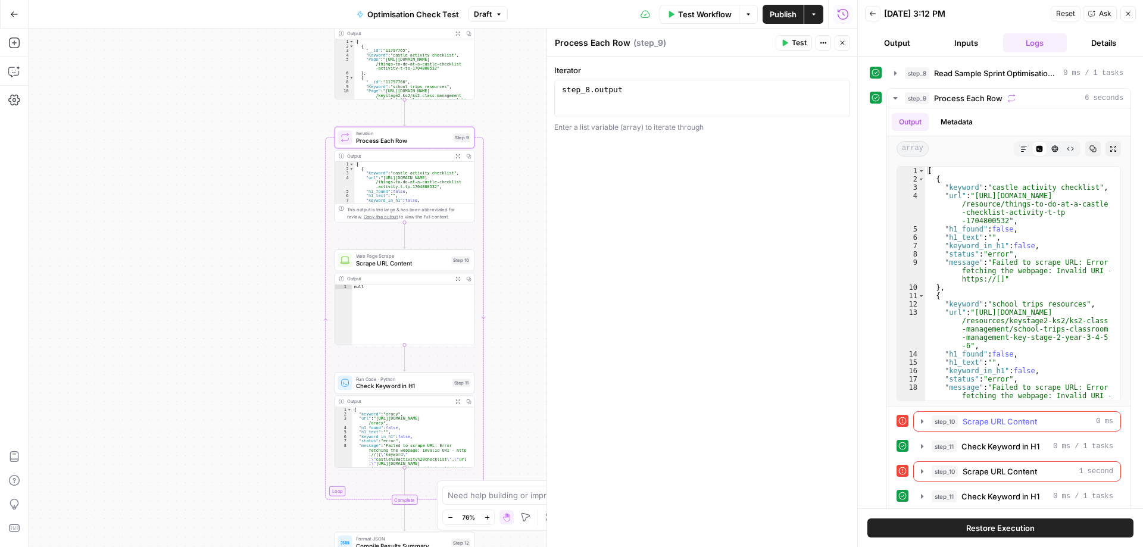
click at [984, 421] on span "Scrape URL Content" at bounding box center [999, 421] width 74 height 12
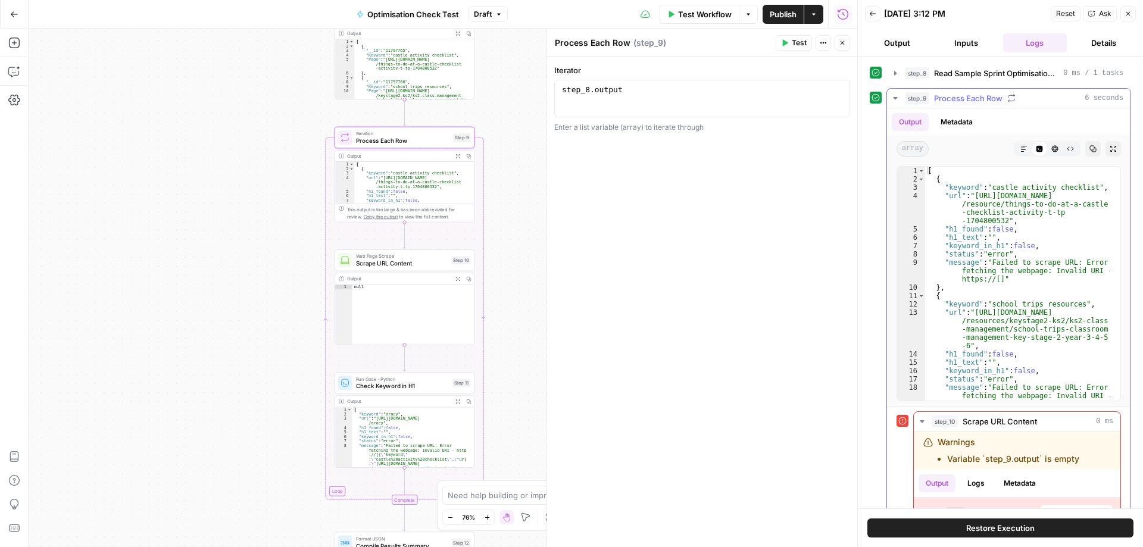
click at [952, 98] on span "Process Each Row" at bounding box center [968, 98] width 68 height 12
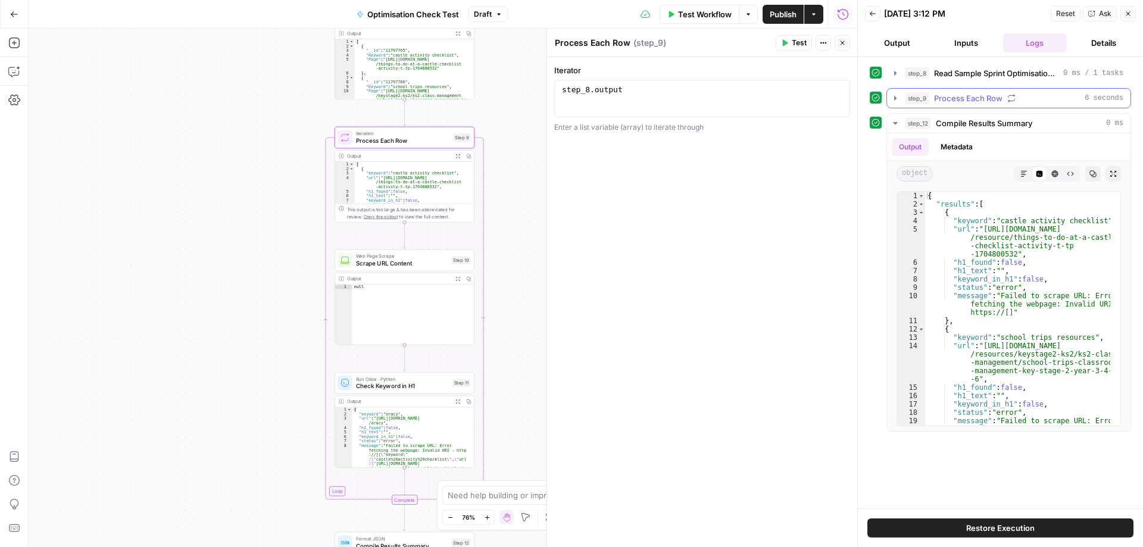
click at [957, 97] on span "Process Each Row" at bounding box center [968, 98] width 68 height 12
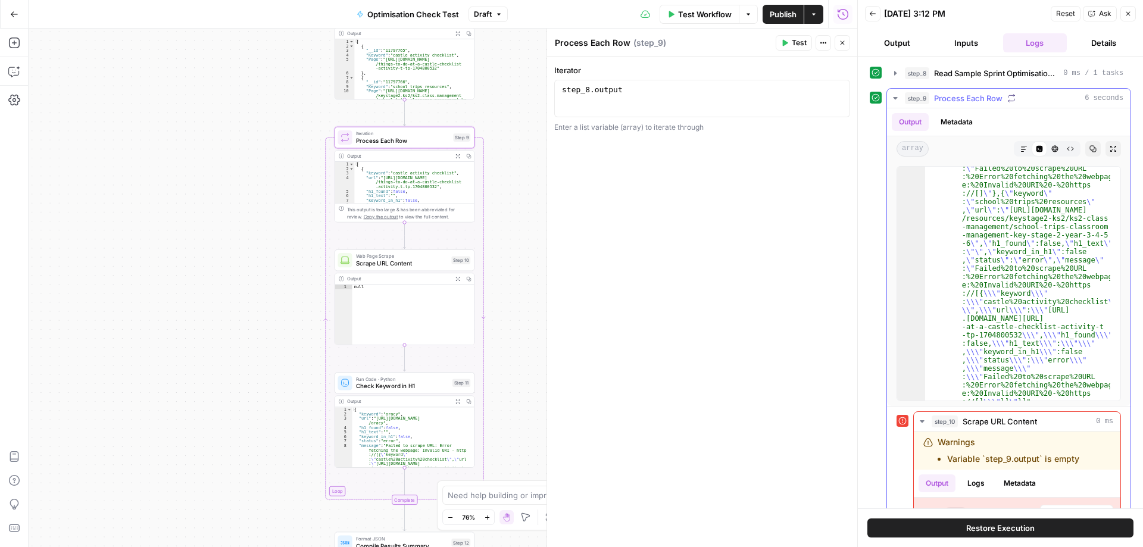
scroll to position [37, 0]
click at [223, 418] on div "Workflow Set Inputs Inputs Read from Grid Read Sample Sprint Optimisations Data…" at bounding box center [443, 288] width 828 height 518
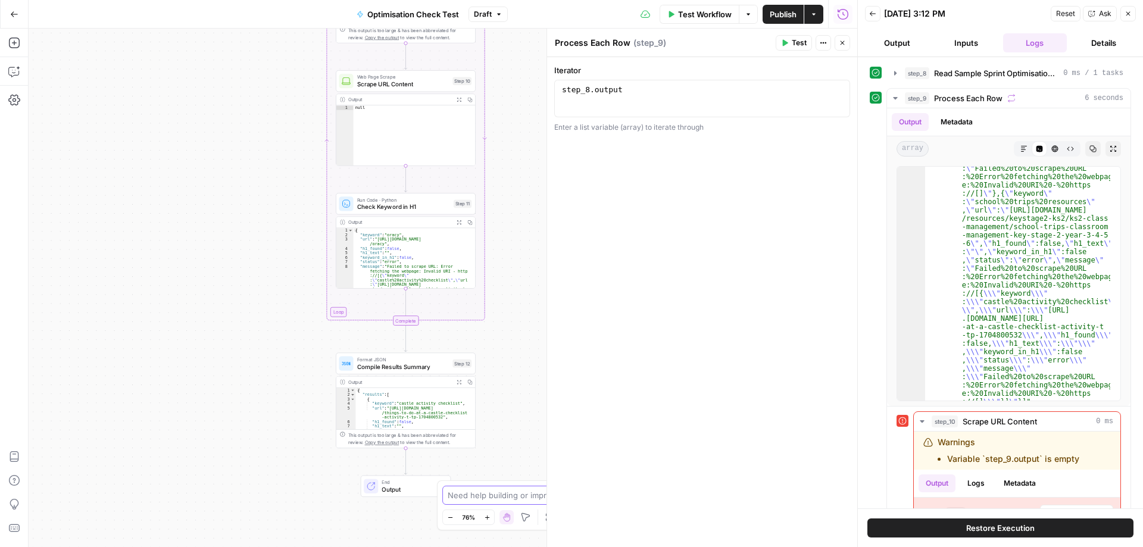
click at [495, 495] on textarea at bounding box center [565, 495] width 234 height 12
type textarea "Why is this workflow not working"
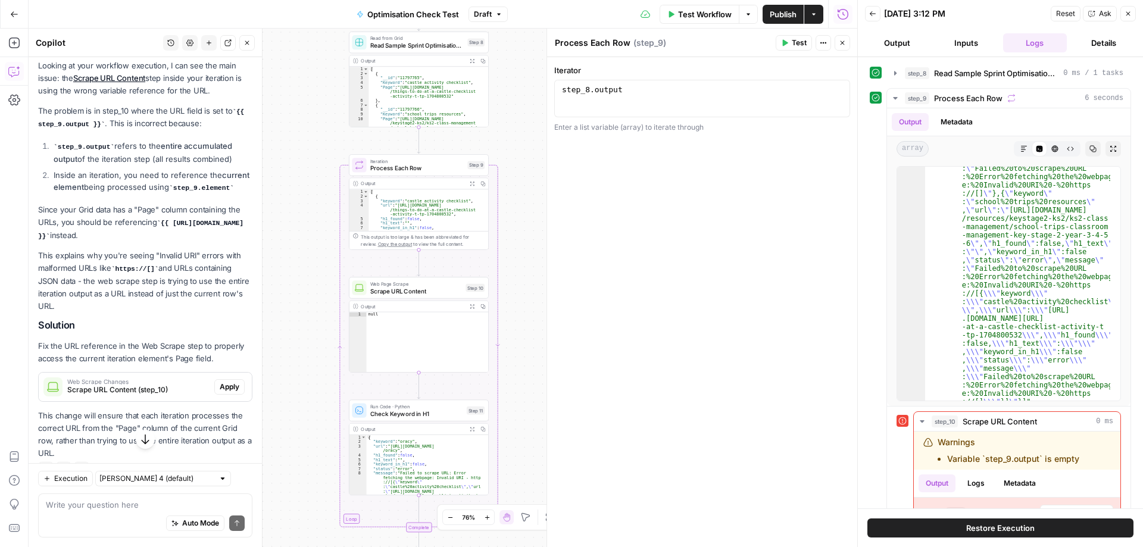
scroll to position [156, 0]
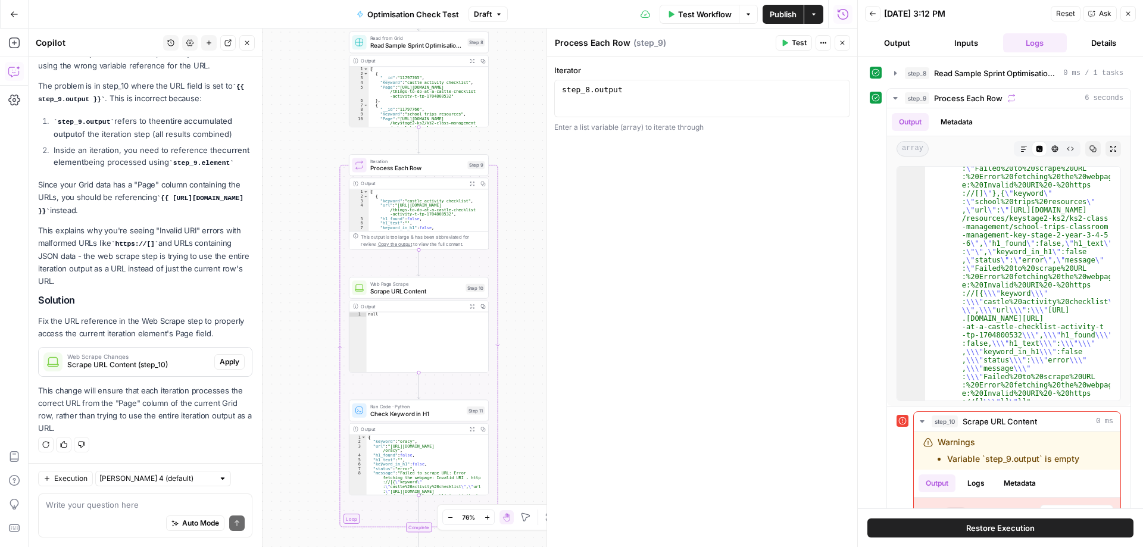
click at [122, 514] on div "Auto Mode Send" at bounding box center [145, 524] width 199 height 26
type textarea "Yes, just use one row at a time"
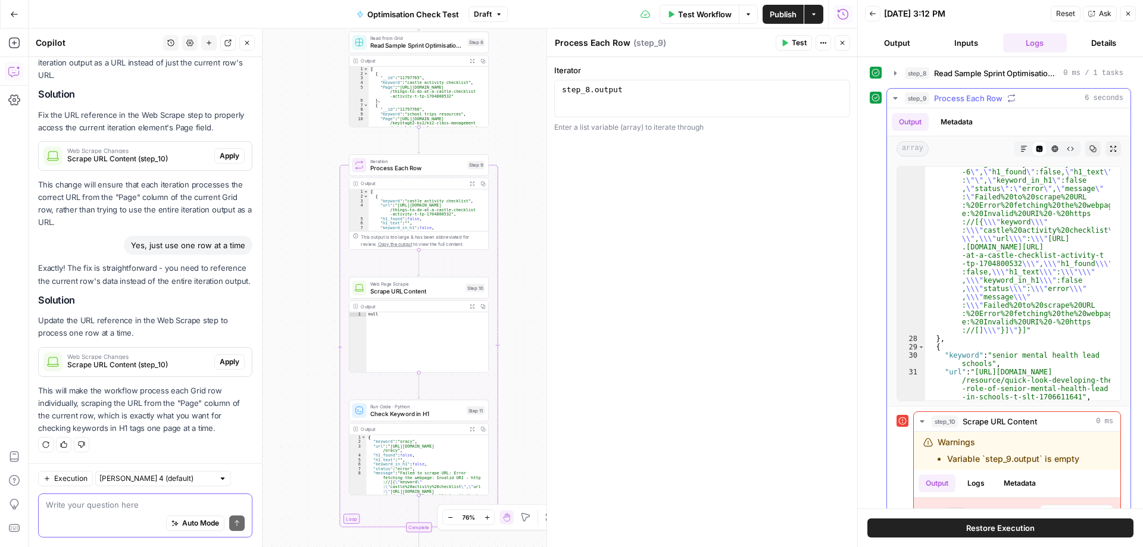
scroll to position [37, 0]
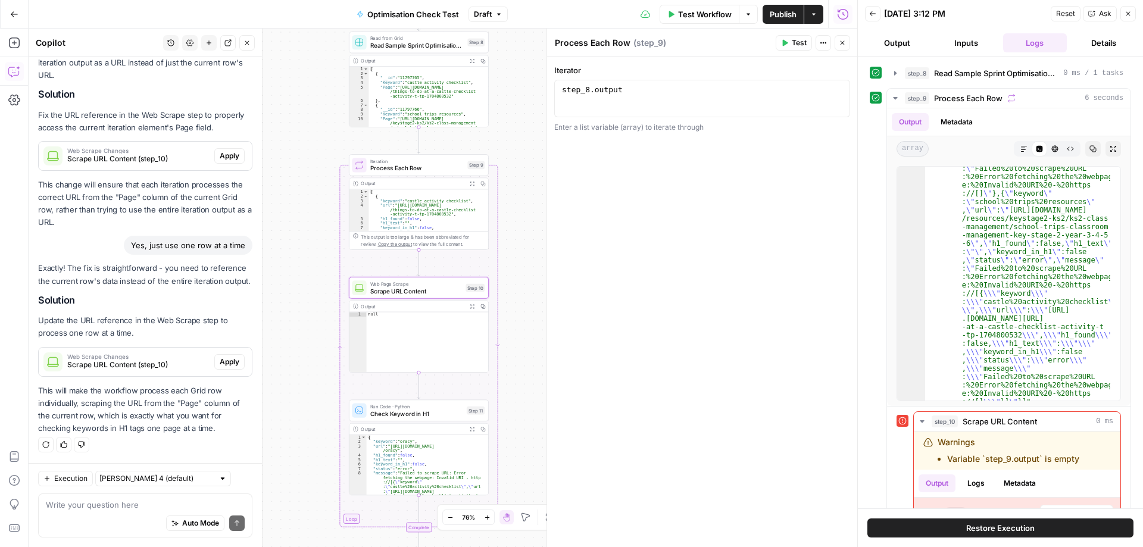
click at [220, 364] on span "Apply" at bounding box center [230, 361] width 20 height 11
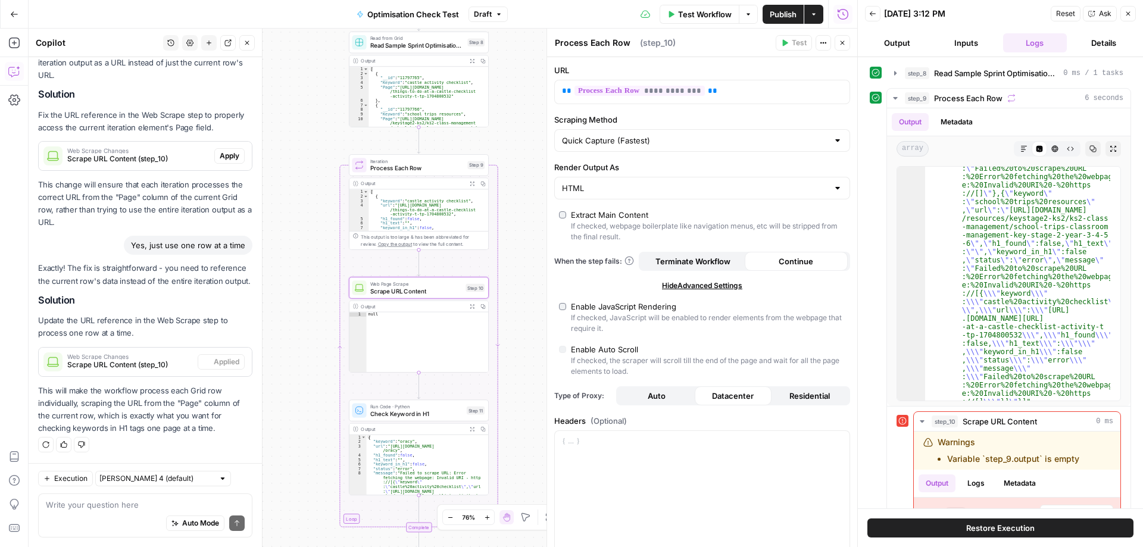
type textarea "Scrape URL Content"
click at [699, 14] on span "Test Workflow" at bounding box center [705, 14] width 54 height 12
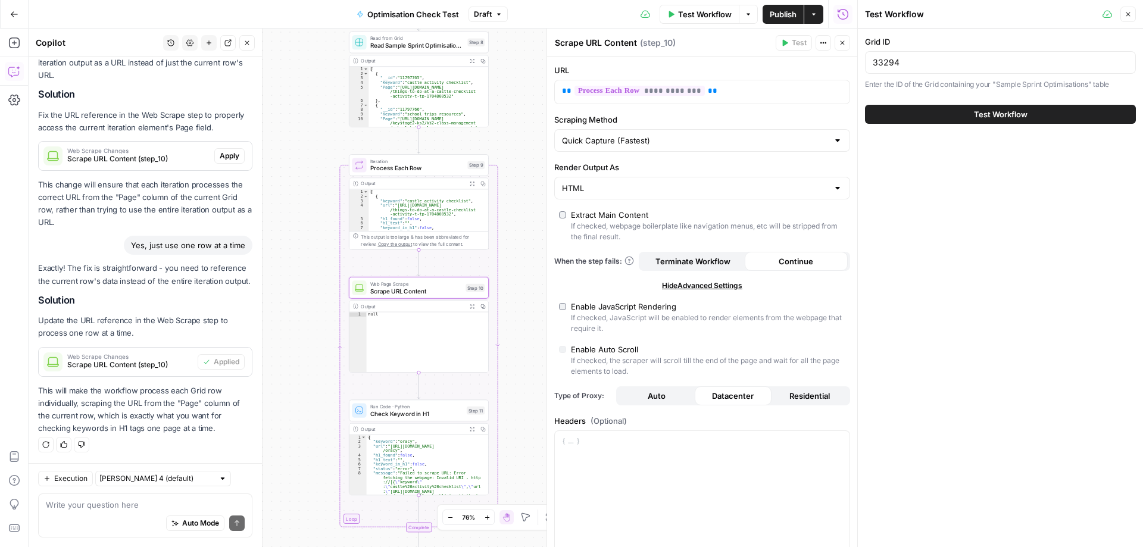
click at [978, 115] on span "Test Workflow" at bounding box center [1001, 114] width 54 height 12
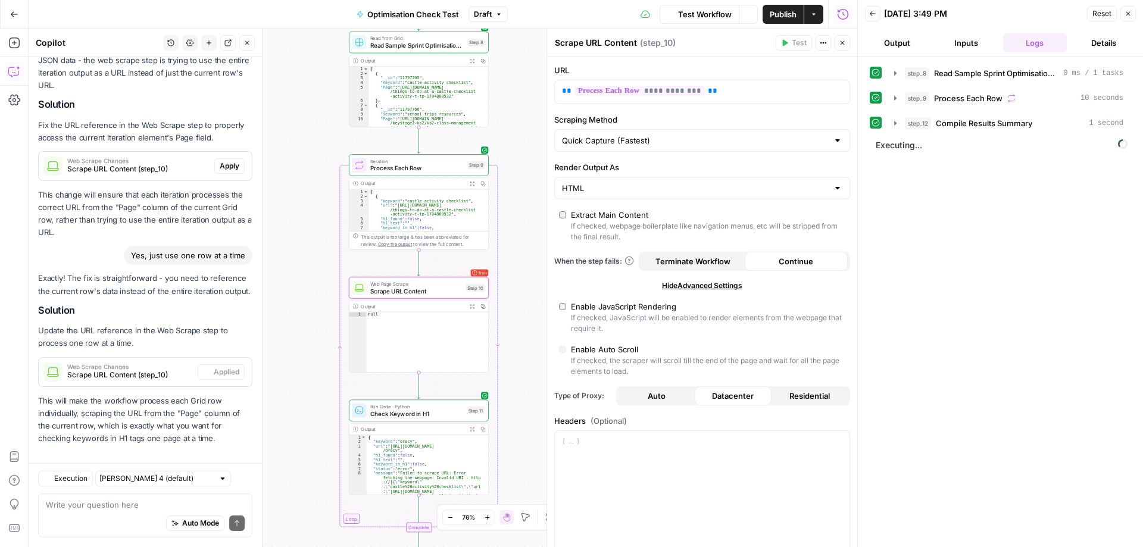
scroll to position [374, 0]
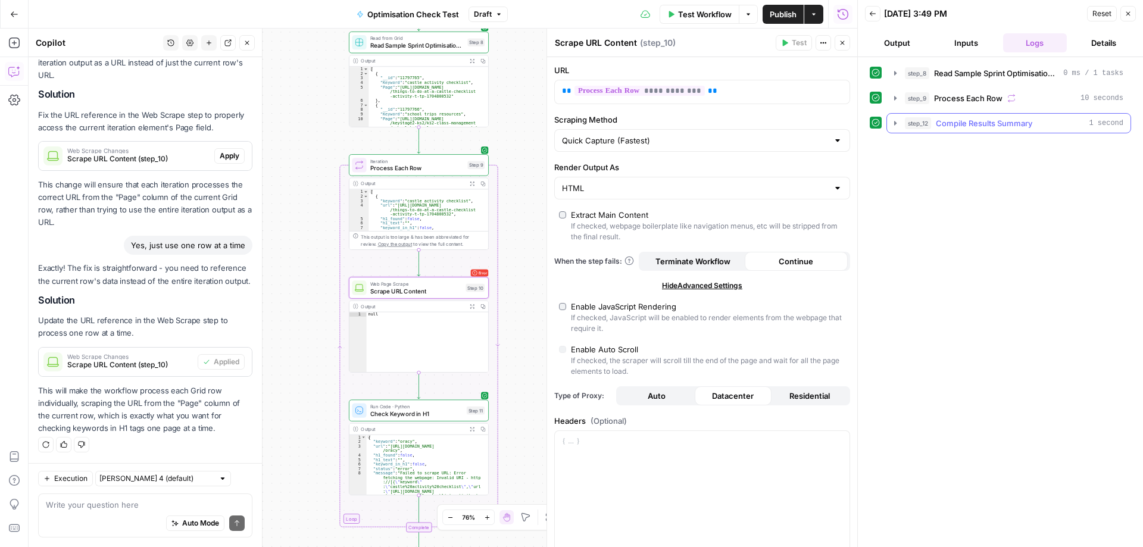
click at [892, 122] on icon "button" at bounding box center [895, 123] width 10 height 10
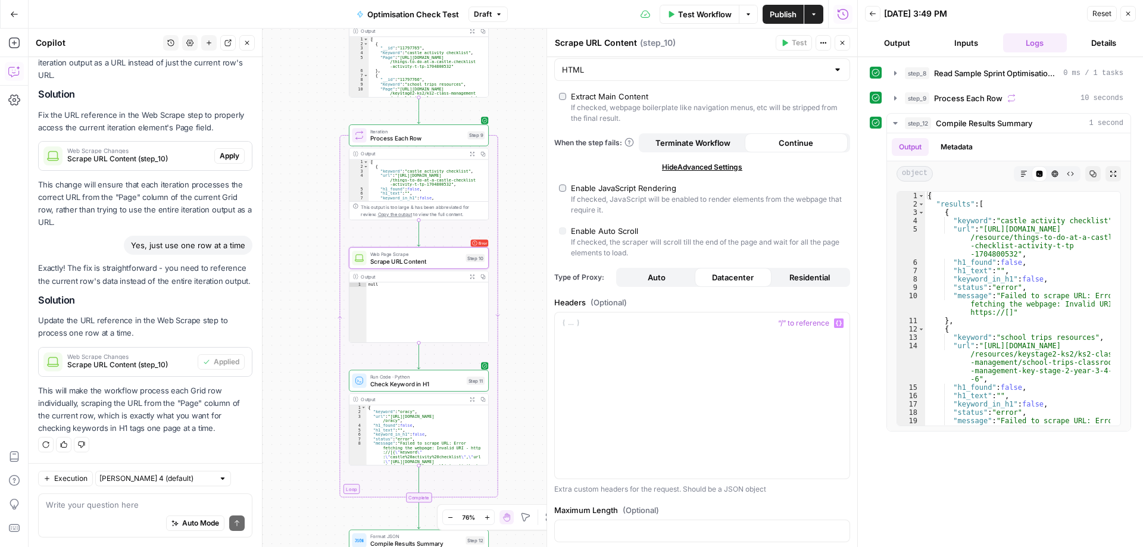
scroll to position [0, 0]
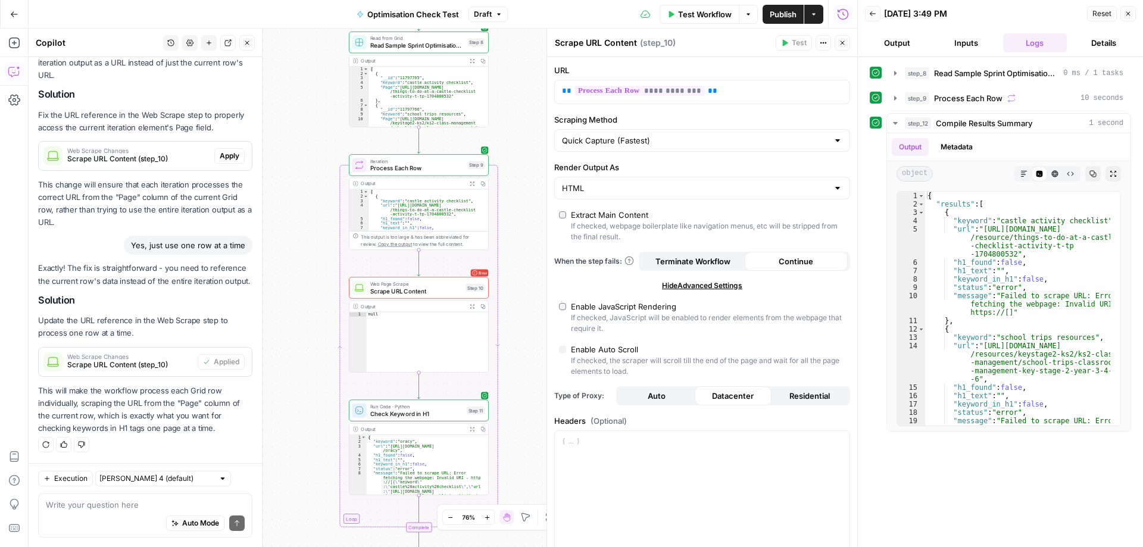
click at [525, 243] on div "Workflow Set Inputs Inputs Read from Grid Read Sample Sprint Optimisations Data…" at bounding box center [443, 288] width 828 height 518
click at [94, 511] on div "Auto Mode Send" at bounding box center [145, 524] width 199 height 26
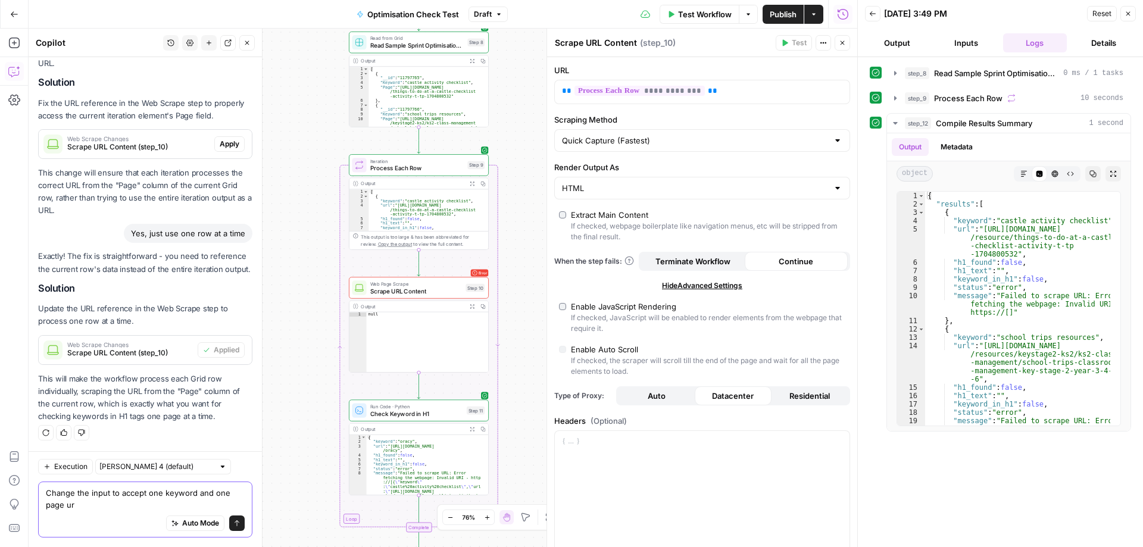
type textarea "Change the input to accept one keyword and one page url"
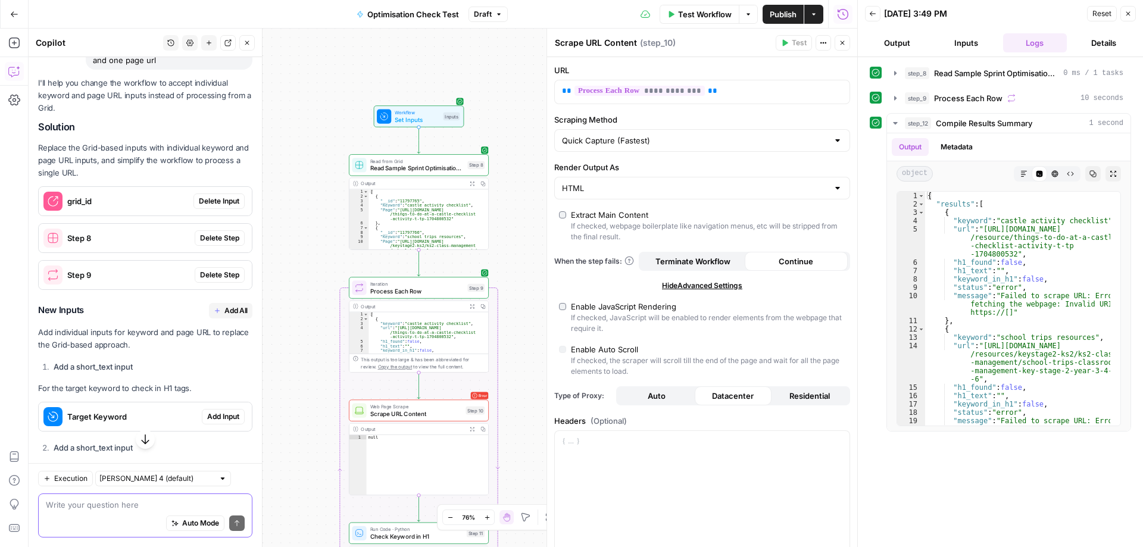
scroll to position [774, 0]
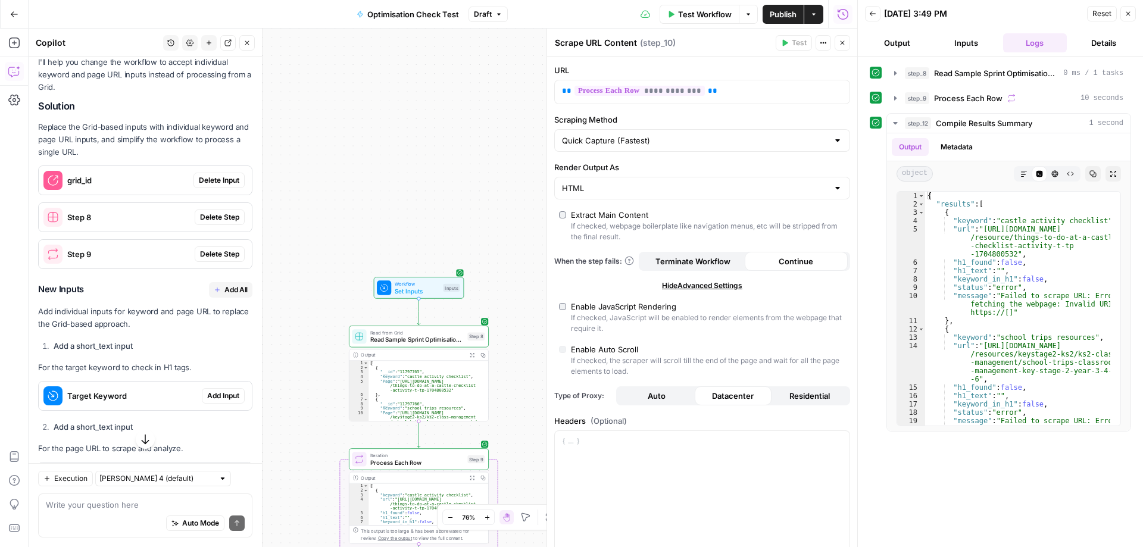
click at [226, 186] on span "Delete Input" at bounding box center [219, 180] width 40 height 11
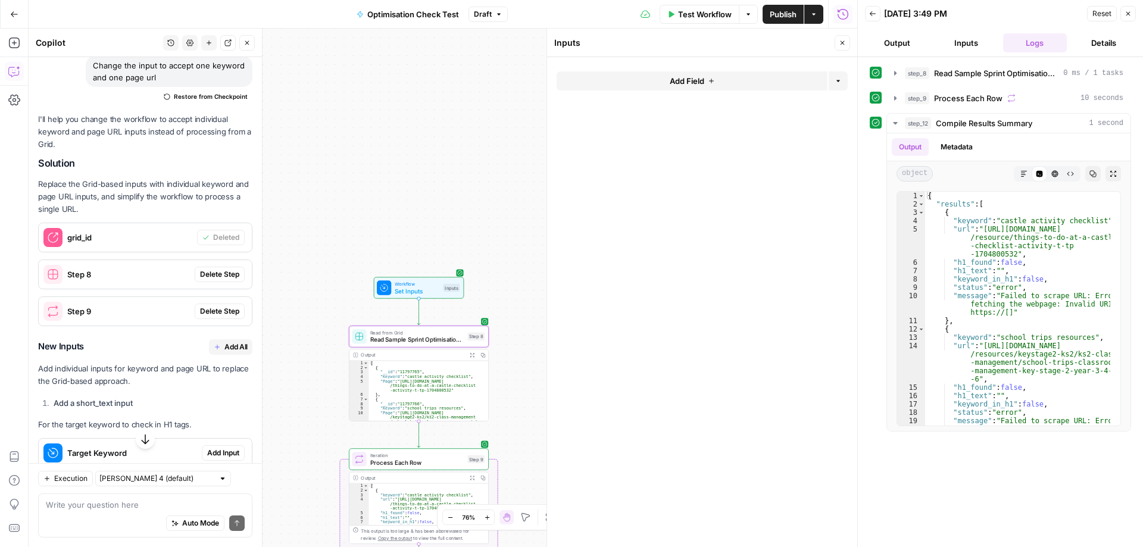
scroll to position [812, 0]
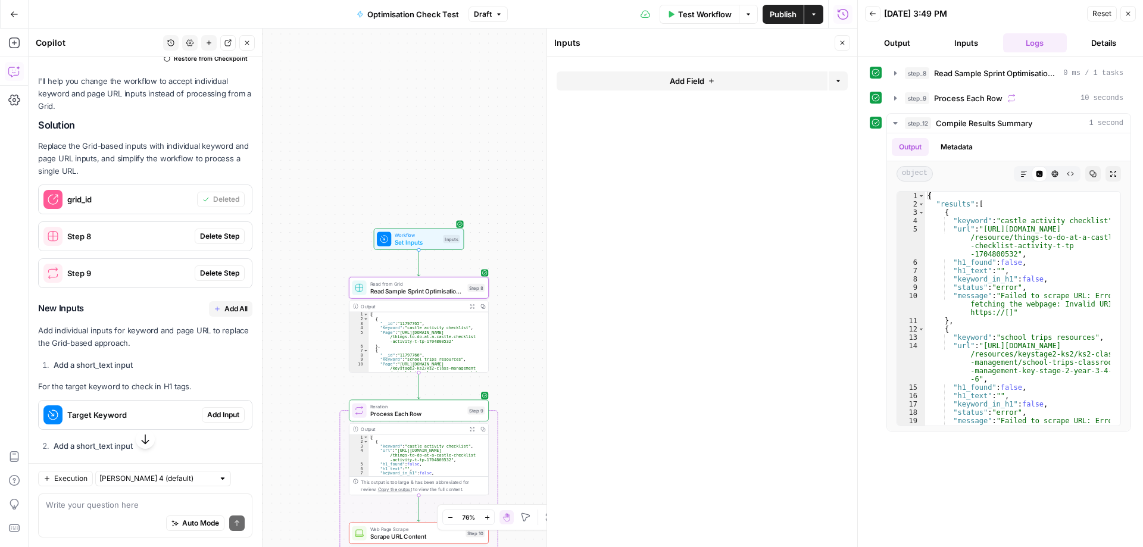
click at [214, 242] on span "Delete Step" at bounding box center [219, 236] width 39 height 11
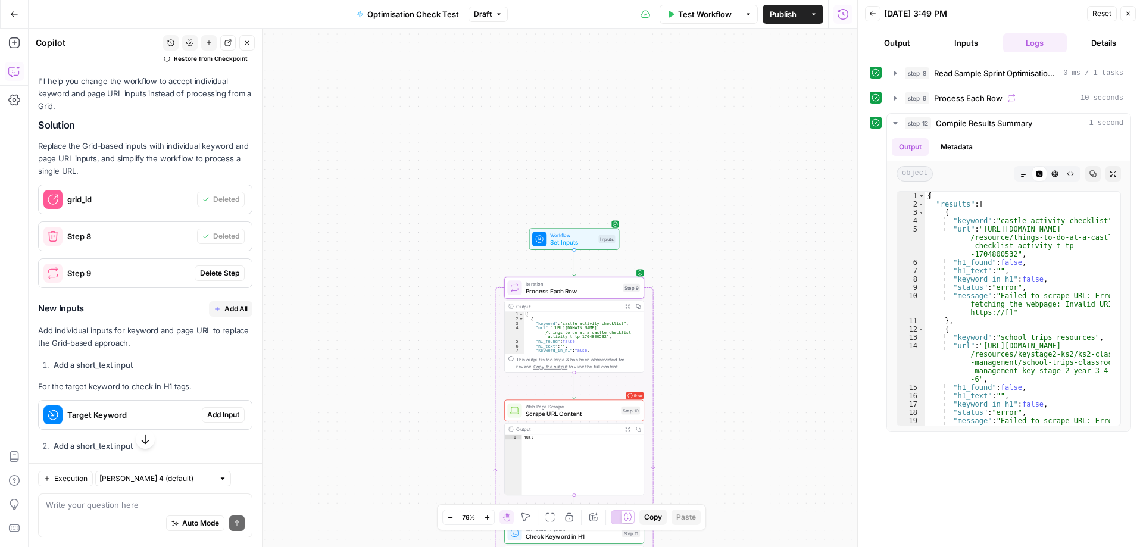
click at [214, 279] on span "Delete Step" at bounding box center [219, 273] width 39 height 11
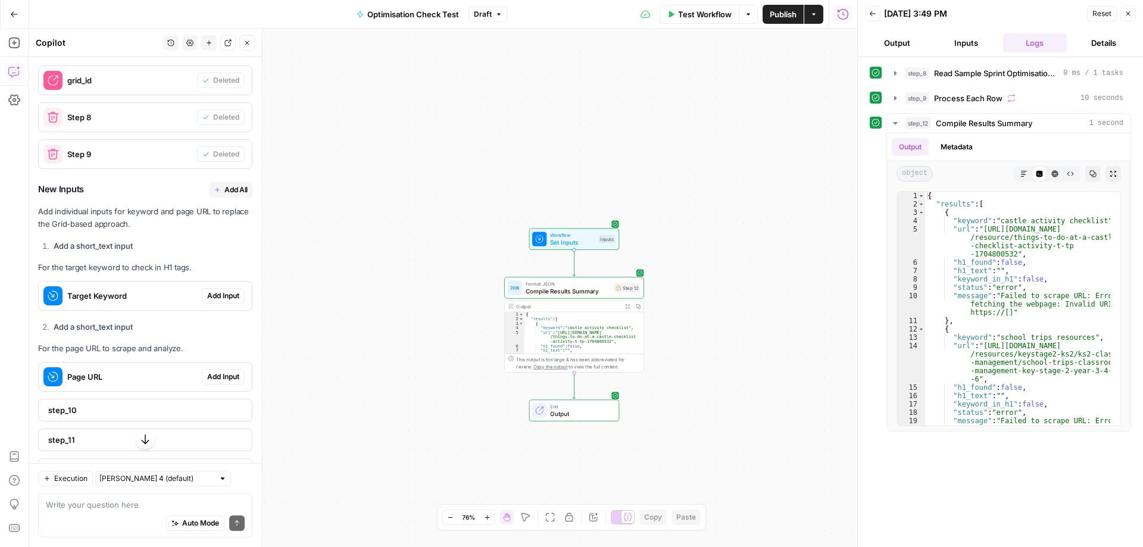
scroll to position [976, 0]
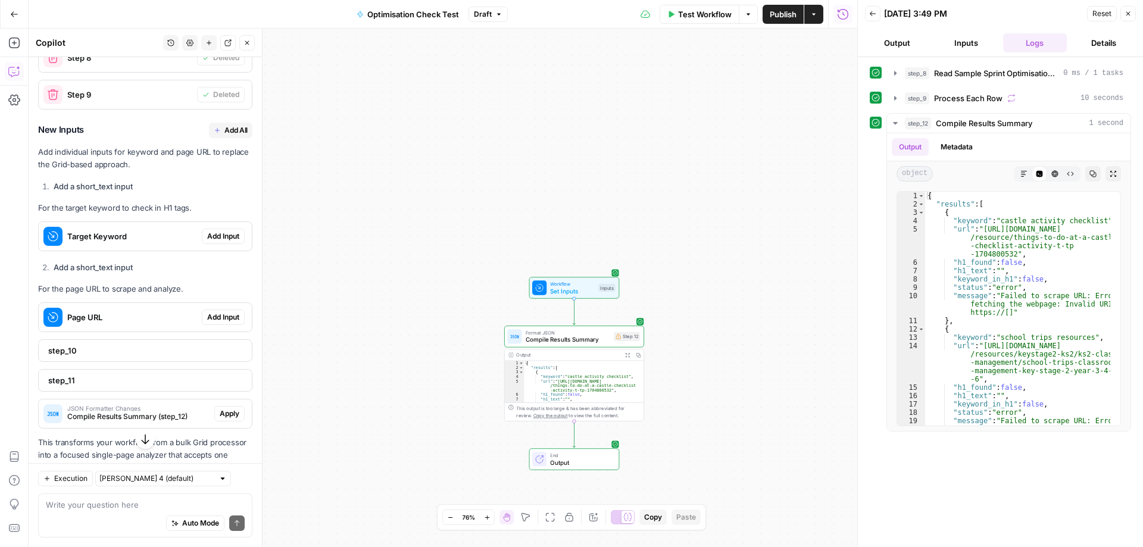
click at [214, 242] on span "Add Input" at bounding box center [223, 236] width 32 height 11
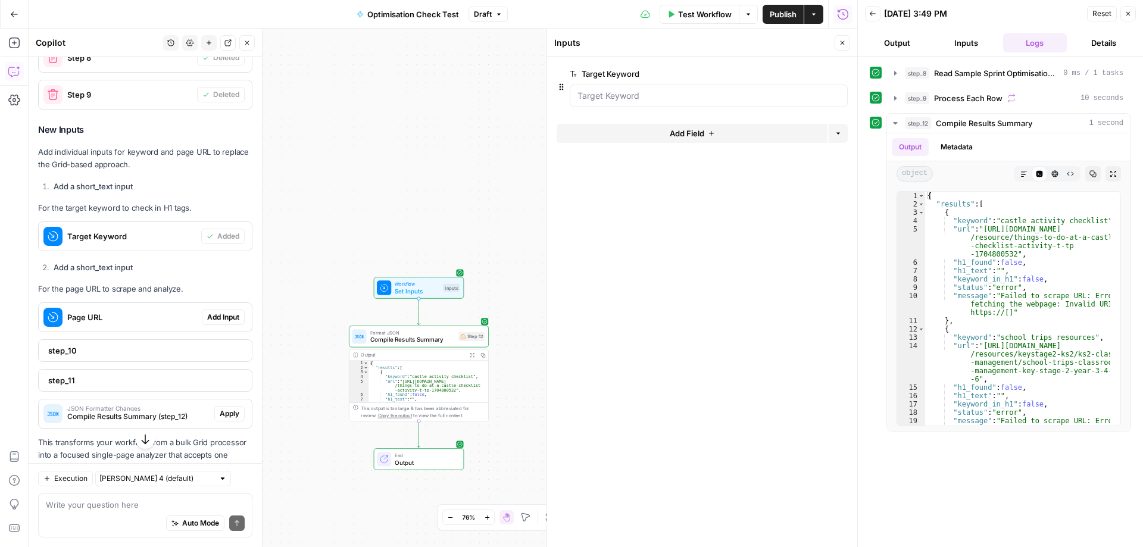
click at [207, 323] on span "Add Input" at bounding box center [223, 317] width 32 height 11
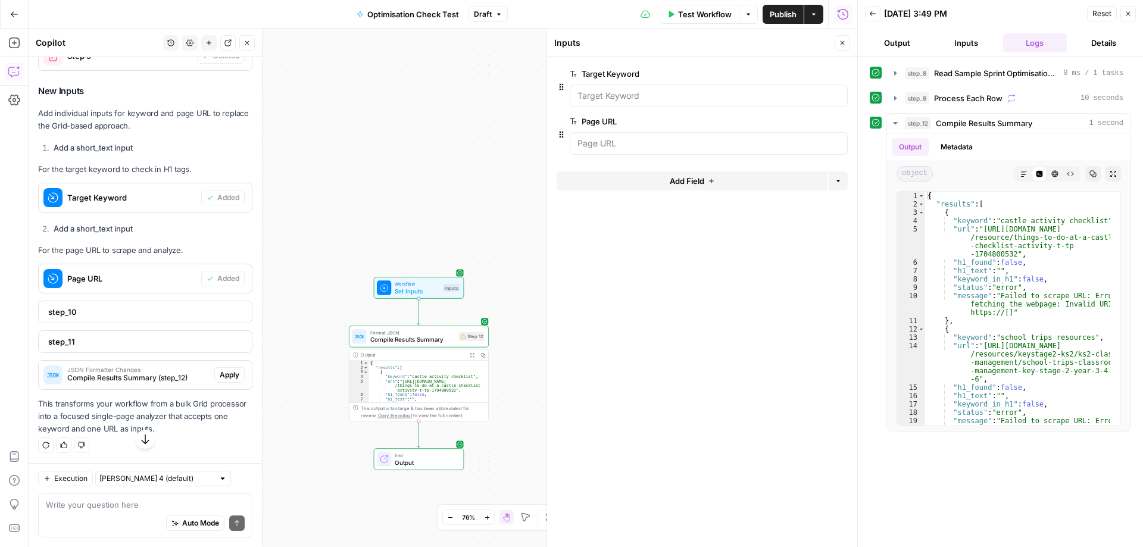
scroll to position [1040, 0]
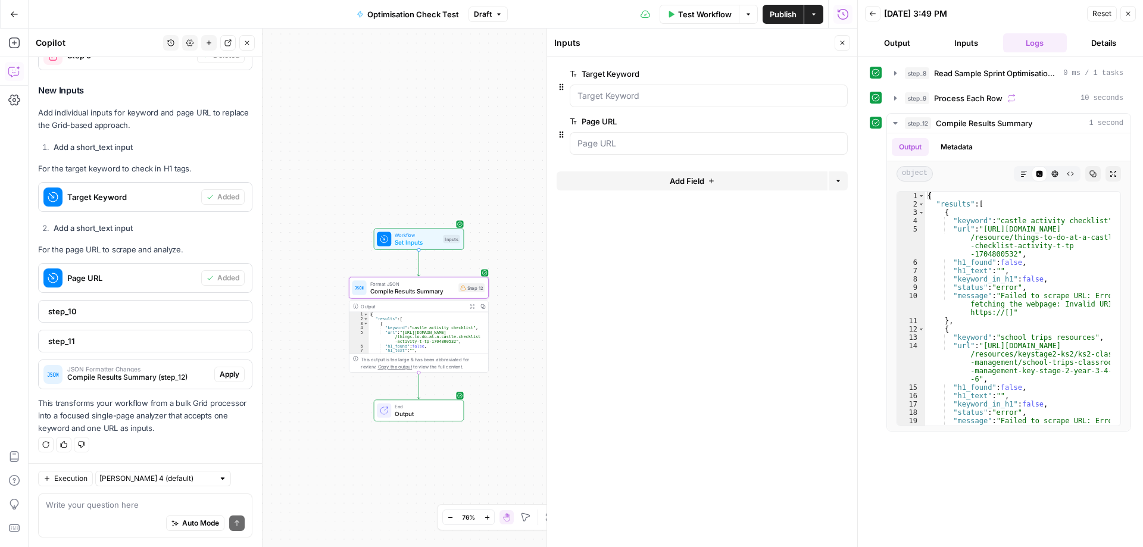
click at [220, 375] on span "Apply" at bounding box center [230, 374] width 20 height 11
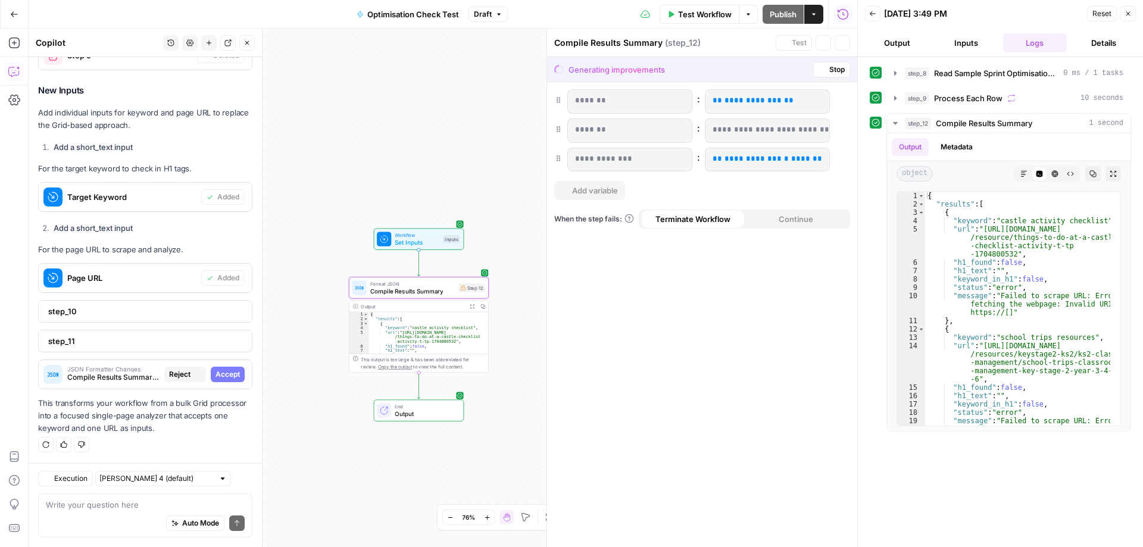
scroll to position [983, 0]
click at [837, 72] on span "Stop" at bounding box center [836, 69] width 15 height 11
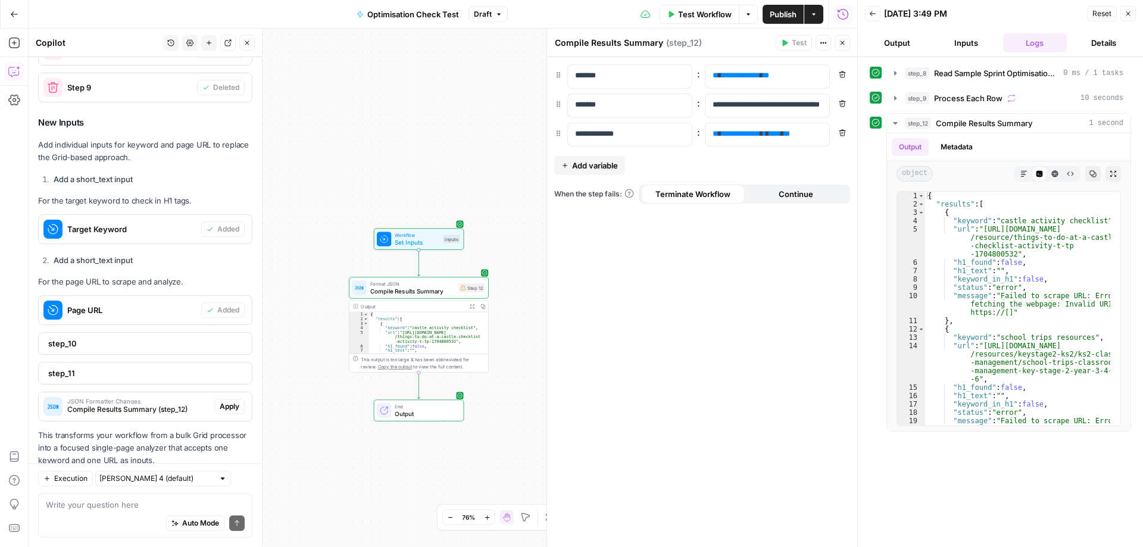
scroll to position [1040, 0]
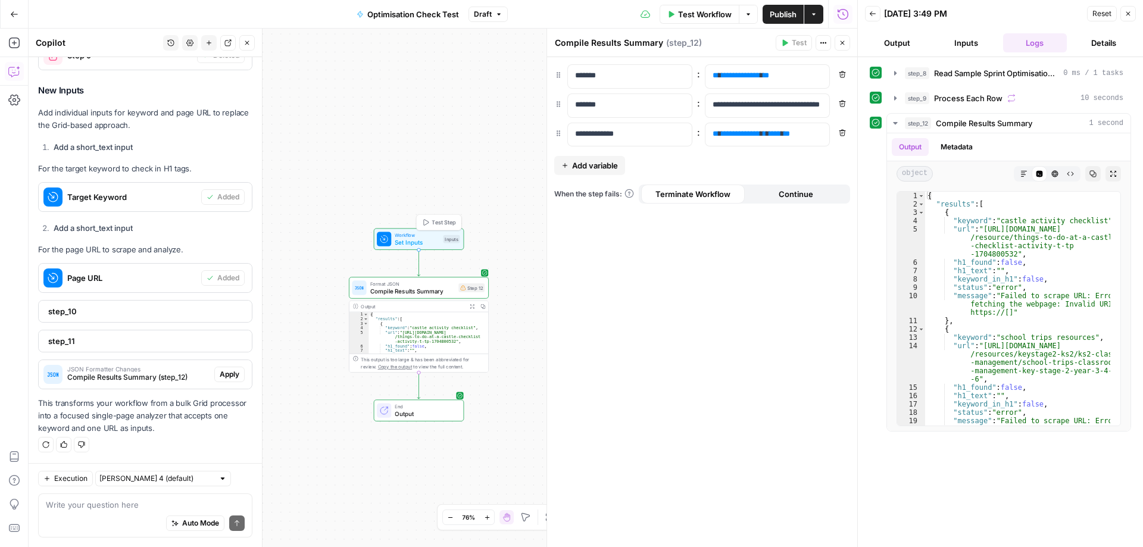
click at [414, 237] on span "Workflow" at bounding box center [417, 234] width 45 height 7
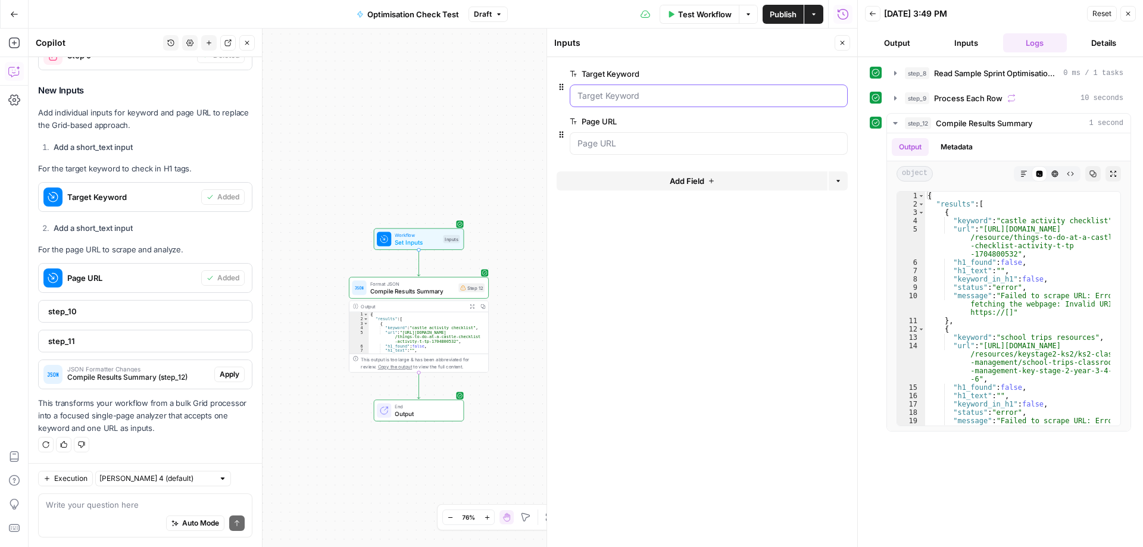
click at [622, 96] on Keyword "Target Keyword" at bounding box center [708, 96] width 262 height 12
click at [630, 98] on Keyword "Target Keyword" at bounding box center [708, 96] width 262 height 12
click at [793, 73] on span "edit field" at bounding box center [803, 74] width 26 height 10
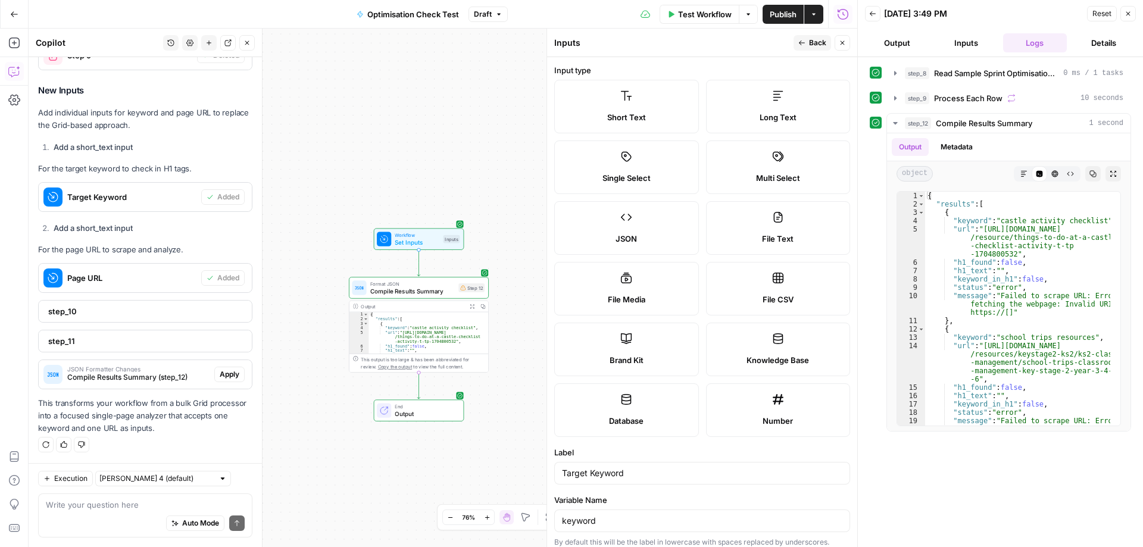
click at [607, 105] on label "Short Text" at bounding box center [626, 107] width 145 height 54
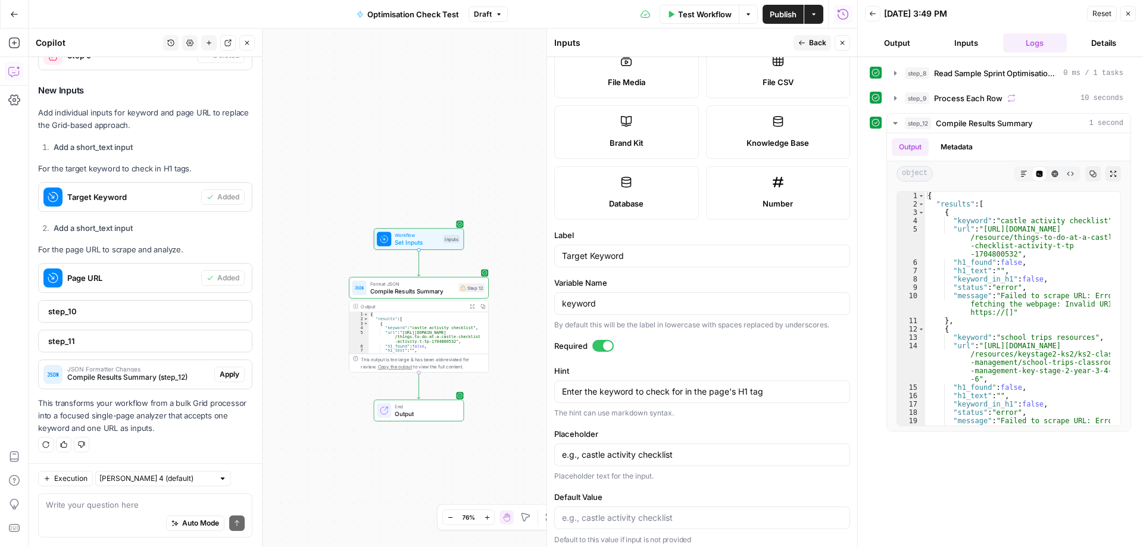
scroll to position [223, 0]
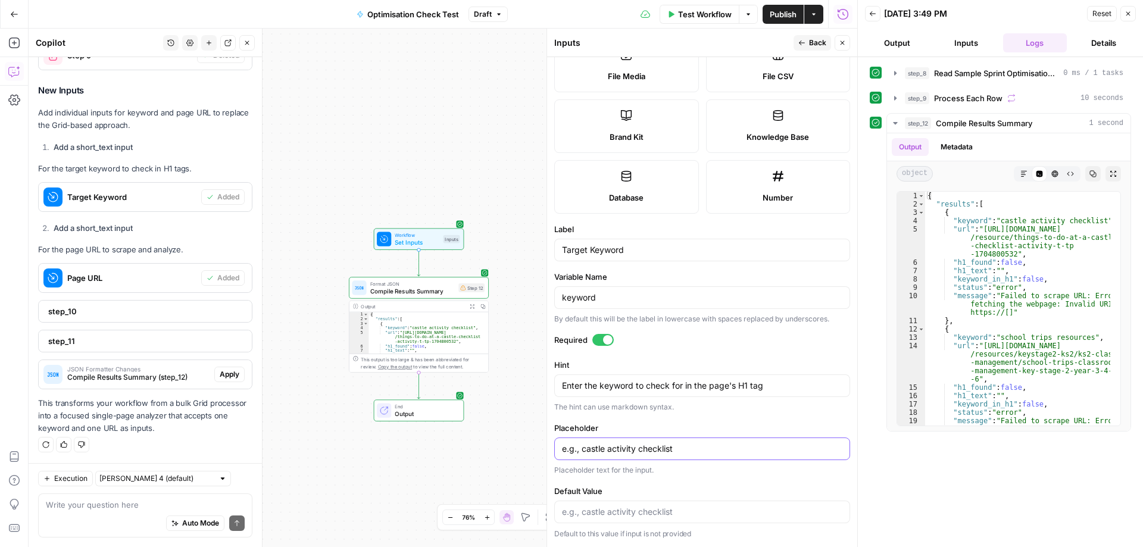
drag, startPoint x: 681, startPoint y: 444, endPoint x: 581, endPoint y: 449, distance: 100.1
click at [581, 449] on input "e.g., castle activity checklist" at bounding box center [702, 449] width 280 height 12
click at [594, 511] on input "Default Value" at bounding box center [702, 512] width 280 height 12
paste input "castle activity checklist"
type input "castle activity checklist"
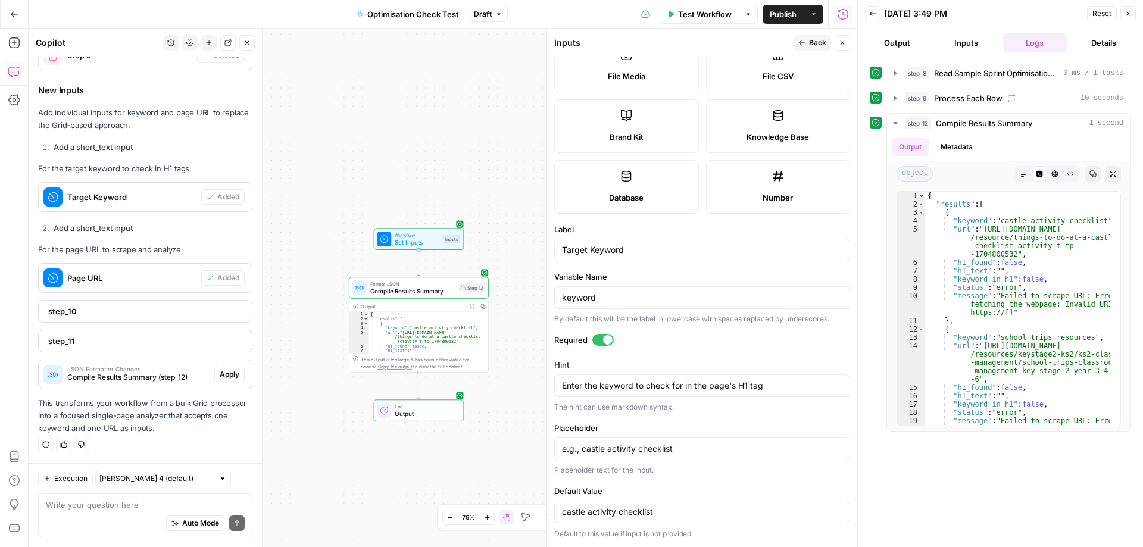
click at [809, 42] on span "Back" at bounding box center [817, 42] width 17 height 11
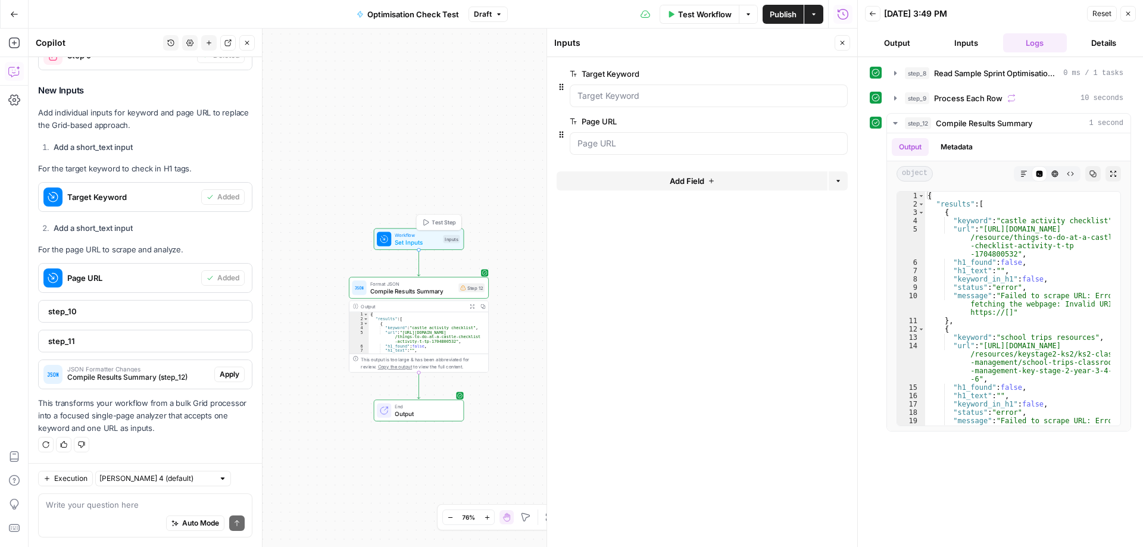
click at [414, 242] on span "Set Inputs" at bounding box center [417, 241] width 45 height 9
click at [609, 93] on Keyword "Target Keyword" at bounding box center [708, 96] width 262 height 12
click at [806, 74] on span "edit field" at bounding box center [803, 74] width 26 height 10
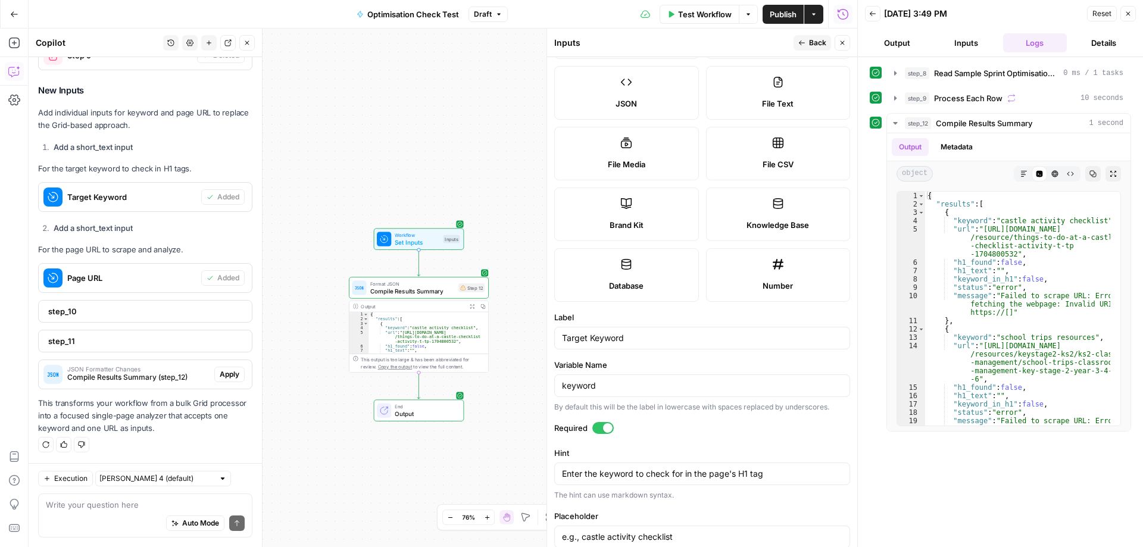
scroll to position [0, 0]
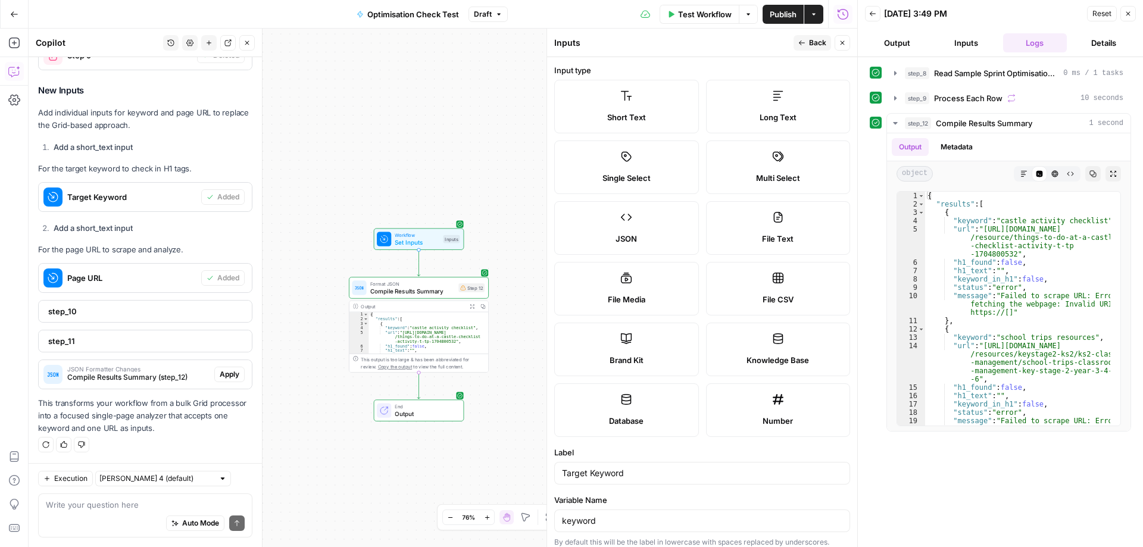
click at [842, 44] on icon "button" at bounding box center [841, 42] width 7 height 7
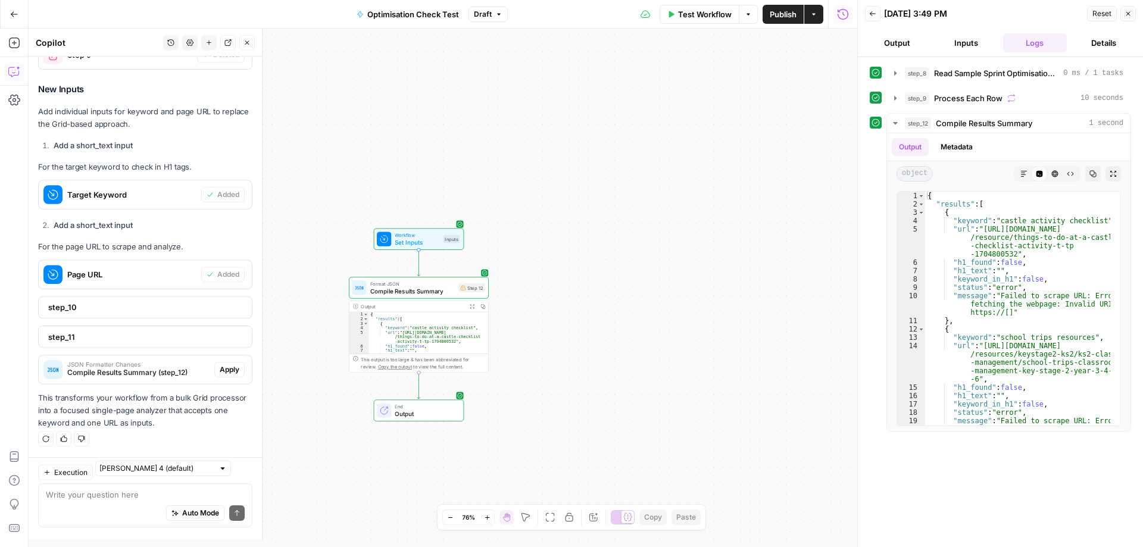
scroll to position [1040, 0]
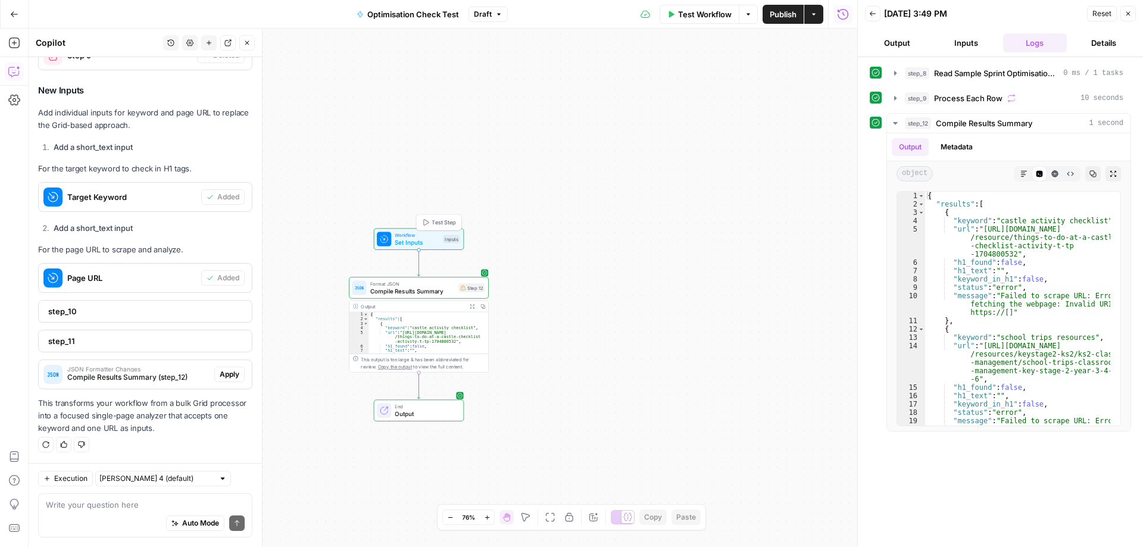
click at [417, 238] on span "Set Inputs" at bounding box center [417, 241] width 45 height 9
click at [430, 223] on button "Test Step" at bounding box center [438, 223] width 41 height 12
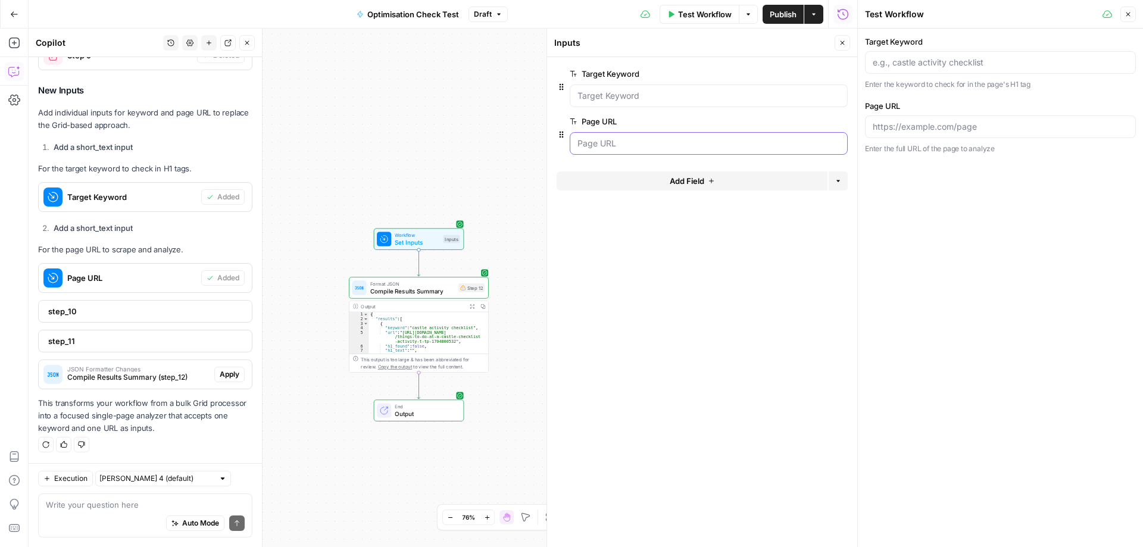
click at [602, 145] on URL "Page URL" at bounding box center [708, 143] width 262 height 12
click at [799, 123] on span "edit field" at bounding box center [803, 122] width 26 height 10
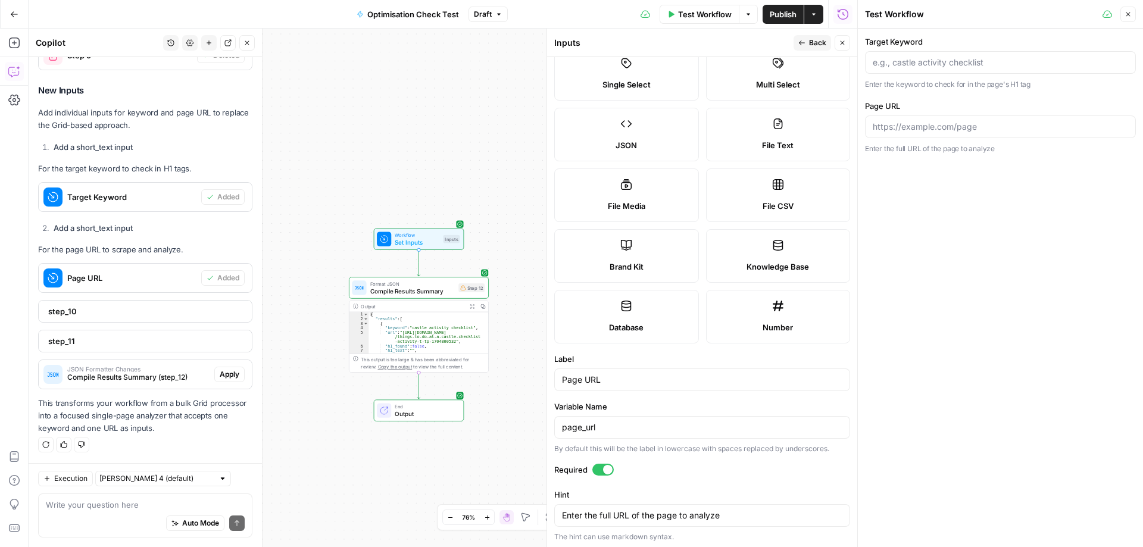
scroll to position [223, 0]
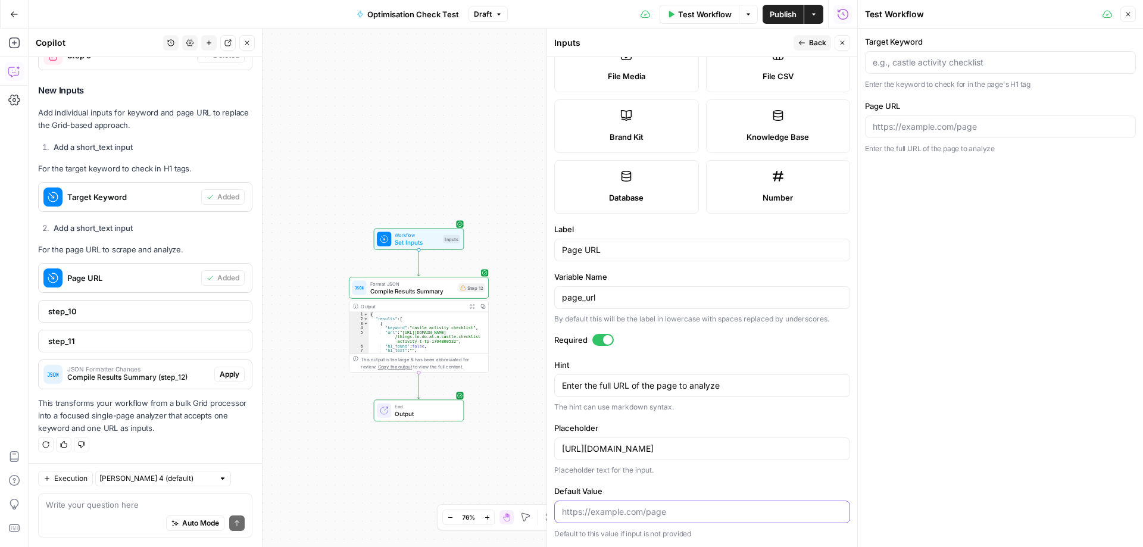
click at [669, 515] on input "Default Value" at bounding box center [702, 512] width 280 height 12
paste input "[URL][DOMAIN_NAME]"
type input "[URL][DOMAIN_NAME]"
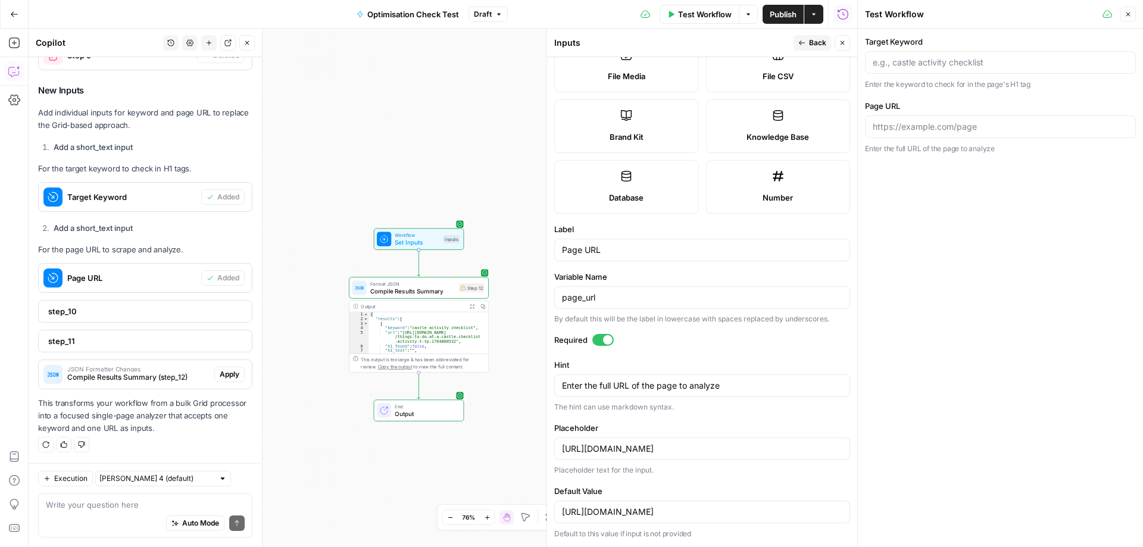
click at [813, 43] on span "Back" at bounding box center [817, 42] width 17 height 11
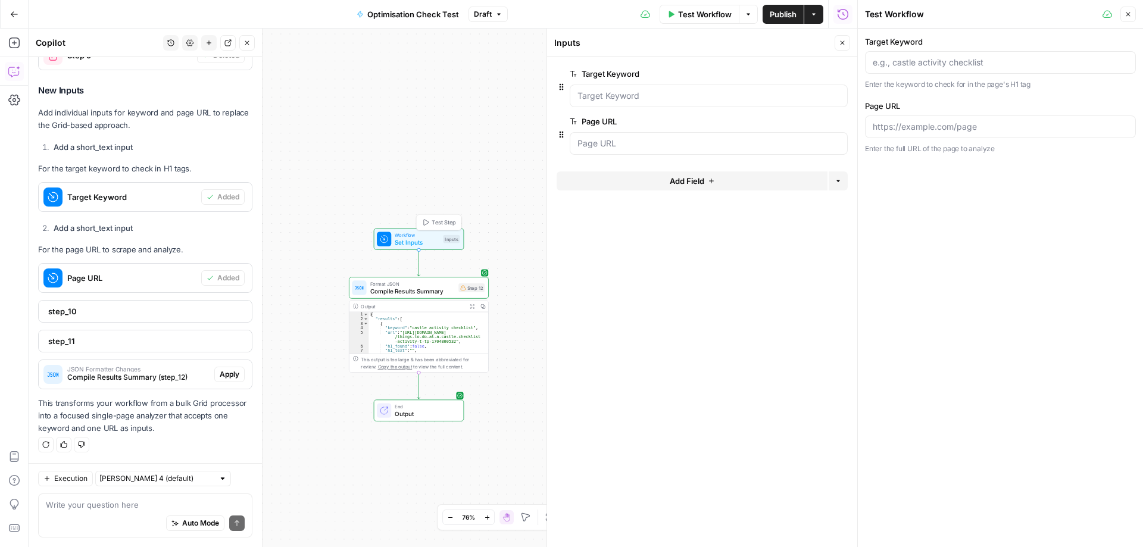
click at [414, 239] on span "Set Inputs" at bounding box center [417, 241] width 45 height 9
click at [406, 306] on div "Output" at bounding box center [412, 306] width 103 height 7
click at [406, 307] on div "Output" at bounding box center [412, 306] width 103 height 7
click at [784, 13] on span "Publish" at bounding box center [782, 14] width 27 height 12
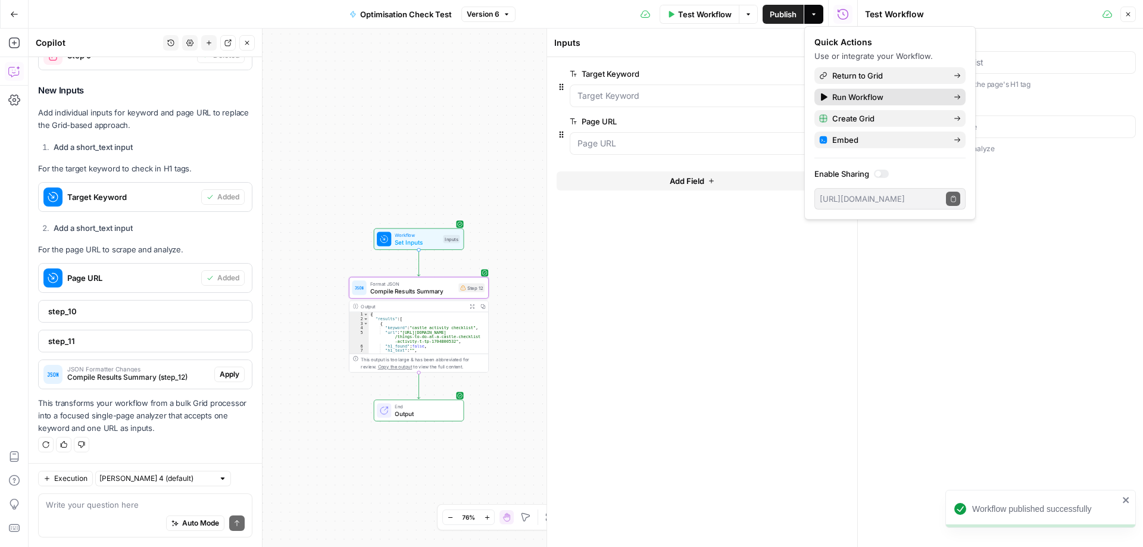
click at [854, 95] on span "Run Workflow" at bounding box center [888, 97] width 112 height 12
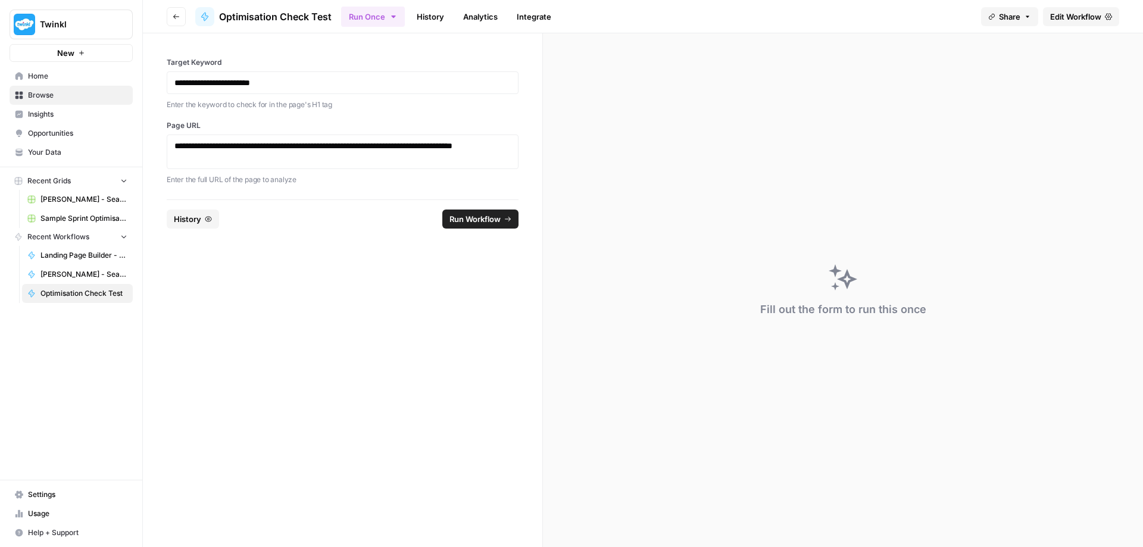
click at [461, 218] on span "Run Workflow" at bounding box center [474, 219] width 51 height 12
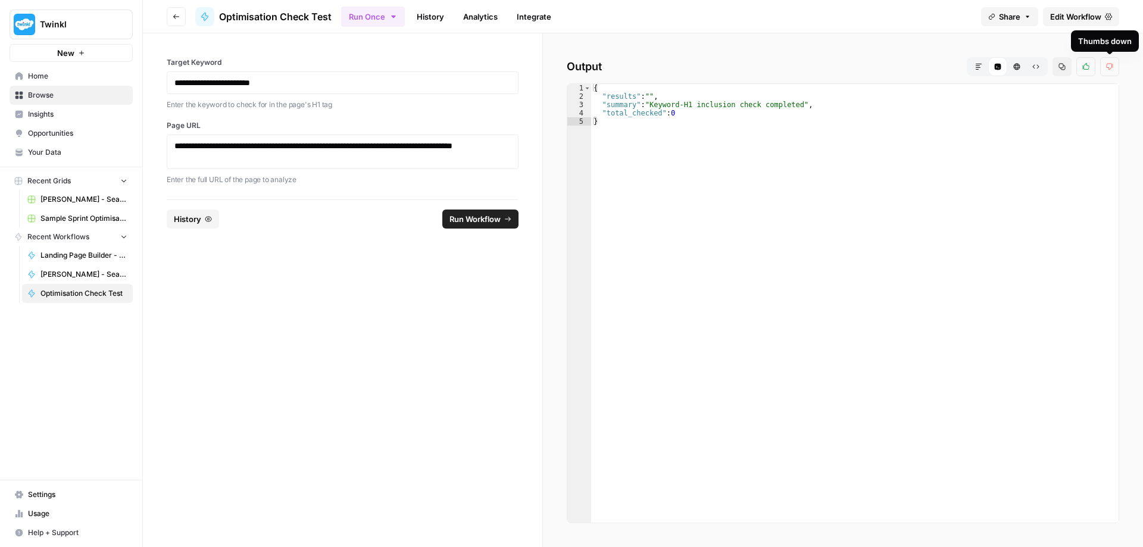
click at [1109, 64] on icon "button" at bounding box center [1109, 66] width 7 height 7
click at [1089, 15] on span "Edit Workflow" at bounding box center [1075, 17] width 51 height 12
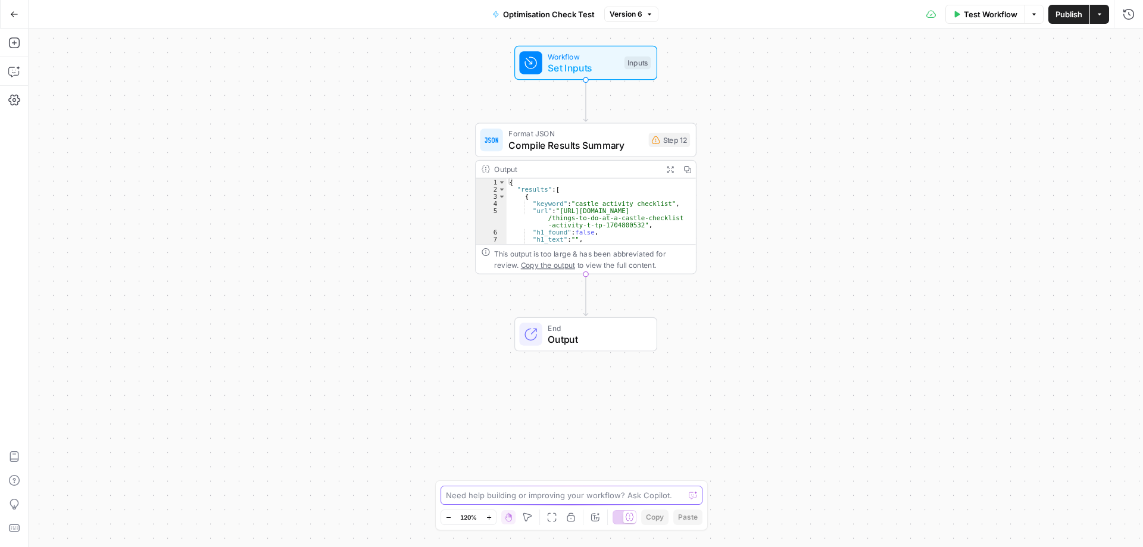
click at [470, 495] on textarea at bounding box center [565, 495] width 238 height 12
type textarea "the result should tell me whether or not the keyword in included in the h1"
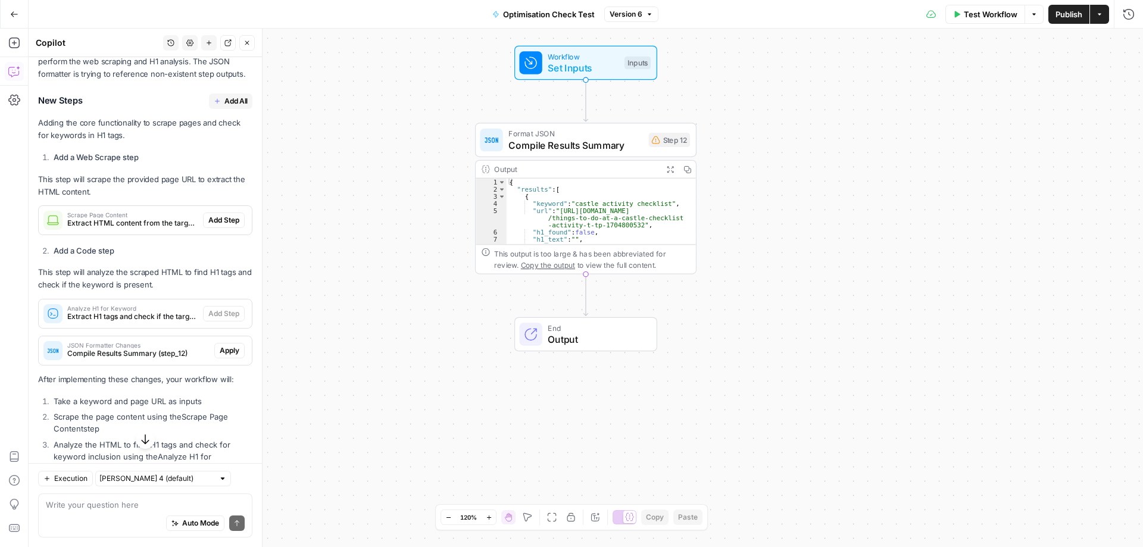
scroll to position [238, 0]
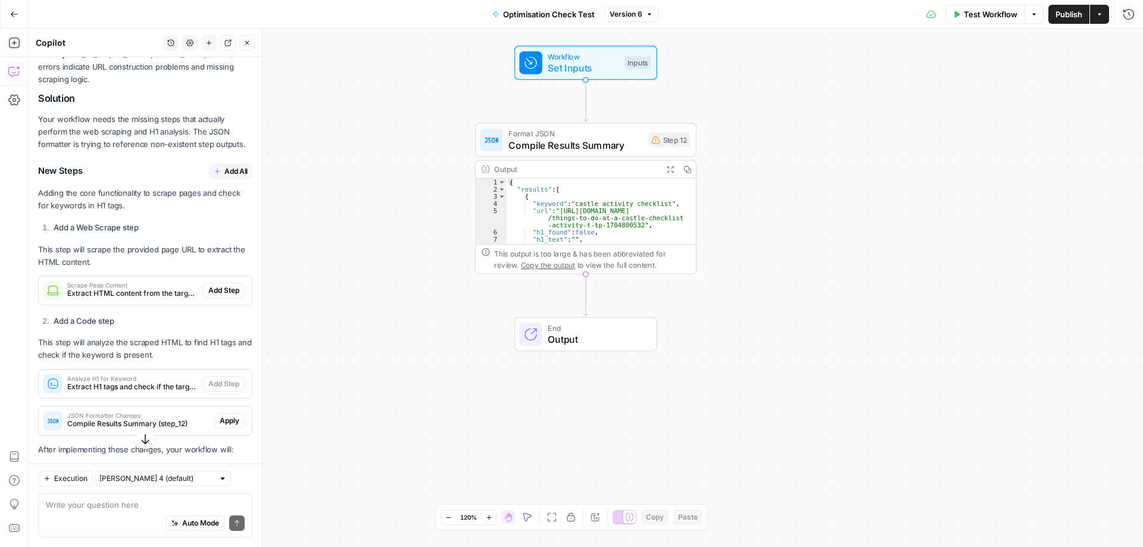
click at [224, 171] on span "Add All" at bounding box center [235, 171] width 23 height 11
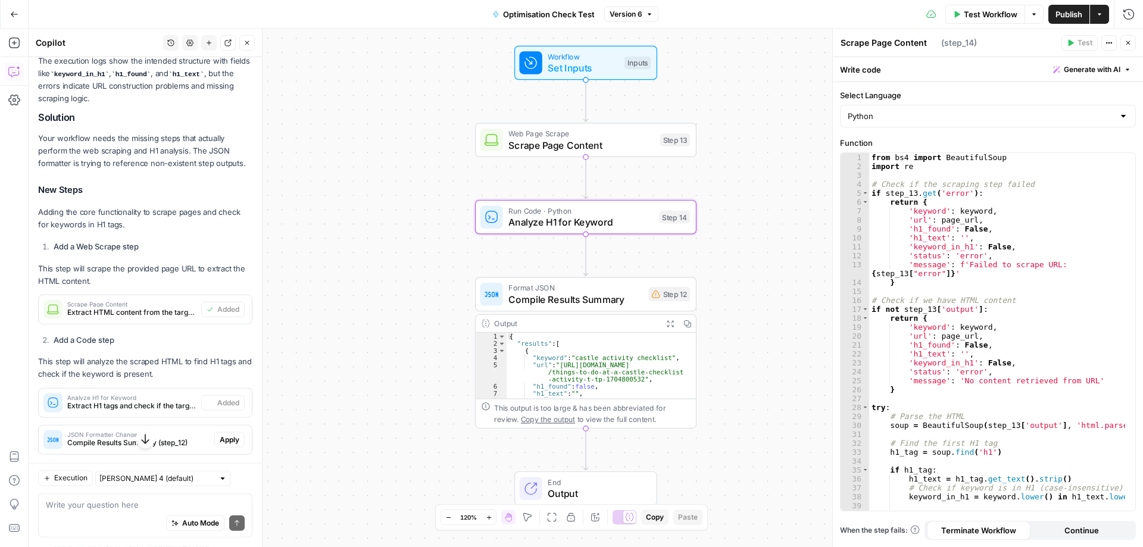
type textarea "Analyze H1 for Keyword"
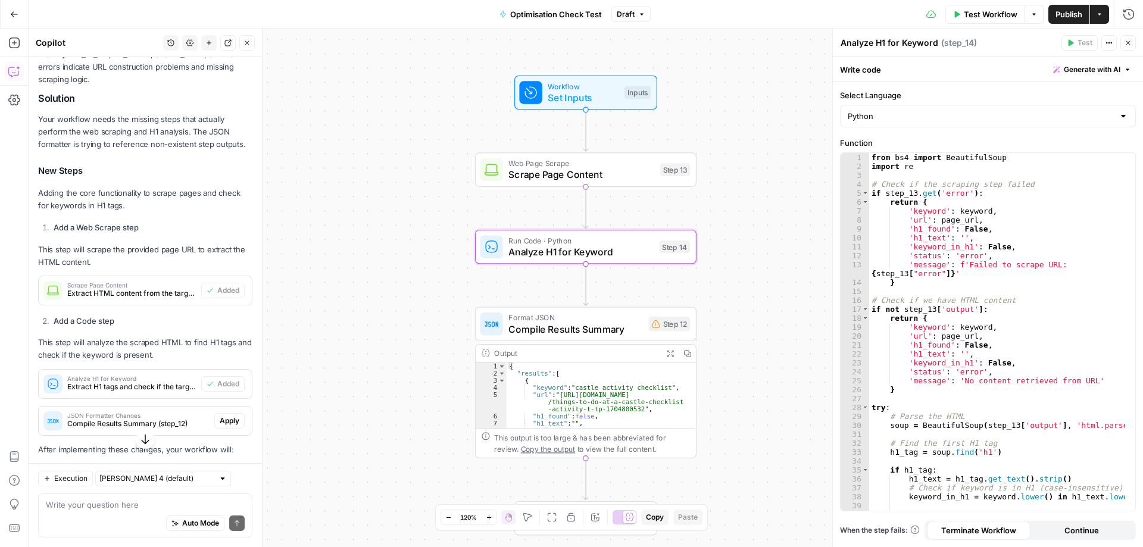
click at [978, 14] on span "Test Workflow" at bounding box center [990, 14] width 54 height 12
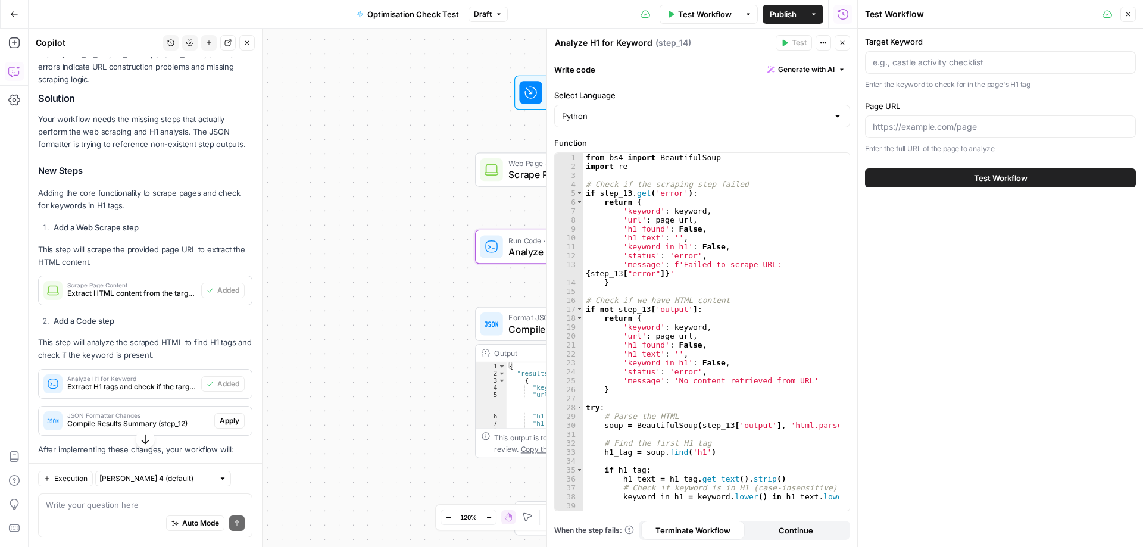
click at [994, 175] on span "Test Workflow" at bounding box center [1001, 178] width 54 height 12
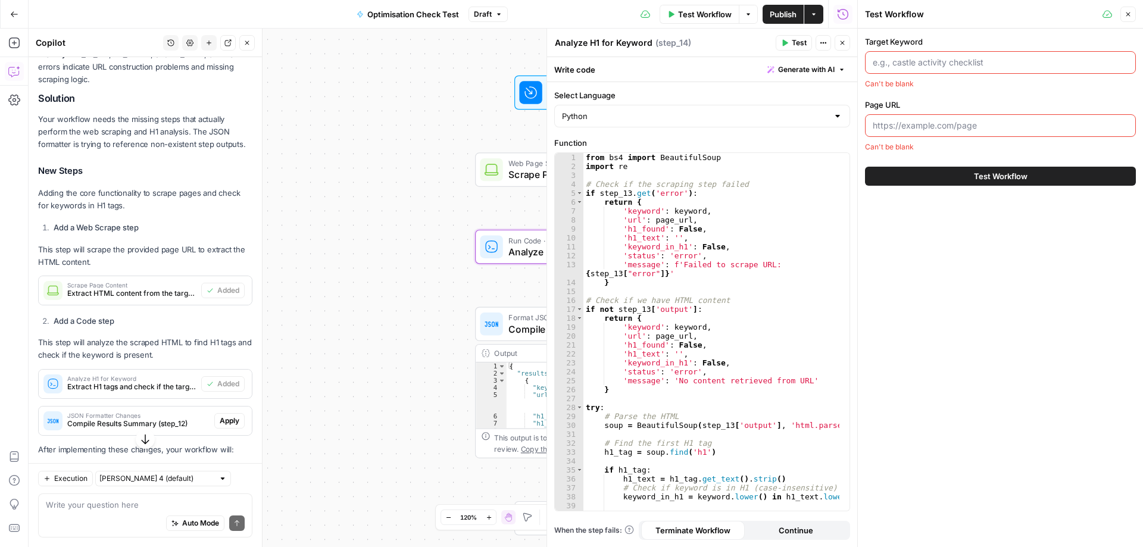
click at [938, 60] on input "Target Keyword" at bounding box center [999, 63] width 255 height 12
drag, startPoint x: 893, startPoint y: 62, endPoint x: 966, endPoint y: 61, distance: 73.2
click at [965, 61] on input "Target Keyword" at bounding box center [999, 63] width 255 height 12
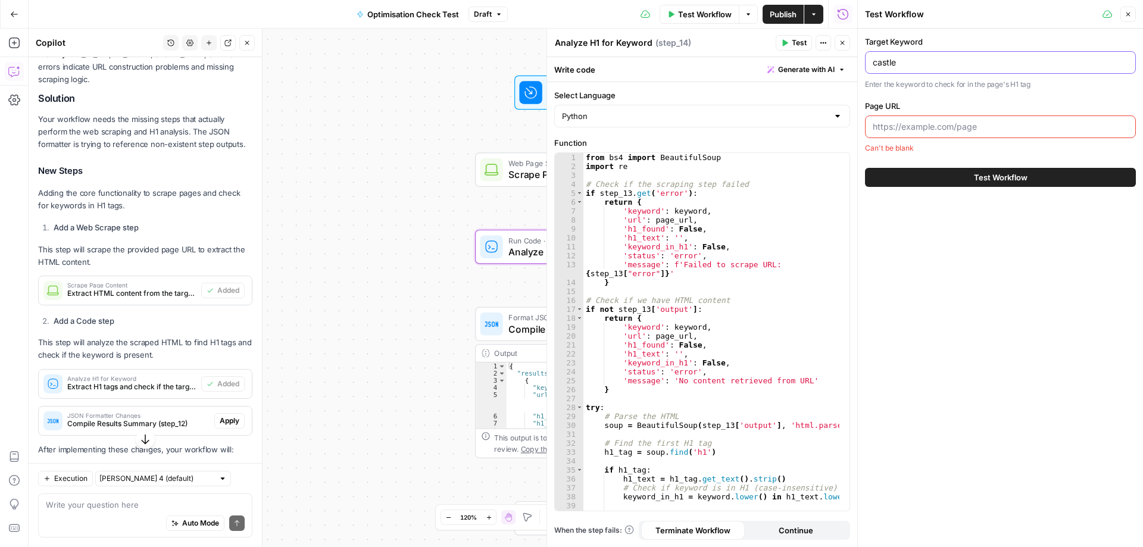
click at [937, 62] on input "castle" at bounding box center [999, 63] width 255 height 12
type input "castle activity checklist"
click at [906, 123] on input "Page URL" at bounding box center [999, 127] width 255 height 12
paste input "[URL][DOMAIN_NAME]"
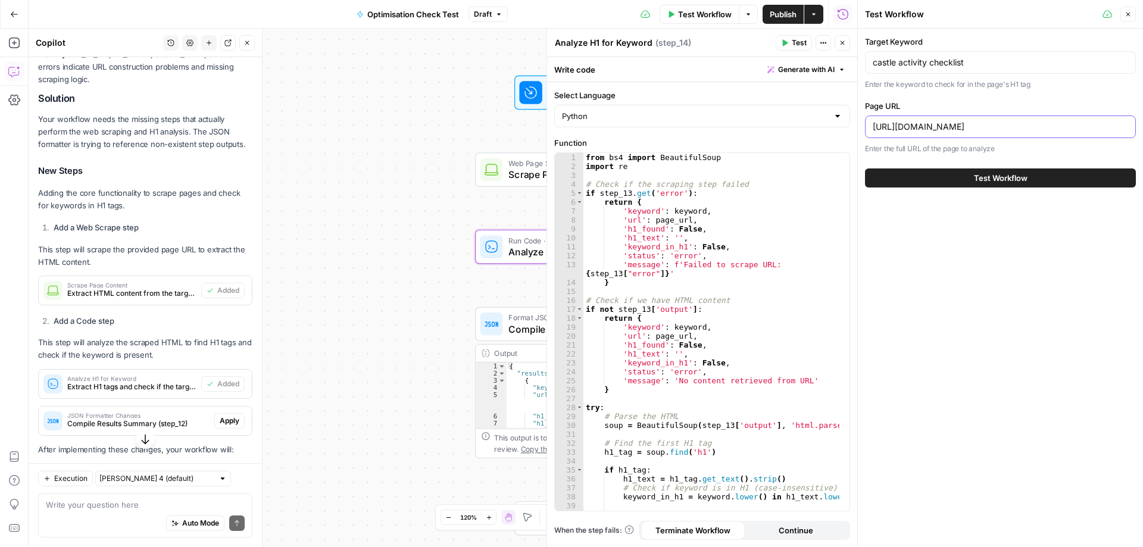
scroll to position [0, 121]
type input "[URL][DOMAIN_NAME]"
click at [1016, 180] on span "Test Workflow" at bounding box center [1001, 178] width 54 height 12
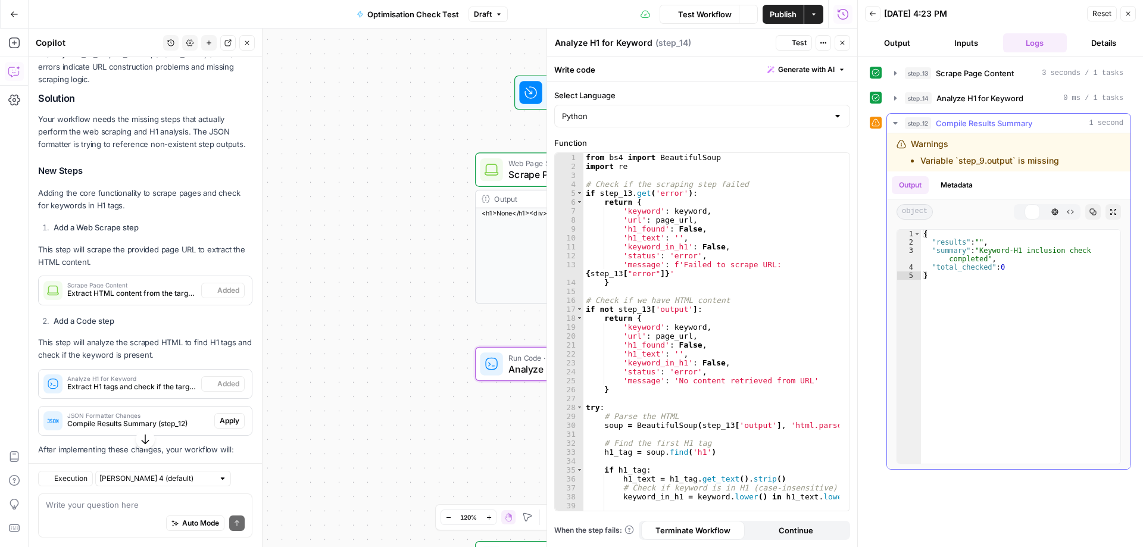
scroll to position [257, 0]
click at [891, 71] on icon "button" at bounding box center [895, 73] width 10 height 10
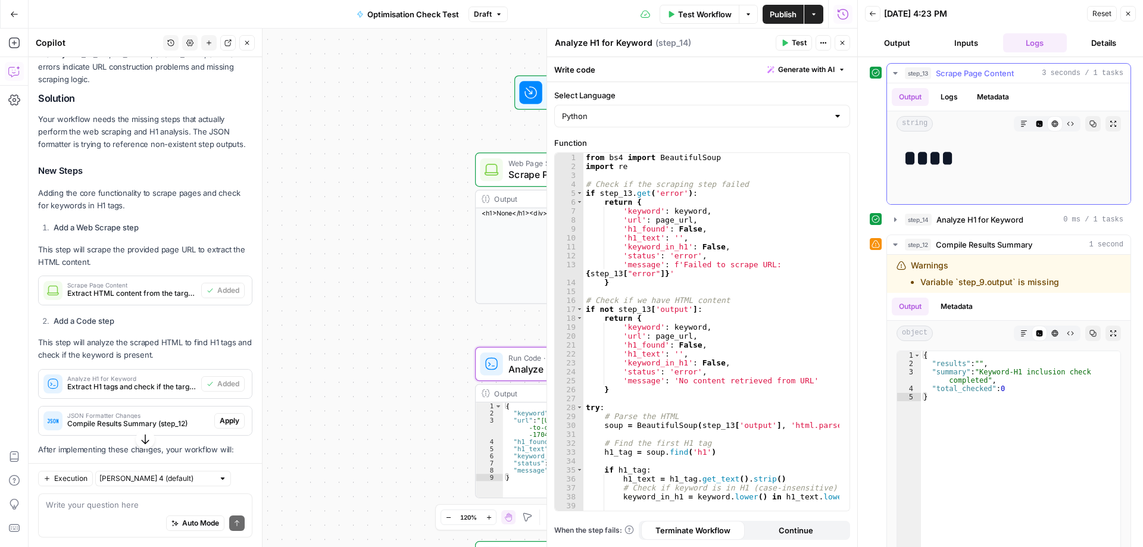
click at [892, 70] on icon "button" at bounding box center [895, 73] width 10 height 10
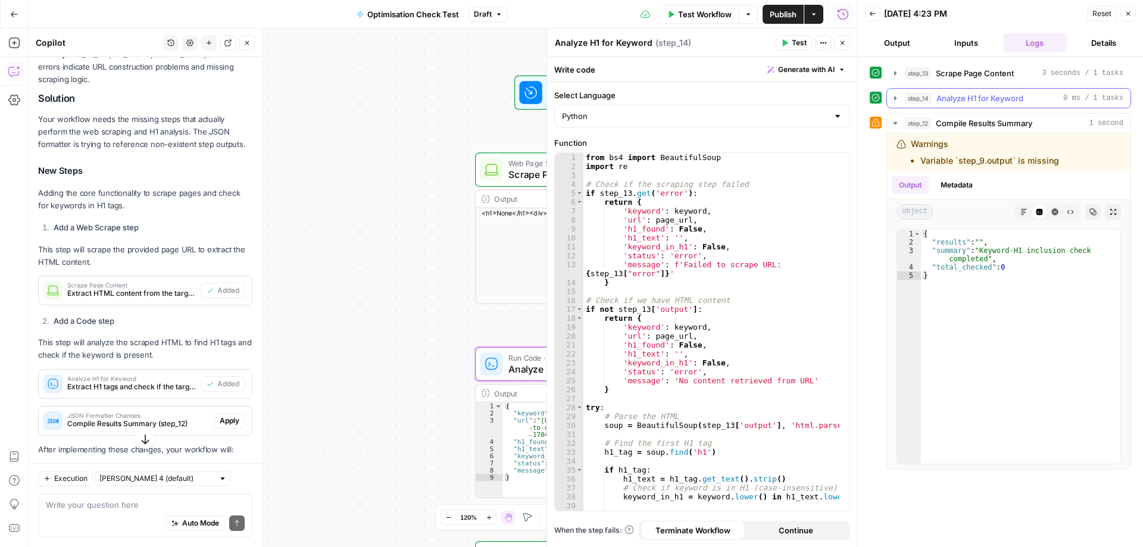
click at [894, 95] on icon "button" at bounding box center [895, 98] width 10 height 10
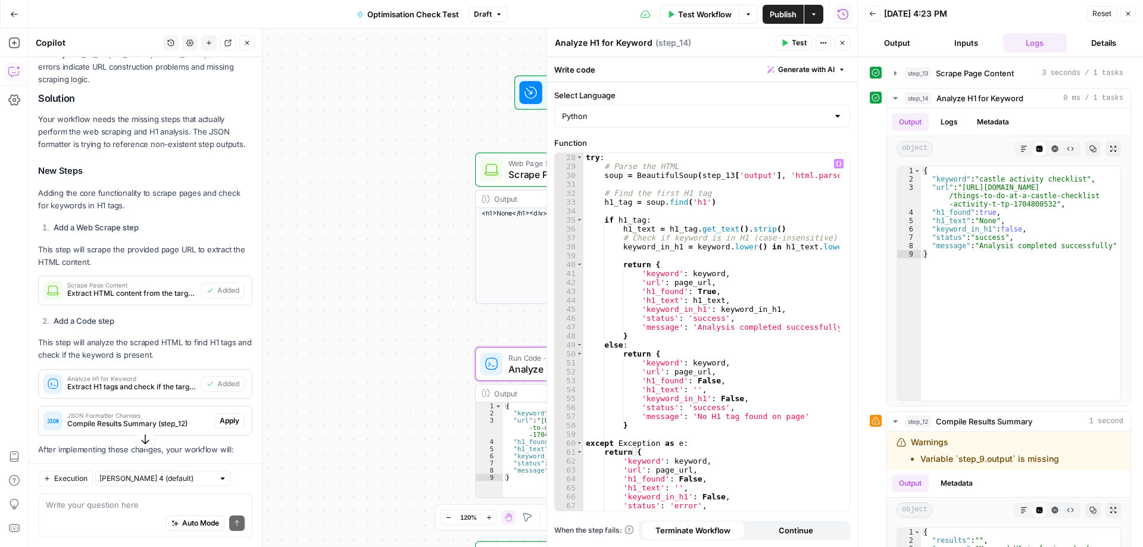
scroll to position [267, 0]
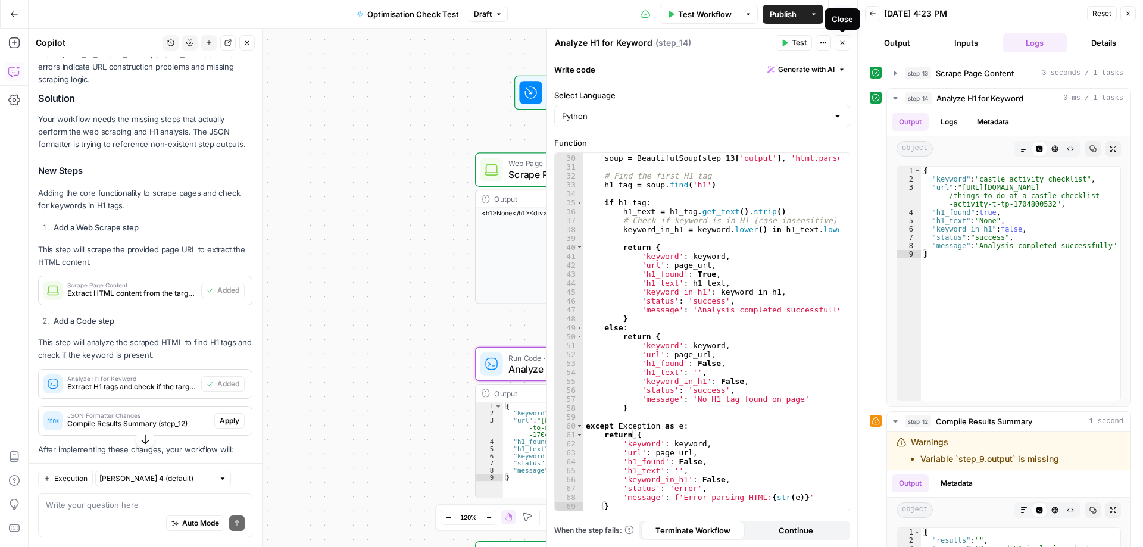
click at [844, 46] on icon "button" at bounding box center [841, 42] width 7 height 7
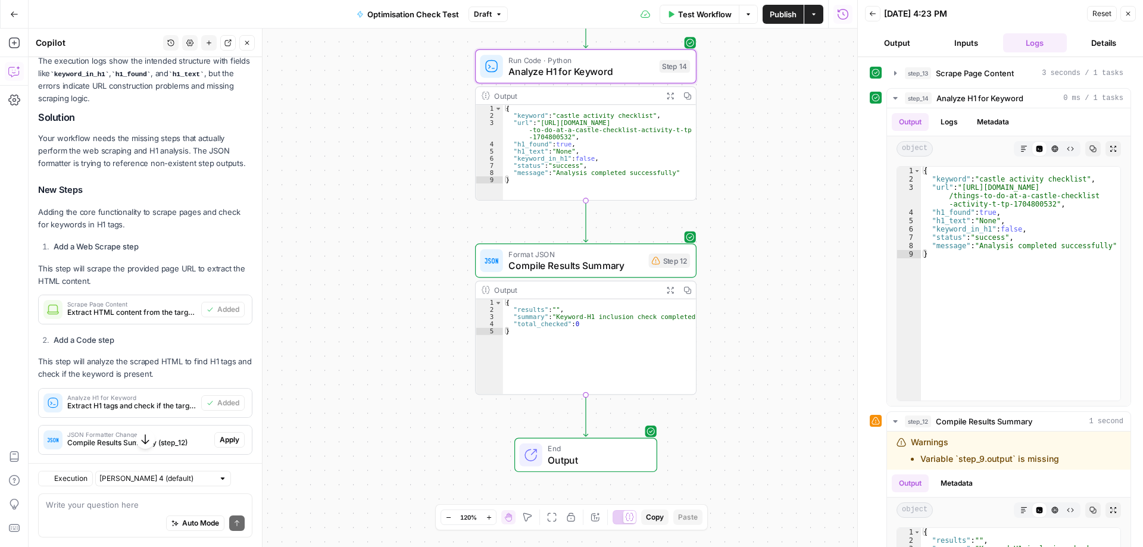
scroll to position [257, 0]
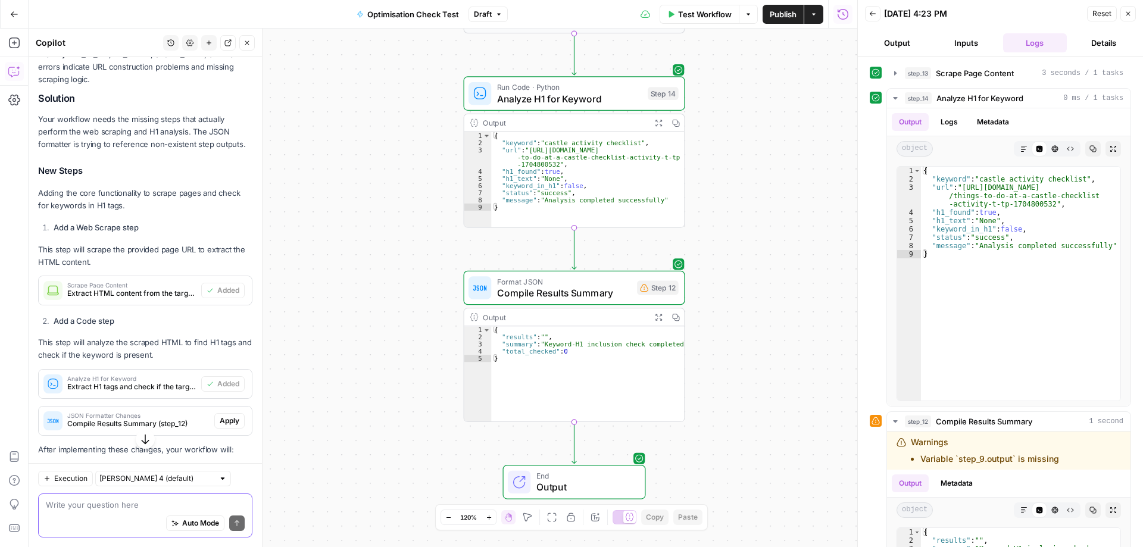
click at [123, 506] on textarea at bounding box center [145, 505] width 199 height 12
type textarea "start again from scratch"
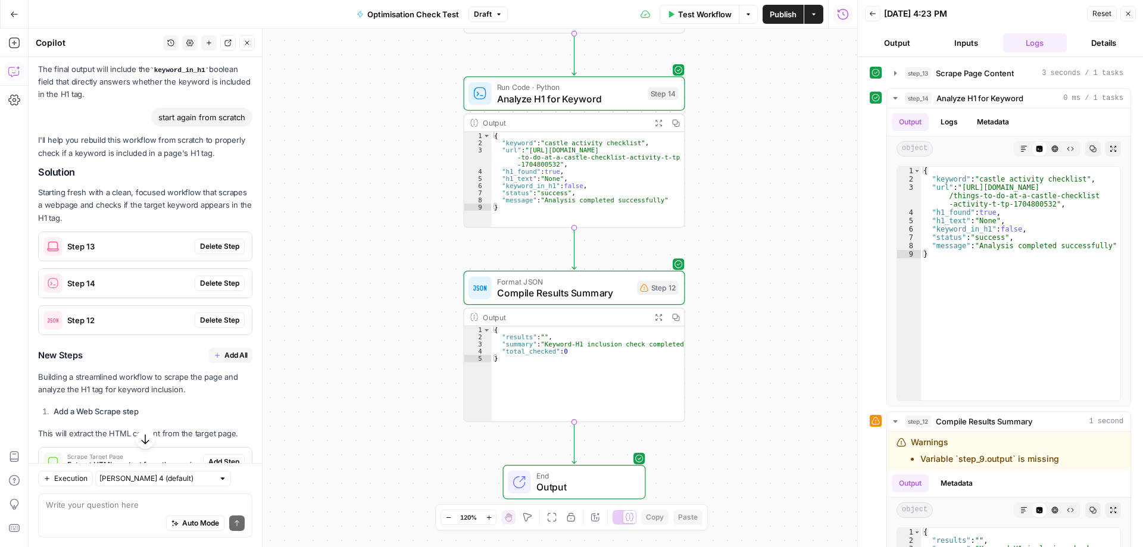
scroll to position [847, 0]
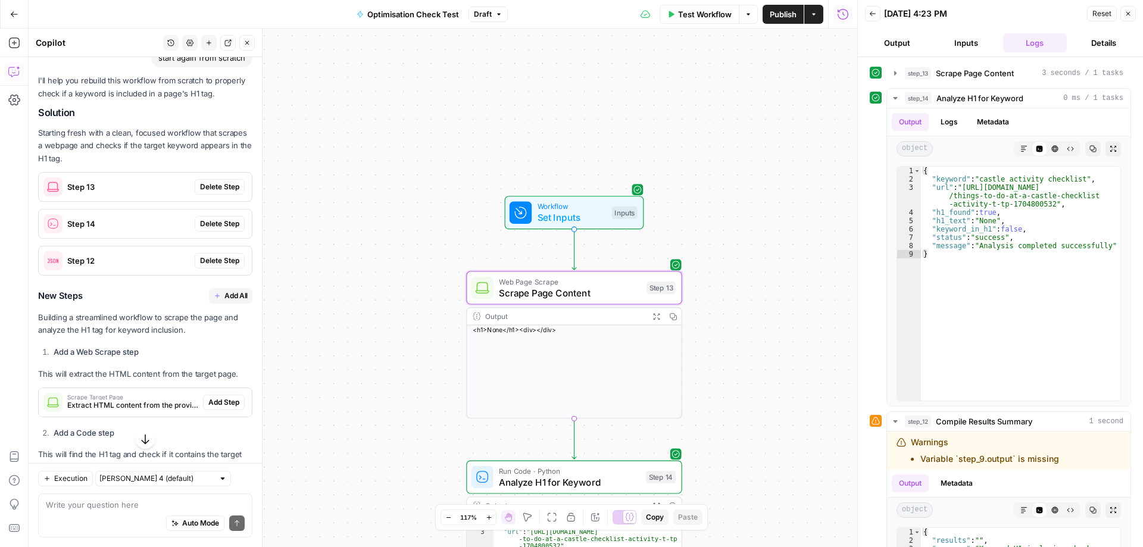
click at [214, 189] on span "Delete Step" at bounding box center [219, 187] width 39 height 11
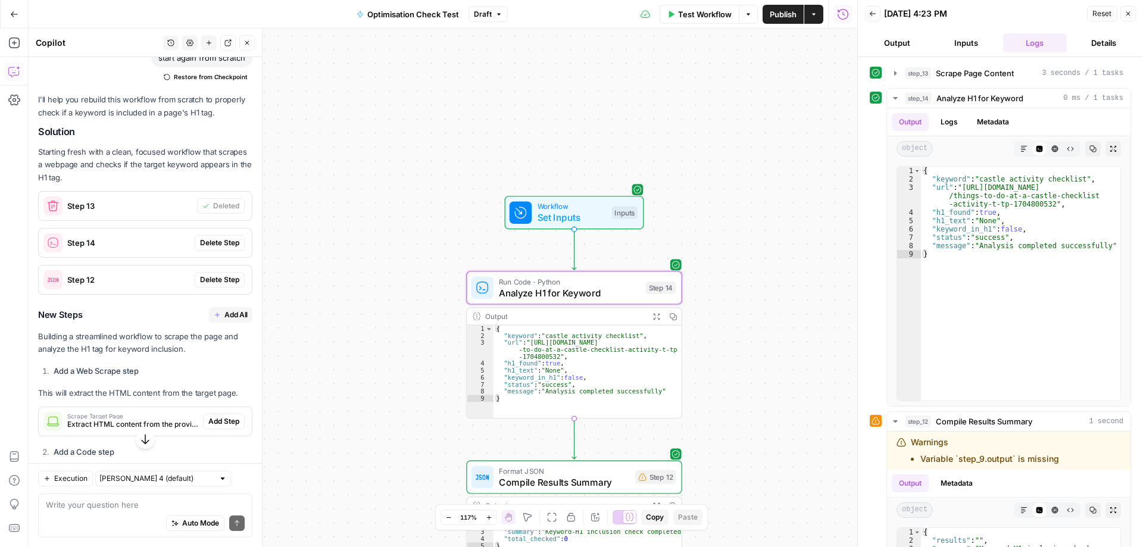
click at [209, 240] on span "Delete Step" at bounding box center [219, 242] width 39 height 11
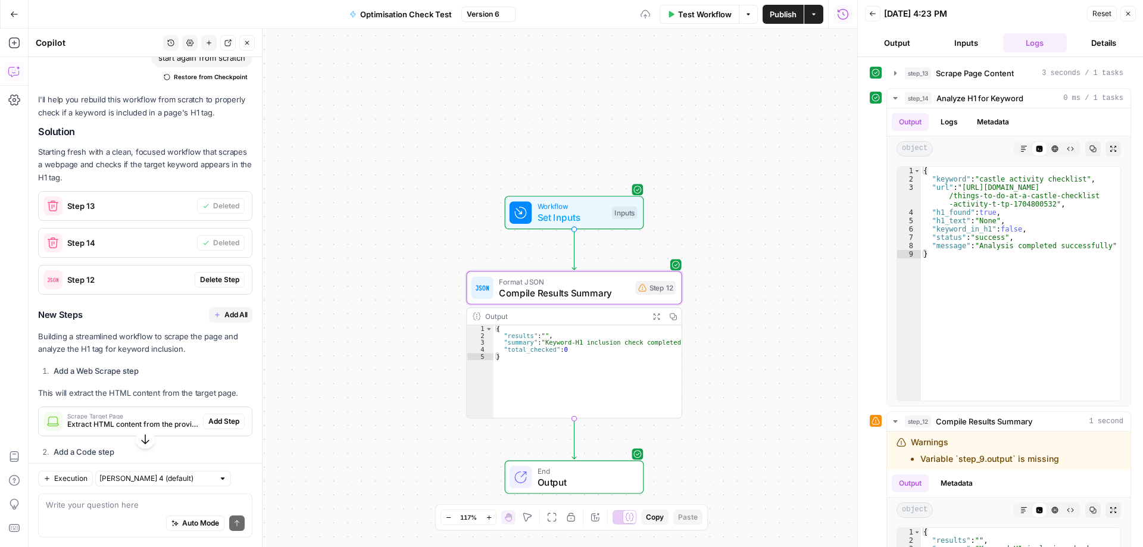
click at [209, 280] on span "Delete Step" at bounding box center [219, 279] width 39 height 11
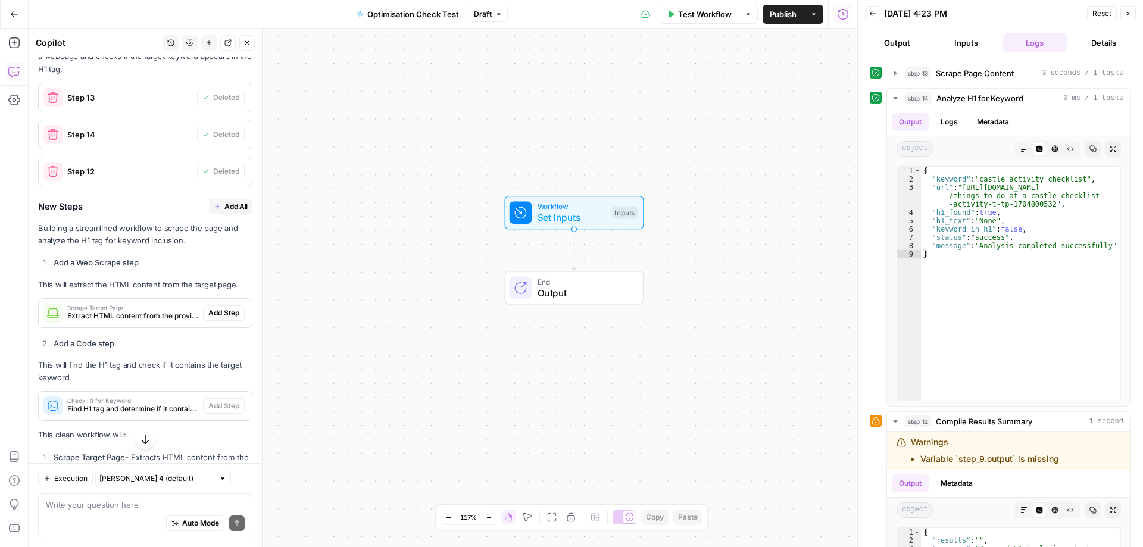
scroll to position [959, 0]
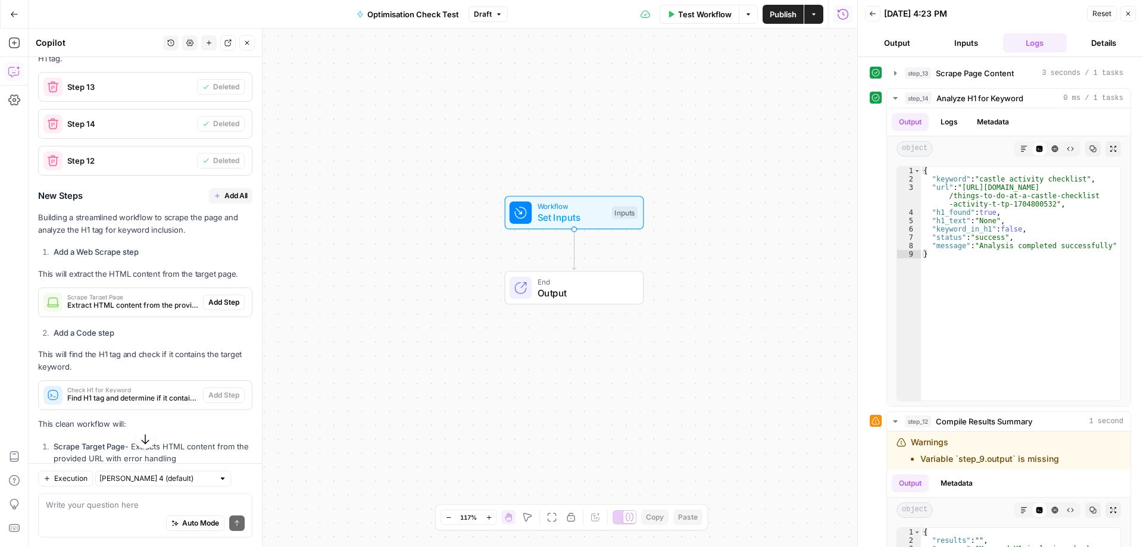
click at [224, 197] on span "Add All" at bounding box center [235, 195] width 23 height 11
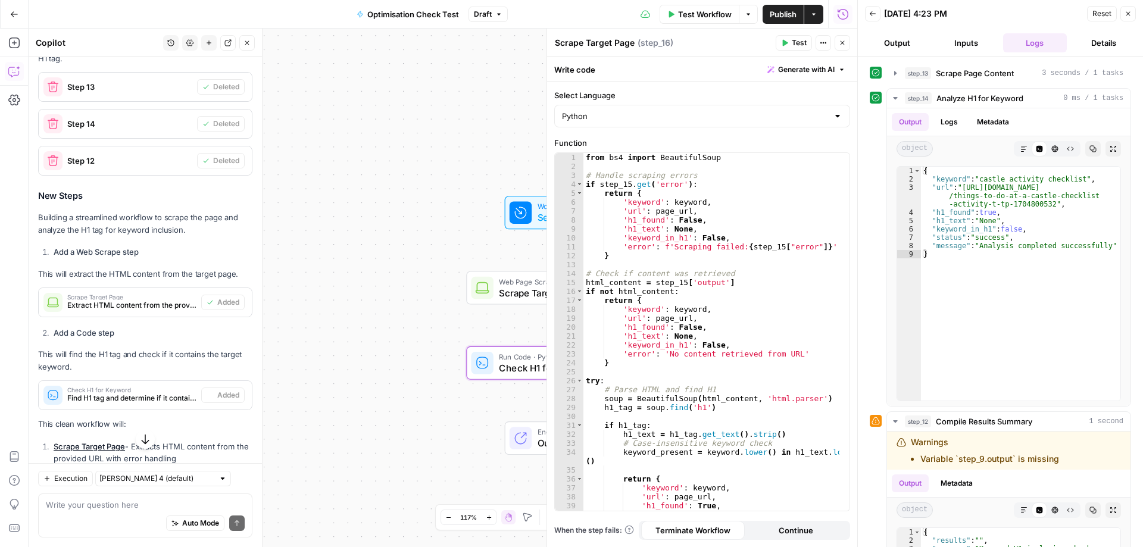
type textarea "Check H1 for Keyword"
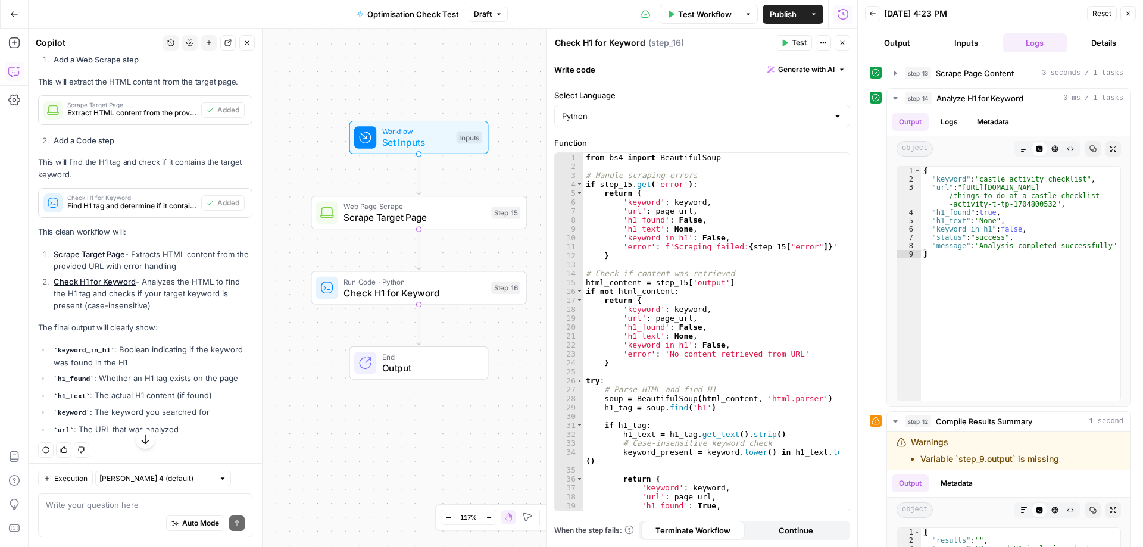
scroll to position [1157, 0]
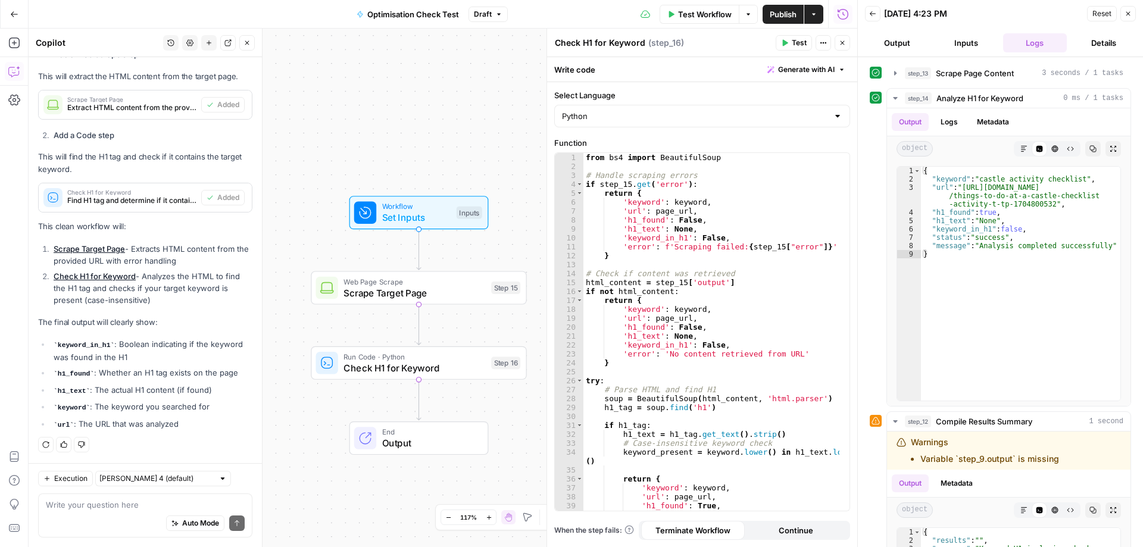
click at [418, 148] on div "Workflow Set Inputs Inputs Web Page Scrape Scrape Target Page Step 15 Run Code …" at bounding box center [443, 288] width 828 height 518
click at [781, 15] on span "Publish" at bounding box center [782, 14] width 27 height 12
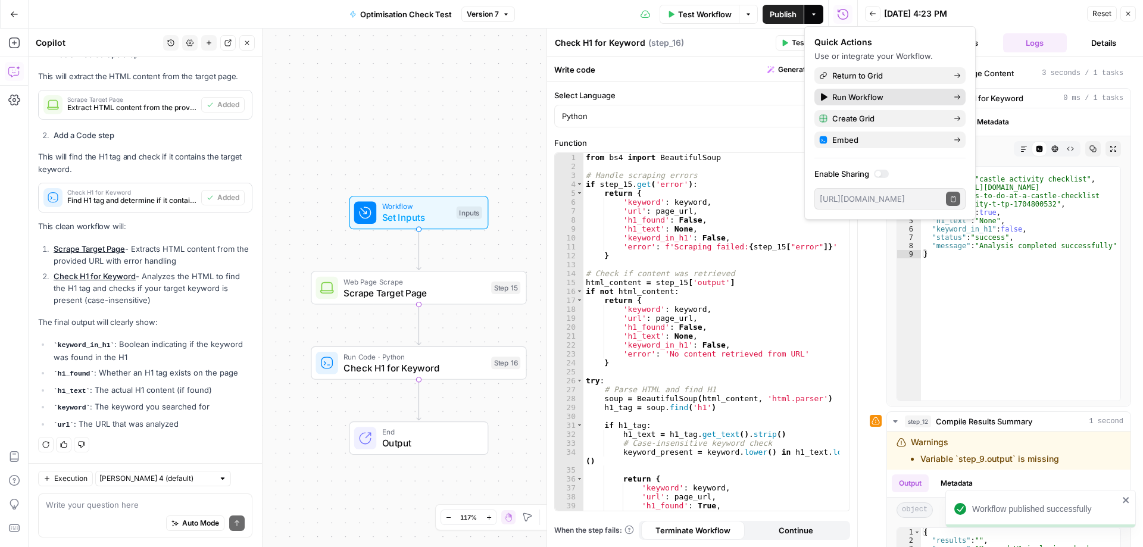
click at [873, 96] on span "Run Workflow" at bounding box center [888, 97] width 112 height 12
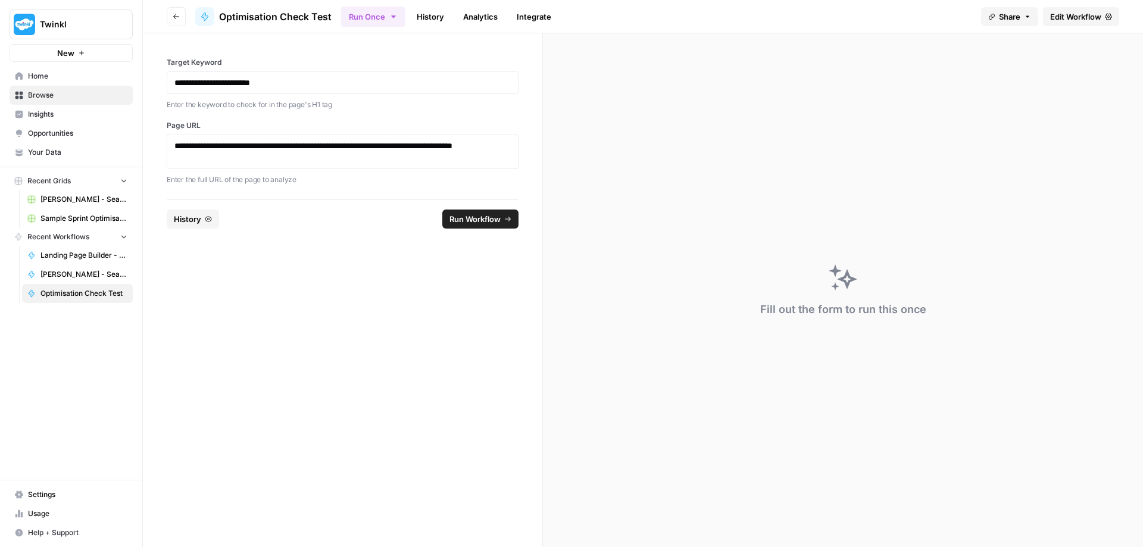
click at [471, 223] on span "Run Workflow" at bounding box center [474, 219] width 51 height 12
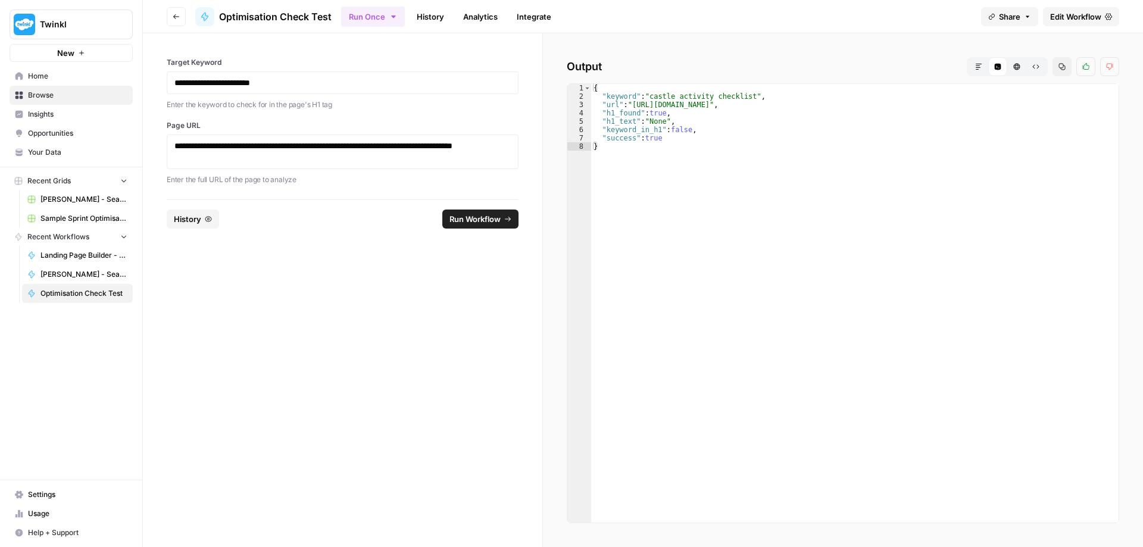
click at [1071, 17] on span "Edit Workflow" at bounding box center [1075, 17] width 51 height 12
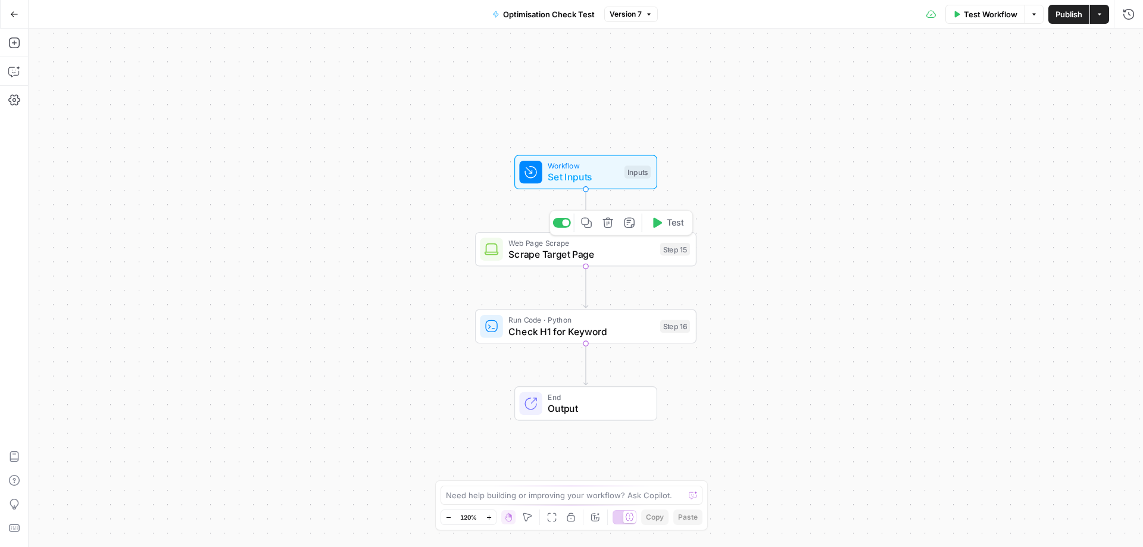
click at [622, 248] on span "Scrape Target Page" at bounding box center [581, 254] width 146 height 14
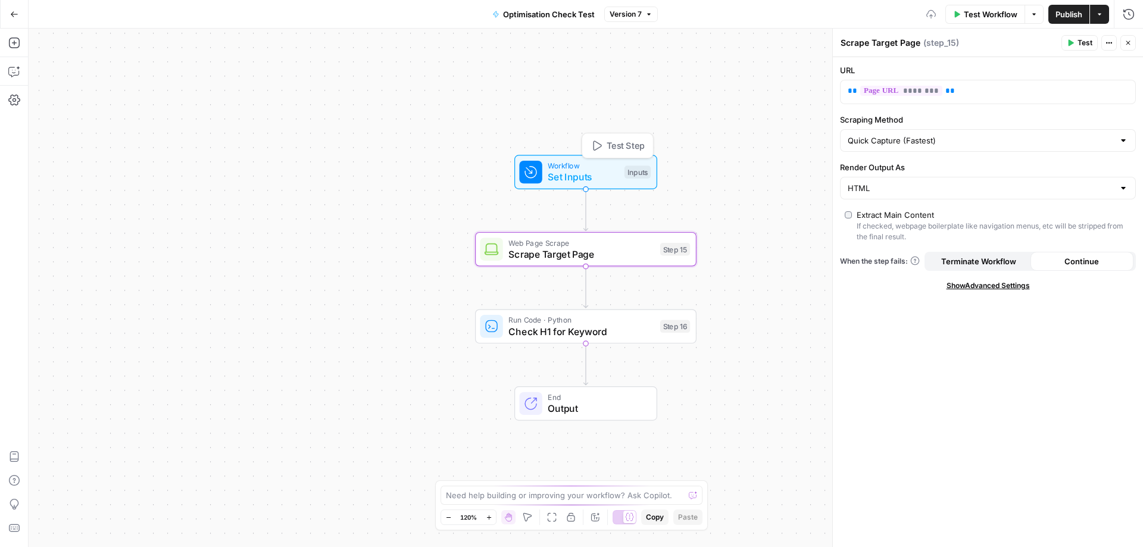
click at [589, 173] on span "Set Inputs" at bounding box center [582, 177] width 71 height 14
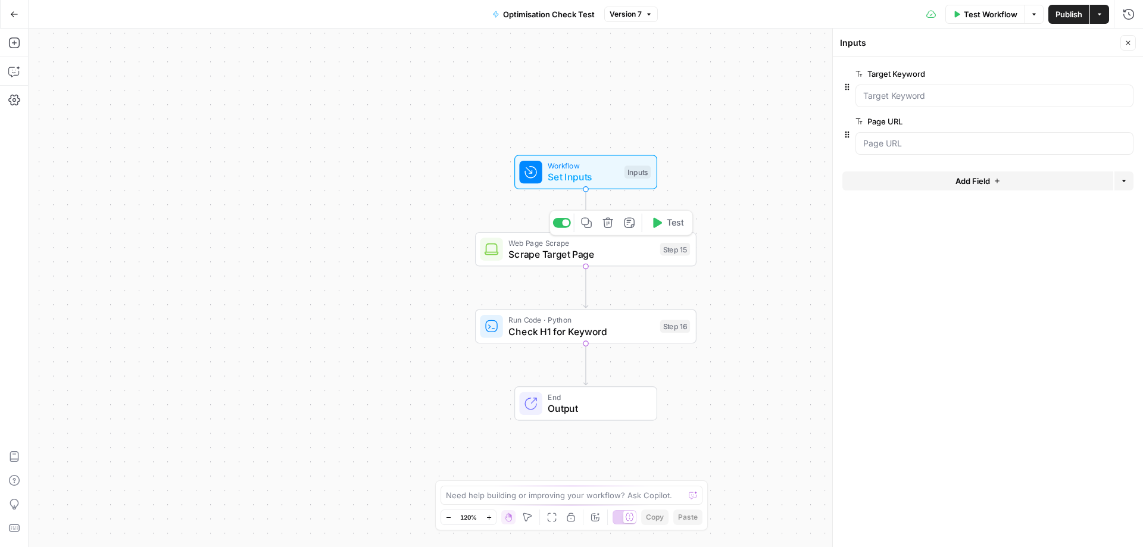
click at [618, 245] on span "Web Page Scrape" at bounding box center [581, 242] width 146 height 11
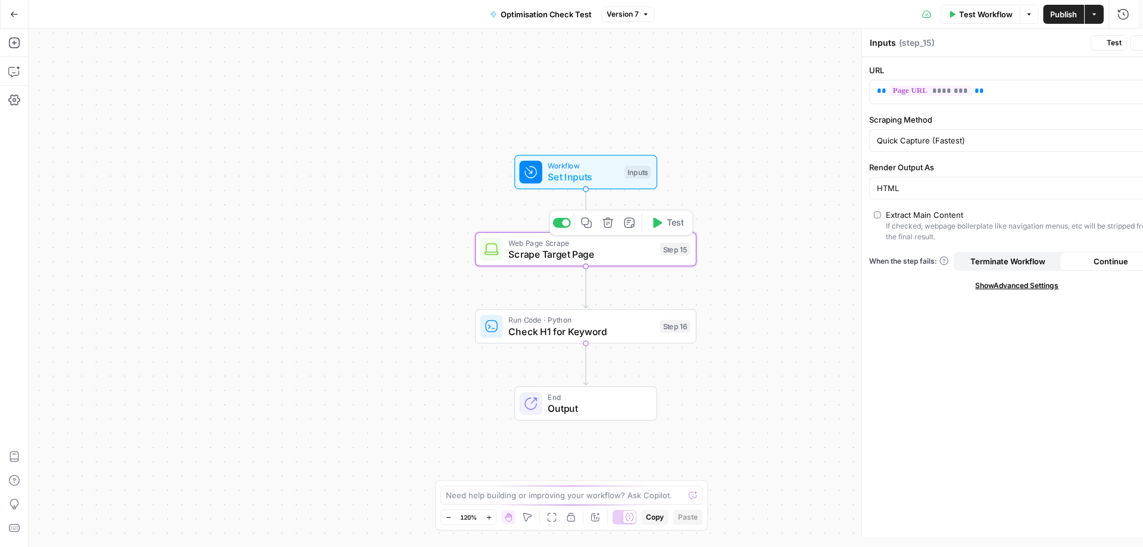
type textarea "Scrape Target Page"
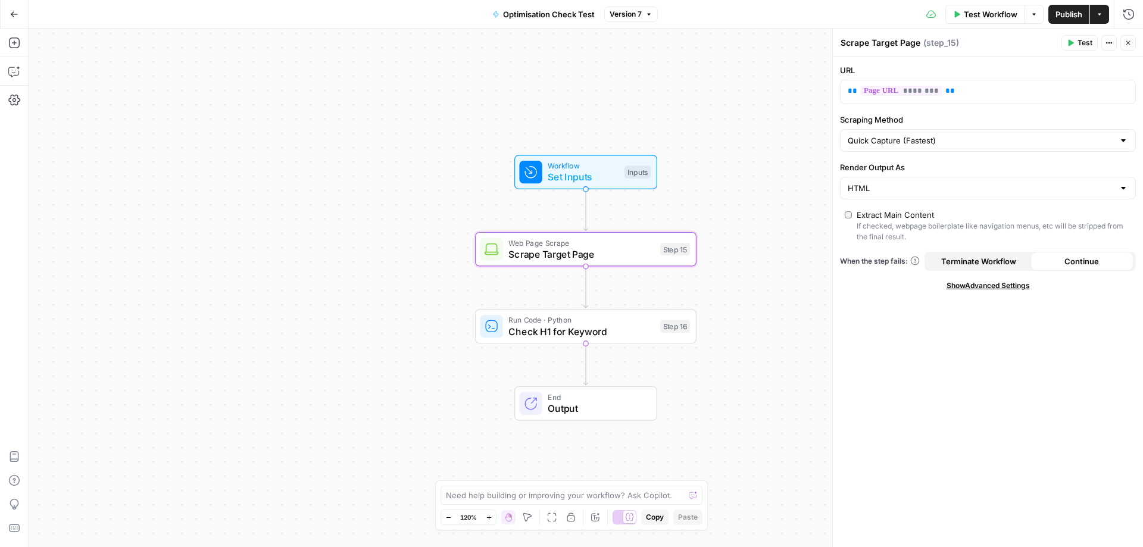
click at [1124, 142] on div at bounding box center [1123, 140] width 10 height 12
click at [1031, 204] on span "Custom" at bounding box center [985, 204] width 271 height 12
type input "Custom"
click at [1078, 45] on span "Test" at bounding box center [1084, 42] width 15 height 11
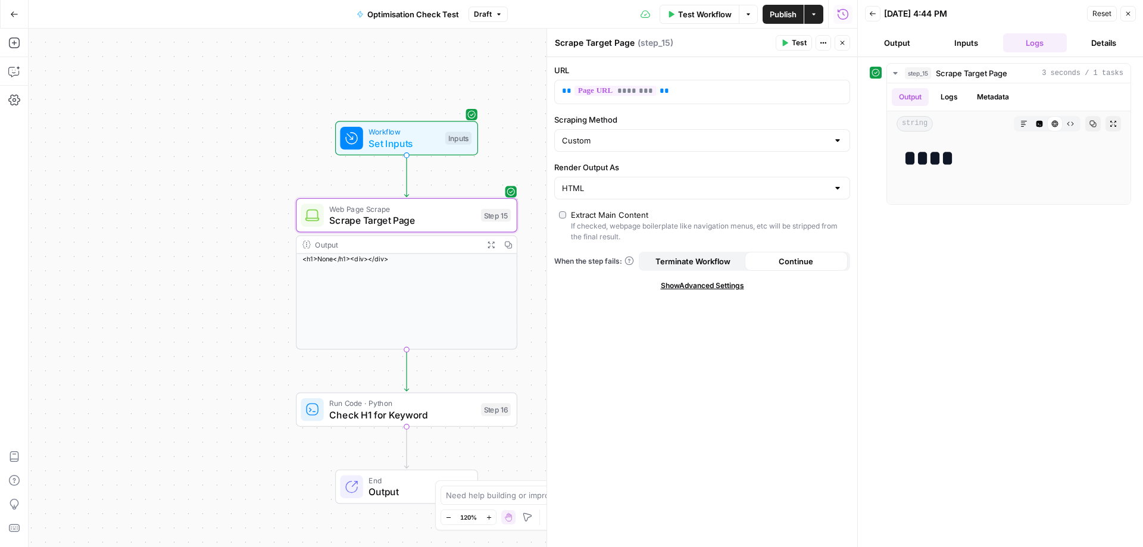
drag, startPoint x: 303, startPoint y: 311, endPoint x: 145, endPoint y: 287, distance: 160.7
click at [143, 288] on div "Workflow Set Inputs Inputs Web Page Scrape Scrape Target Page Step 15 Output Ex…" at bounding box center [443, 288] width 828 height 518
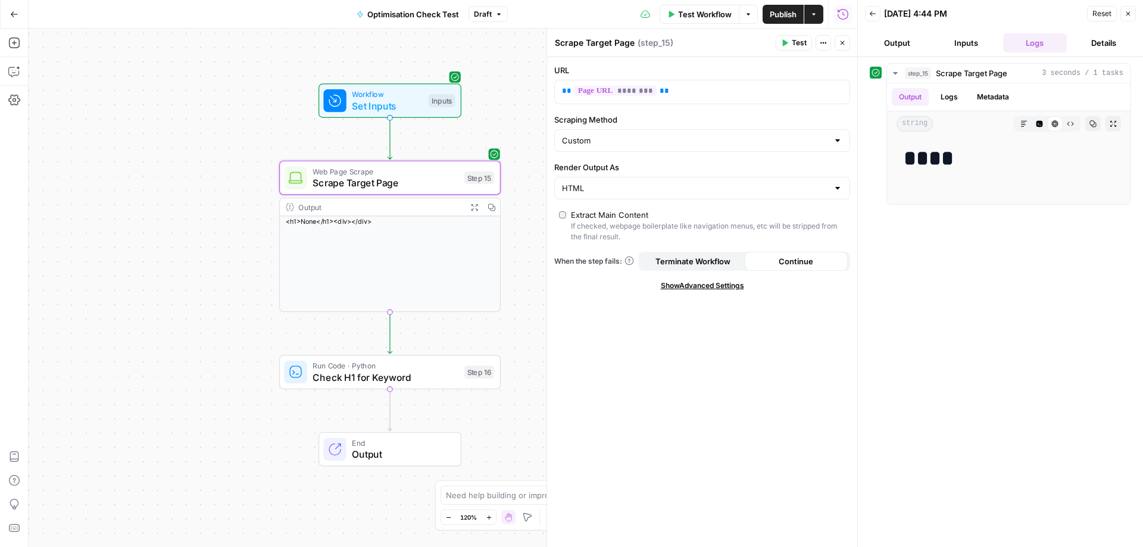
drag, startPoint x: 192, startPoint y: 306, endPoint x: 180, endPoint y: 268, distance: 39.9
click at [180, 268] on div "Workflow Set Inputs Inputs Web Page Scrape Scrape Target Page Step 15 Output Ex…" at bounding box center [443, 288] width 828 height 518
click at [460, 493] on textarea at bounding box center [565, 495] width 238 height 12
type textarea "just get the h1 when you scrape the page"
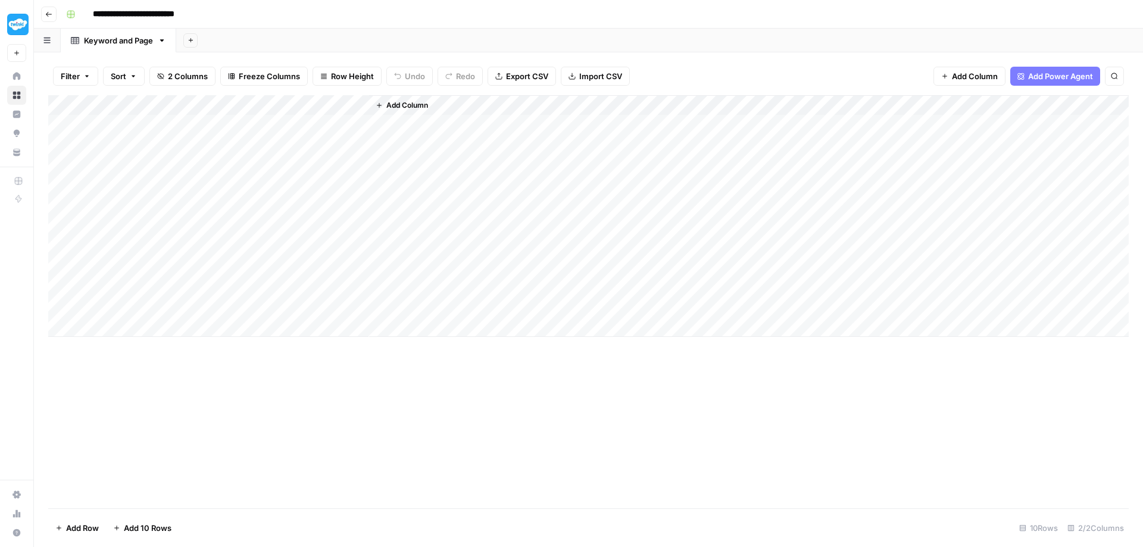
click at [409, 105] on span "Add Column" at bounding box center [407, 105] width 42 height 11
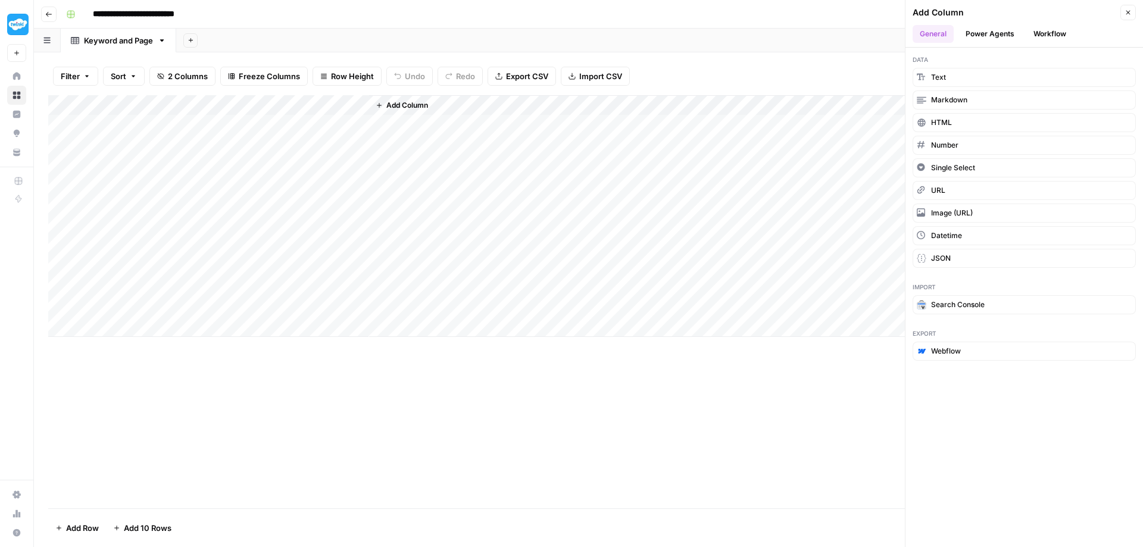
click at [1047, 26] on button "Workflow" at bounding box center [1049, 34] width 47 height 18
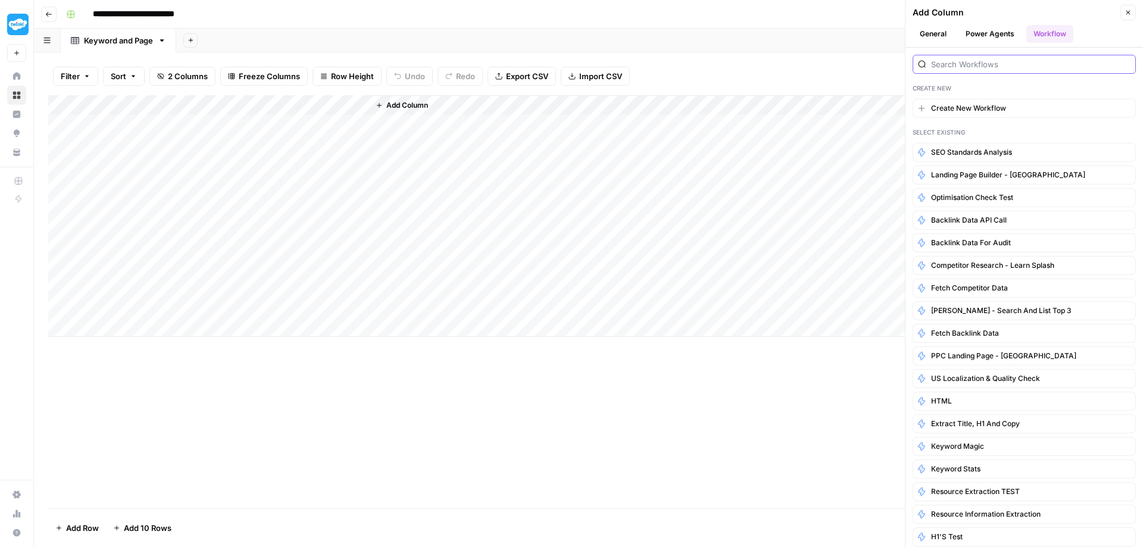
click at [968, 63] on input "search" at bounding box center [1030, 64] width 199 height 12
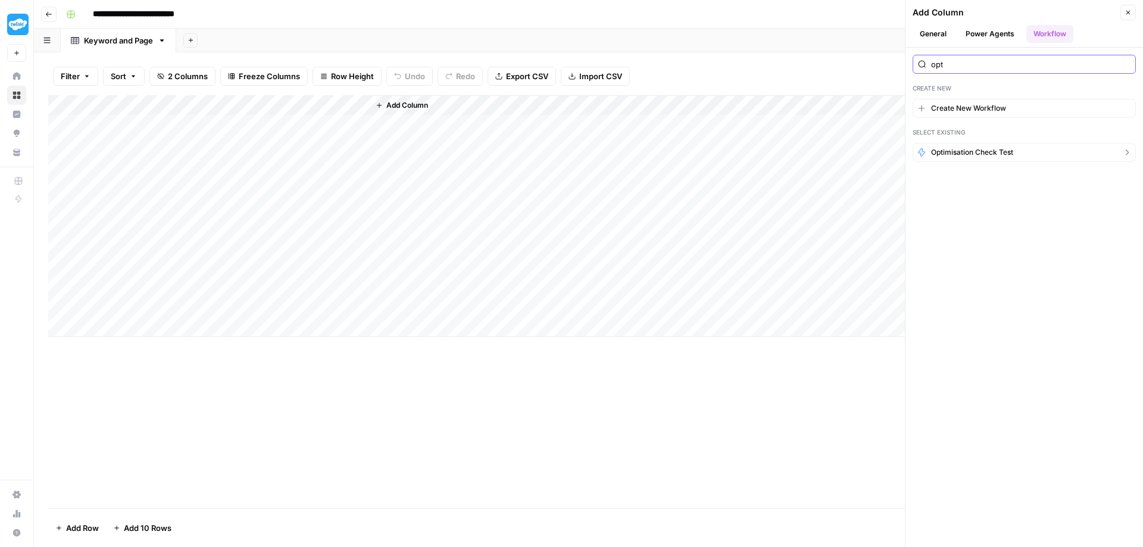
type input "opt"
click at [987, 149] on span "Optimisation Check Test" at bounding box center [972, 152] width 82 height 11
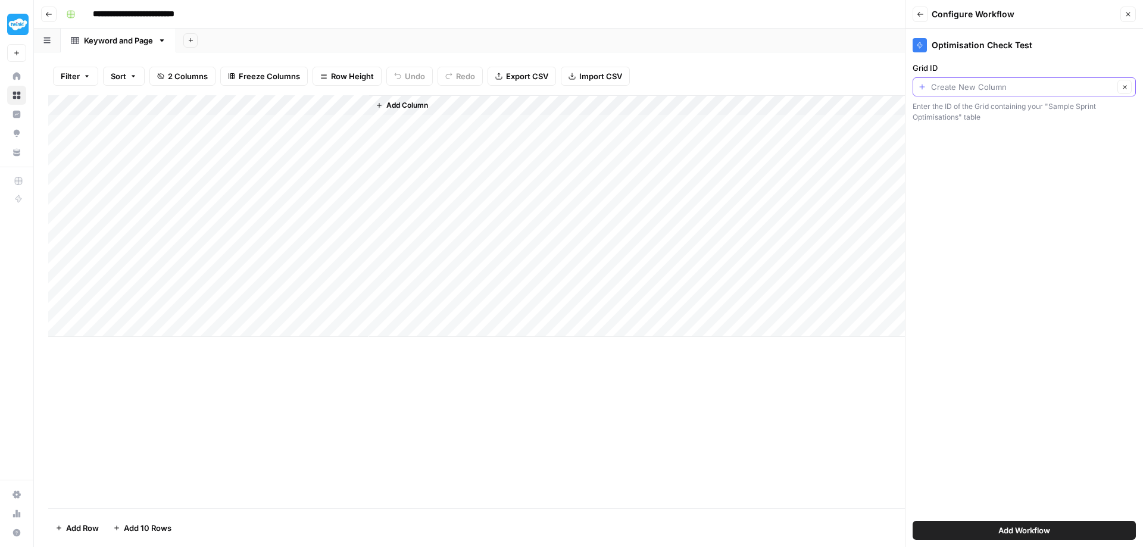
click at [938, 87] on input "Grid ID" at bounding box center [1022, 87] width 183 height 12
type input "Create New Column"
click at [975, 70] on label "Grid ID" at bounding box center [1023, 68] width 223 height 12
click at [975, 81] on input "Create New Column" at bounding box center [1022, 87] width 183 height 12
type input "Create New Column"
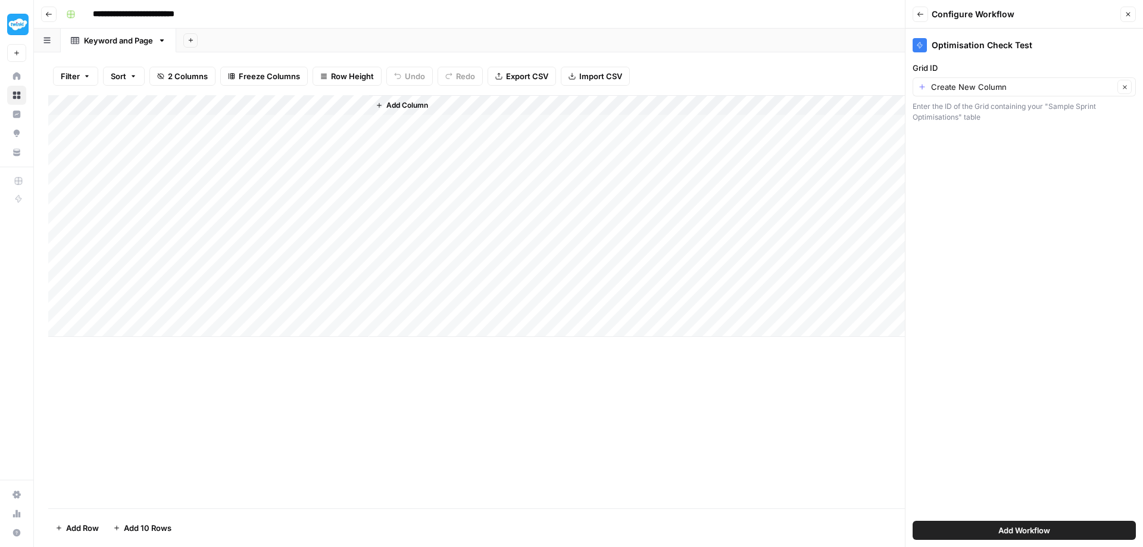
click at [1001, 284] on div "Optimisation Check Test Grid ID Create New Column Clear Enter the ID of the Gri…" at bounding box center [1023, 288] width 237 height 518
click at [986, 87] on input "Grid ID" at bounding box center [1022, 87] width 183 height 12
type input "Op Check"
type input "33294"
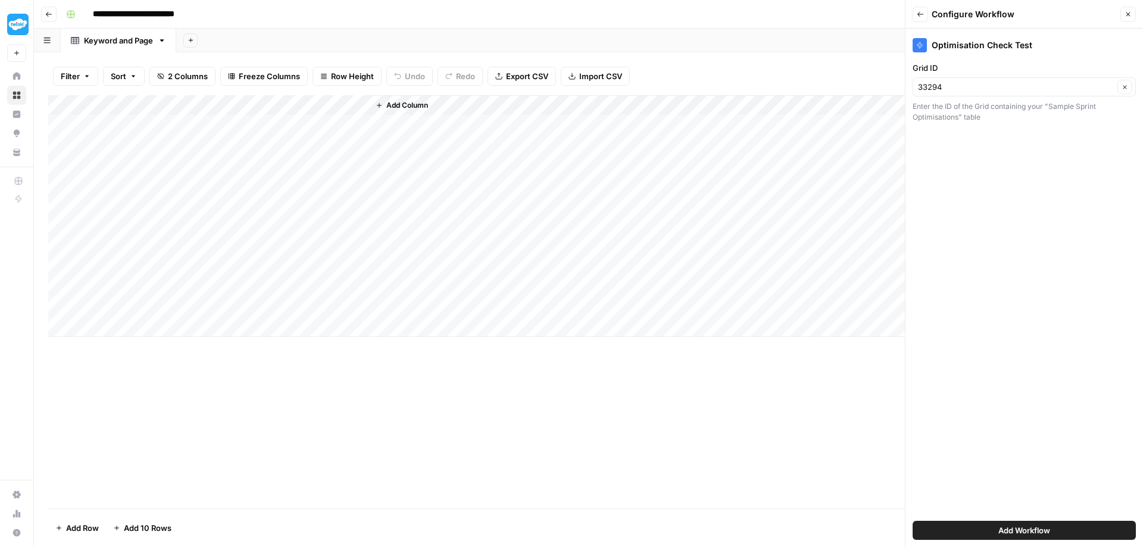
click at [1023, 529] on span "Add Workflow" at bounding box center [1024, 530] width 52 height 12
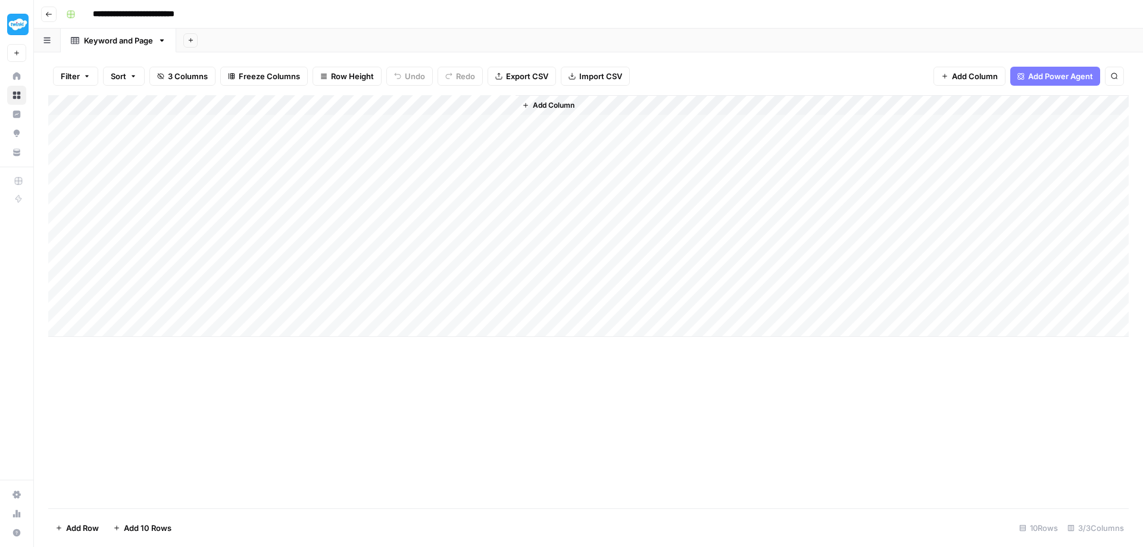
click at [377, 121] on div "Add Column" at bounding box center [588, 216] width 1080 height 242
click at [490, 121] on div "Add Column" at bounding box center [588, 216] width 1080 height 242
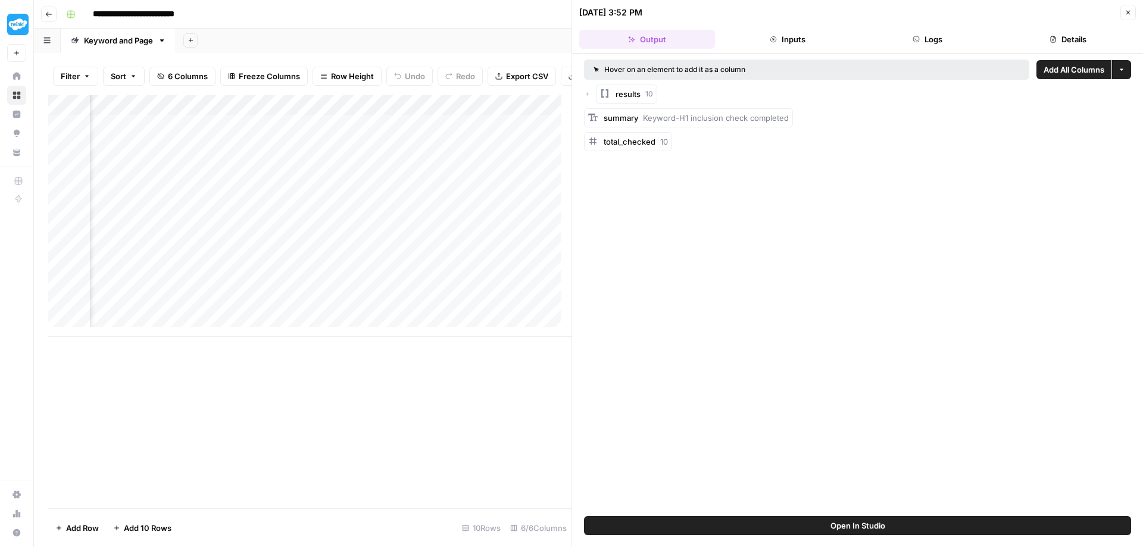
scroll to position [0, 149]
click at [422, 131] on div "Add Column" at bounding box center [309, 216] width 523 height 242
click at [425, 129] on div "Add Column" at bounding box center [309, 216] width 523 height 242
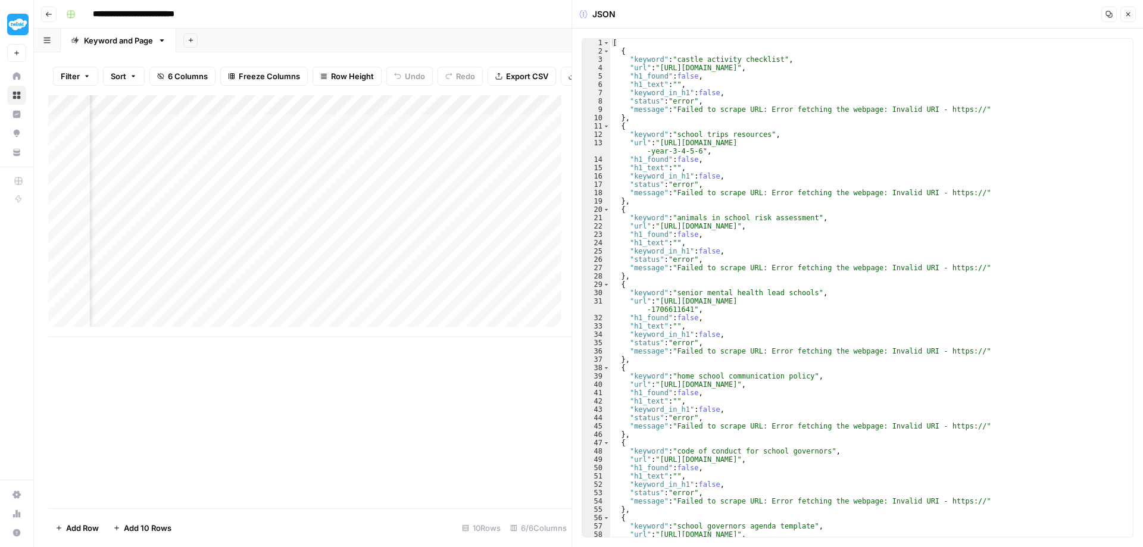
scroll to position [0, 149]
click at [494, 128] on div "Add Column" at bounding box center [309, 216] width 523 height 242
click at [373, 128] on div "Add Column" at bounding box center [309, 216] width 523 height 242
click at [531, 130] on div "Add Column" at bounding box center [546, 210] width 65 height 231
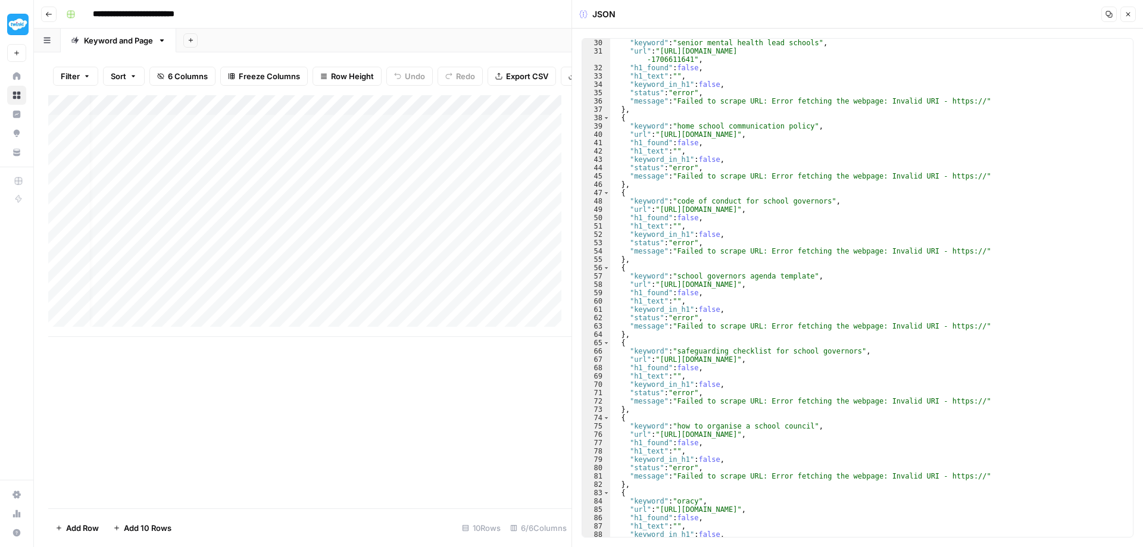
scroll to position [0, 0]
drag, startPoint x: 190, startPoint y: 129, endPoint x: 152, endPoint y: 131, distance: 38.7
click at [152, 131] on div "Add Column" at bounding box center [309, 216] width 523 height 242
drag, startPoint x: 368, startPoint y: 106, endPoint x: 490, endPoint y: 108, distance: 122.6
click at [490, 108] on div "Add Column" at bounding box center [309, 216] width 523 height 242
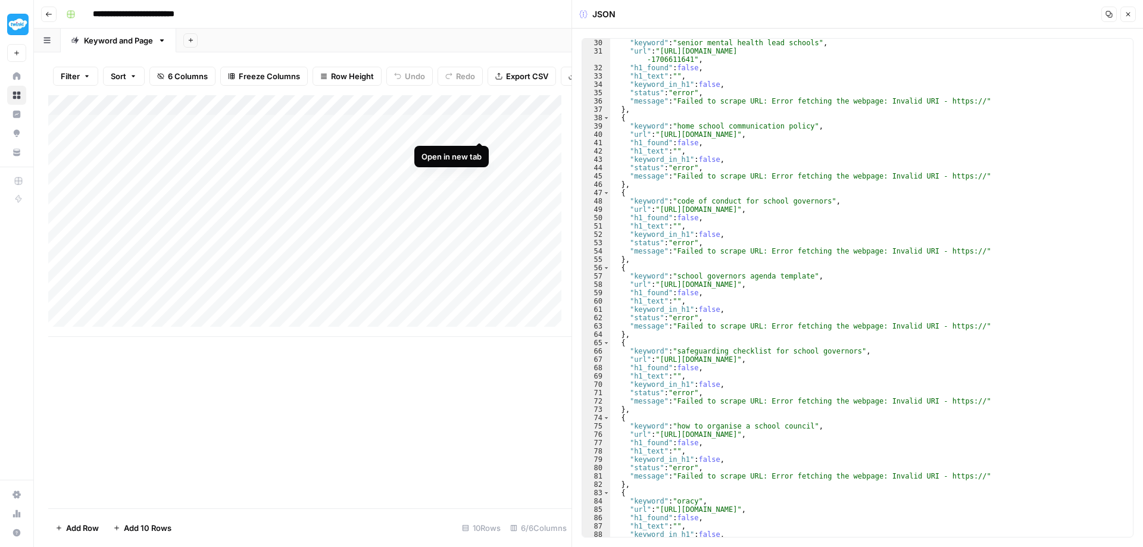
click at [479, 127] on div "Add Column" at bounding box center [309, 216] width 523 height 242
click at [1126, 15] on icon "button" at bounding box center [1127, 14] width 7 height 7
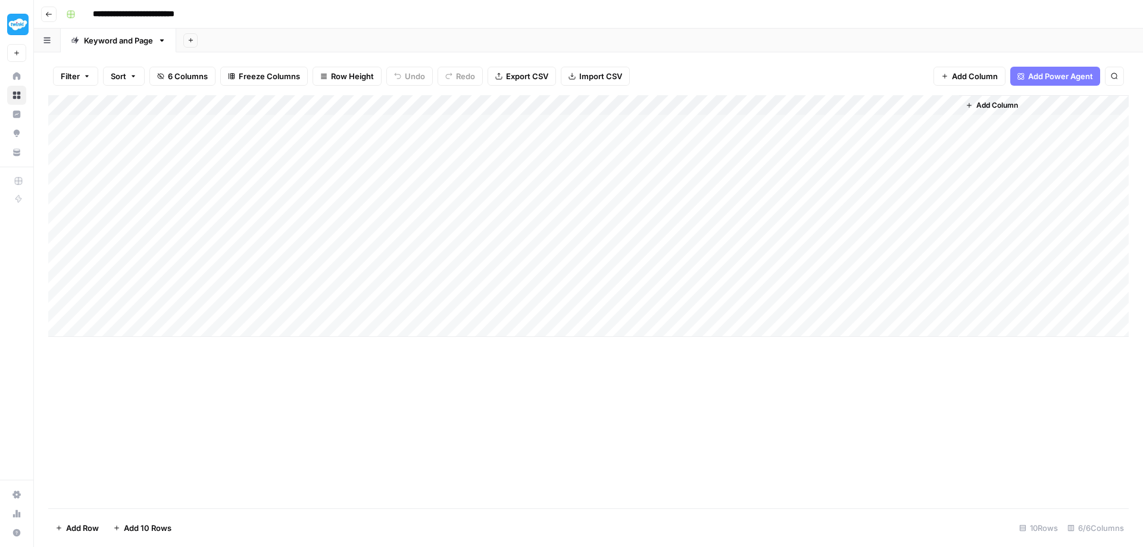
click at [583, 124] on div "Add Column" at bounding box center [588, 216] width 1080 height 242
click at [610, 102] on div "Add Column" at bounding box center [588, 216] width 1080 height 242
click at [847, 388] on div "Add Column" at bounding box center [588, 301] width 1080 height 413
click at [609, 105] on div "Add Column" at bounding box center [588, 216] width 1080 height 242
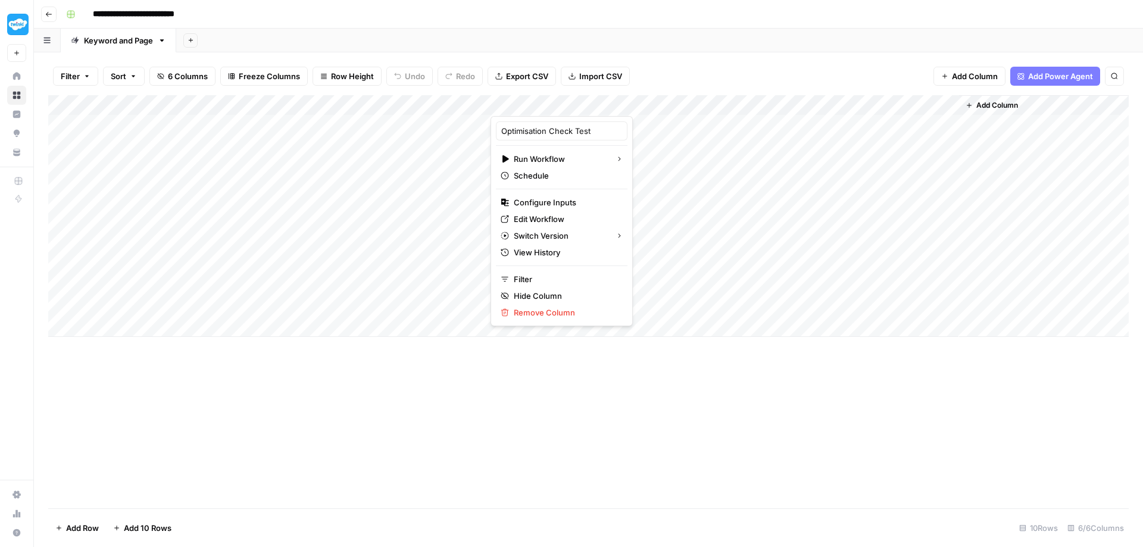
click at [628, 98] on div at bounding box center [563, 104] width 147 height 24
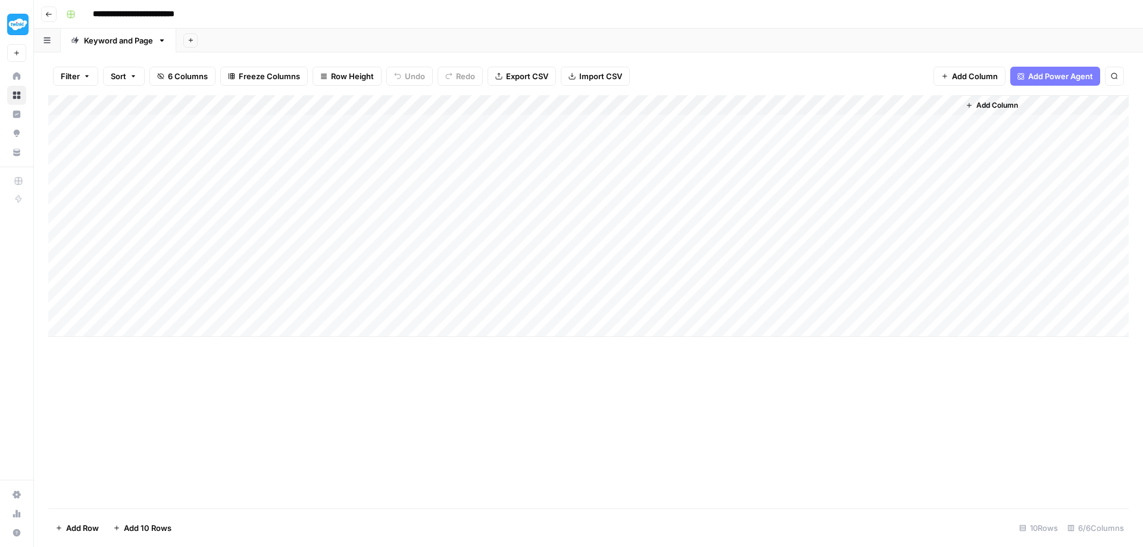
click at [673, 142] on div "Add Column" at bounding box center [588, 216] width 1080 height 242
click at [627, 98] on div "Add Column" at bounding box center [588, 216] width 1080 height 242
click at [611, 104] on div "Add Column" at bounding box center [588, 216] width 1080 height 242
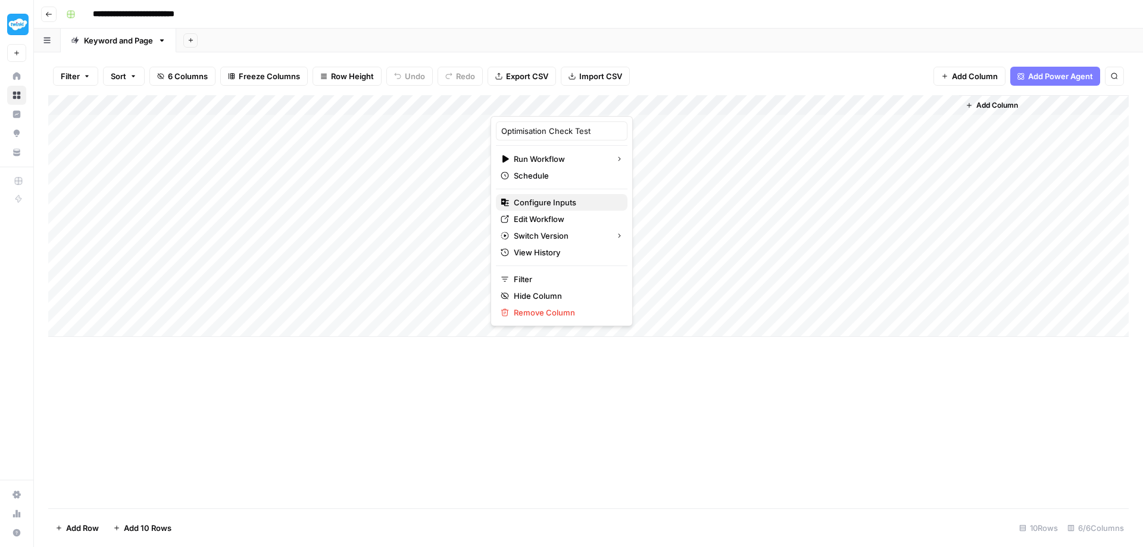
click at [576, 201] on span "Configure Inputs" at bounding box center [566, 202] width 104 height 12
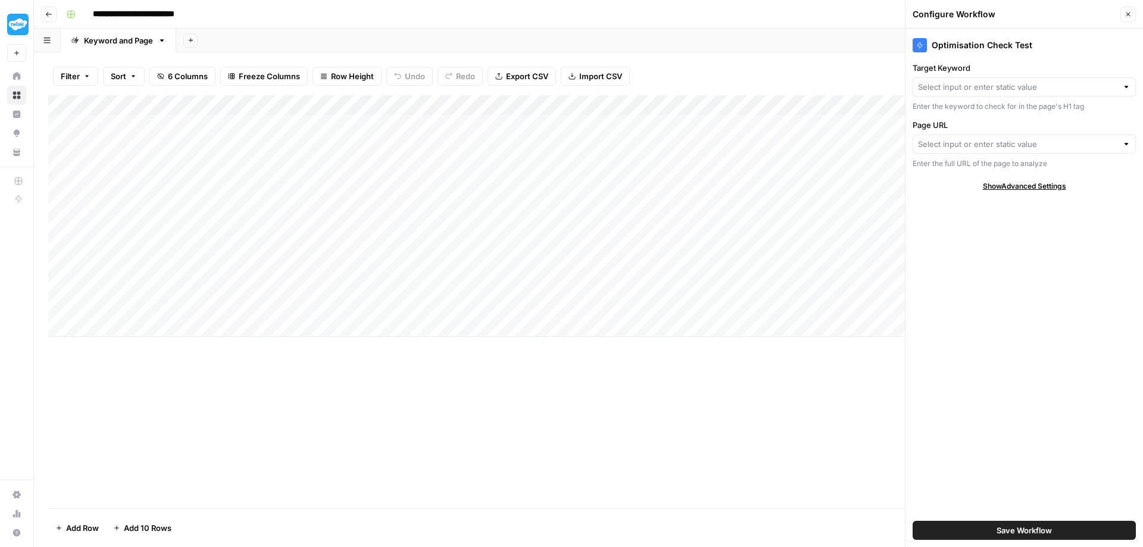
click at [1127, 90] on div at bounding box center [1126, 87] width 8 height 12
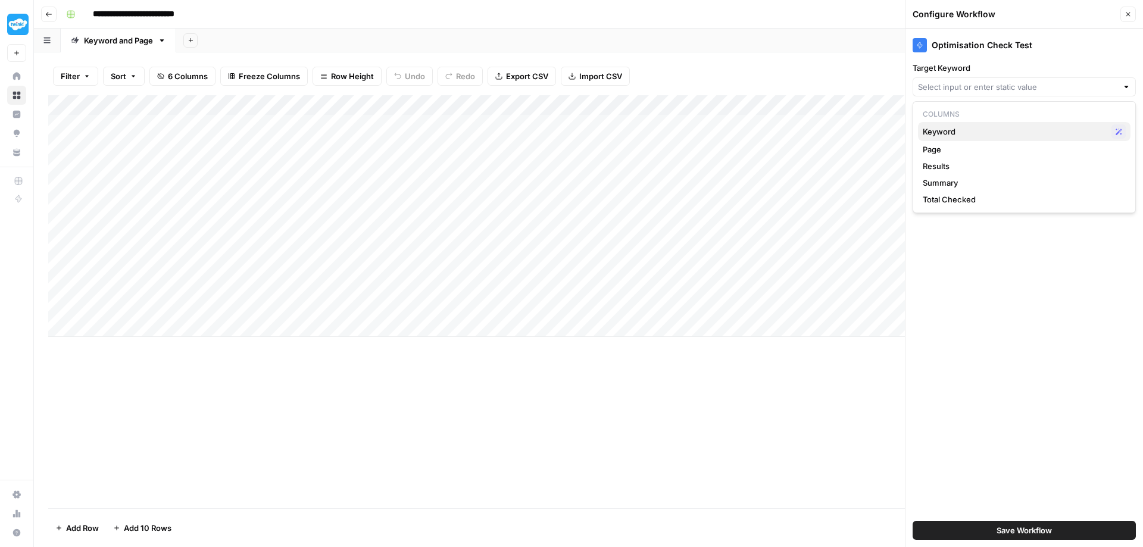
click at [962, 136] on span "Keyword" at bounding box center [1014, 132] width 184 height 12
type input "Keyword"
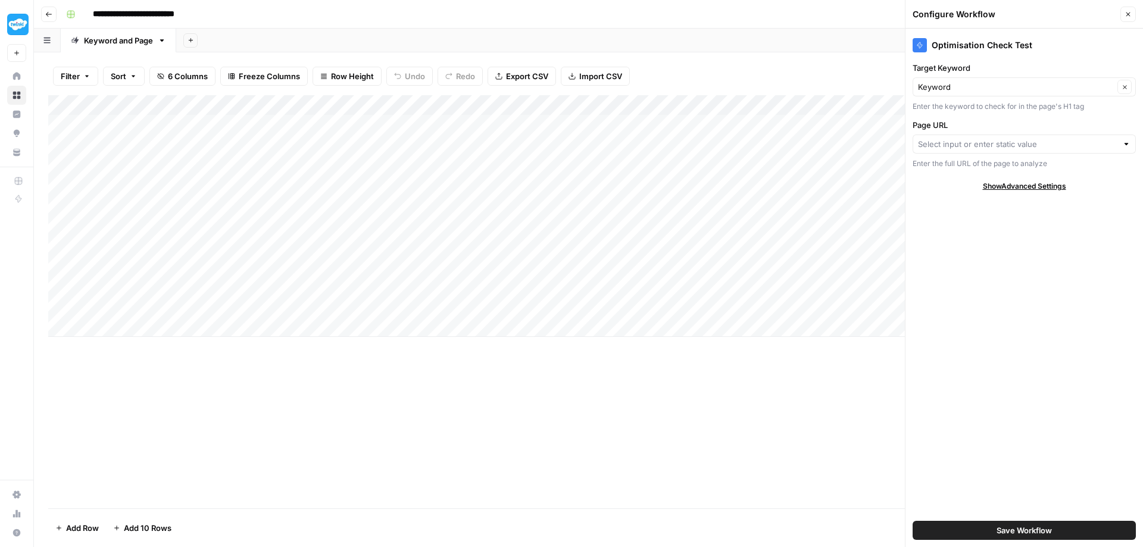
click at [1122, 143] on div at bounding box center [1126, 144] width 8 height 12
click at [953, 188] on span "Page" at bounding box center [1014, 189] width 184 height 12
type input "Page"
click at [1038, 533] on span "Save Workflow" at bounding box center [1023, 530] width 55 height 12
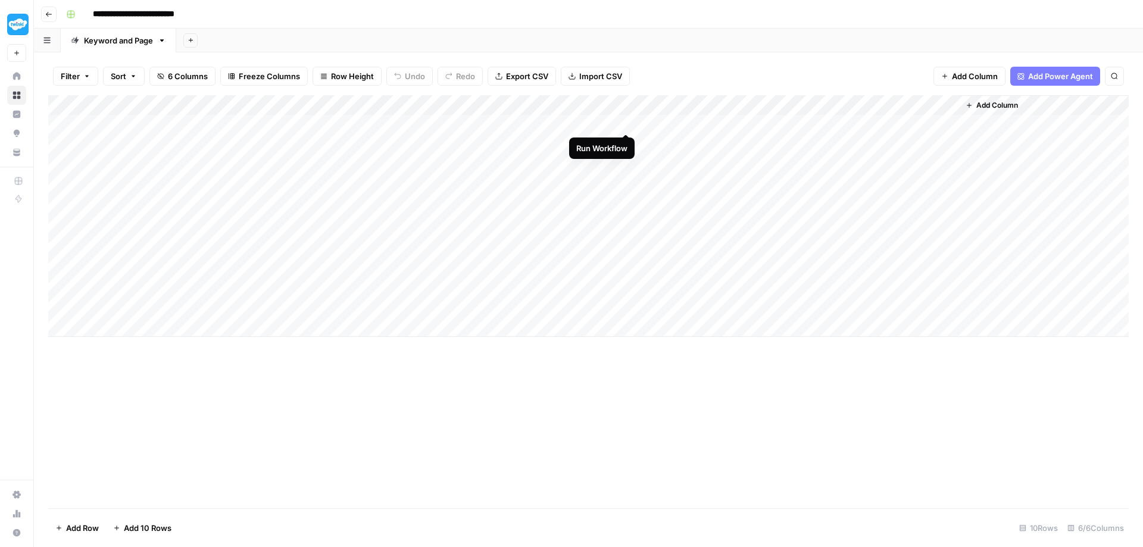
click at [625, 122] on div "Add Column" at bounding box center [588, 216] width 1080 height 242
click at [802, 121] on div "Add Column" at bounding box center [588, 216] width 1080 height 242
click at [704, 118] on div "Add Column" at bounding box center [588, 216] width 1080 height 242
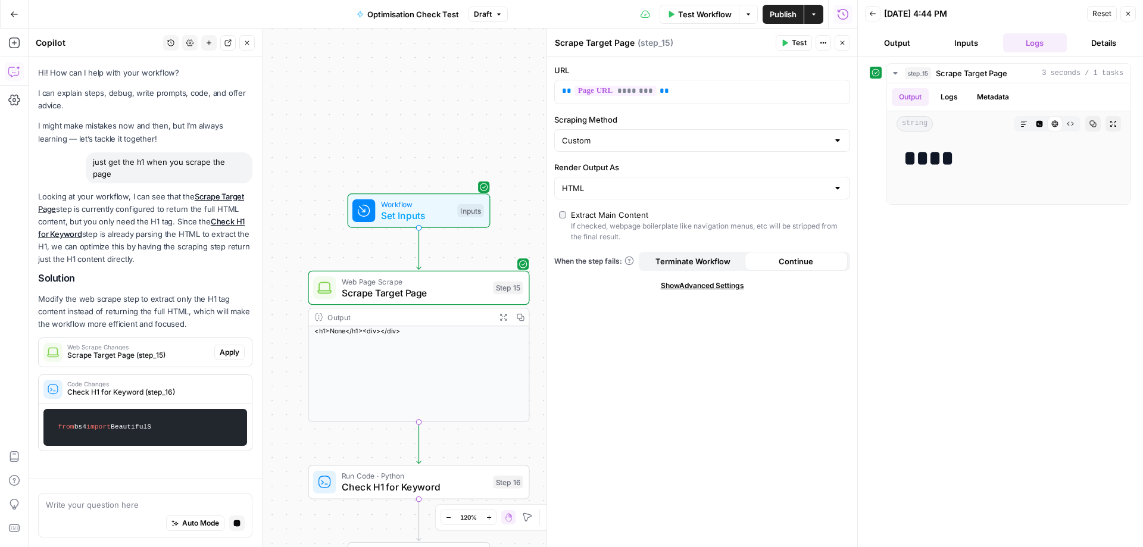
scroll to position [17, 0]
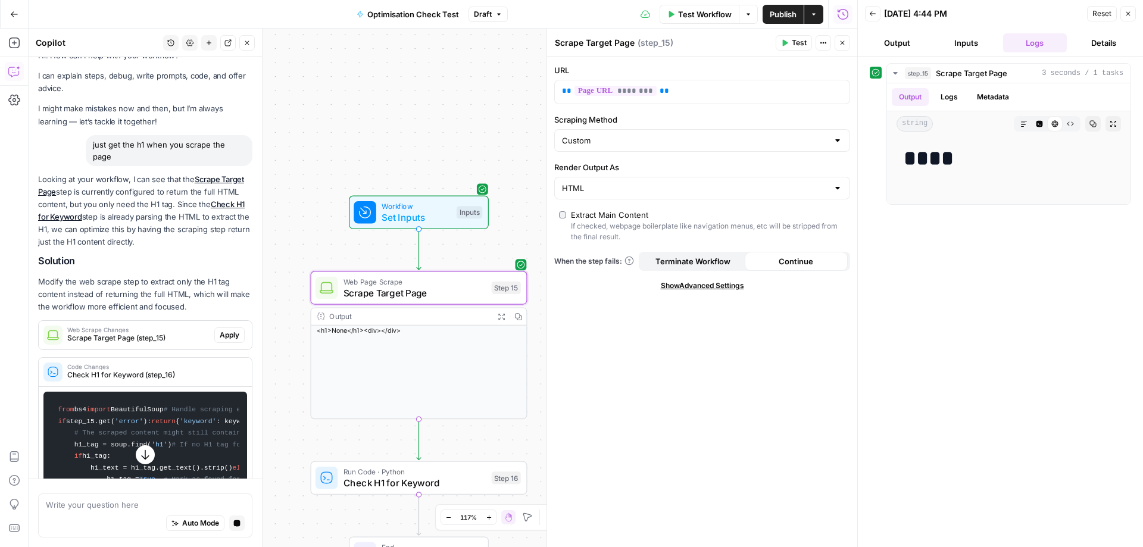
click at [220, 339] on span "Apply" at bounding box center [230, 335] width 20 height 11
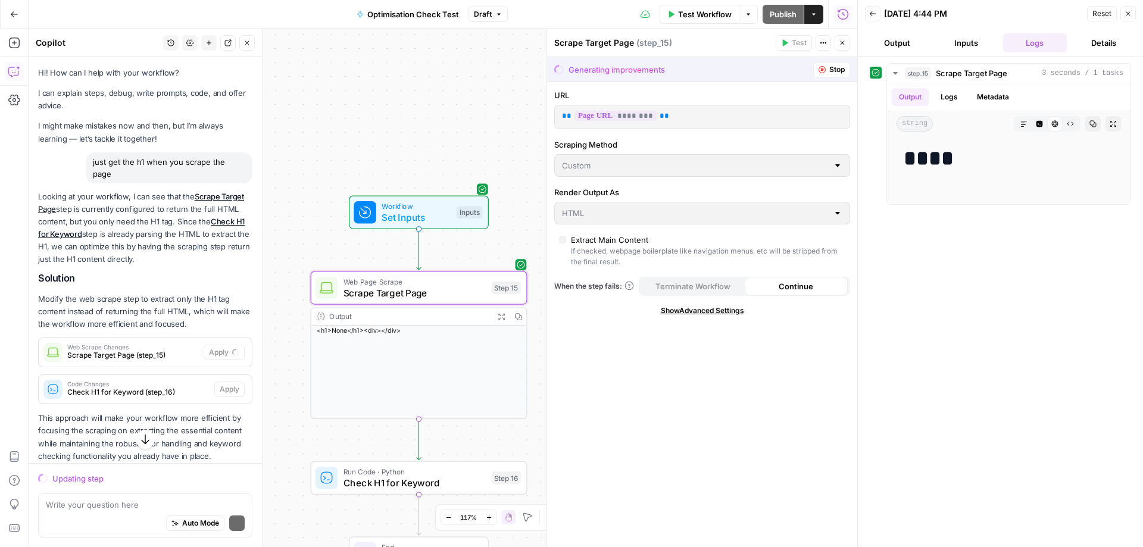
scroll to position [28, 0]
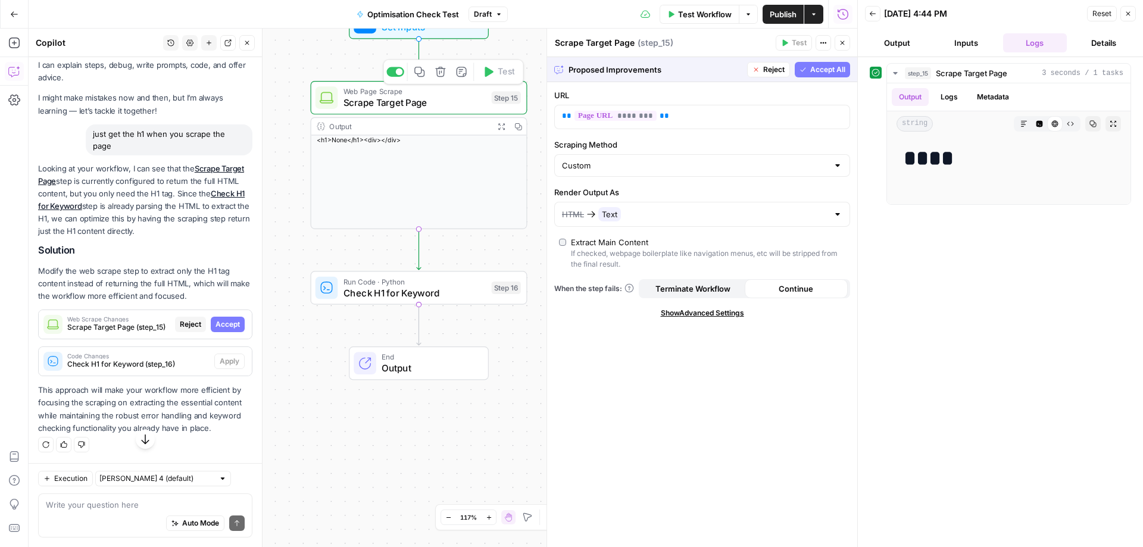
click at [438, 98] on span "Scrape Target Page" at bounding box center [414, 103] width 143 height 14
click at [190, 365] on span "Check H1 for Keyword (step_16)" at bounding box center [138, 364] width 142 height 11
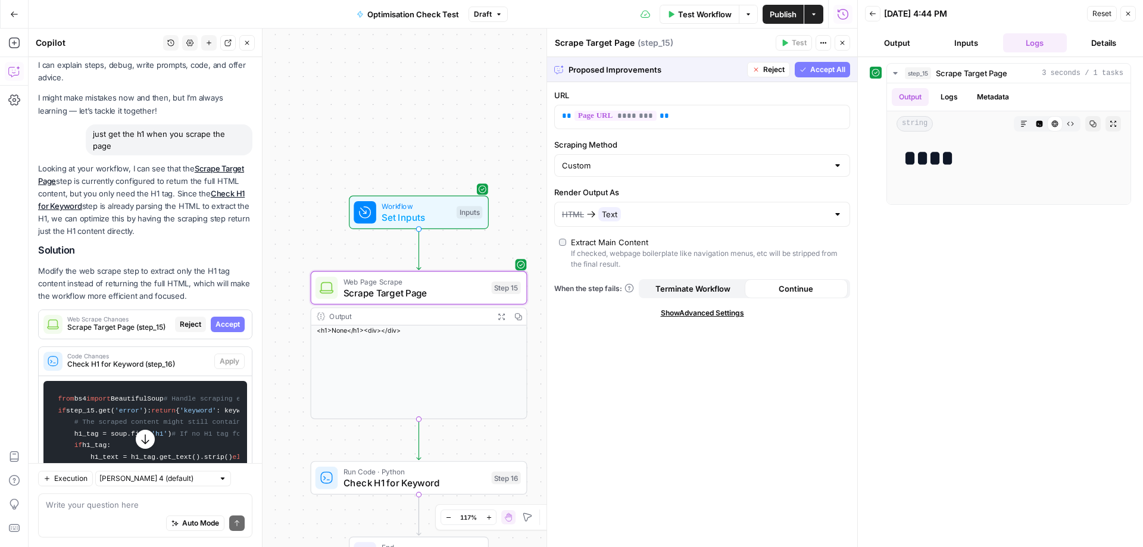
click at [127, 328] on span "Scrape Target Page (step_15)" at bounding box center [118, 327] width 103 height 11
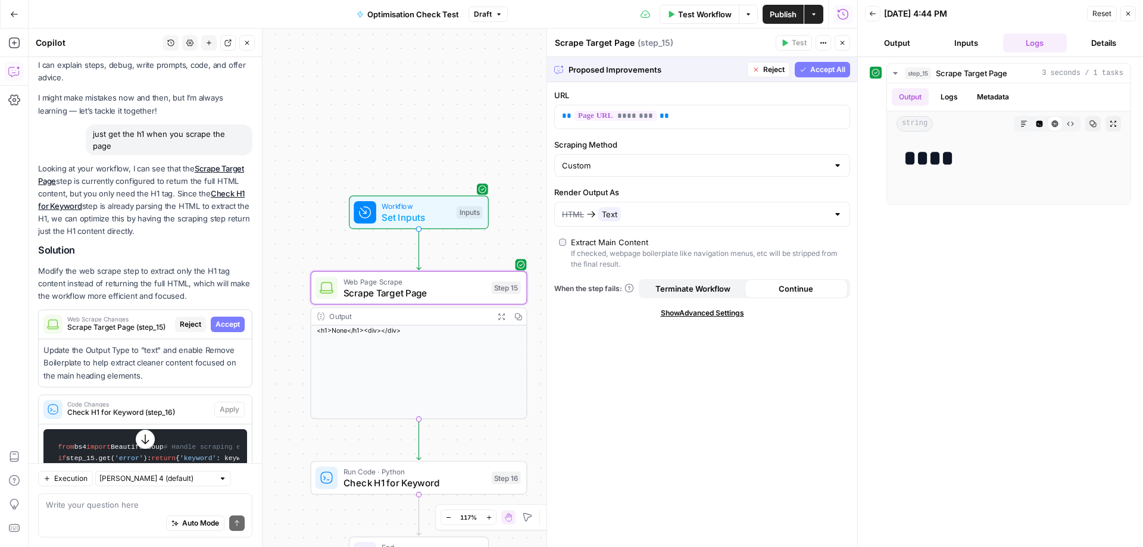
click at [215, 327] on span "Accept" at bounding box center [227, 324] width 24 height 11
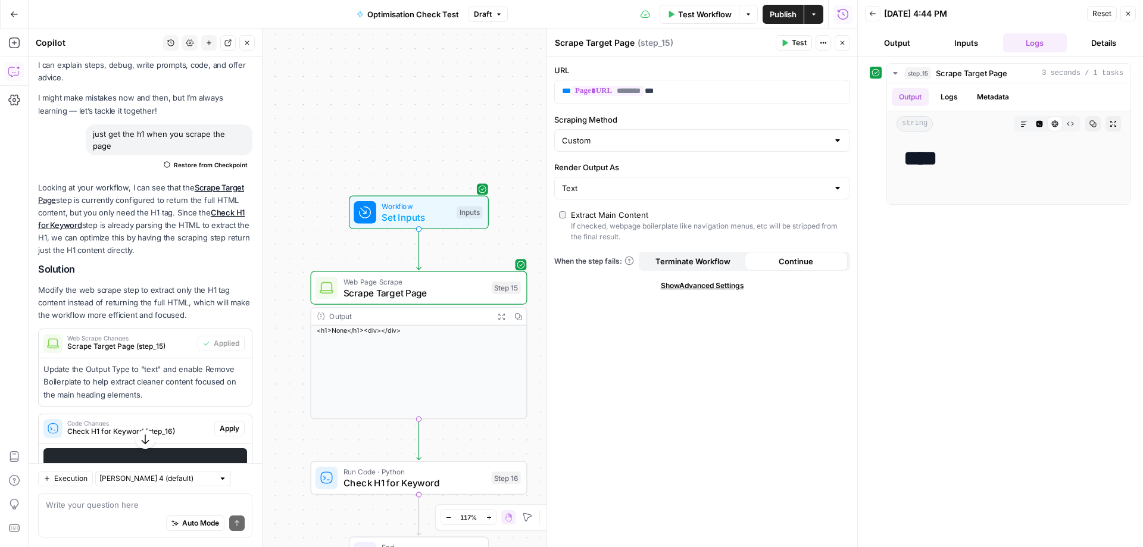
click at [246, 336] on div "Hi! How can I help with your workflow? I can explain steps, debug, write prompt…" at bounding box center [145, 361] width 233 height 664
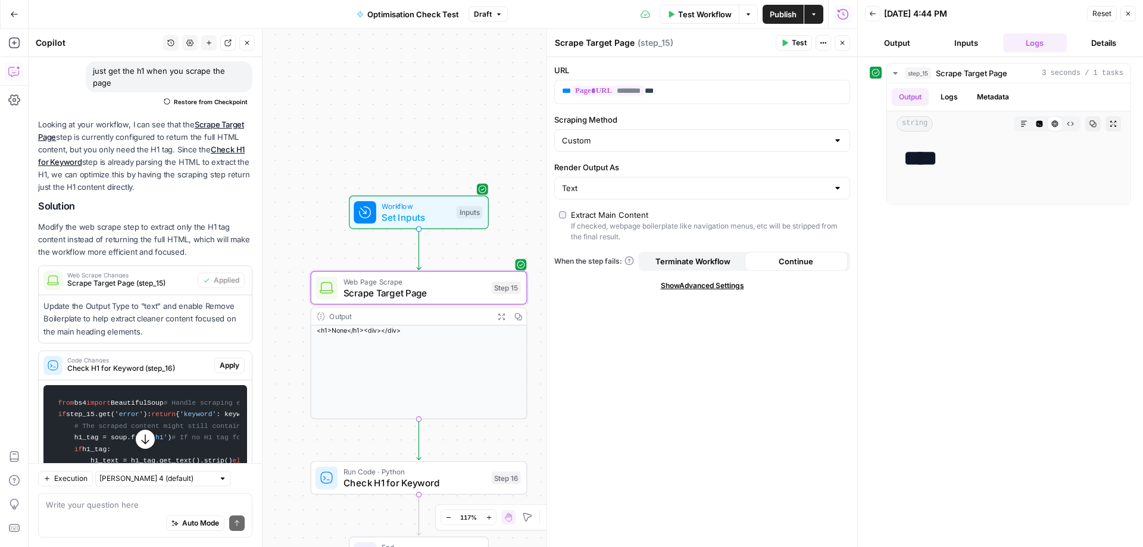
scroll to position [147, 0]
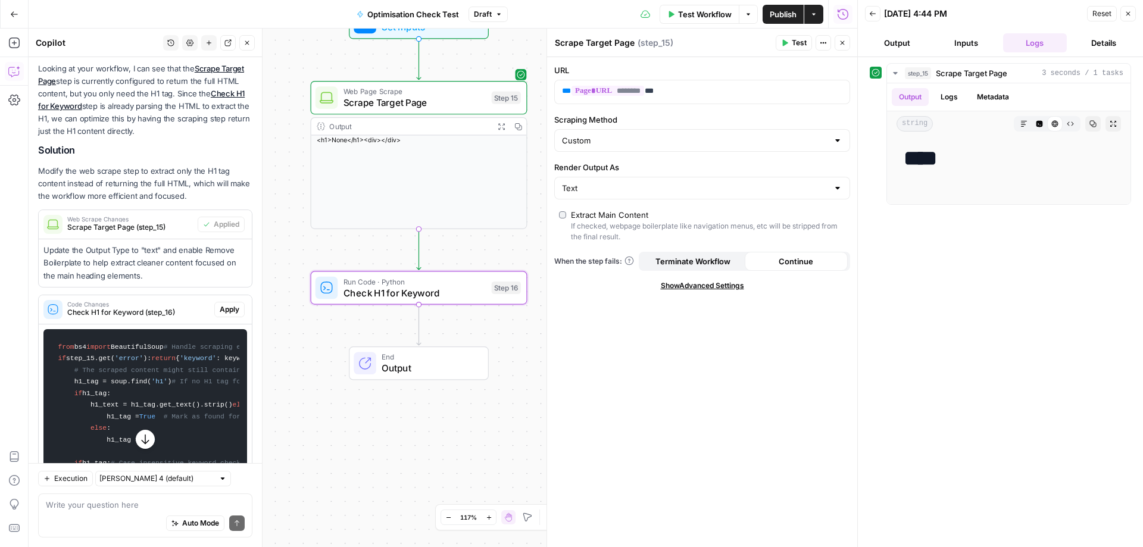
click at [220, 312] on span "Apply" at bounding box center [230, 309] width 20 height 11
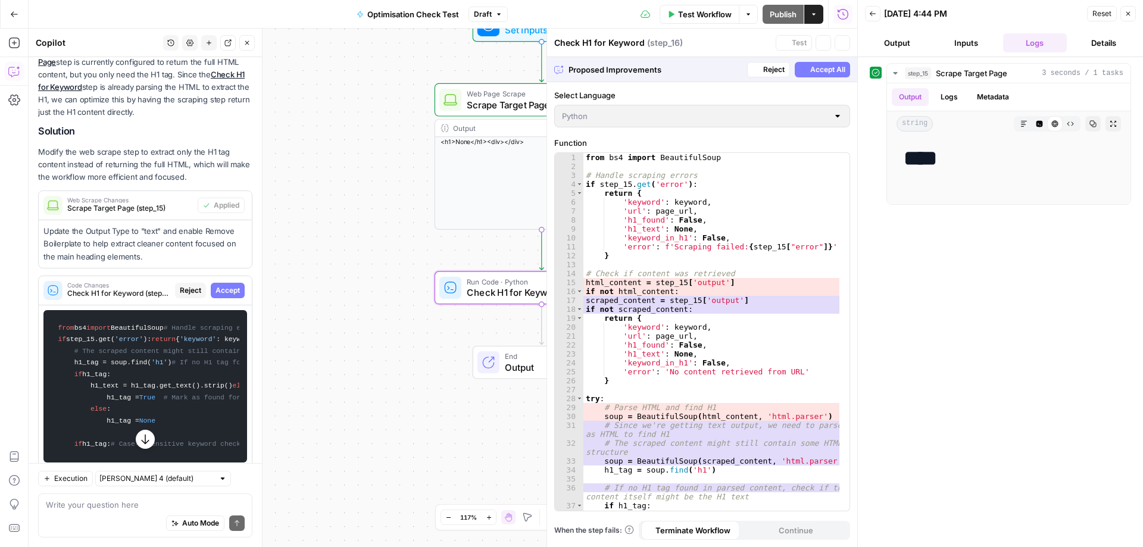
scroll to position [128, 0]
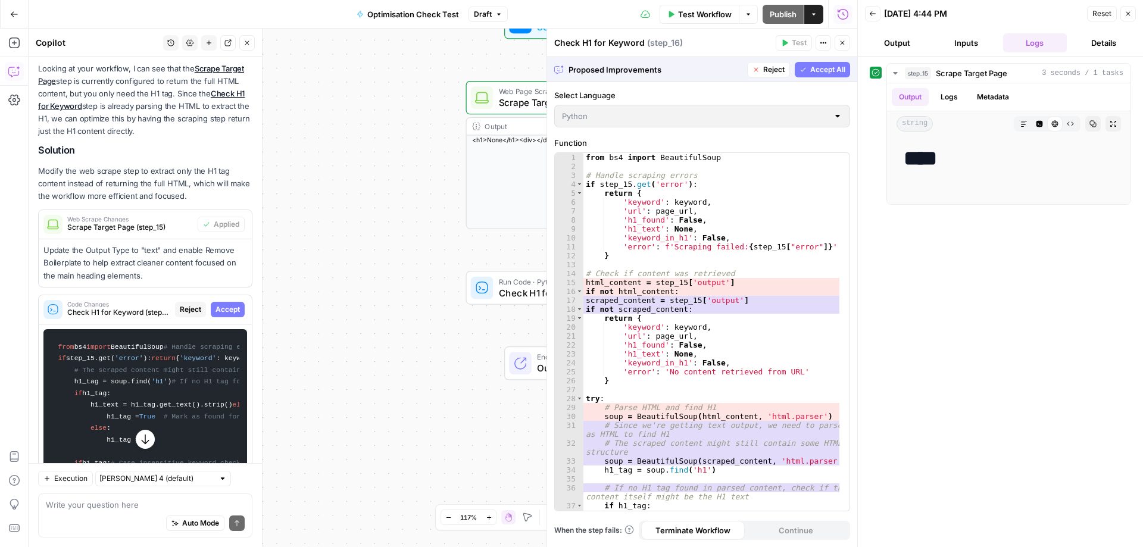
click at [818, 67] on span "Accept All" at bounding box center [827, 69] width 35 height 11
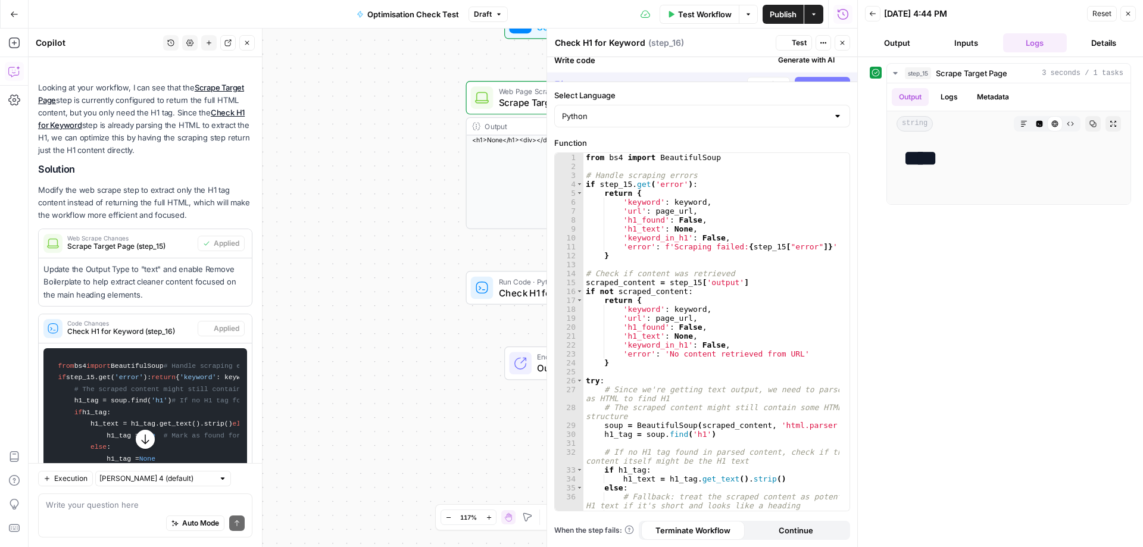
scroll to position [147, 0]
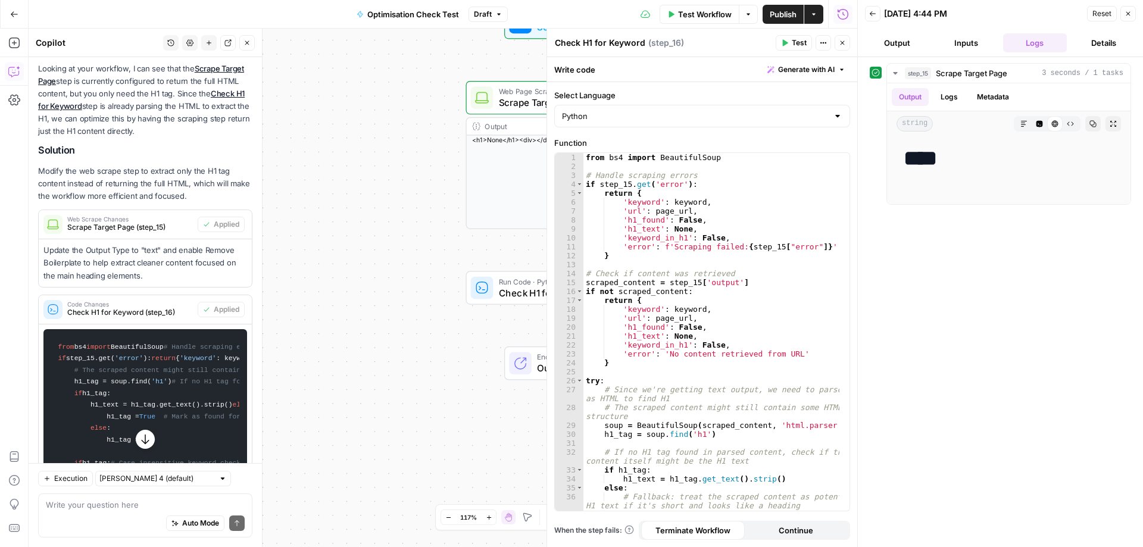
click at [788, 45] on button "Test" at bounding box center [793, 42] width 36 height 15
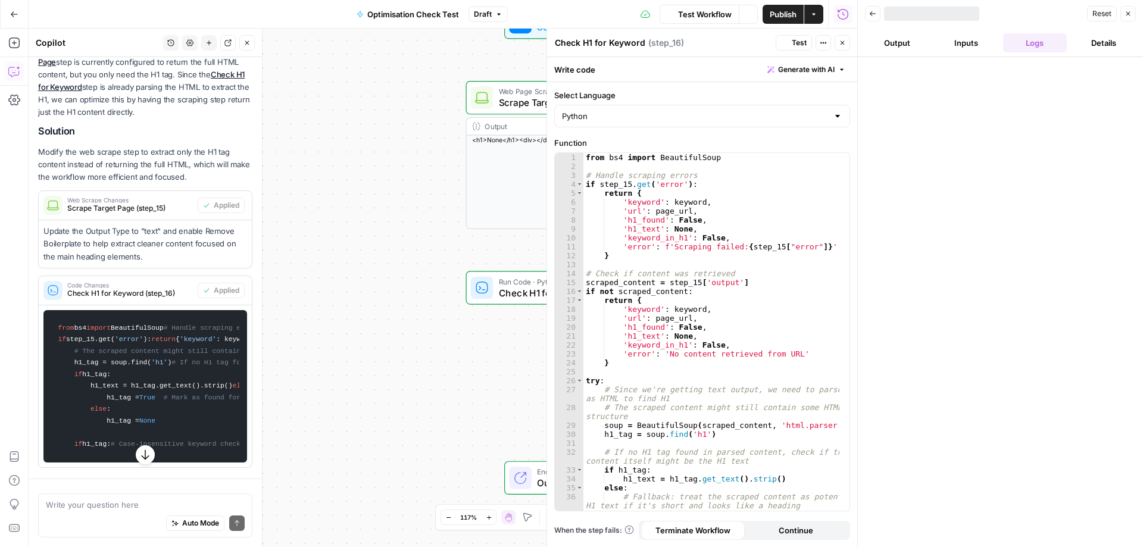
scroll to position [47, 0]
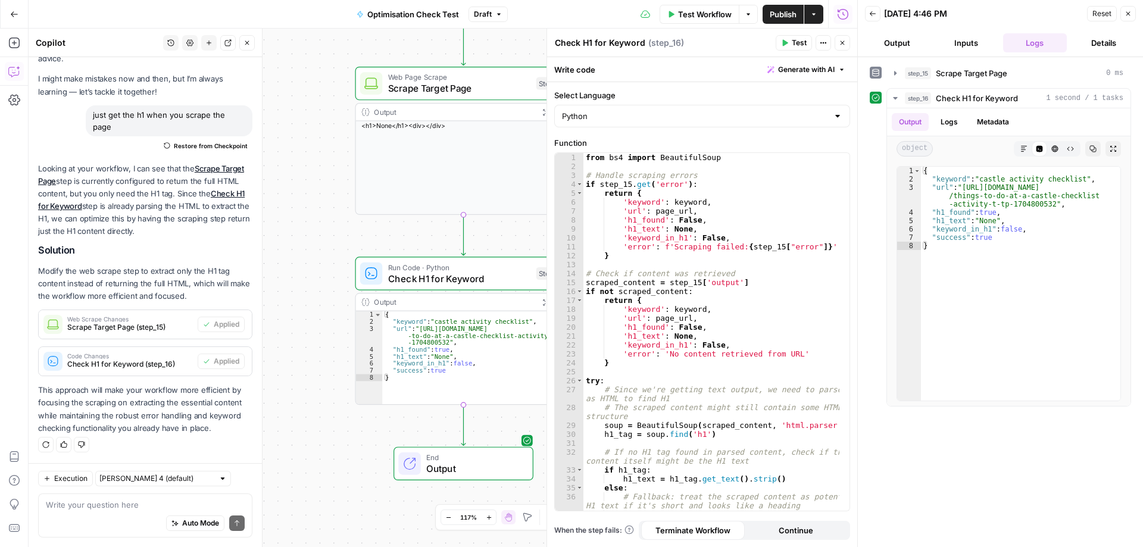
drag, startPoint x: 436, startPoint y: 314, endPoint x: 324, endPoint y: 301, distance: 112.7
click at [324, 301] on div "Workflow Set Inputs Inputs Web Page Scrape Scrape Target Page Step 15 Output Ex…" at bounding box center [443, 288] width 828 height 518
click at [841, 39] on icon "button" at bounding box center [841, 42] width 7 height 7
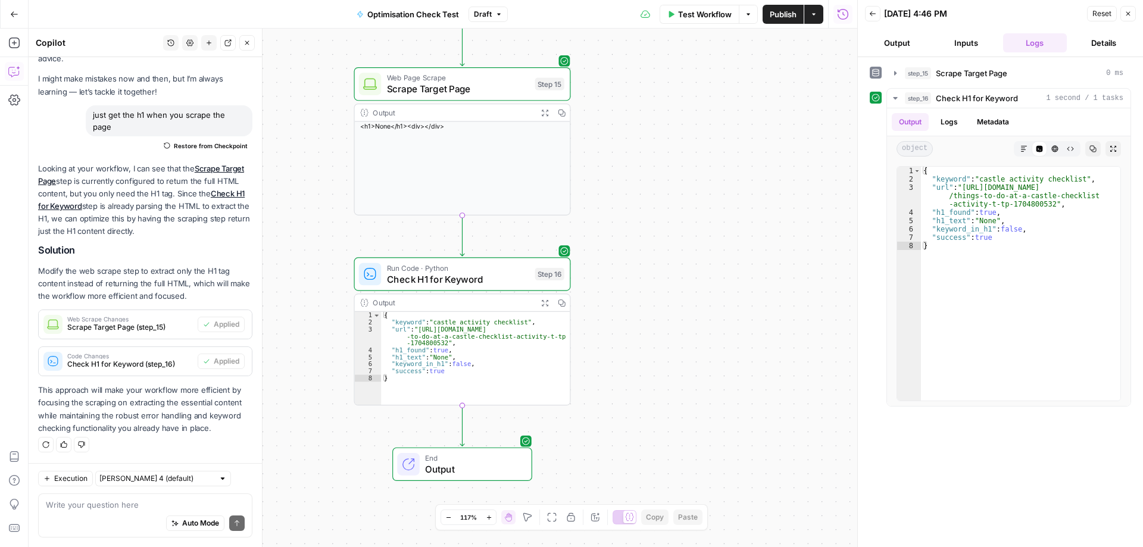
click at [121, 517] on div "Auto Mode Send" at bounding box center [145, 524] width 199 height 26
type textarea "in the results show me the h1"
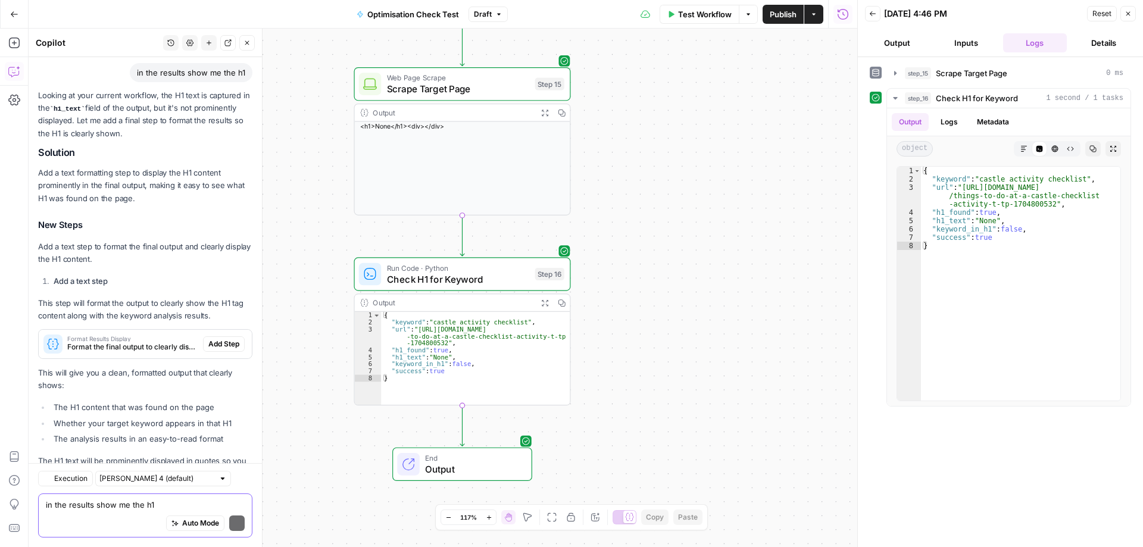
scroll to position [483, 0]
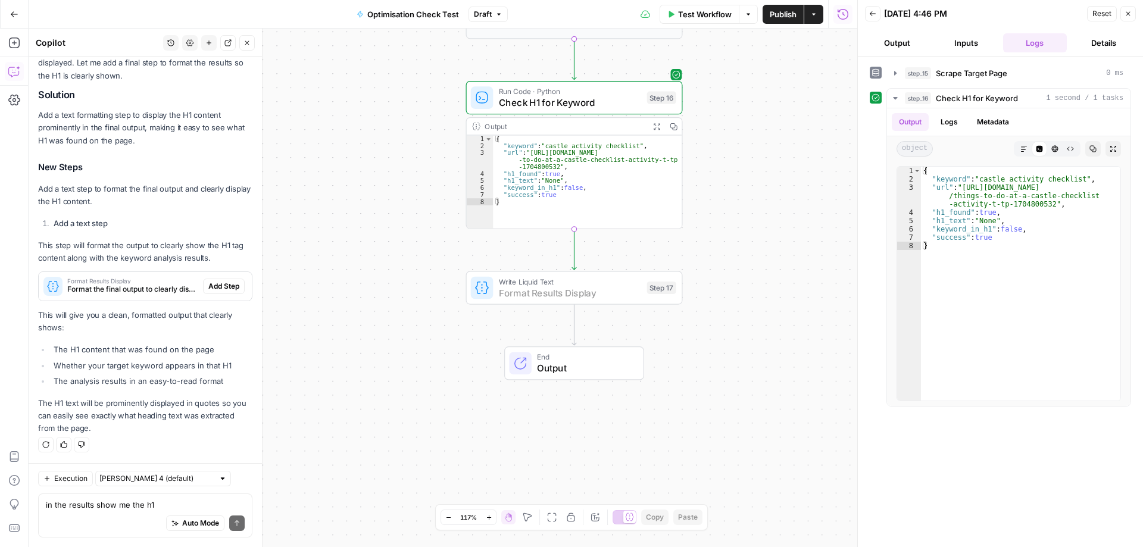
click at [220, 283] on span "Add Step" at bounding box center [223, 286] width 31 height 11
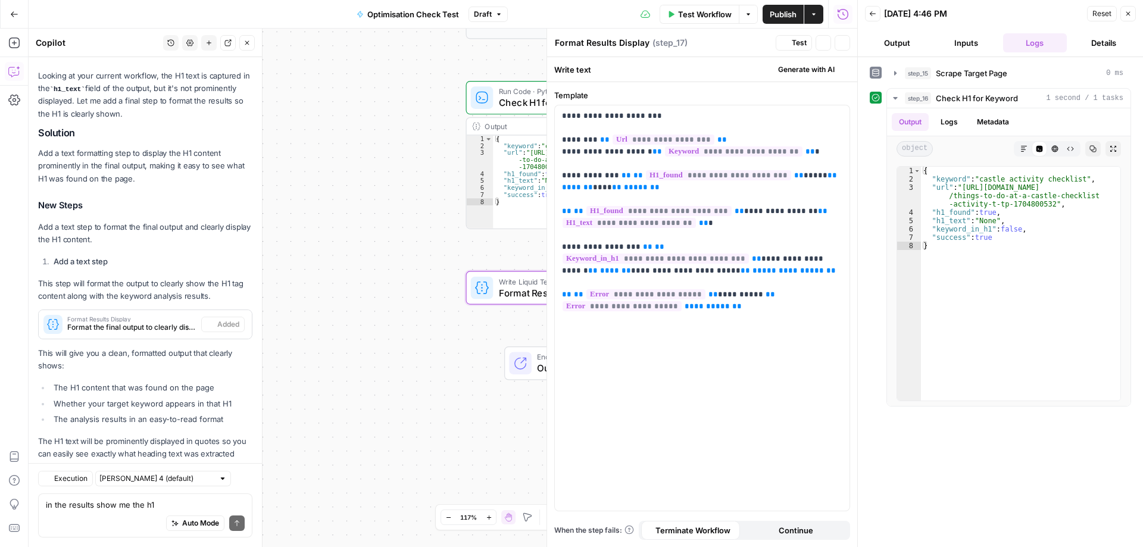
scroll to position [502, 0]
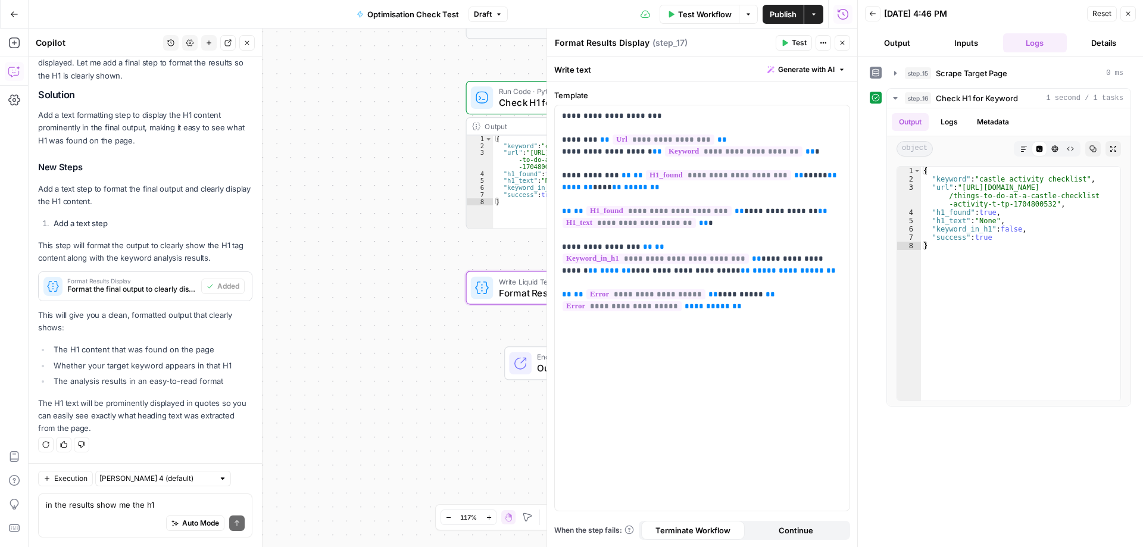
click at [799, 45] on span "Test" at bounding box center [798, 42] width 15 height 11
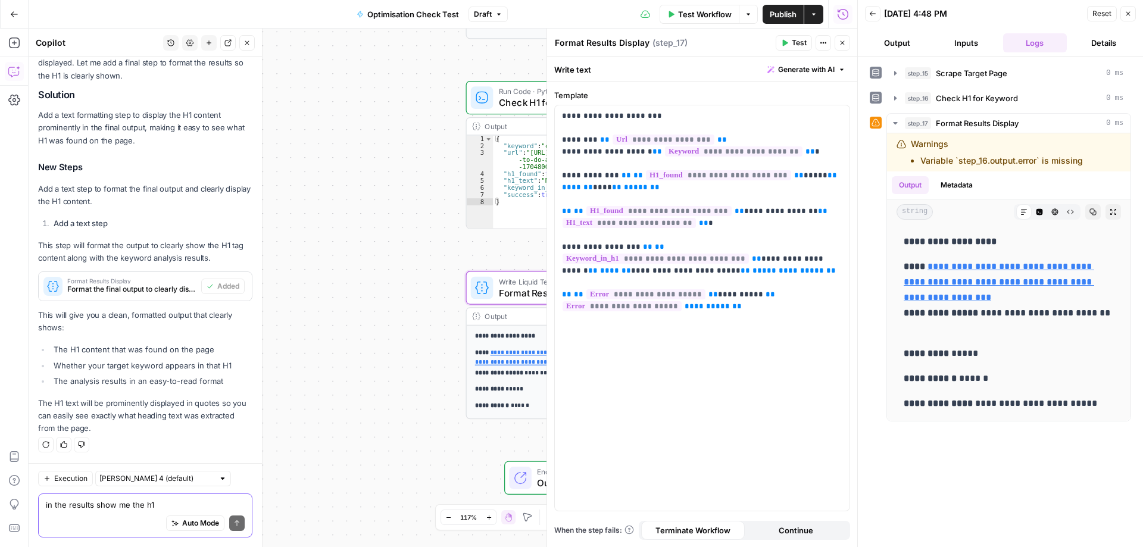
click at [98, 509] on textarea "in the results show me the h1" at bounding box center [145, 505] width 199 height 12
type textarea "d"
type textarea "is the scrape working?"
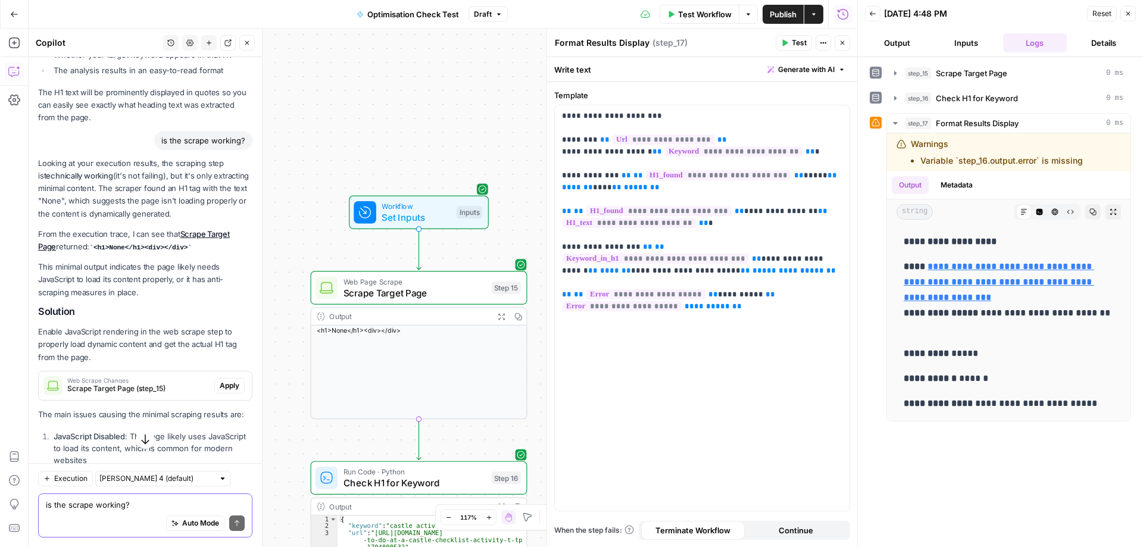
scroll to position [872, 0]
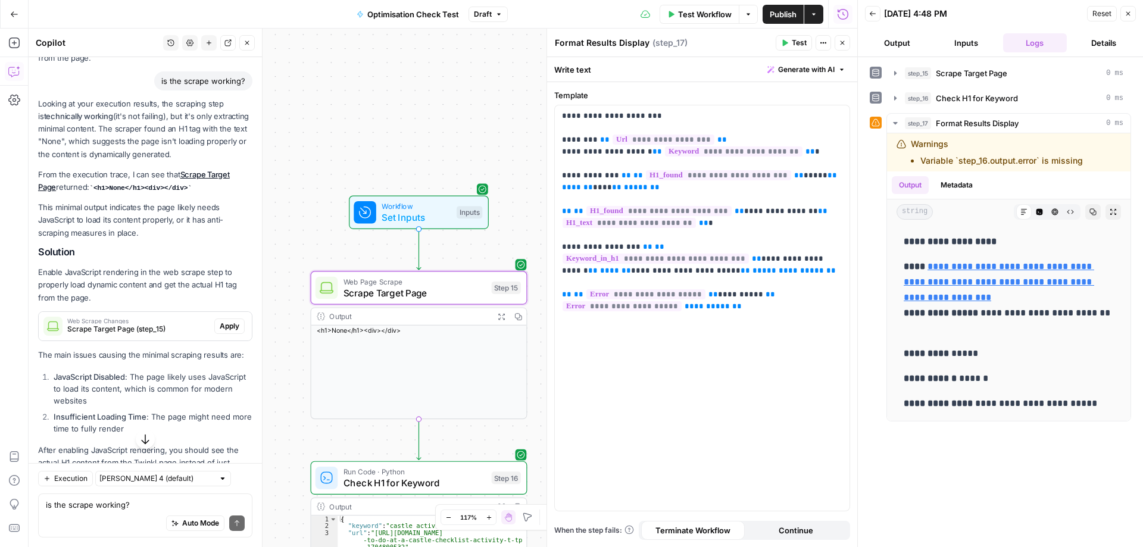
click at [224, 330] on span "Apply" at bounding box center [230, 326] width 20 height 11
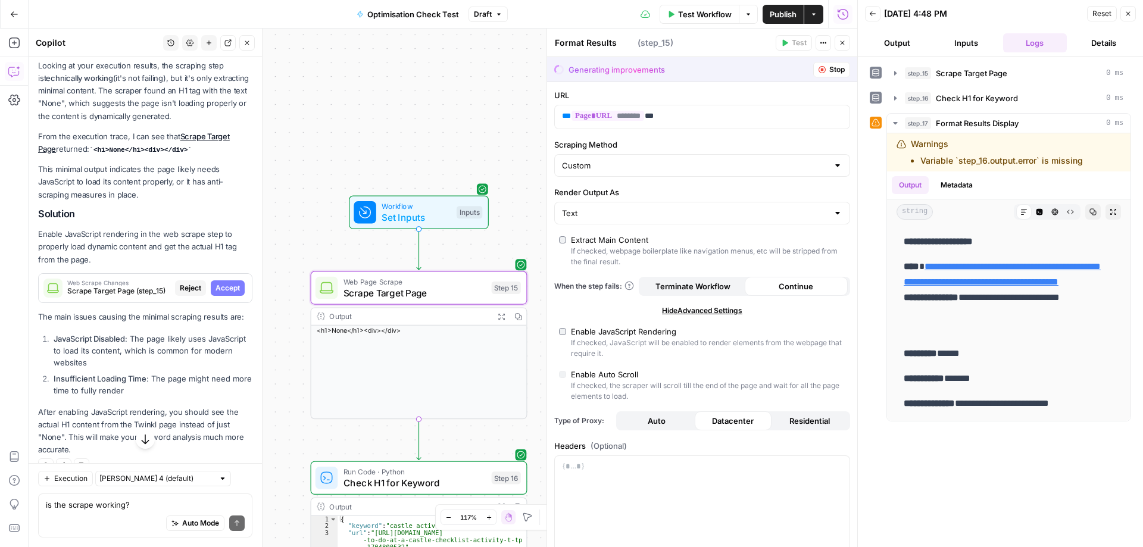
type textarea "Scrape Target Page"
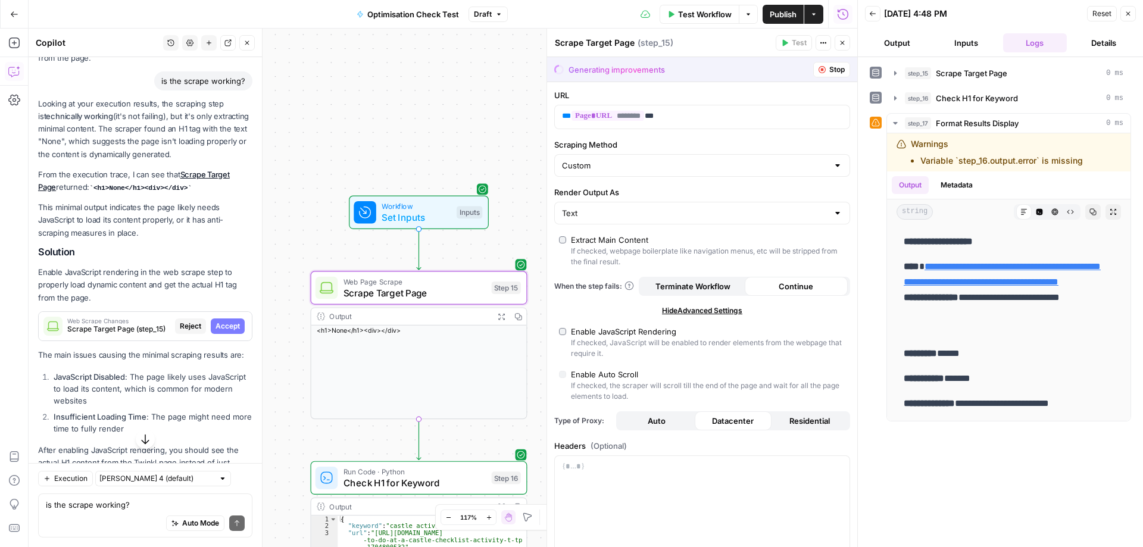
click at [215, 328] on span "Accept" at bounding box center [227, 326] width 24 height 11
type input "10000"
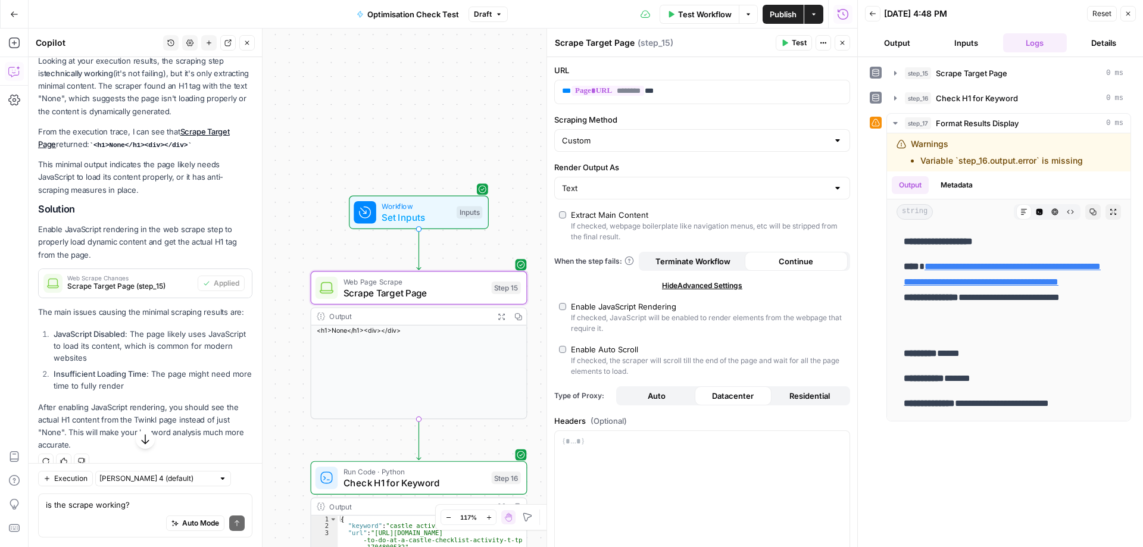
scroll to position [951, 0]
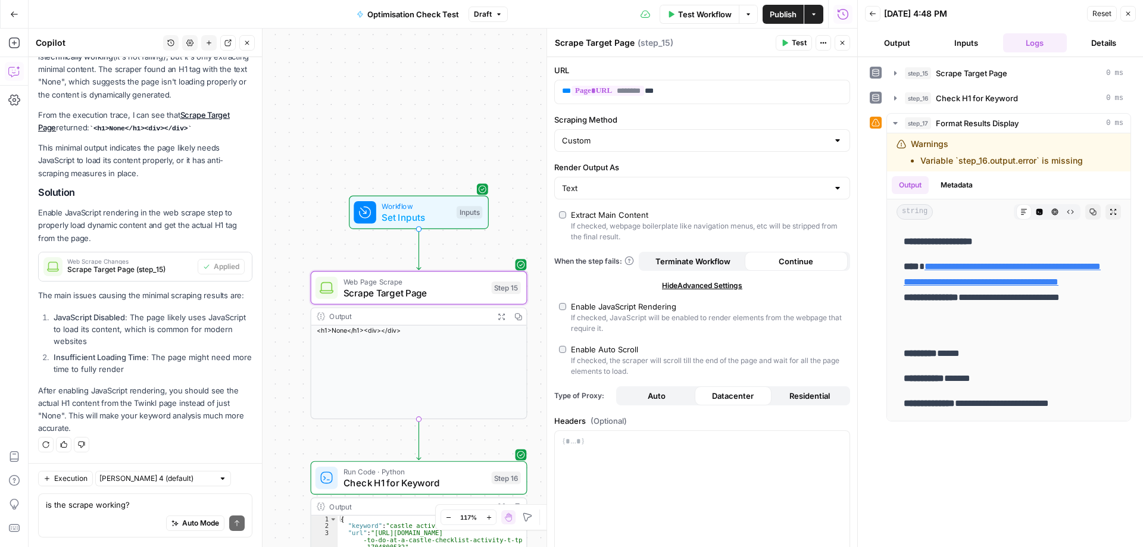
click at [790, 45] on button "Test" at bounding box center [793, 42] width 36 height 15
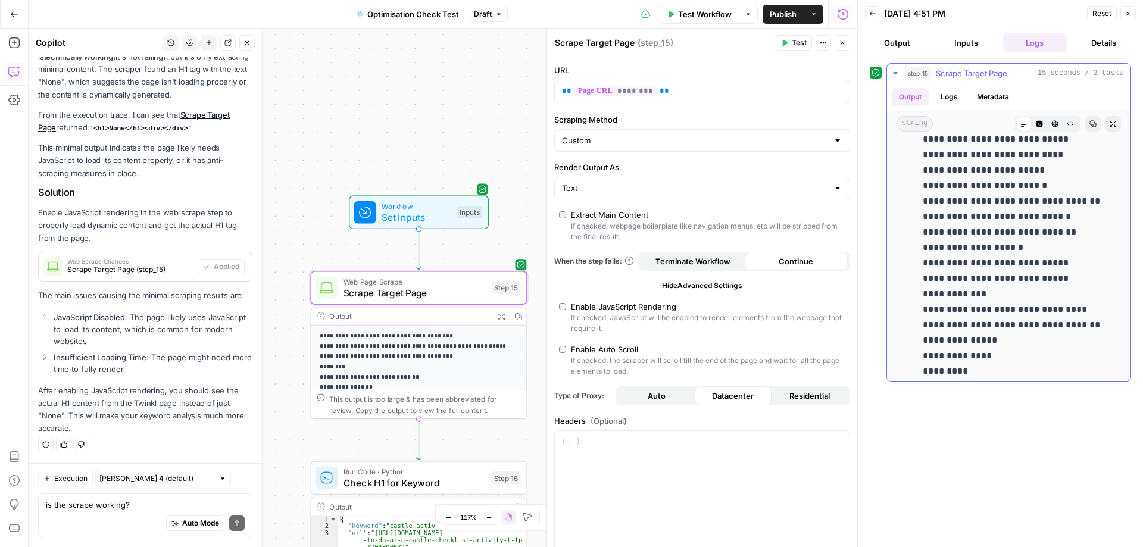
scroll to position [16692, 0]
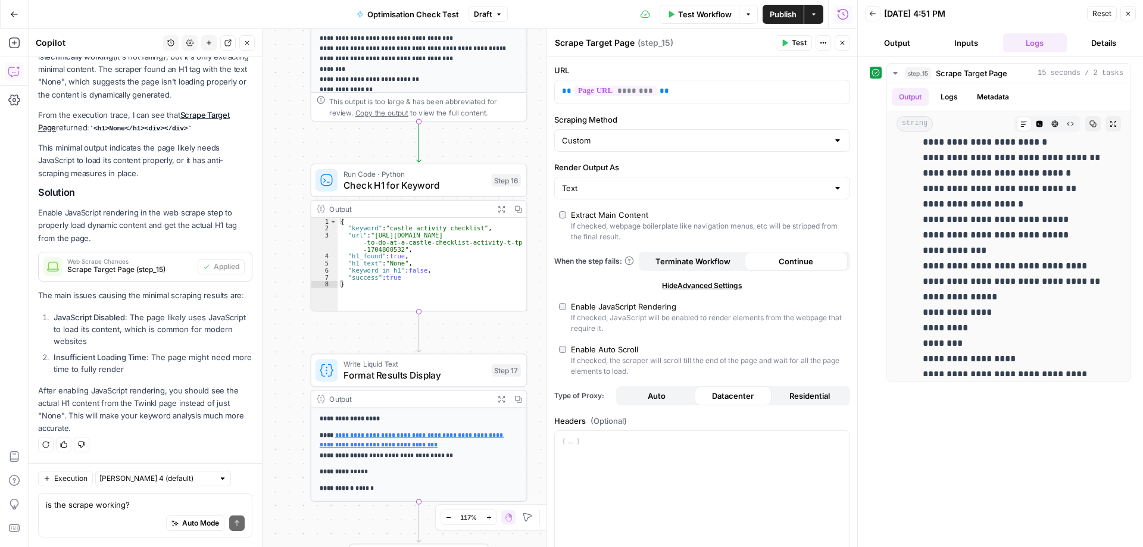
click at [395, 396] on div "Output" at bounding box center [408, 398] width 159 height 11
click at [503, 401] on icon "button" at bounding box center [501, 399] width 7 height 7
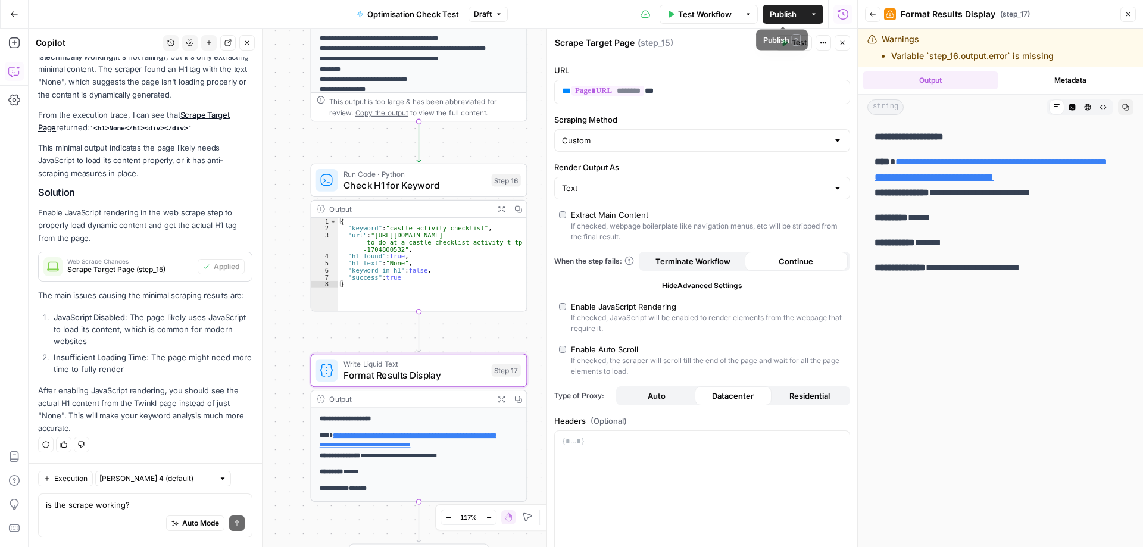
click at [780, 11] on span "Publish" at bounding box center [782, 14] width 27 height 12
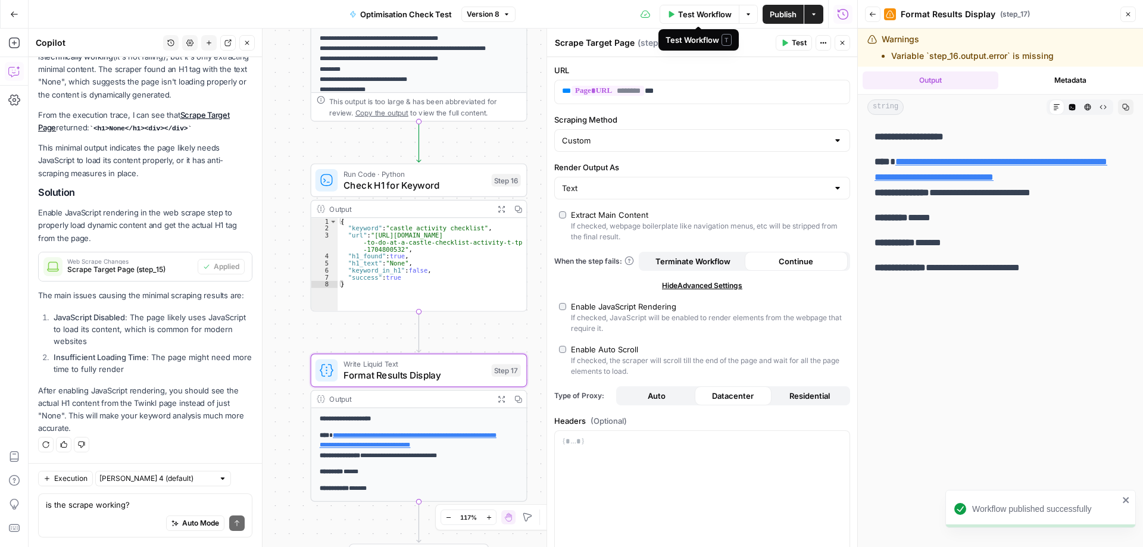
click at [683, 14] on span "Test Workflow" at bounding box center [705, 14] width 54 height 12
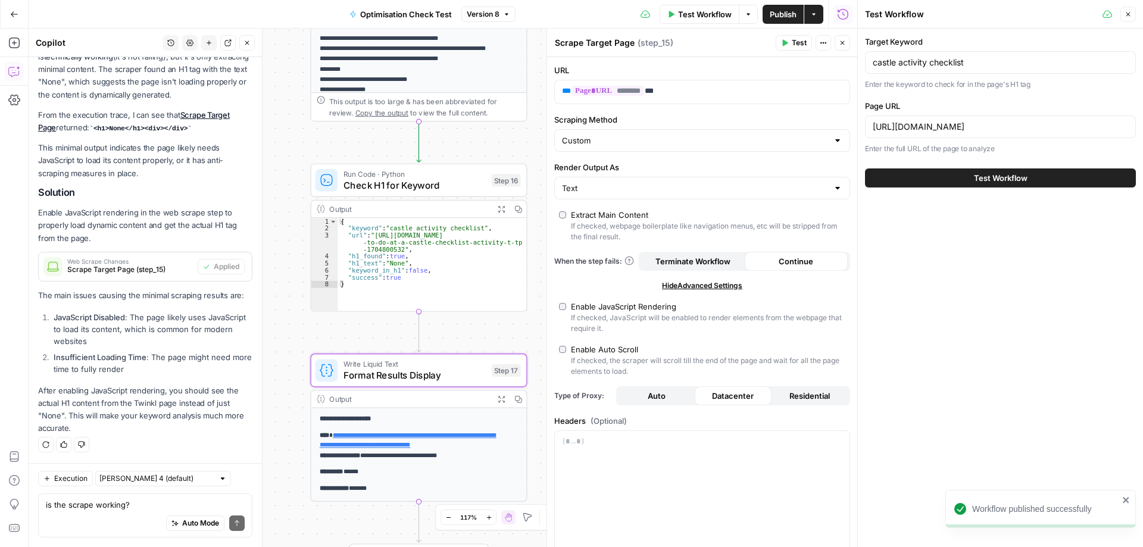
click at [1012, 179] on span "Test Workflow" at bounding box center [1001, 178] width 54 height 12
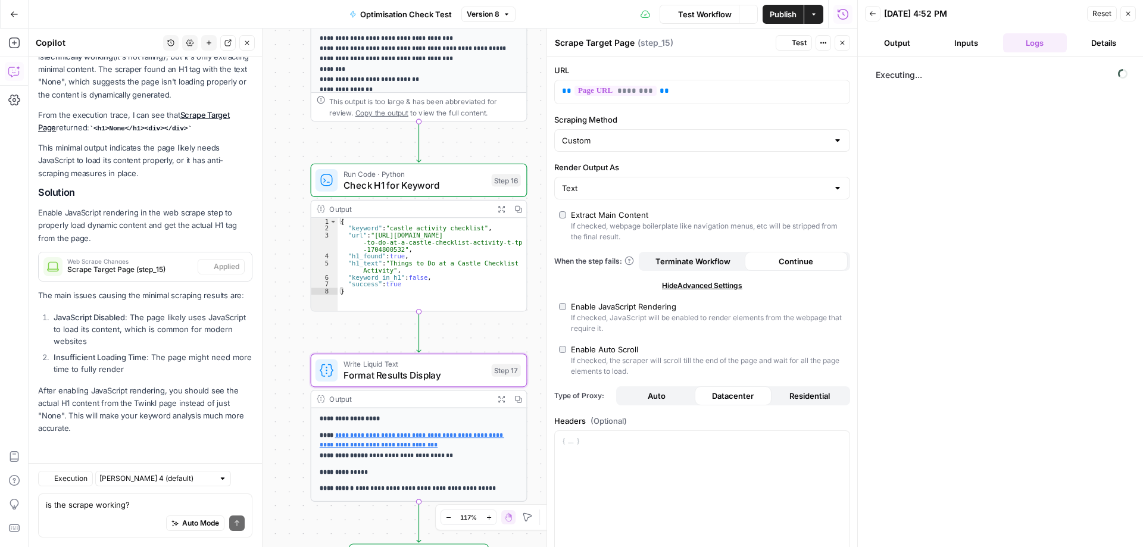
scroll to position [951, 0]
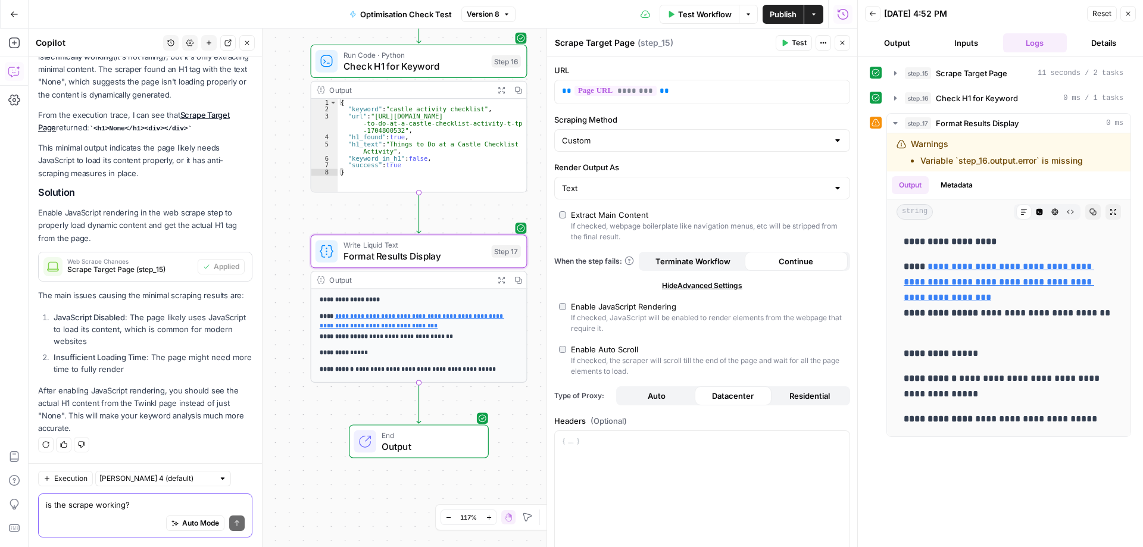
click at [100, 507] on textarea "is the scrape working?" at bounding box center [145, 505] width 199 height 12
click at [119, 510] on textarea "is the scrape working?" at bounding box center [145, 505] width 199 height 12
